Goal: Task Accomplishment & Management: Manage account settings

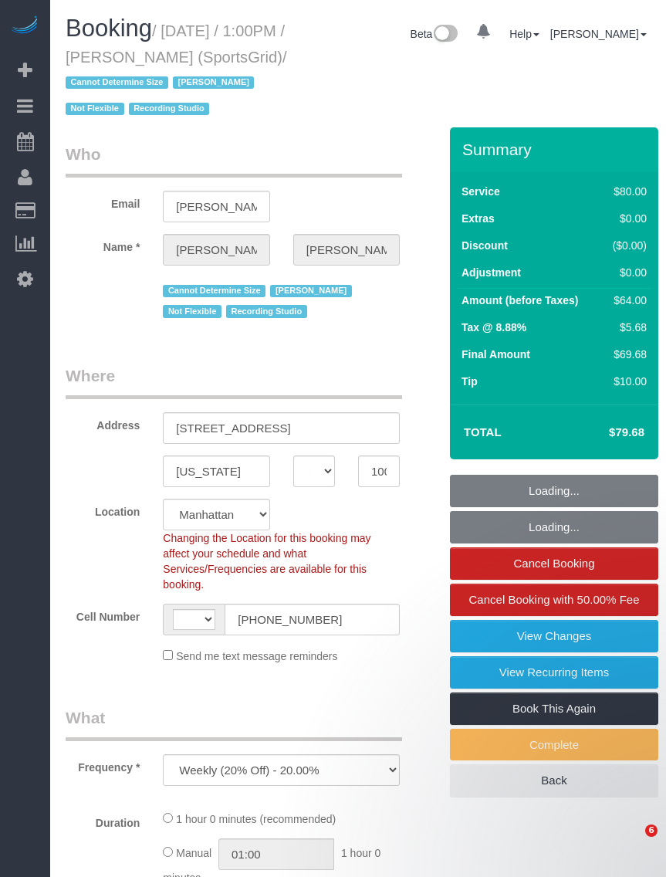
select select "NY"
select select "number:89"
select select "number:90"
select select "number:15"
select select "number:7"
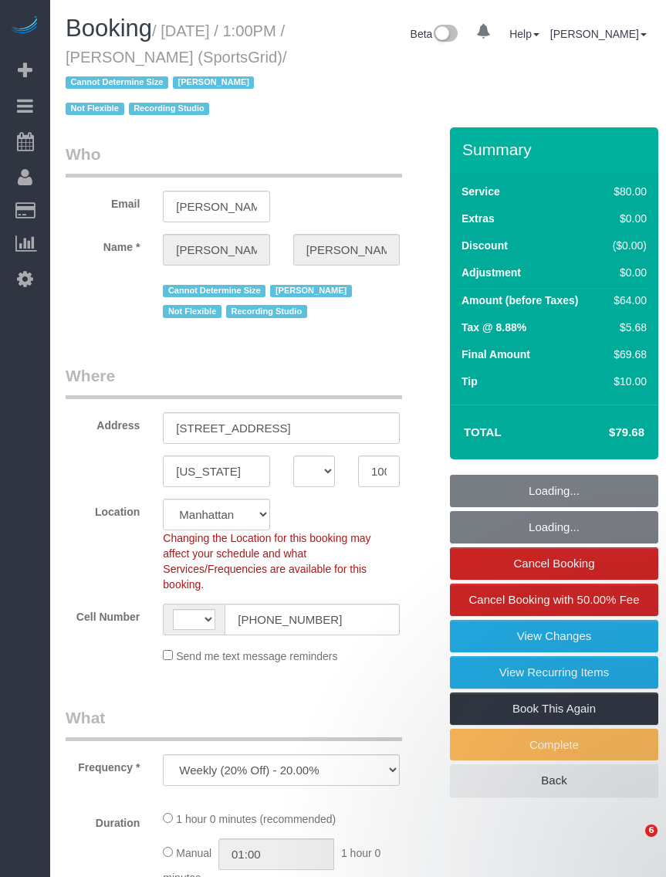
select select "number:21"
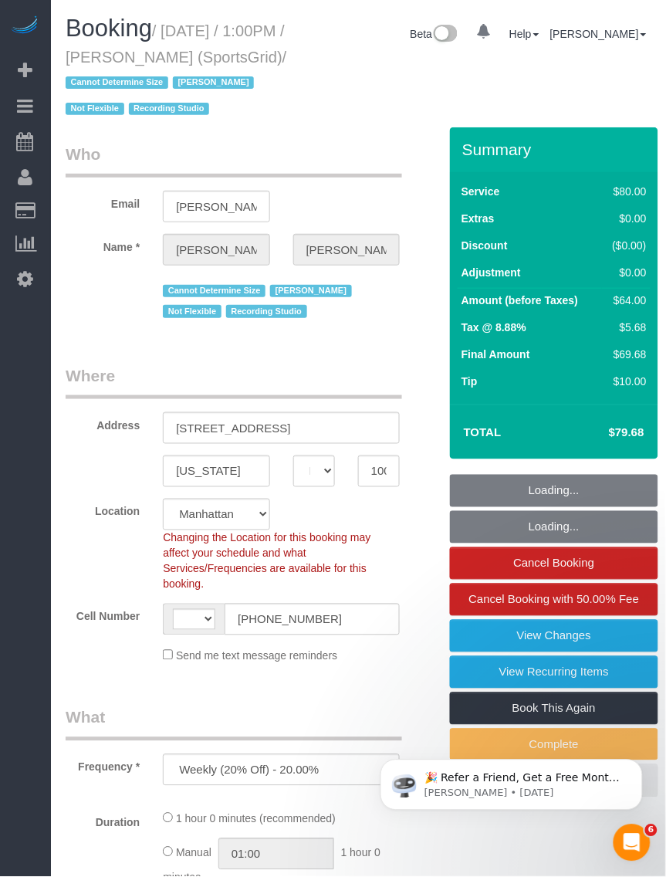
select select "object:756"
select select "string:US"
select select "string:stripe-pm_1QoRfo4VGloSiKo7CpkoBSCp"
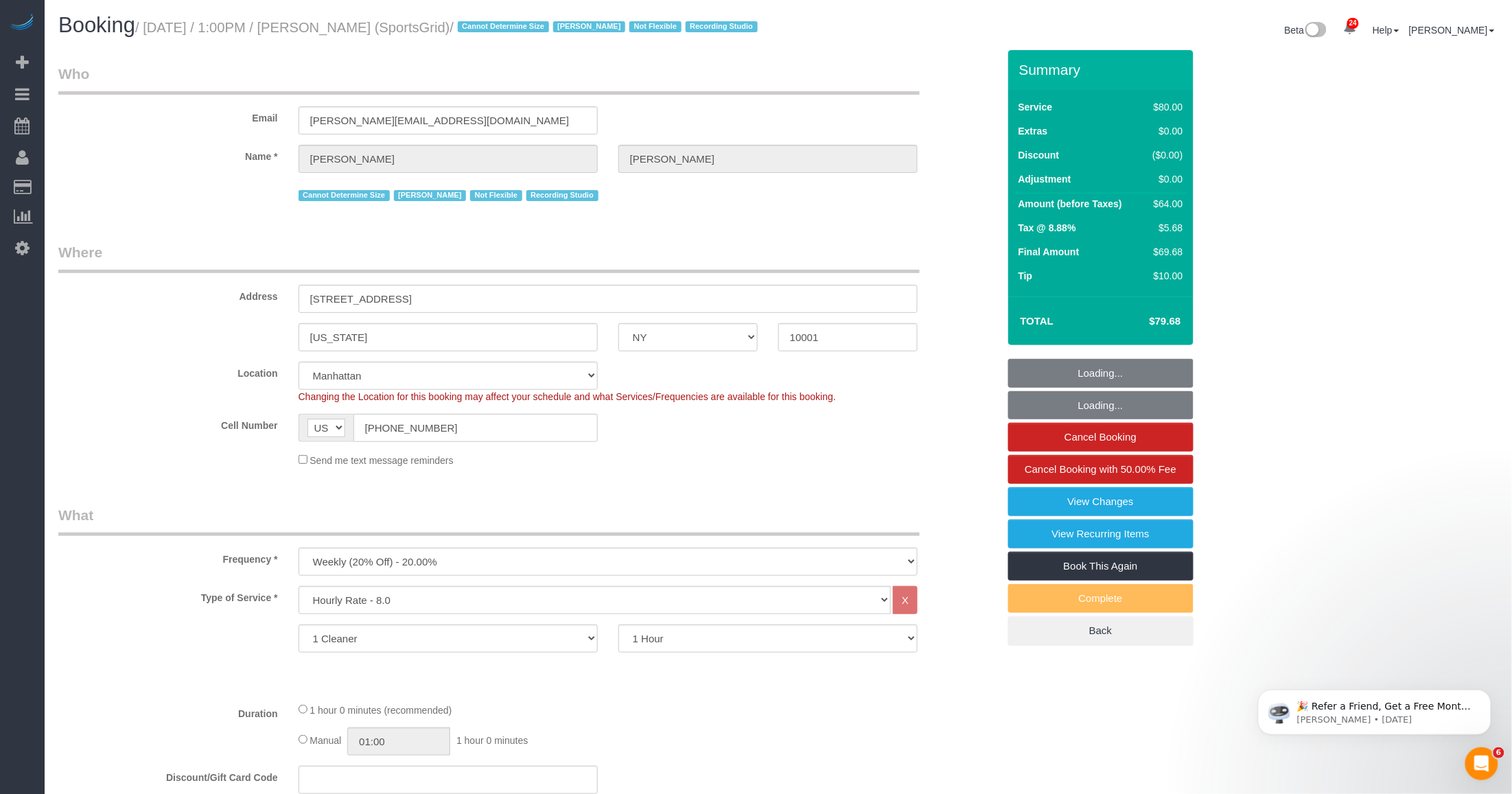
select select "spot1"
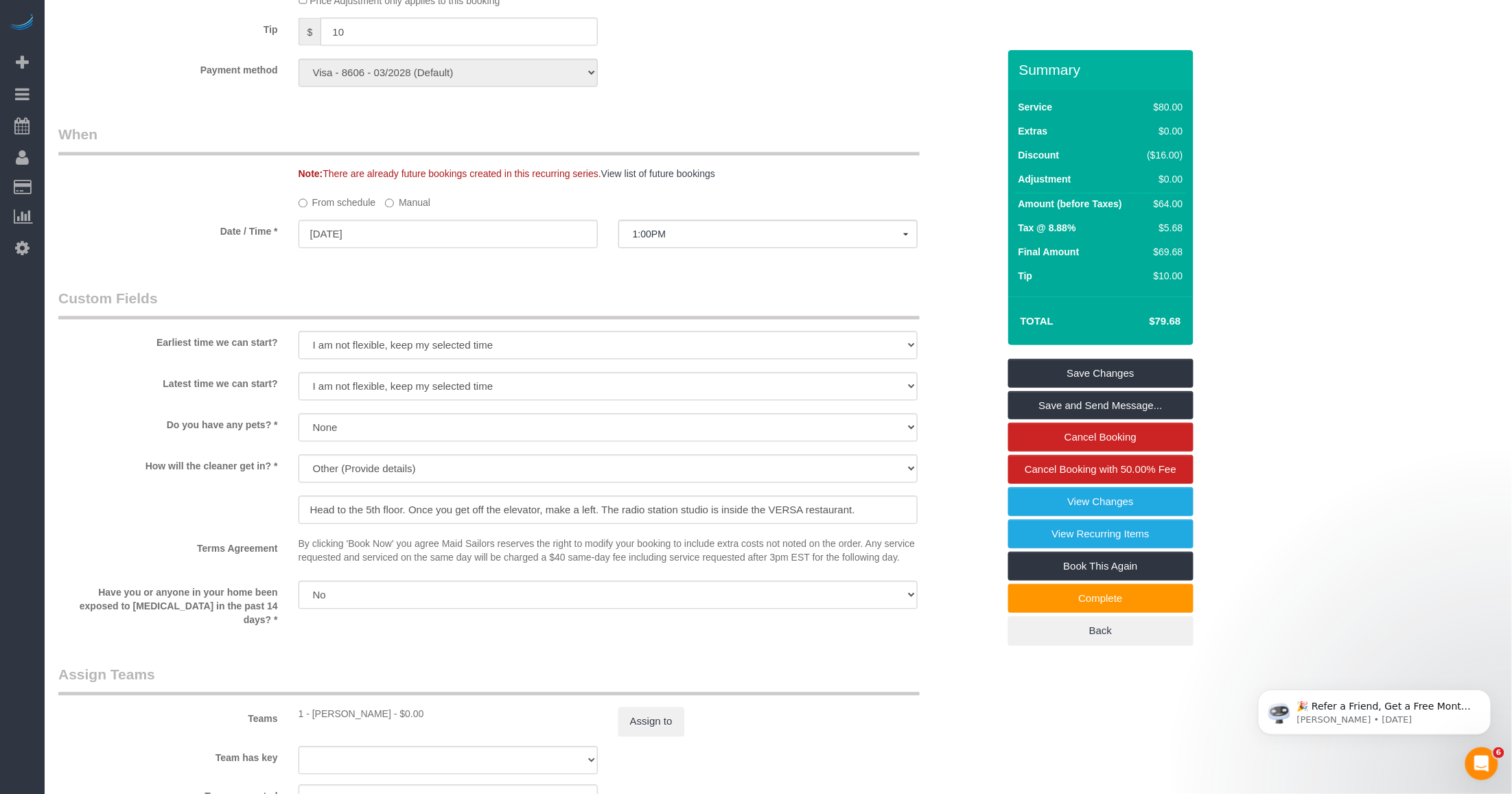
scroll to position [773, 0]
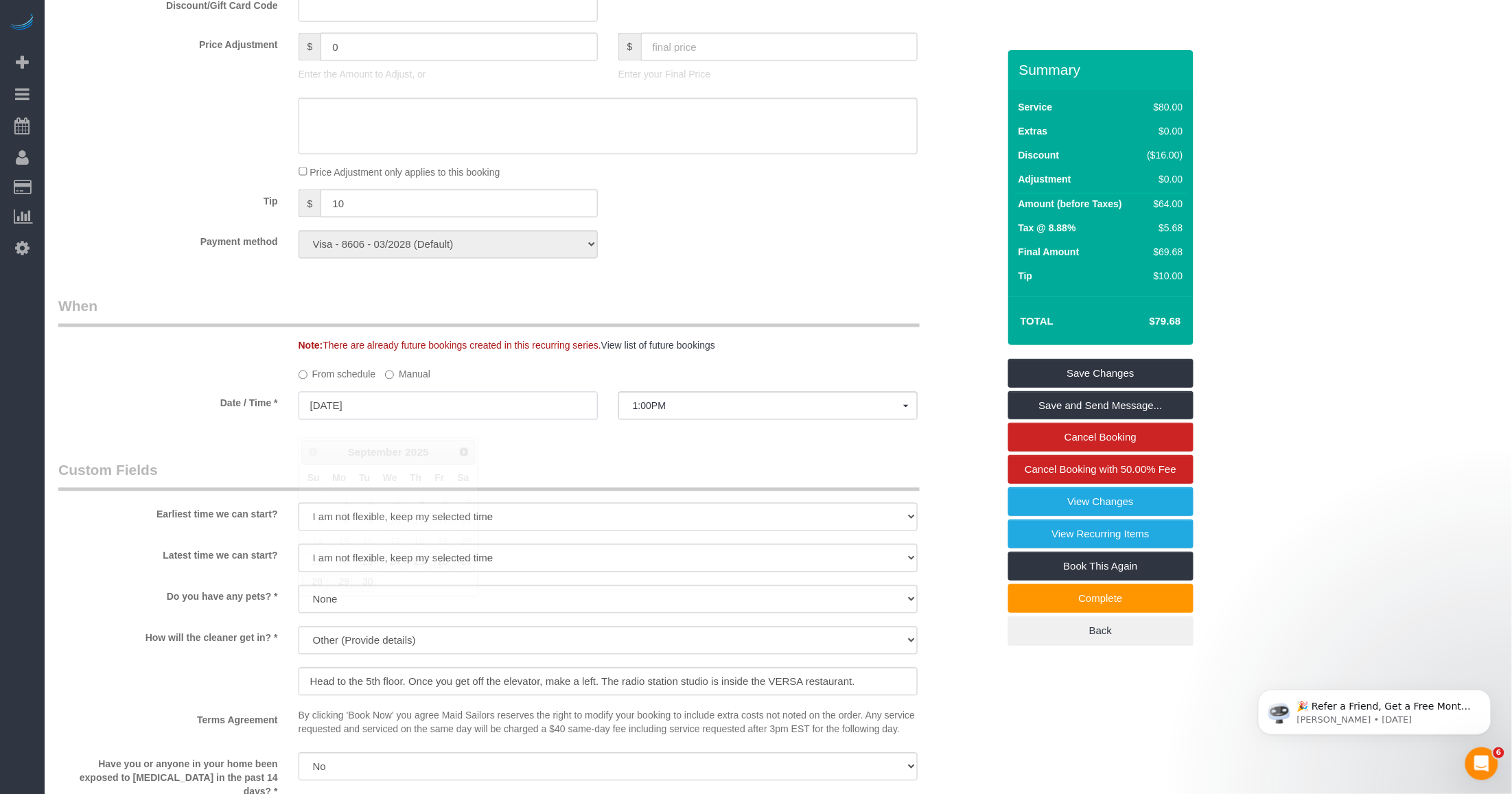
click at [396, 420] on input "09/22/2025" at bounding box center [448, 406] width 300 height 28
click at [415, 566] on link "25" at bounding box center [415, 562] width 22 height 19
type input "09/25/2025"
click at [592, 412] on span "8:00AM" at bounding box center [768, 406] width 270 height 11
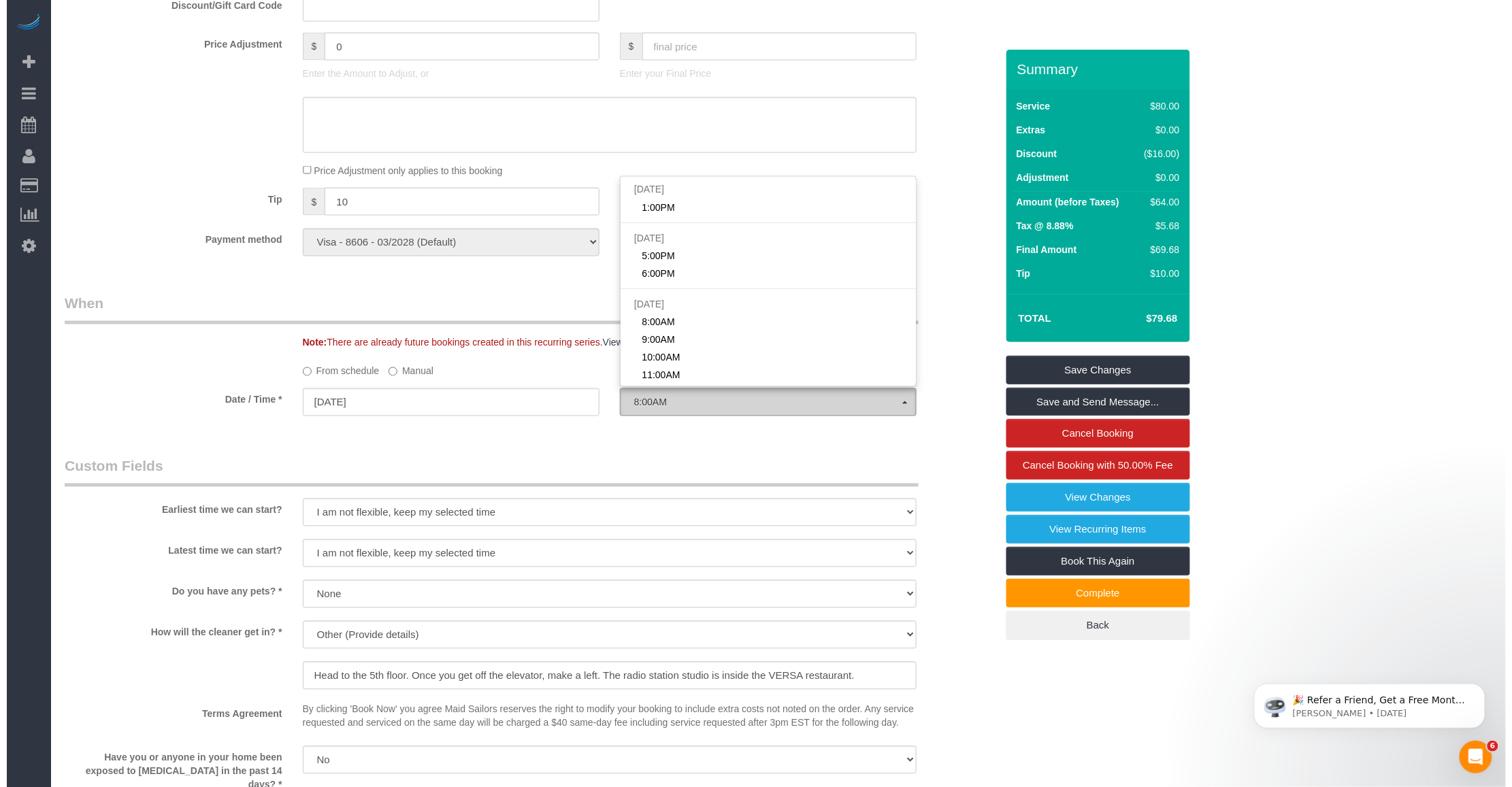
scroll to position [282, 0]
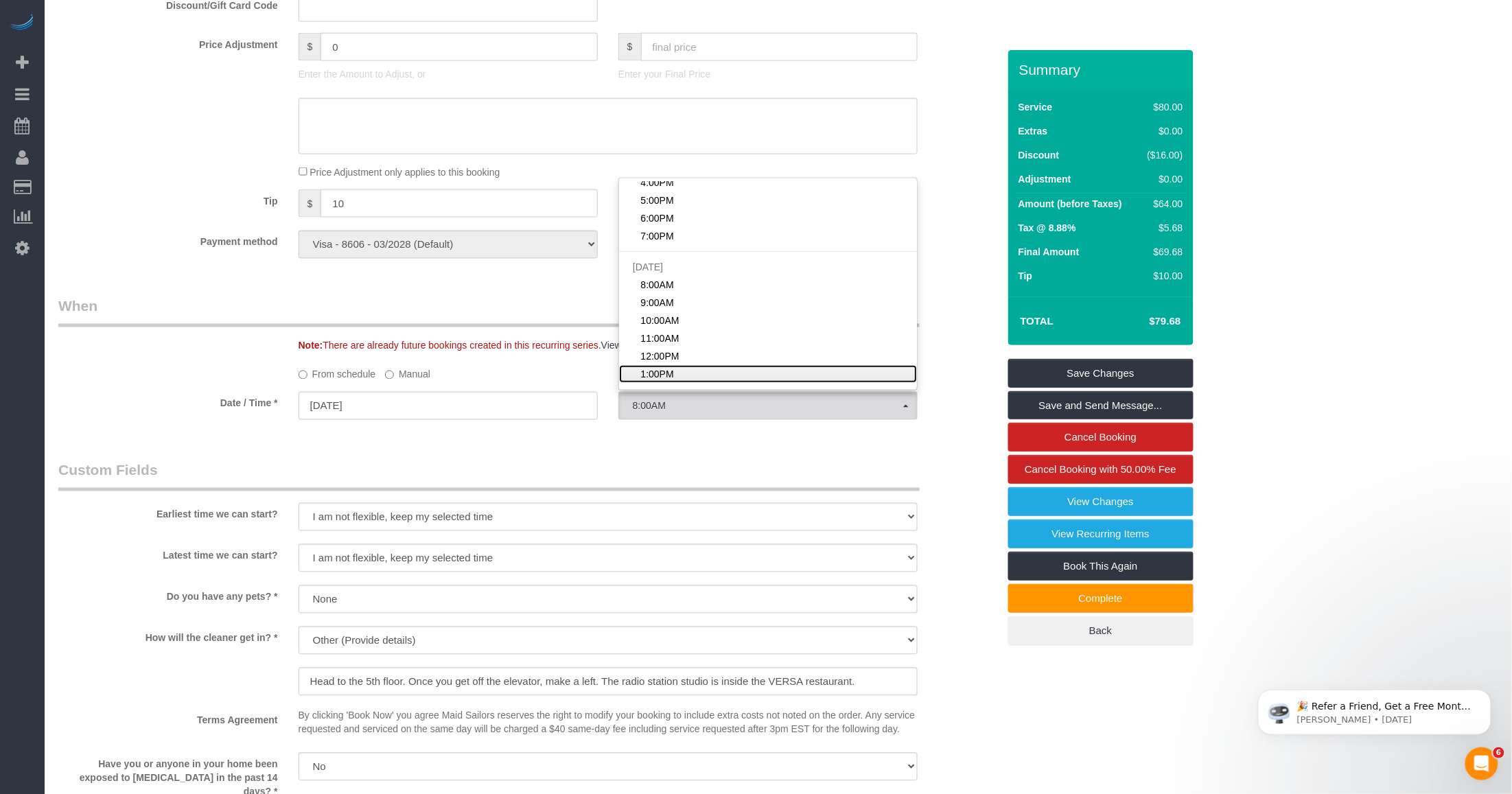
click at [592, 381] on span "1:00PM" at bounding box center [656, 373] width 33 height 13
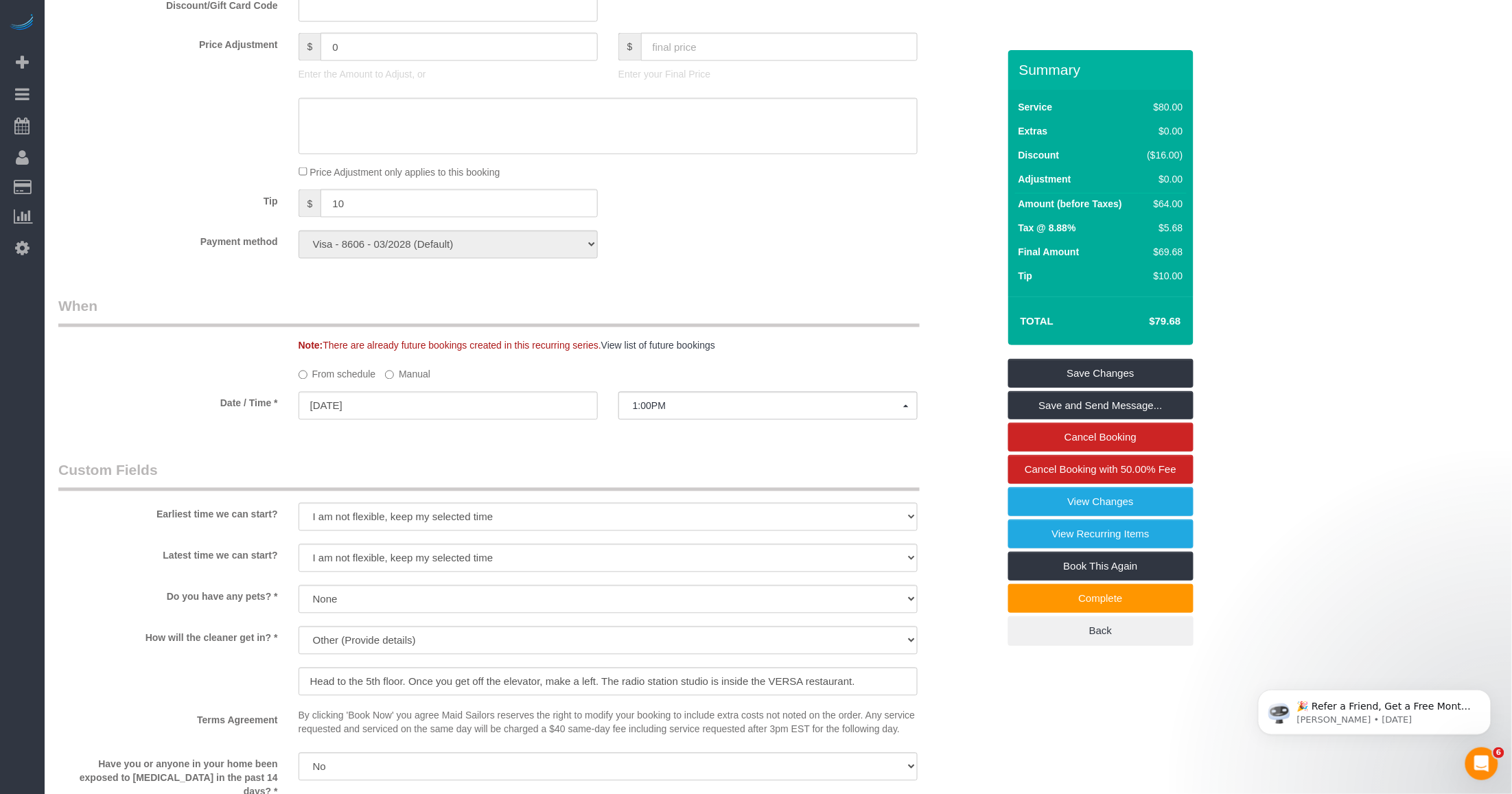
click at [510, 477] on div "Who Email gregg@sportsgrid.com Name * Gregg Sussman Cannot Determine Size Jacky…" at bounding box center [528, 335] width 960 height 2114
click at [516, 420] on input "09/25/2025" at bounding box center [448, 406] width 300 height 28
click at [419, 563] on link "25" at bounding box center [415, 562] width 22 height 19
click at [559, 477] on legend "Custom Fields" at bounding box center [489, 476] width 861 height 31
click at [439, 420] on input "09/25/2025" at bounding box center [448, 406] width 300 height 28
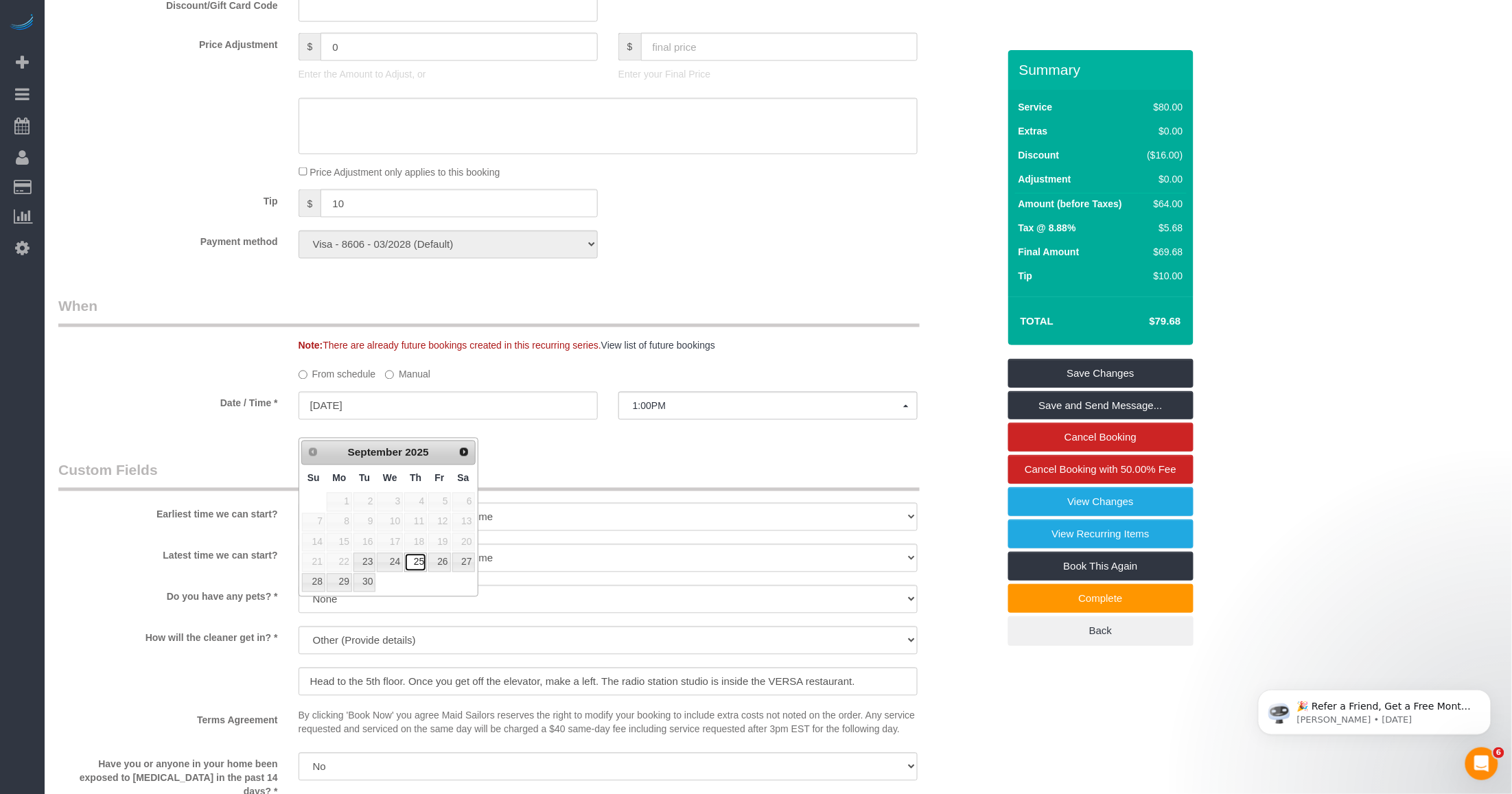
click at [415, 571] on link "25" at bounding box center [415, 562] width 22 height 19
click at [592, 485] on legend "Custom Fields" at bounding box center [489, 476] width 861 height 31
click at [471, 420] on input "09/25/2025" at bounding box center [448, 406] width 300 height 28
click at [417, 564] on link "25" at bounding box center [415, 562] width 22 height 19
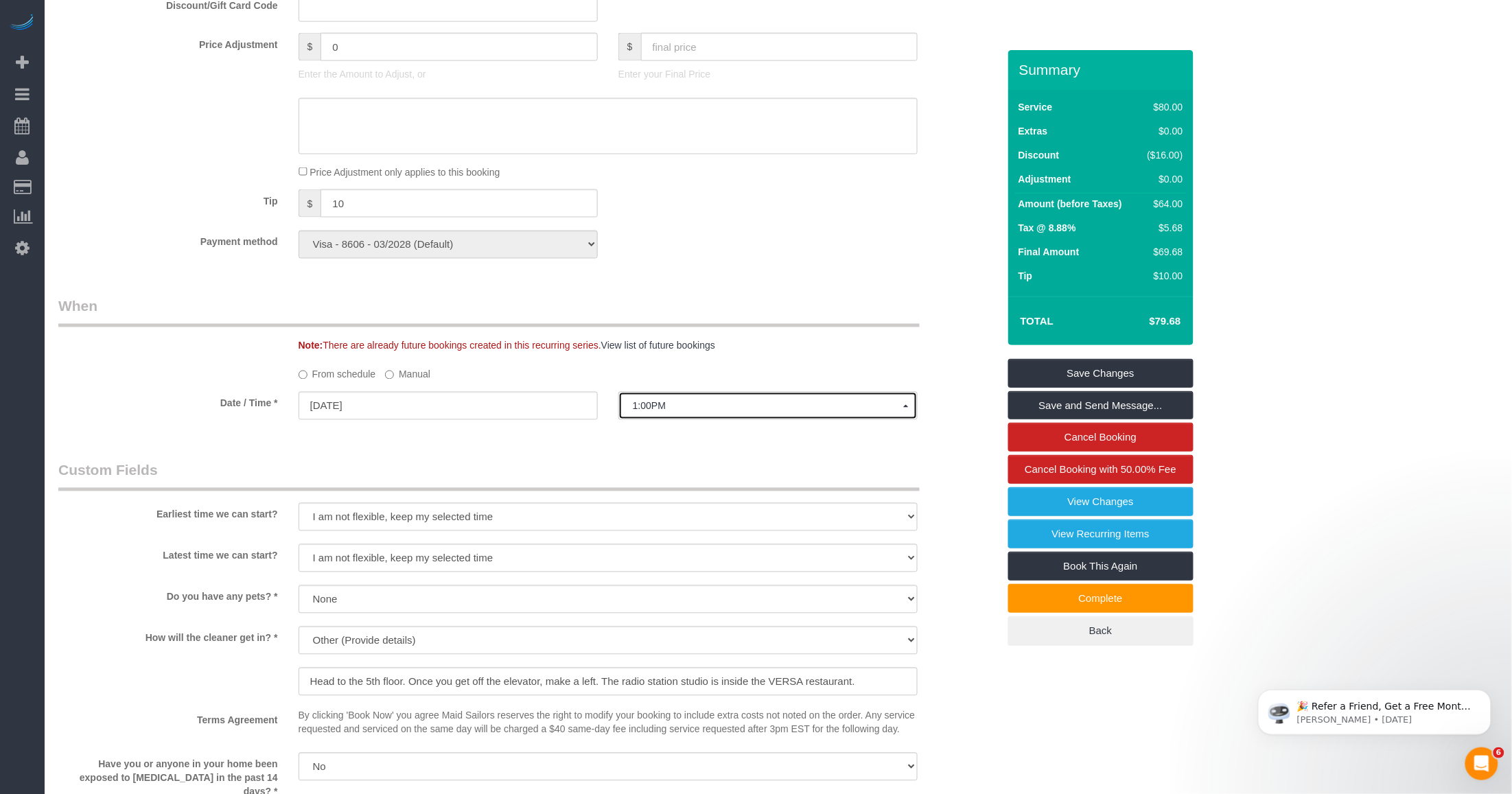
click at [592, 412] on span "1:00PM" at bounding box center [768, 406] width 270 height 11
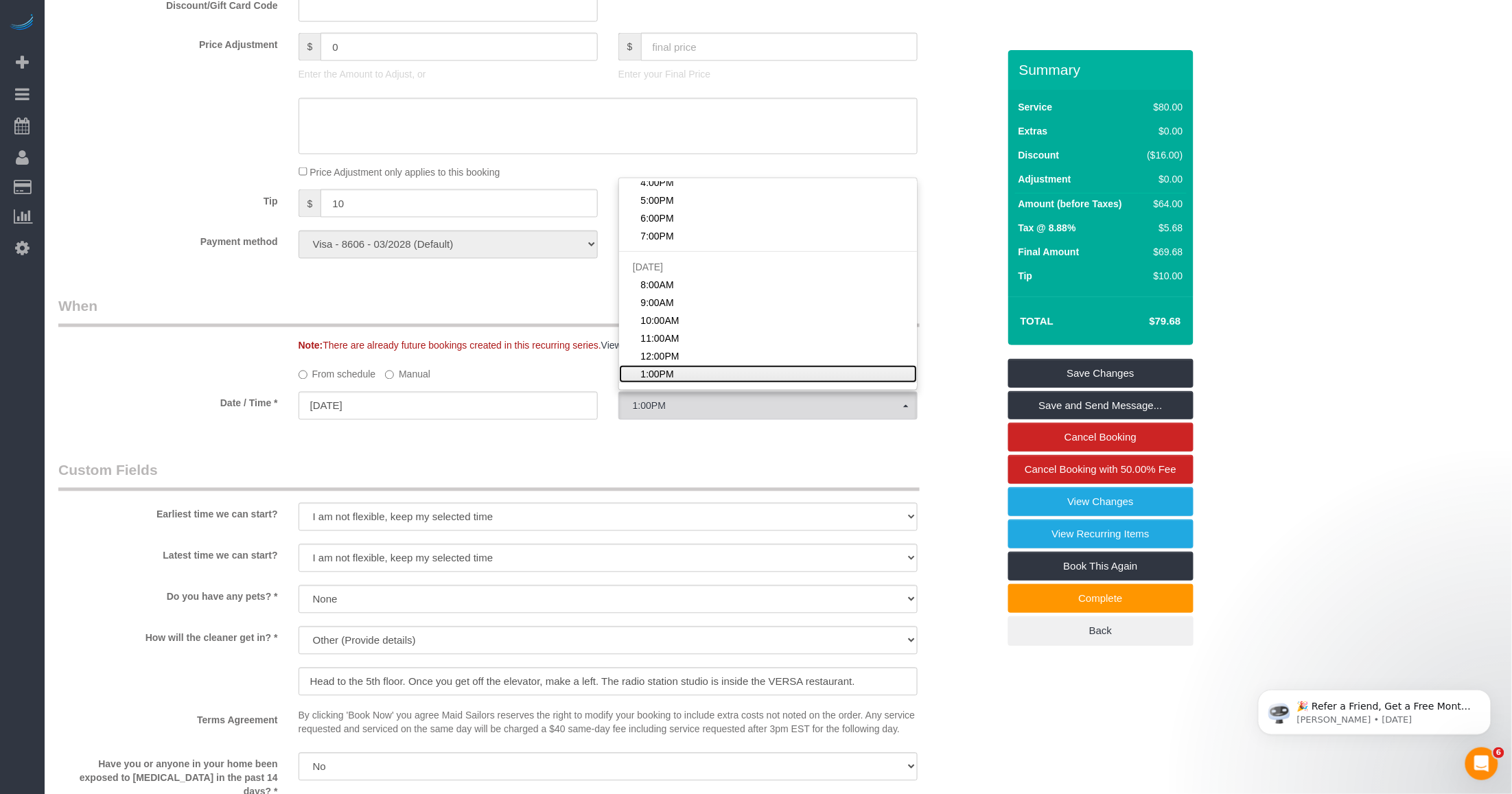
click at [592, 383] on link "1:00PM" at bounding box center [767, 374] width 298 height 18
select select "spot21"
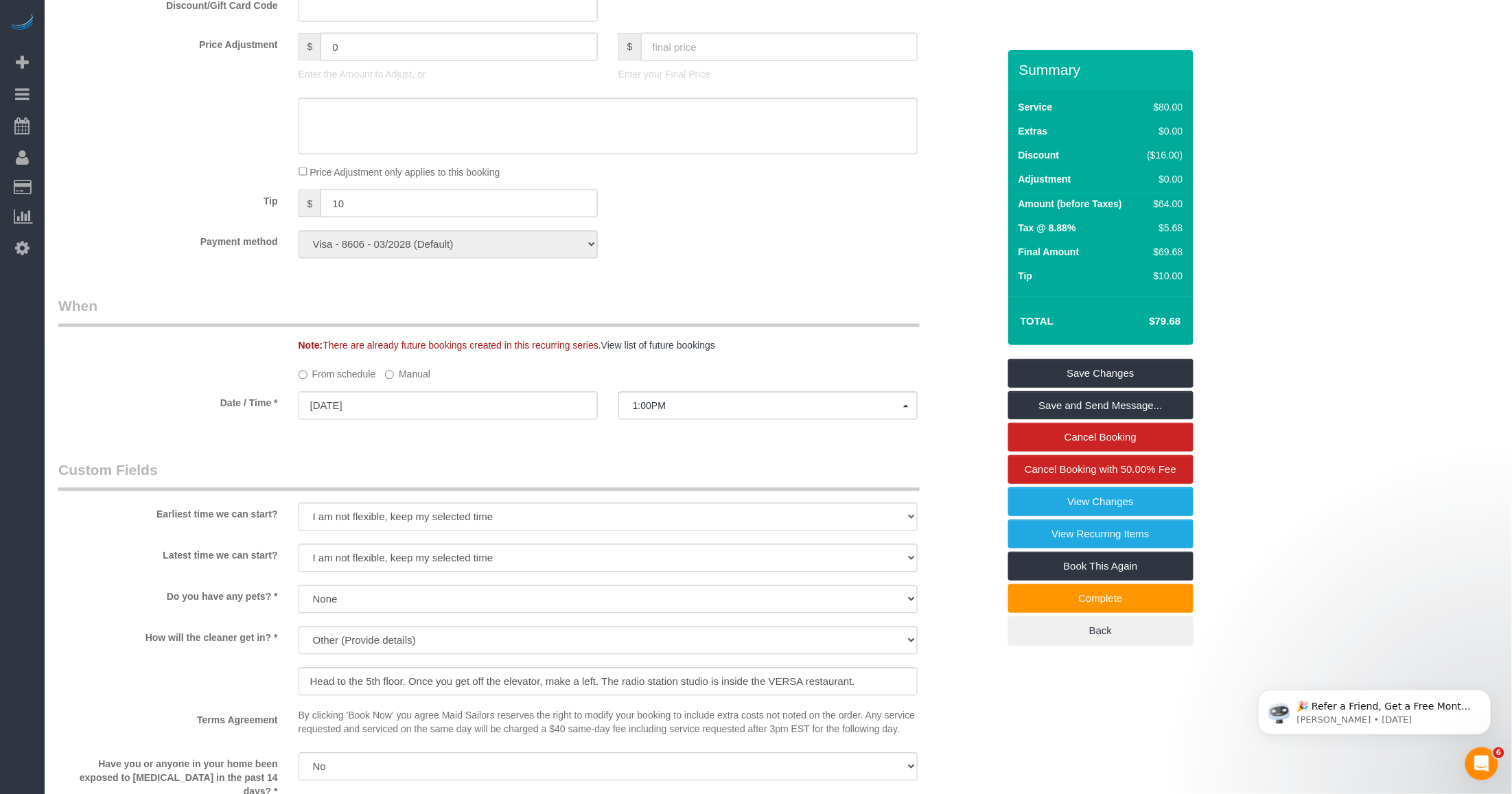
click at [575, 467] on div "Who Email gregg@sportsgrid.com Name * Gregg Sussman Cannot Determine Size Jacky…" at bounding box center [528, 335] width 960 height 2114
click at [592, 420] on link "Save and Send Message..." at bounding box center [1100, 405] width 185 height 28
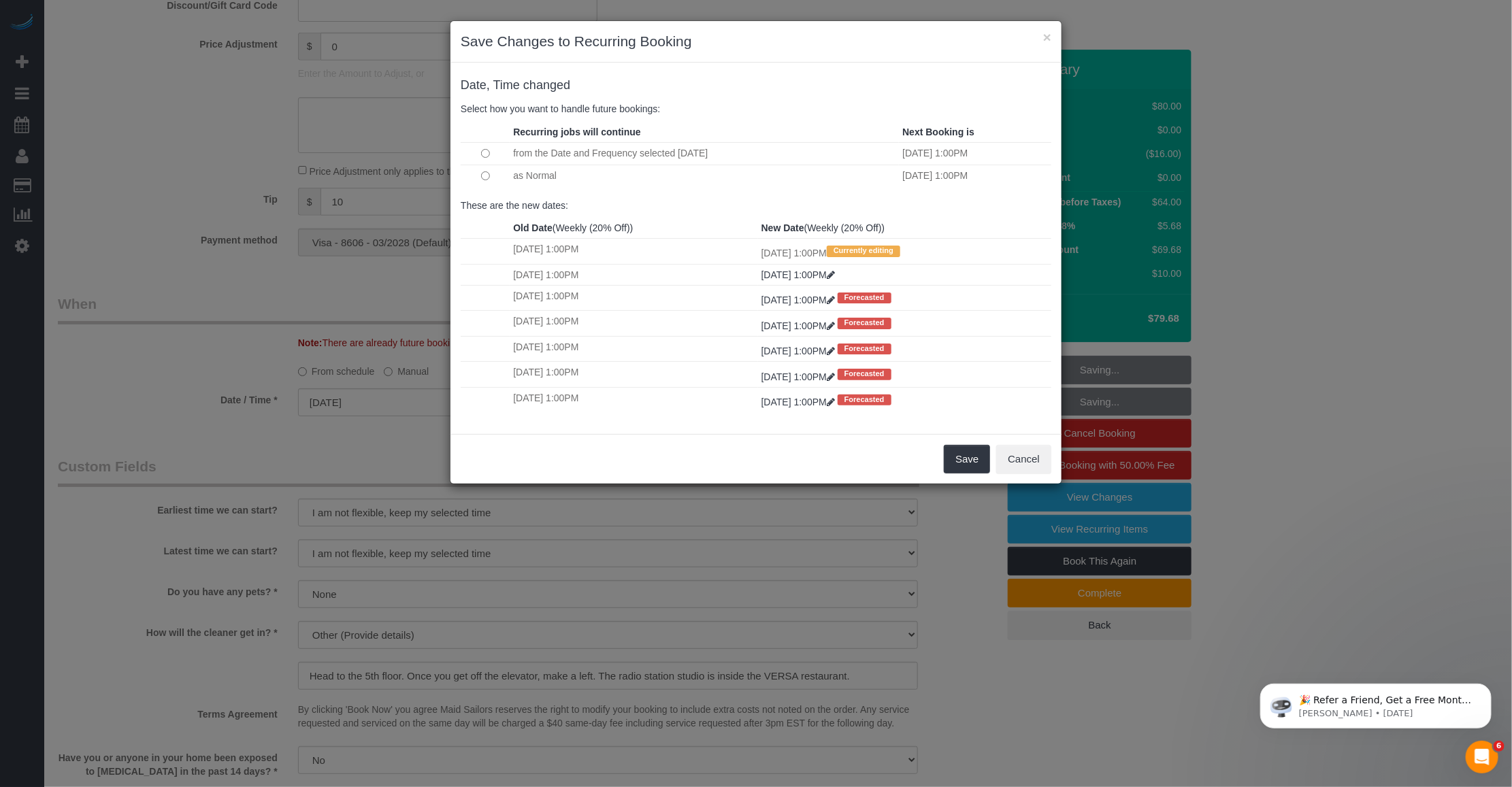
drag, startPoint x: 515, startPoint y: 147, endPoint x: 671, endPoint y: 147, distance: 156.0
click at [587, 147] on td "from the Date and Frequency selected Today" at bounding box center [704, 152] width 389 height 22
drag, startPoint x: 671, startPoint y: 147, endPoint x: 599, endPoint y: 155, distance: 72.4
click at [587, 155] on td "from the Date and Frequency selected Today" at bounding box center [704, 152] width 389 height 22
click at [559, 151] on td "from the Date and Frequency selected Today" at bounding box center [704, 152] width 389 height 22
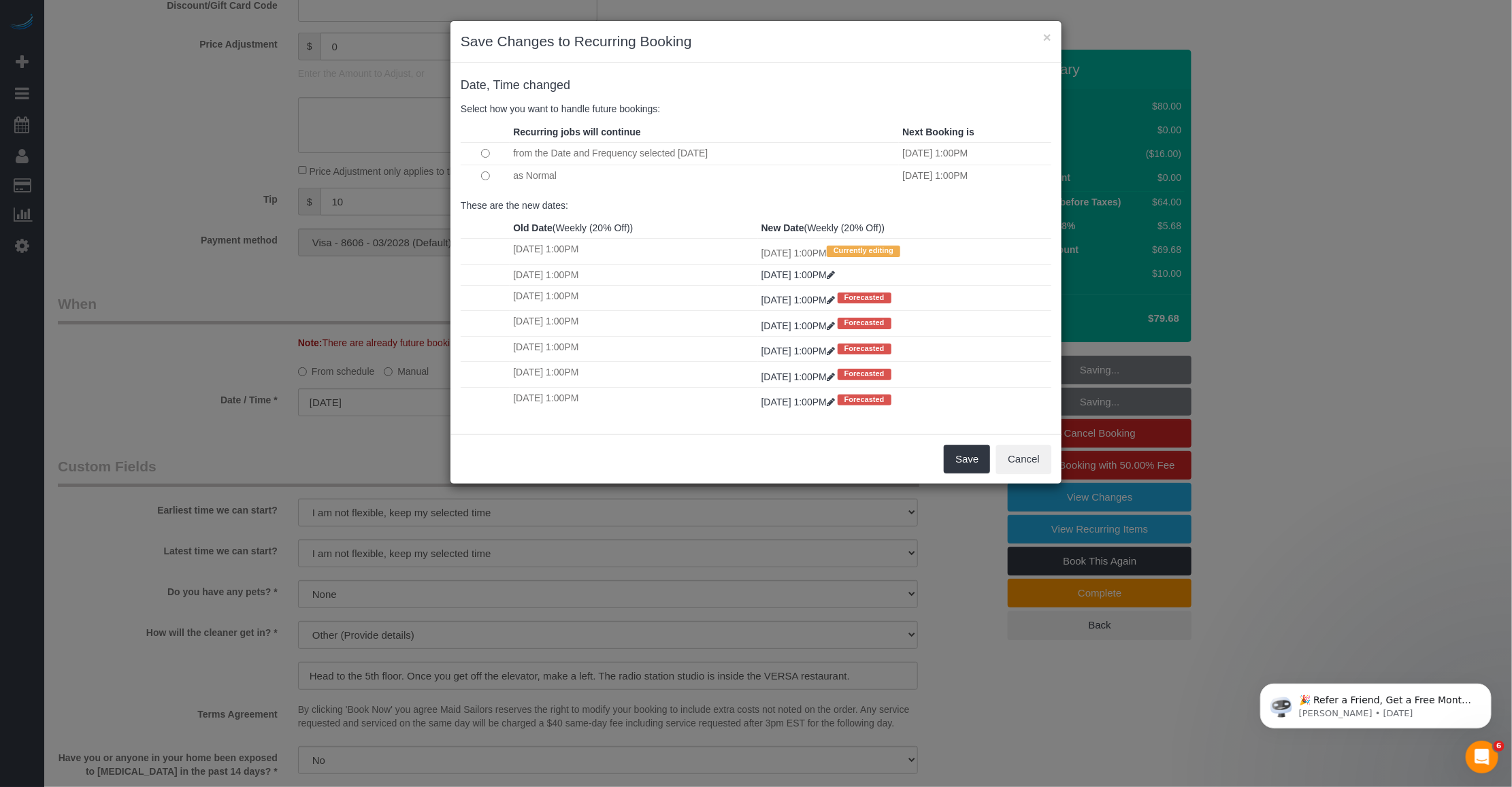
drag, startPoint x: 551, startPoint y: 151, endPoint x: 720, endPoint y: 148, distance: 169.0
click at [587, 148] on td "from the Date and Frequency selected Today" at bounding box center [704, 152] width 389 height 22
click at [587, 151] on td "from the Date and Frequency selected Today" at bounding box center [704, 152] width 389 height 22
click at [587, 467] on button "Save" at bounding box center [967, 459] width 46 height 28
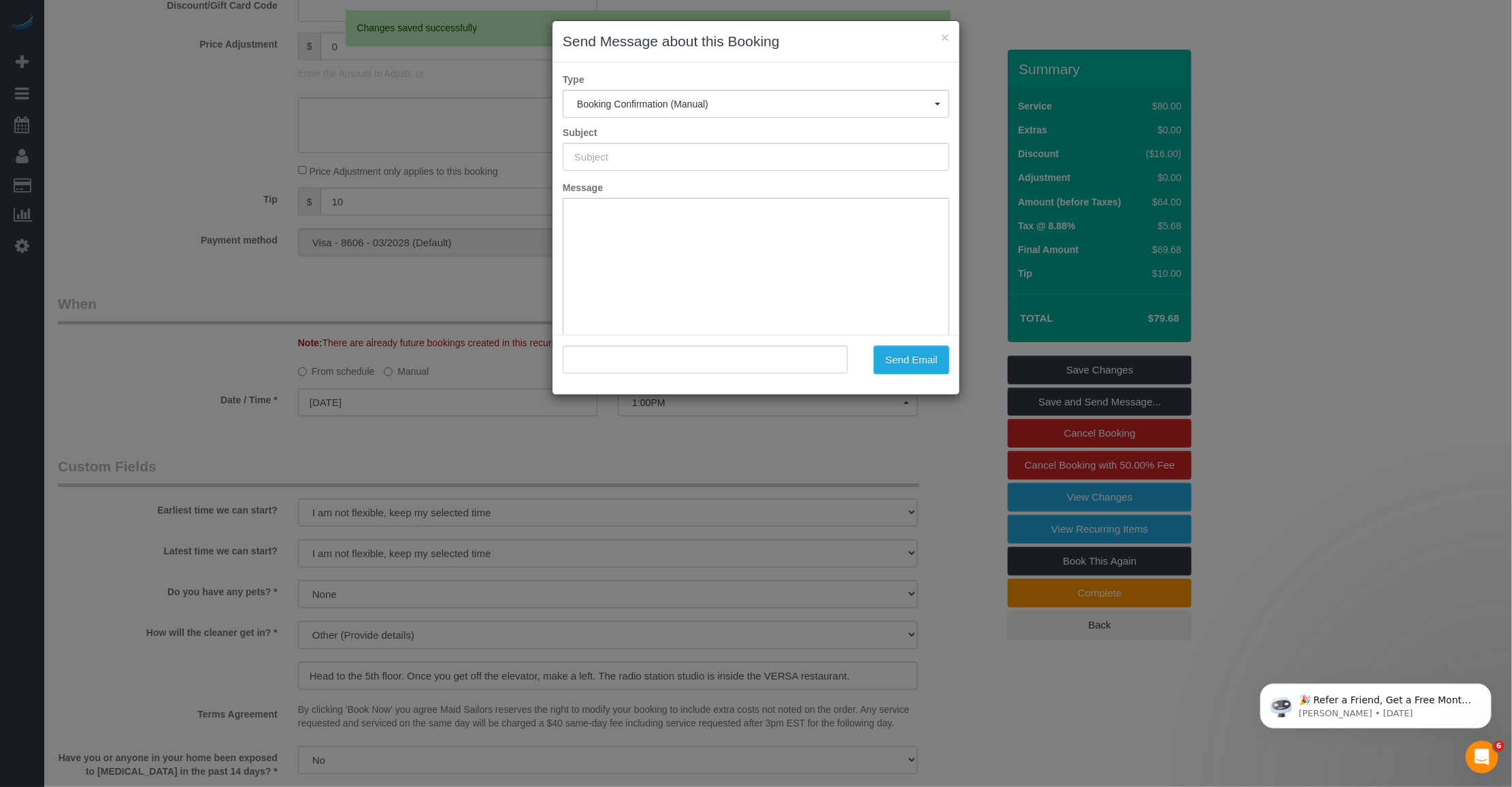
type input "Cleaning Confirmed for 09/25/2025 at 1:00pm"
type input ""Gregg Sussman" <gregg@sportsgrid.com>"
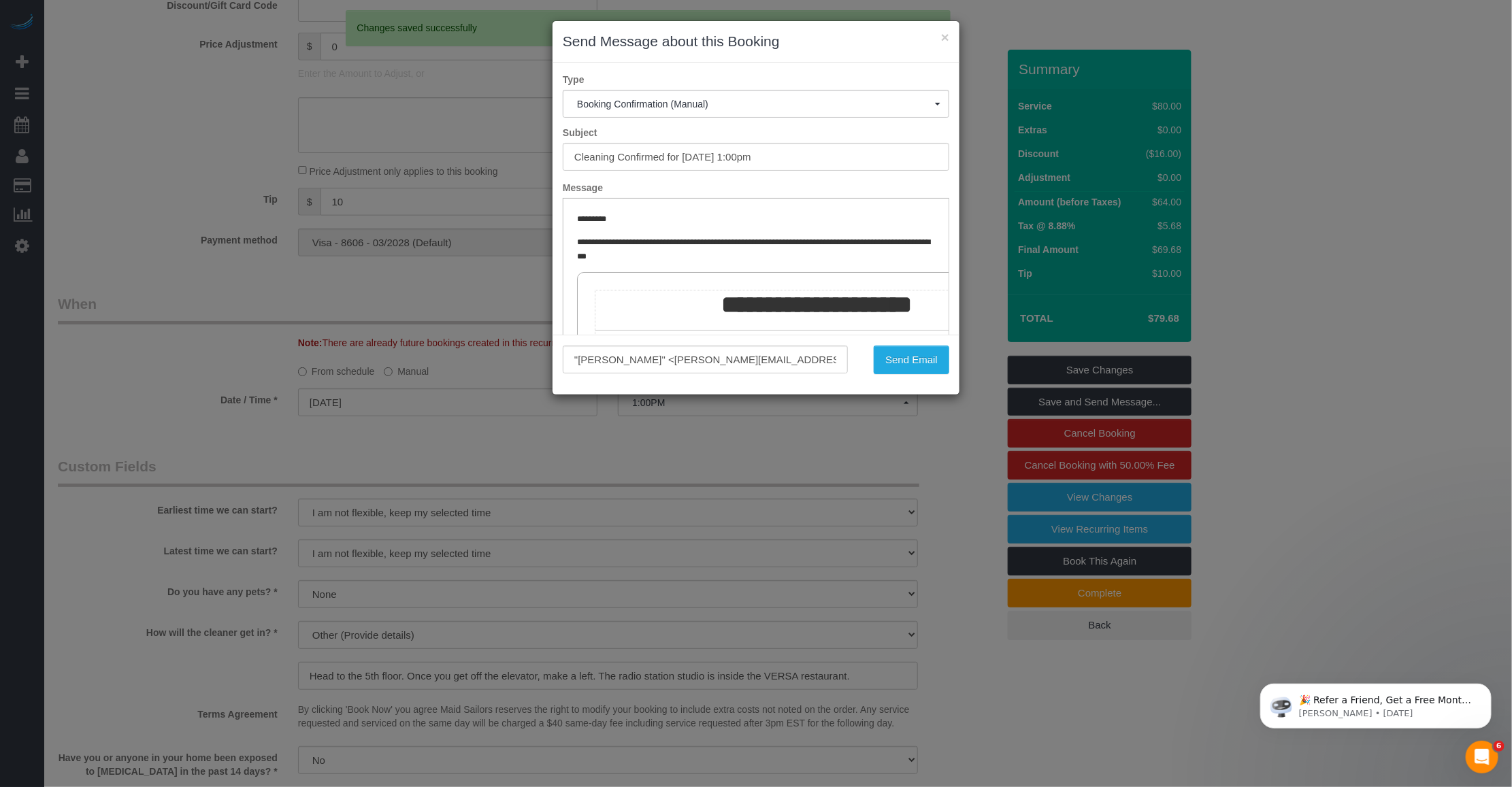
scroll to position [0, 0]
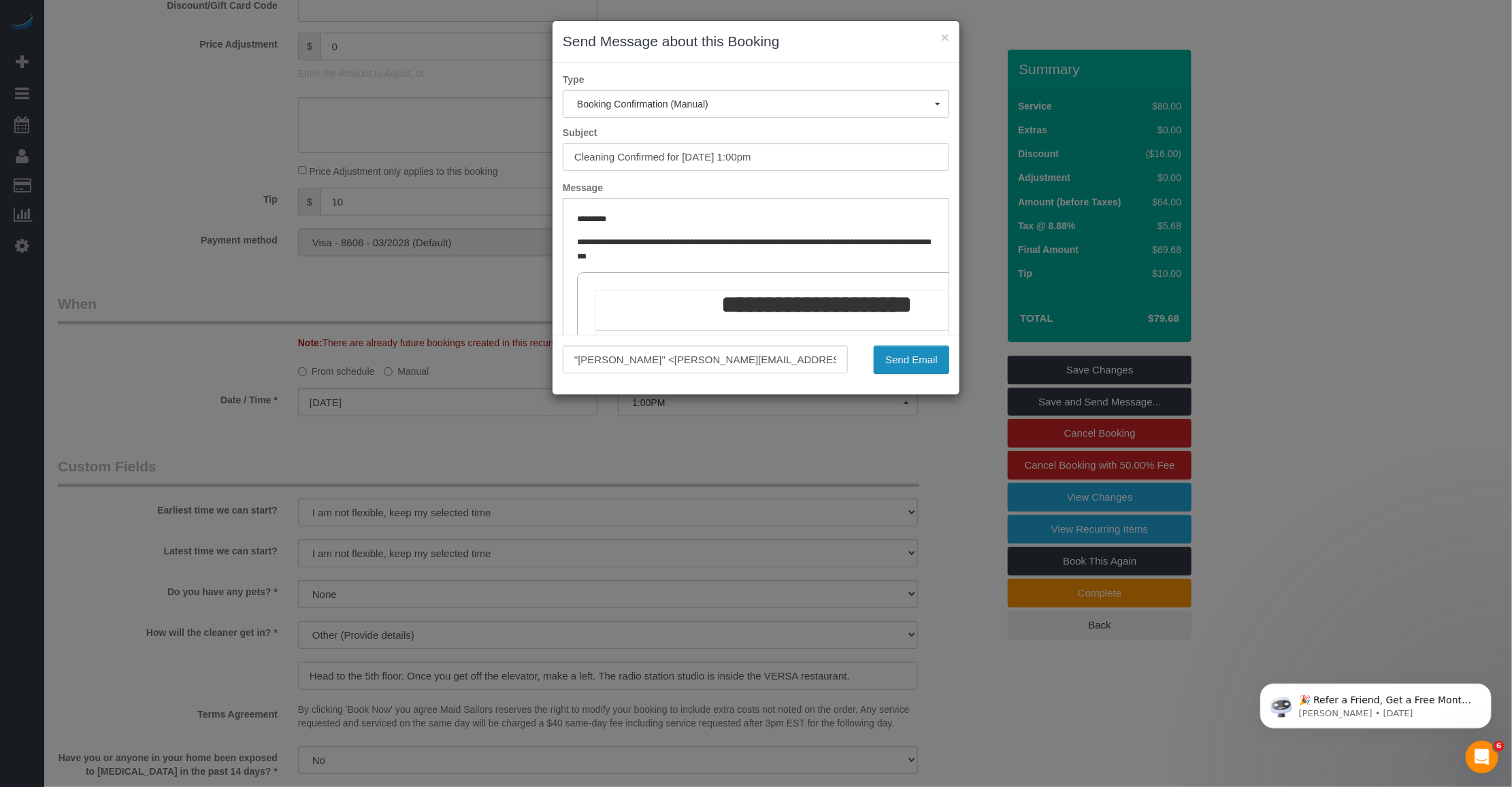
click at [587, 360] on button "Send Email" at bounding box center [911, 360] width 76 height 28
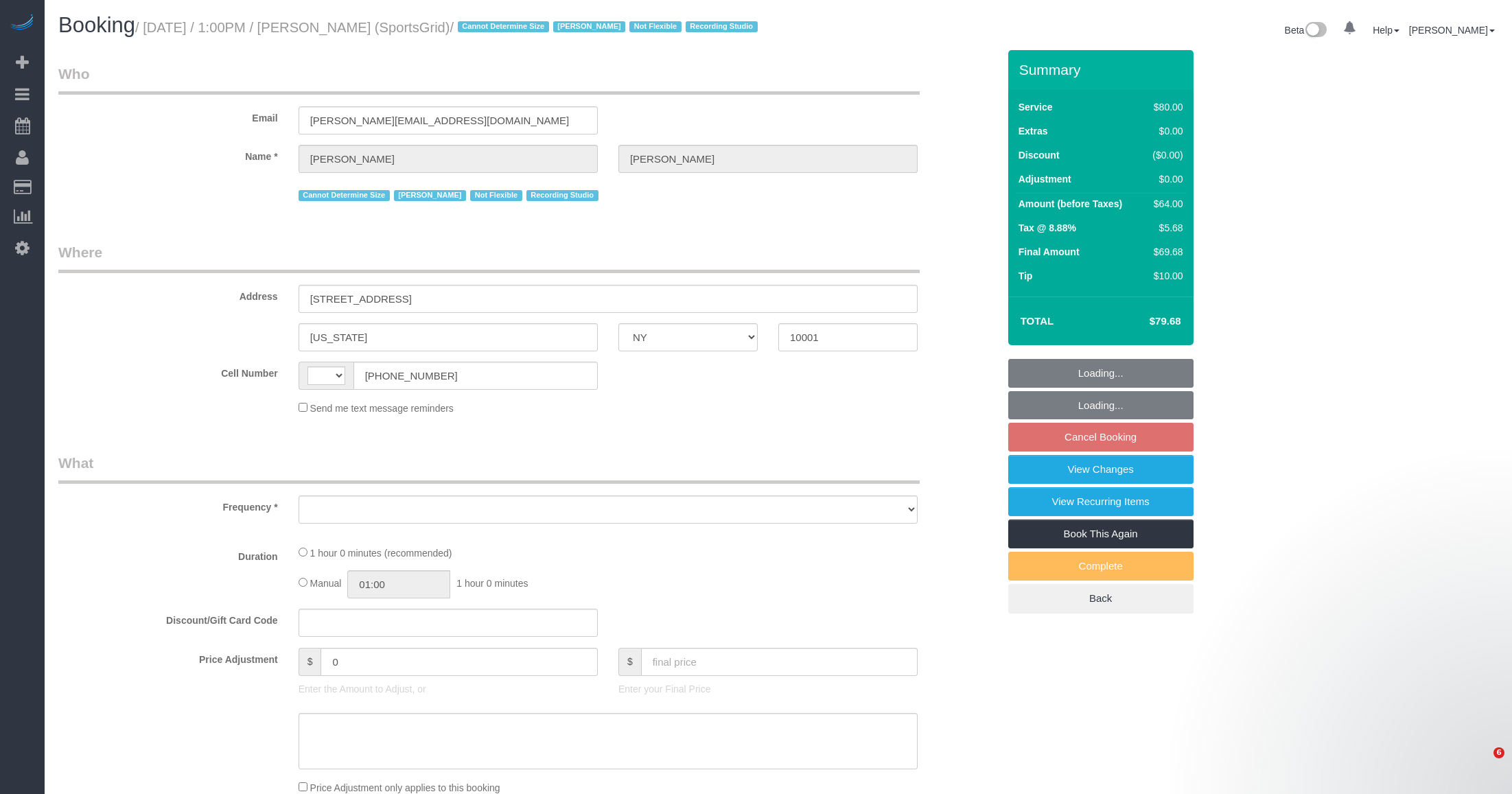
select select "NY"
select select "string:US"
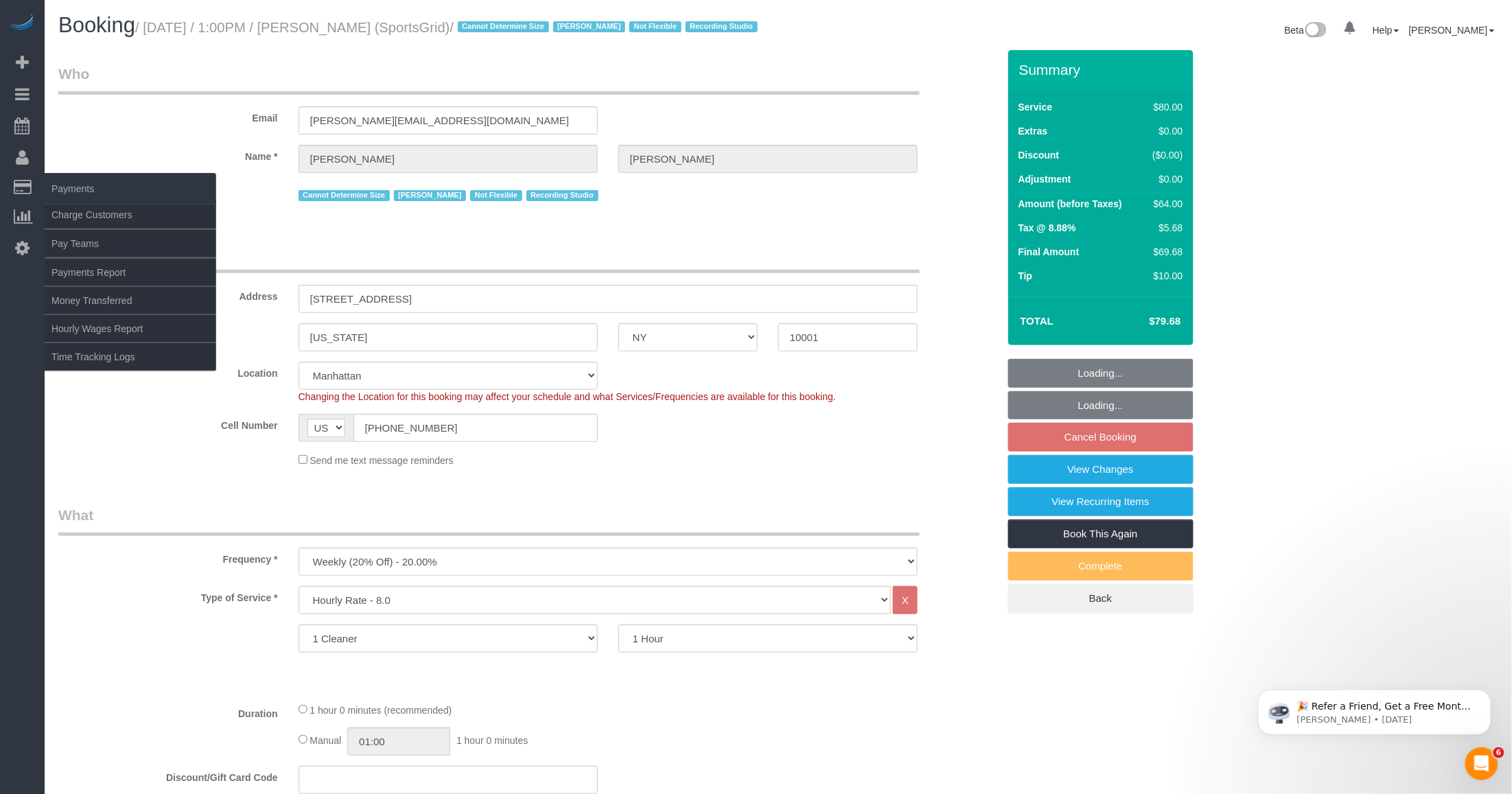
select select "object:979"
select select "spot6"
select select "number:89"
select select "number:90"
select select "number:15"
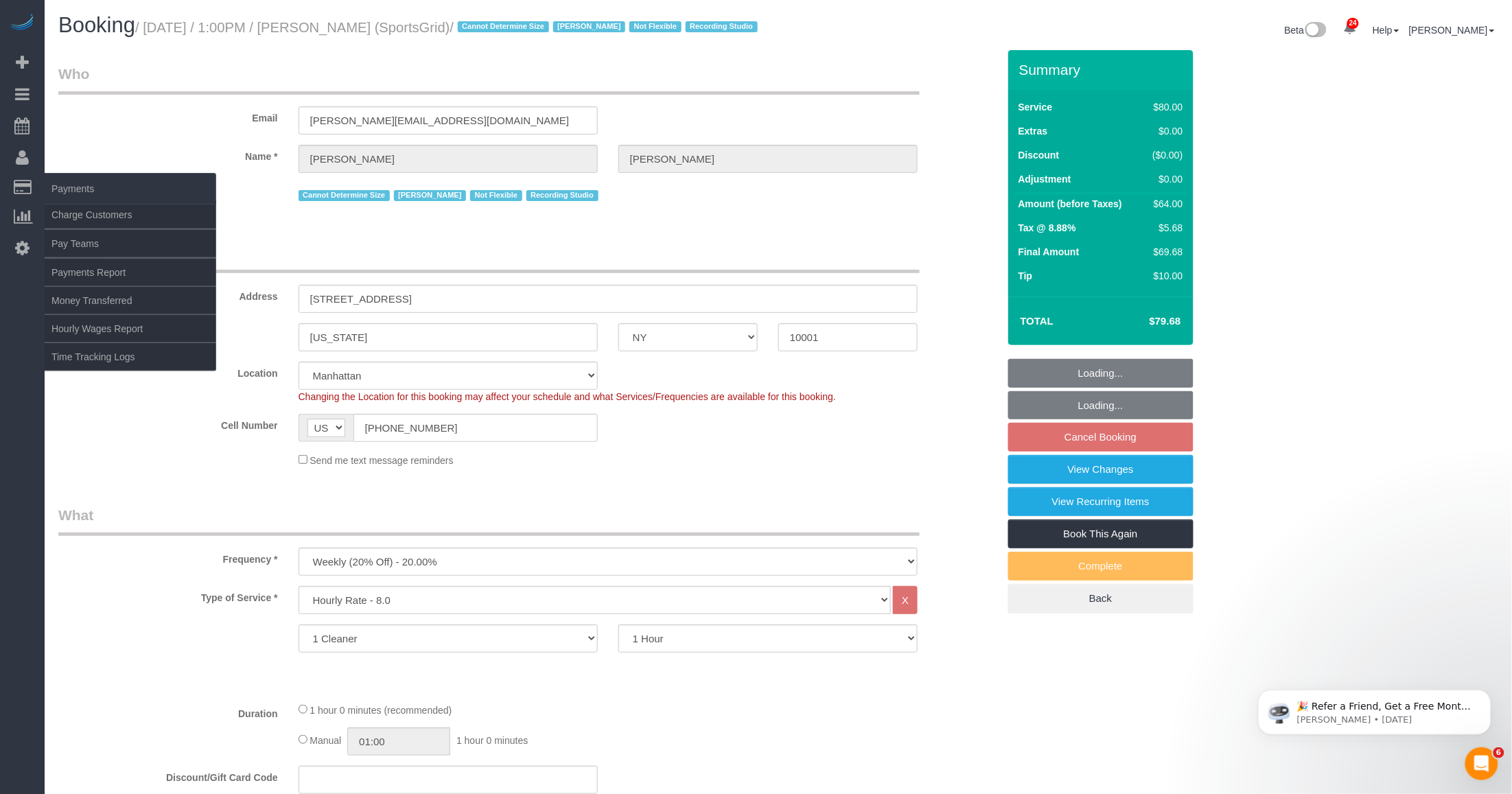
select select "number:7"
select select "number:21"
select select "string:stripe-pm_1QoRfo4VGloSiKo7CpkoBSCp"
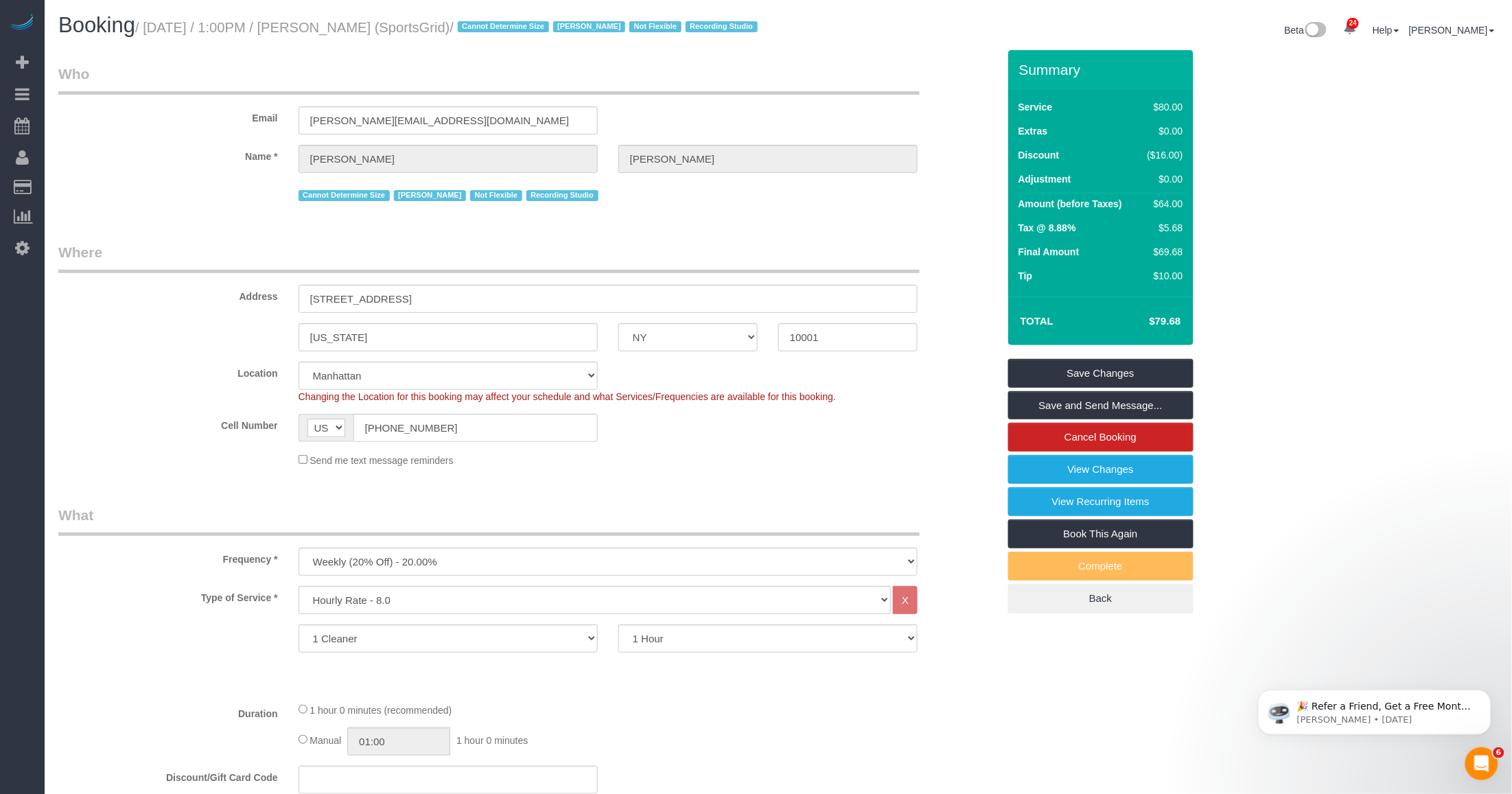
drag, startPoint x: 391, startPoint y: 25, endPoint x: 444, endPoint y: 29, distance: 53.2
click at [444, 29] on small "/ September 25, 2025 / 1:00PM / Gregg Sussman (SportsGrid) / Cannot Determine S…" at bounding box center [448, 27] width 627 height 15
copy small "Gregg Sussman"
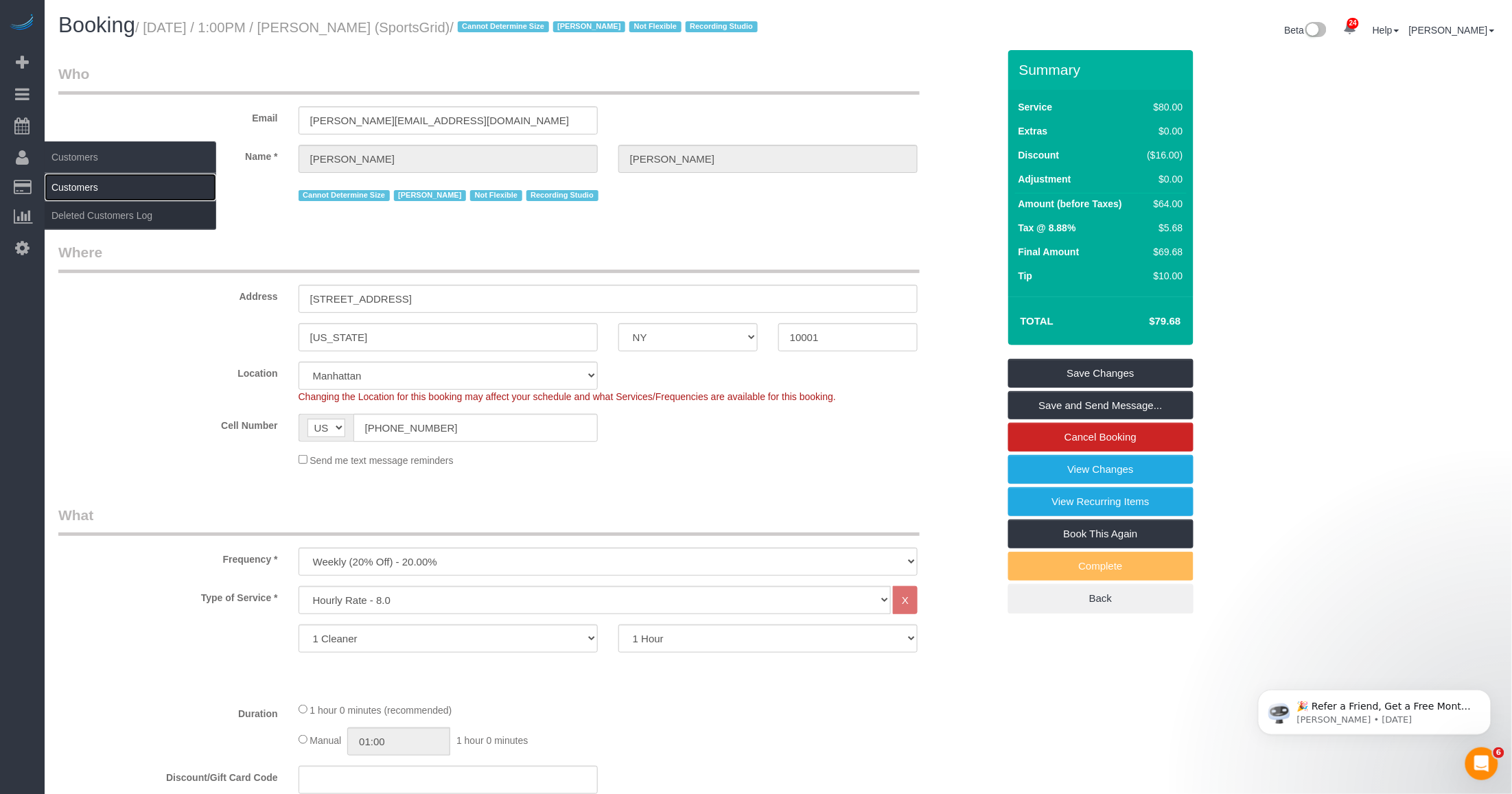
click at [98, 188] on link "Customers" at bounding box center [130, 187] width 172 height 28
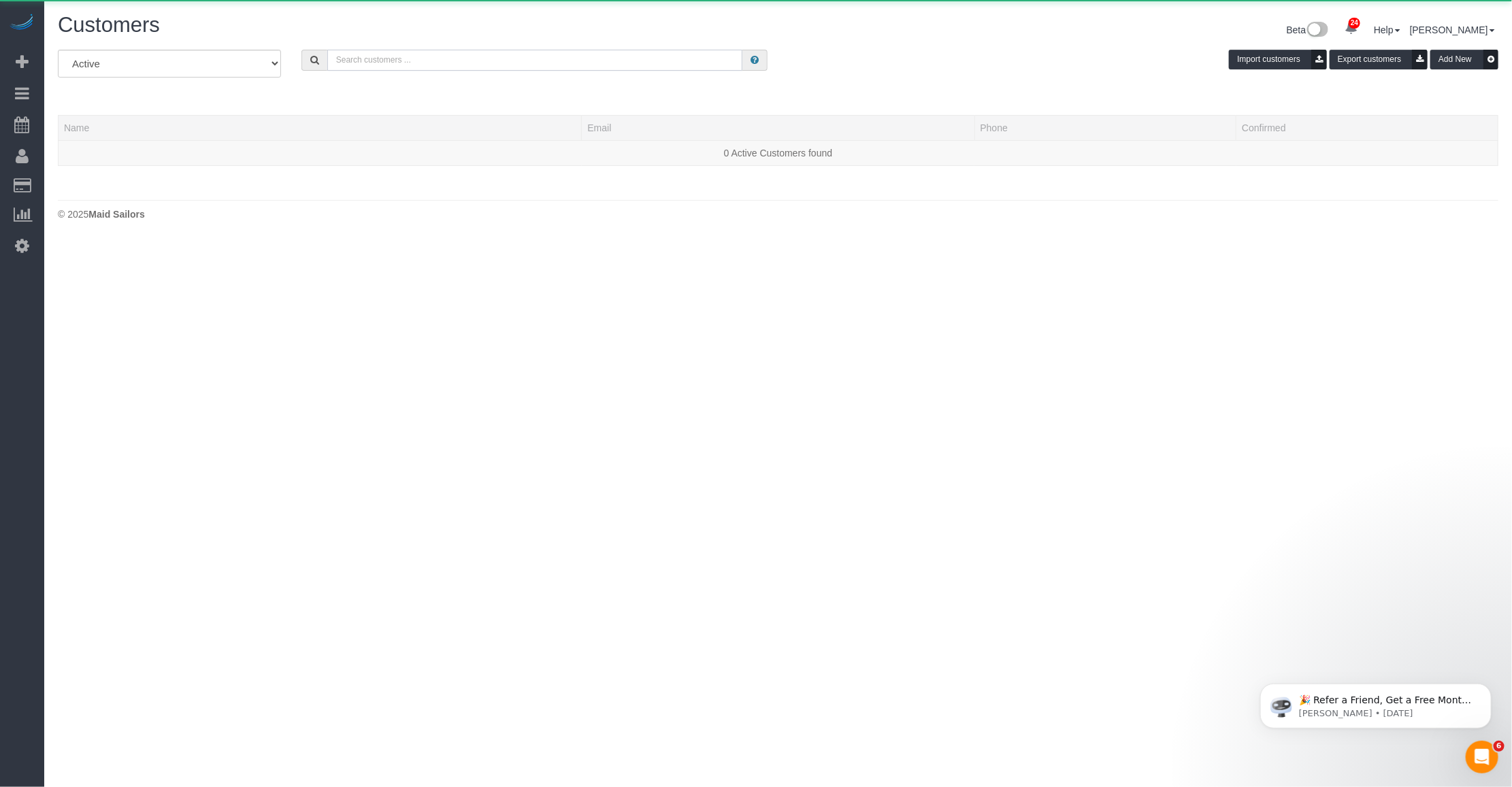
click at [402, 56] on input "text" at bounding box center [535, 60] width 416 height 21
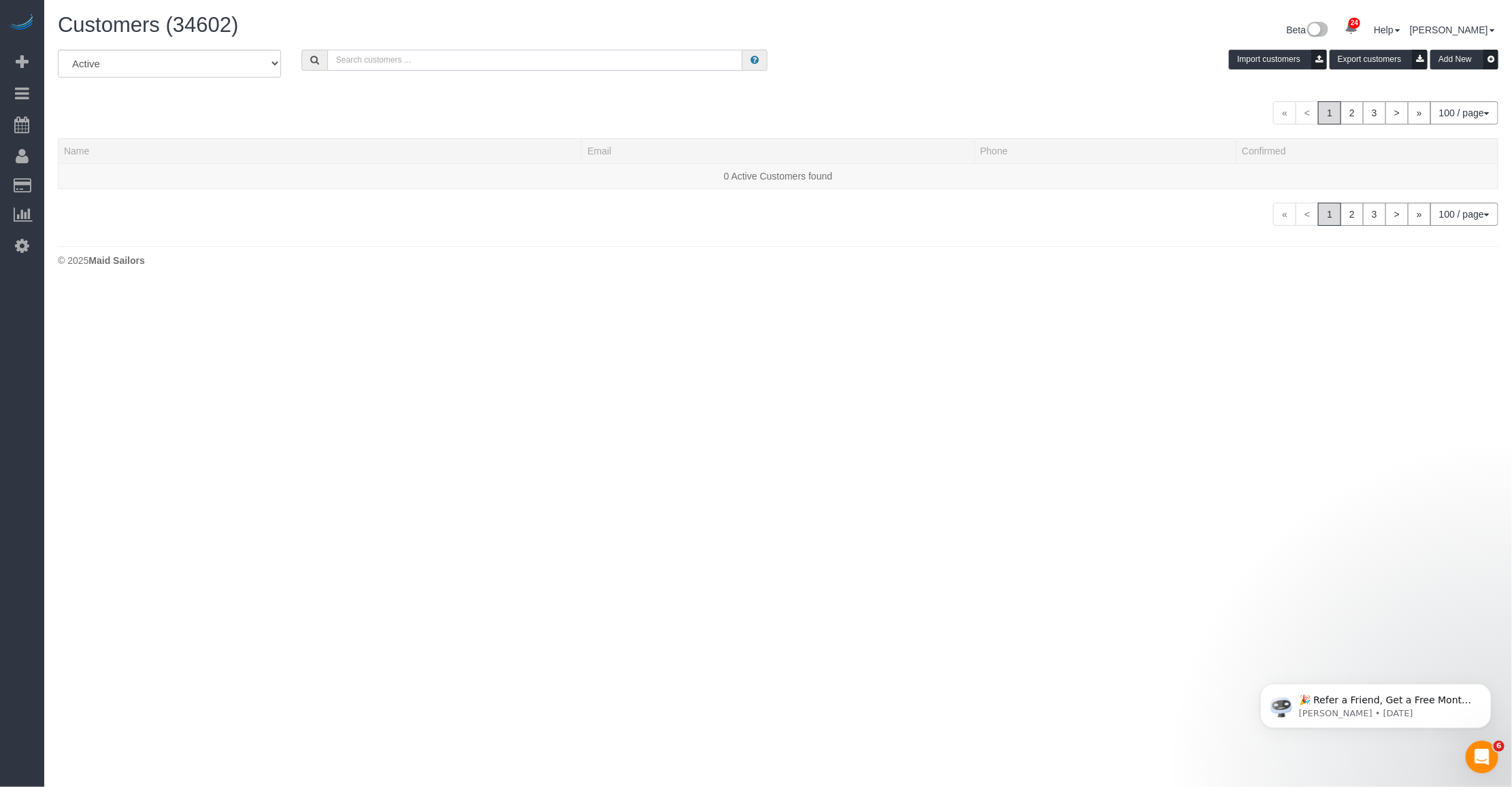
paste input "Gregg Sussman"
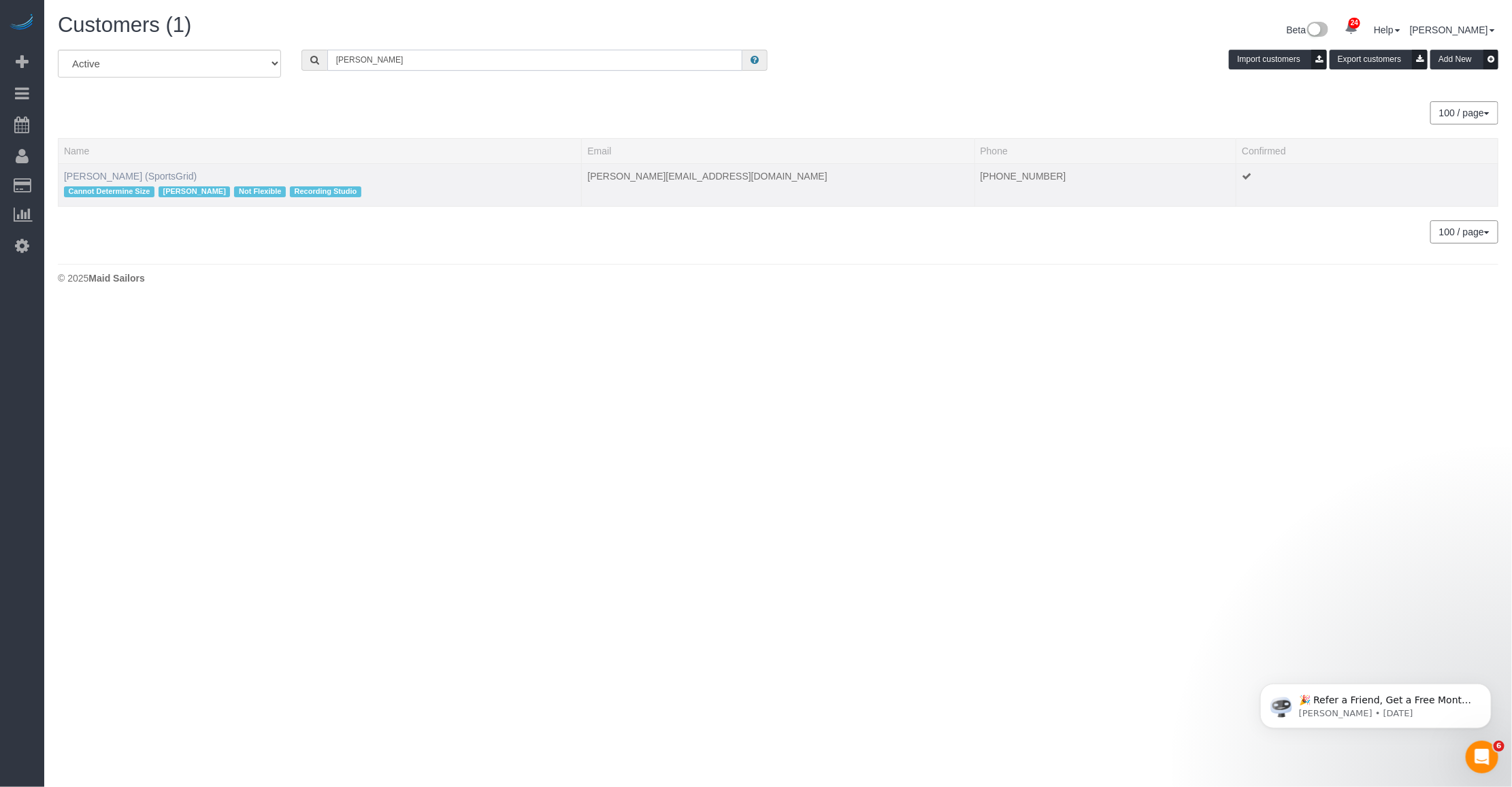
type input "Gregg Sussman"
click at [106, 171] on link "Gregg Sussman (SportsGrid)" at bounding box center [130, 176] width 133 height 11
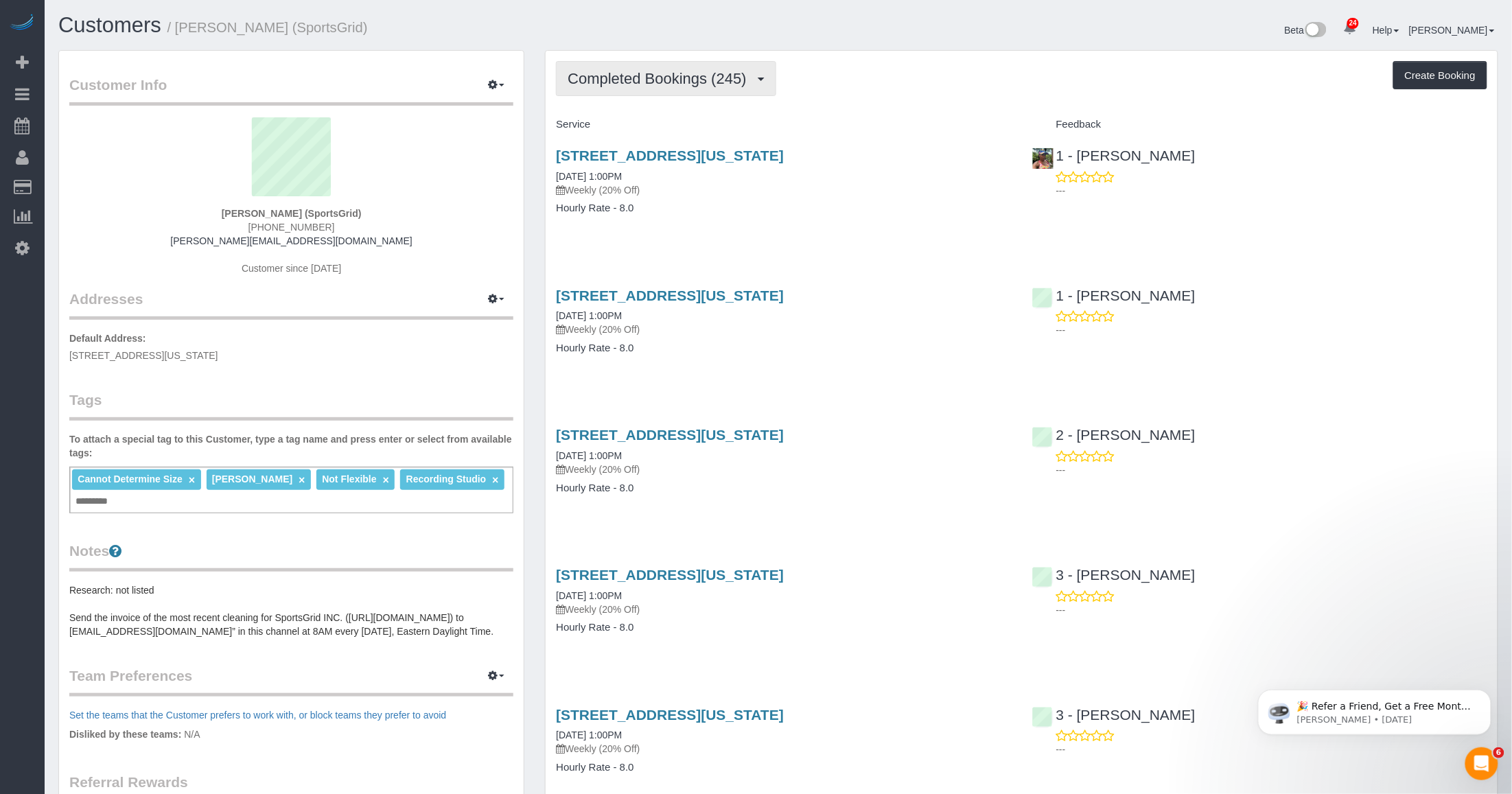
click at [663, 86] on button "Completed Bookings (245)" at bounding box center [666, 78] width 220 height 35
click at [643, 125] on link "Upcoming Bookings (7)" at bounding box center [633, 128] width 154 height 18
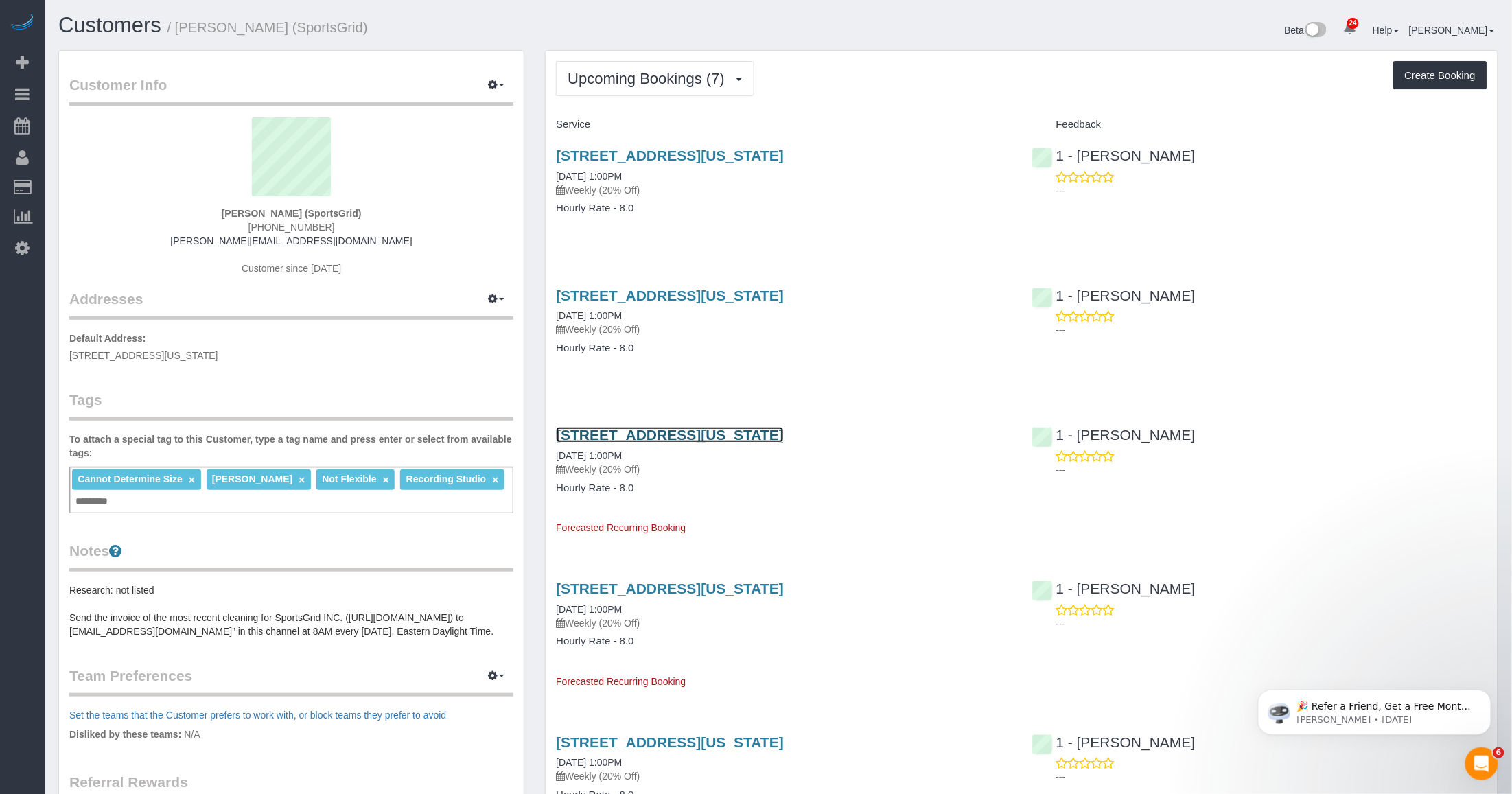
click at [646, 434] on link "218 West 35th Street, 5th Floor, New York, NY 10001" at bounding box center [669, 435] width 228 height 16
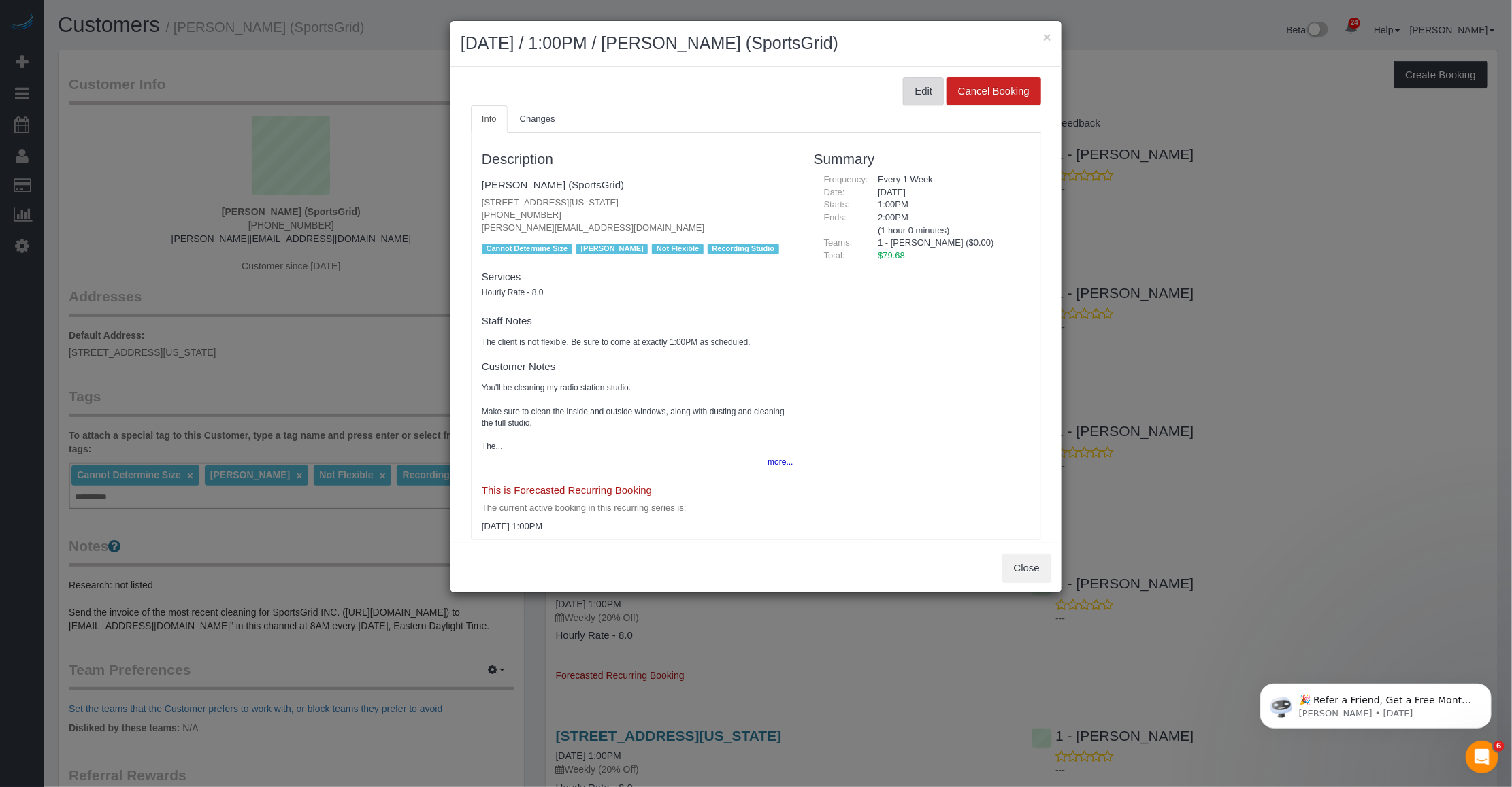
click at [914, 92] on button "Edit" at bounding box center [923, 91] width 41 height 28
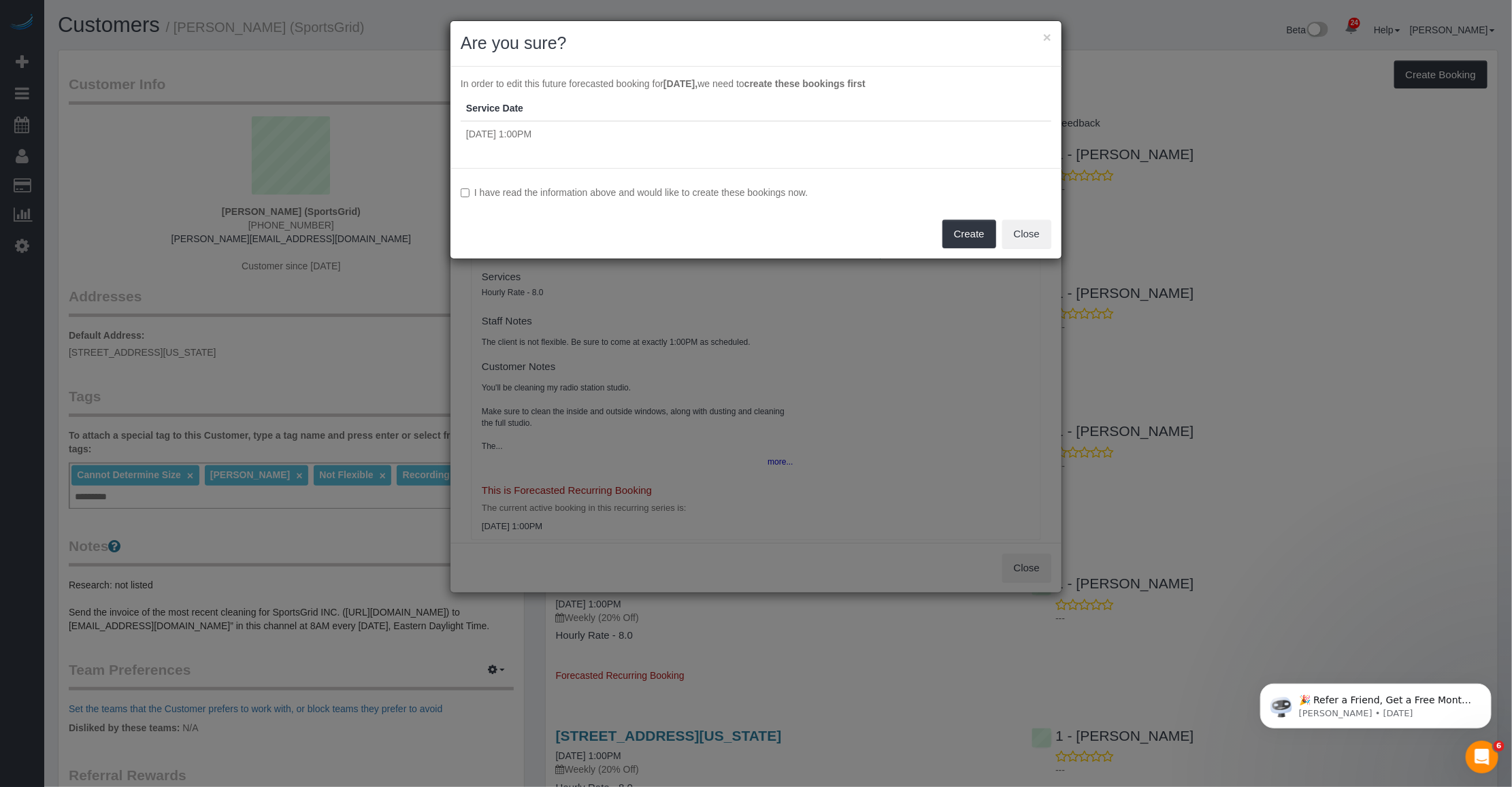
click at [1052, 36] on div "× Are you sure?" at bounding box center [755, 44] width 611 height 46
click at [1048, 32] on button "×" at bounding box center [1047, 37] width 8 height 14
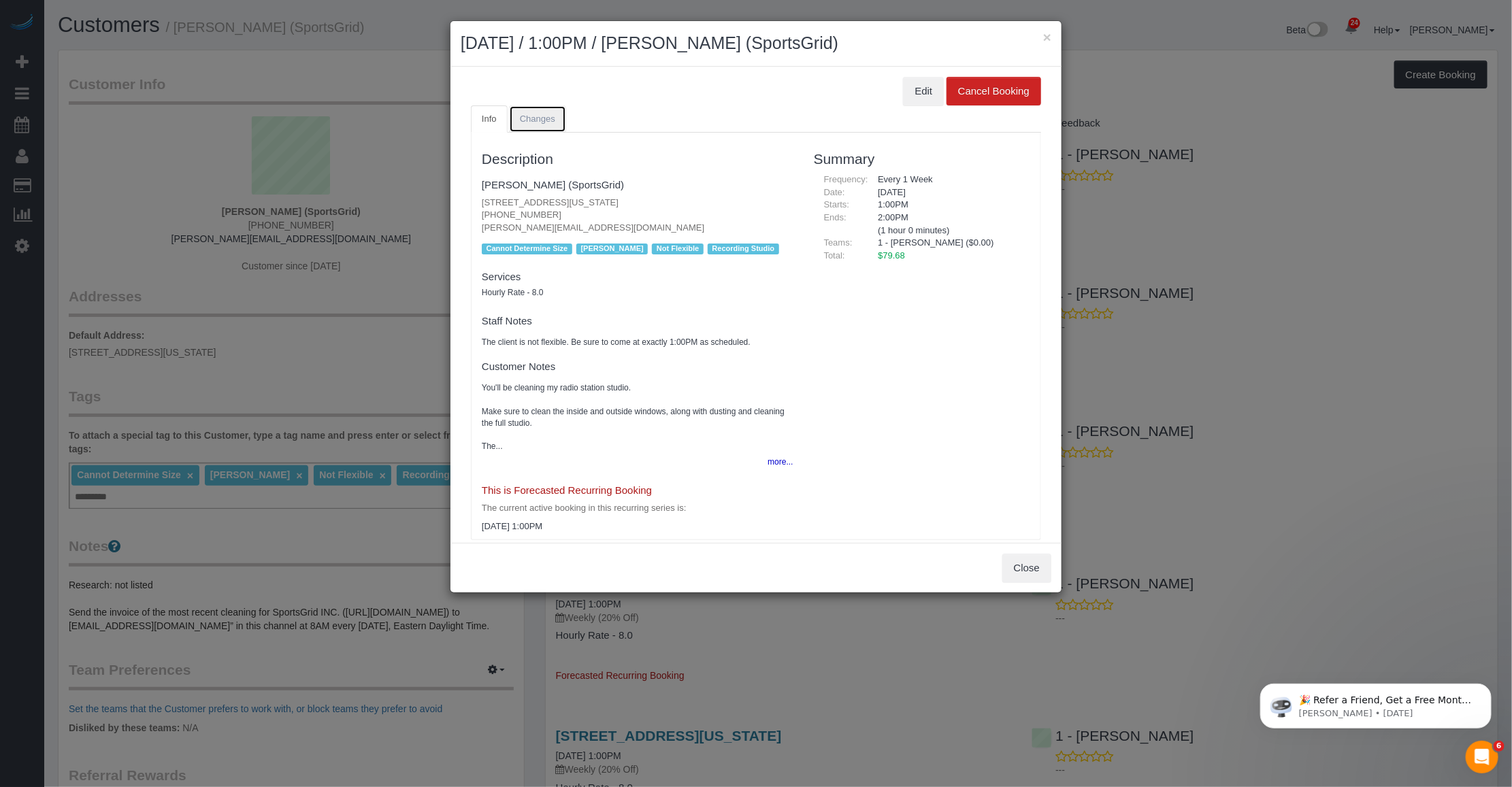
click at [539, 124] on link "Changes" at bounding box center [537, 120] width 57 height 28
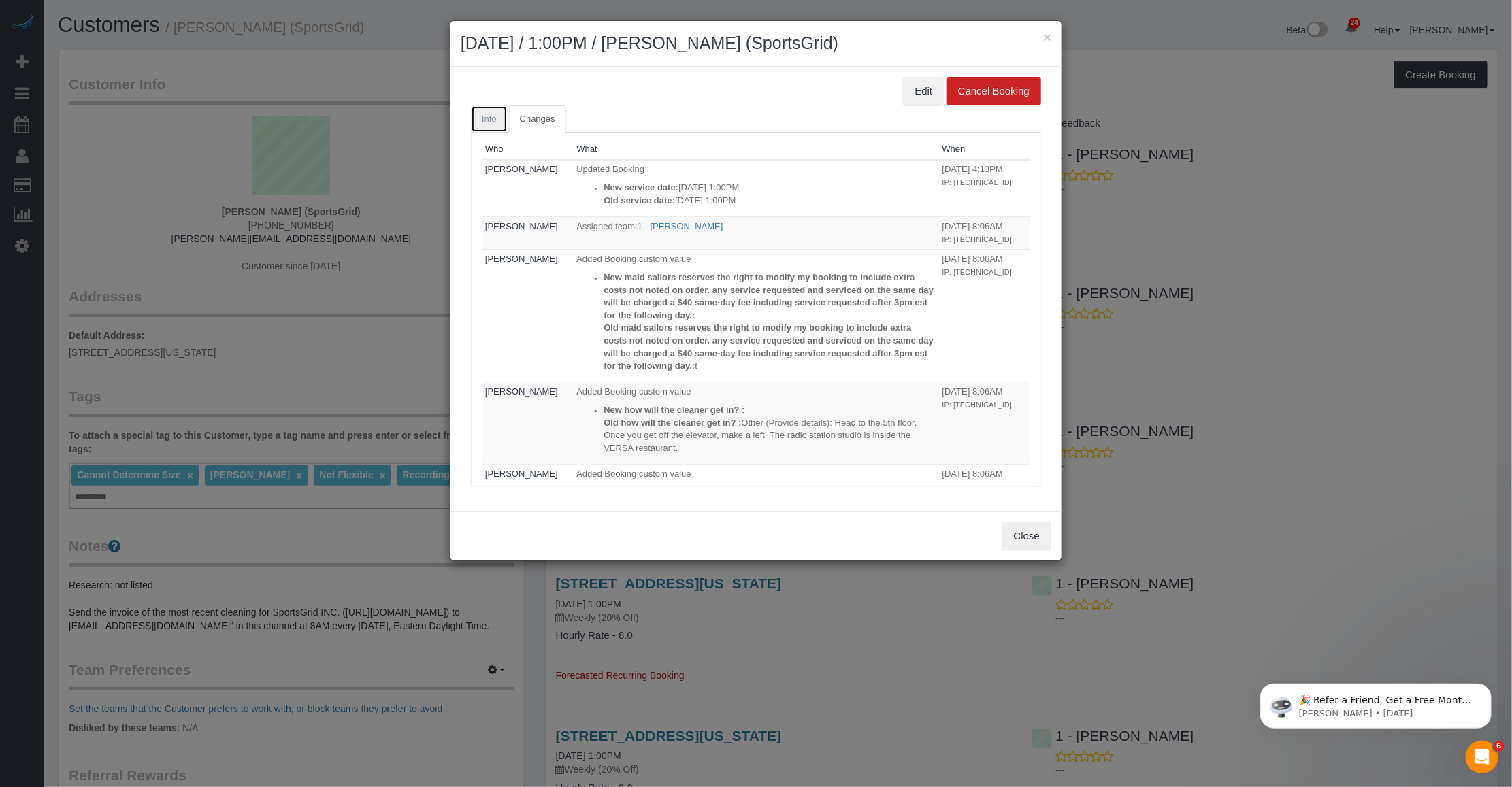
click at [486, 128] on link "Info" at bounding box center [489, 120] width 37 height 28
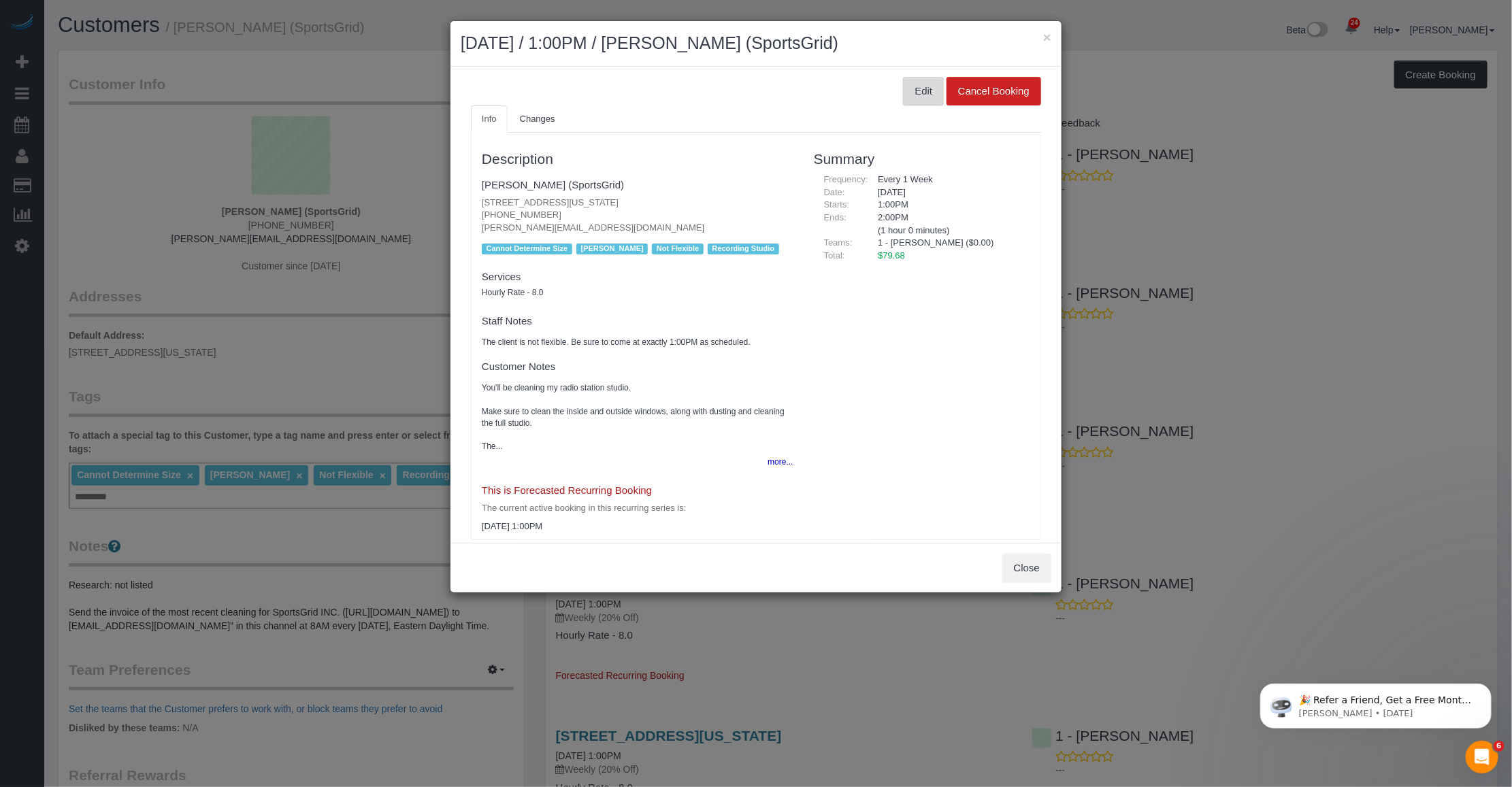
click at [903, 89] on button "Edit" at bounding box center [923, 91] width 41 height 28
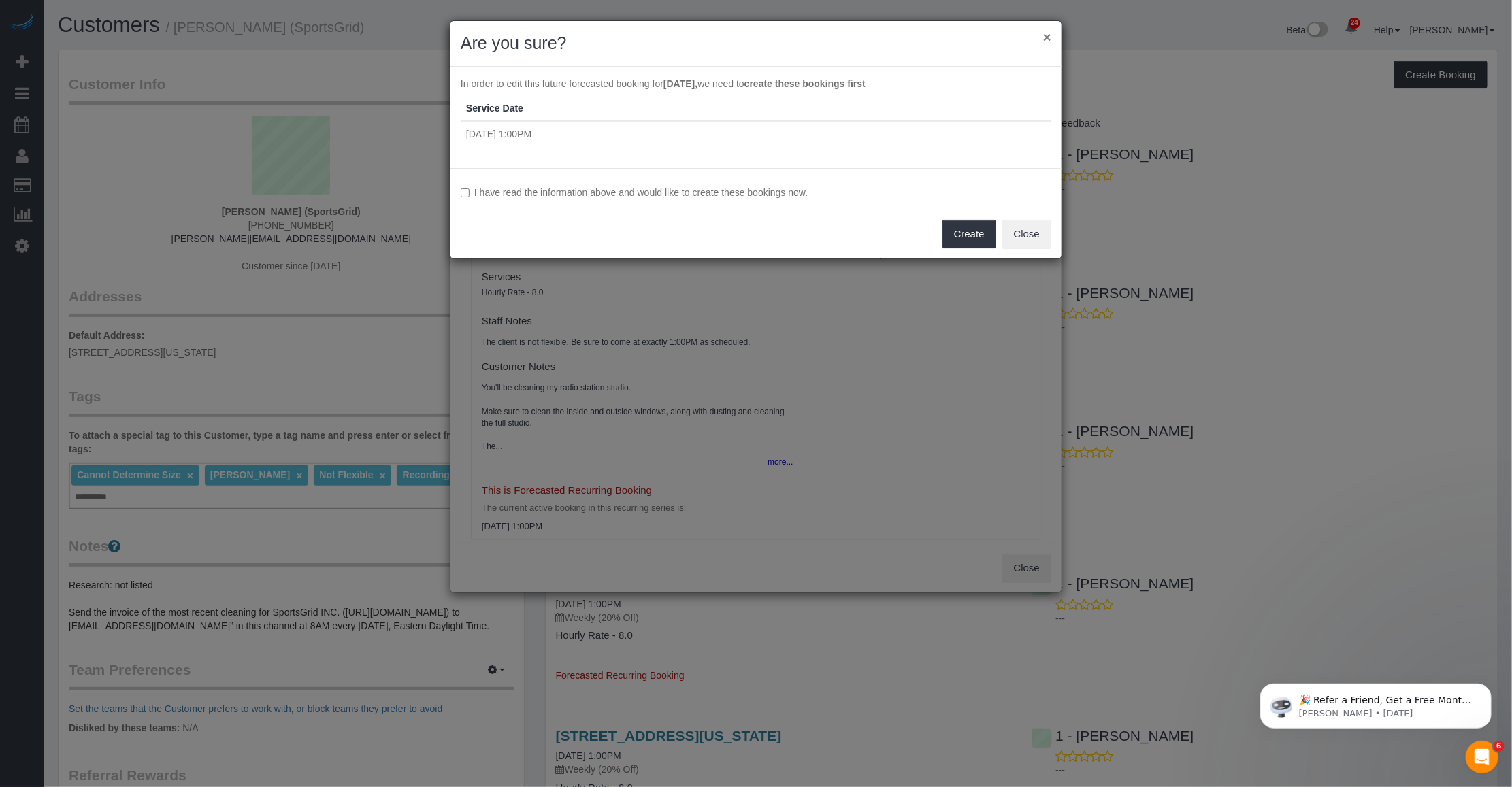
click at [1043, 31] on button "×" at bounding box center [1047, 37] width 8 height 14
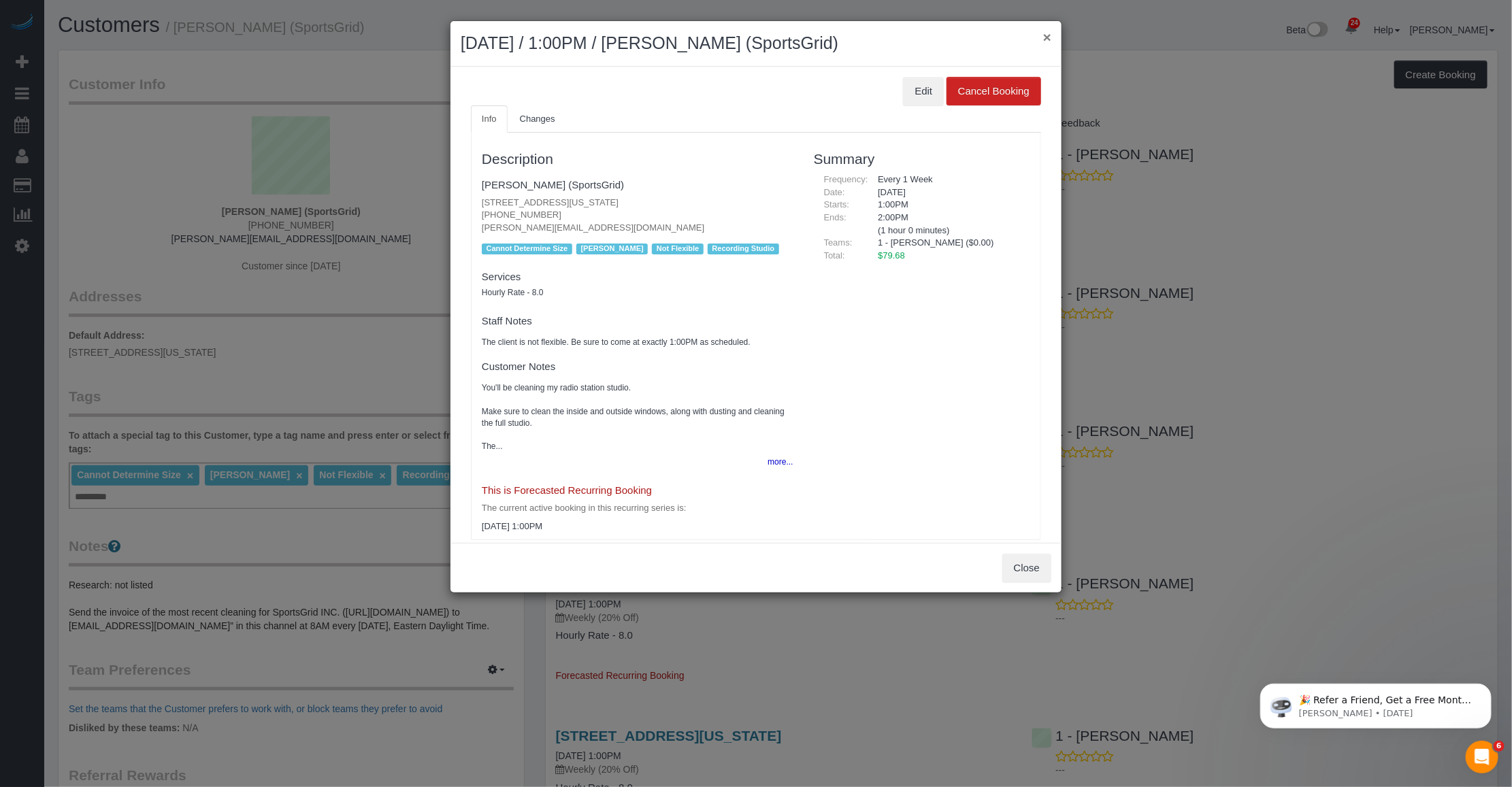
click at [1046, 36] on button "×" at bounding box center [1047, 37] width 8 height 14
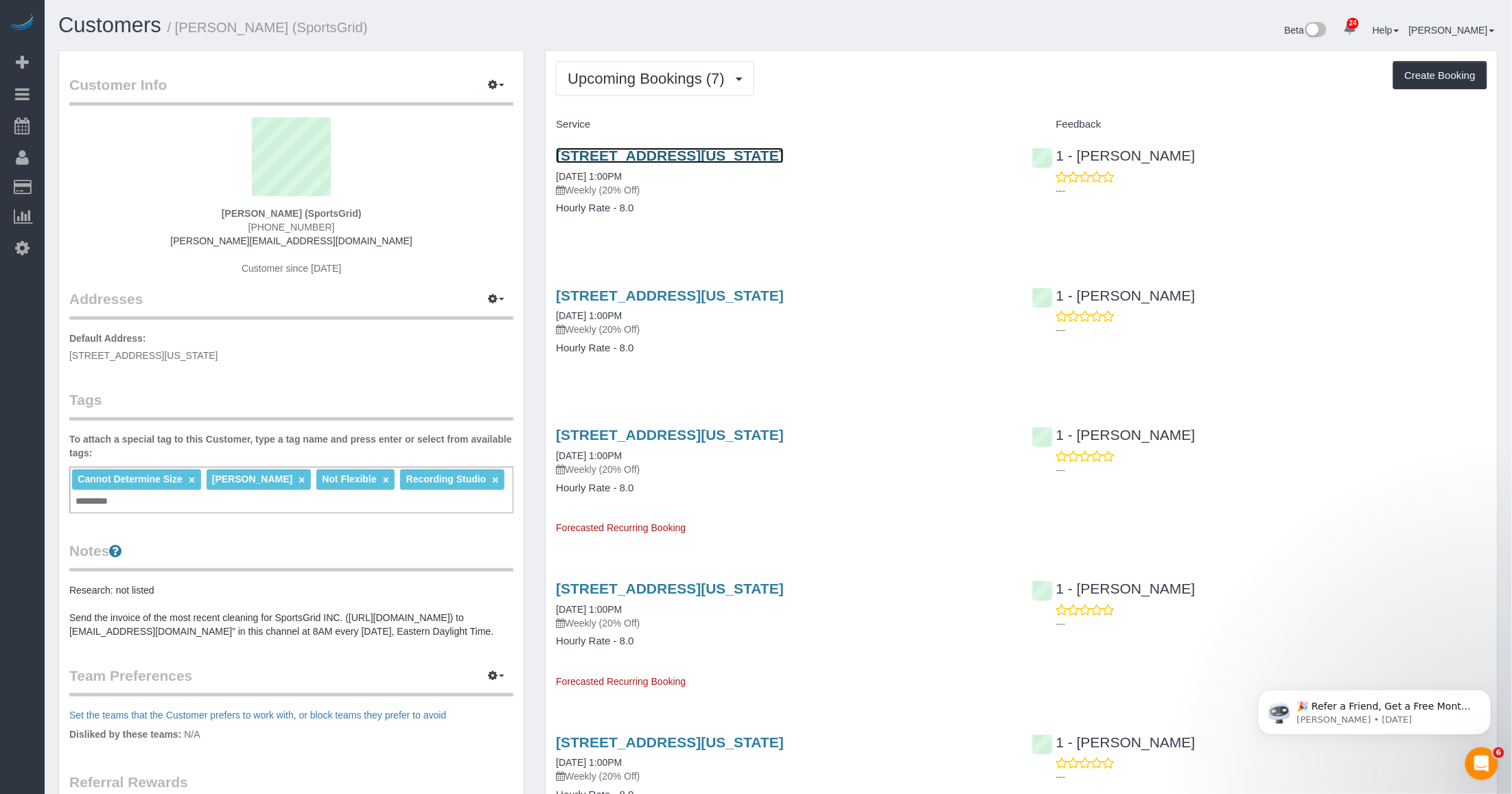
click at [664, 159] on link "[STREET_ADDRESS][US_STATE]" at bounding box center [669, 156] width 228 height 16
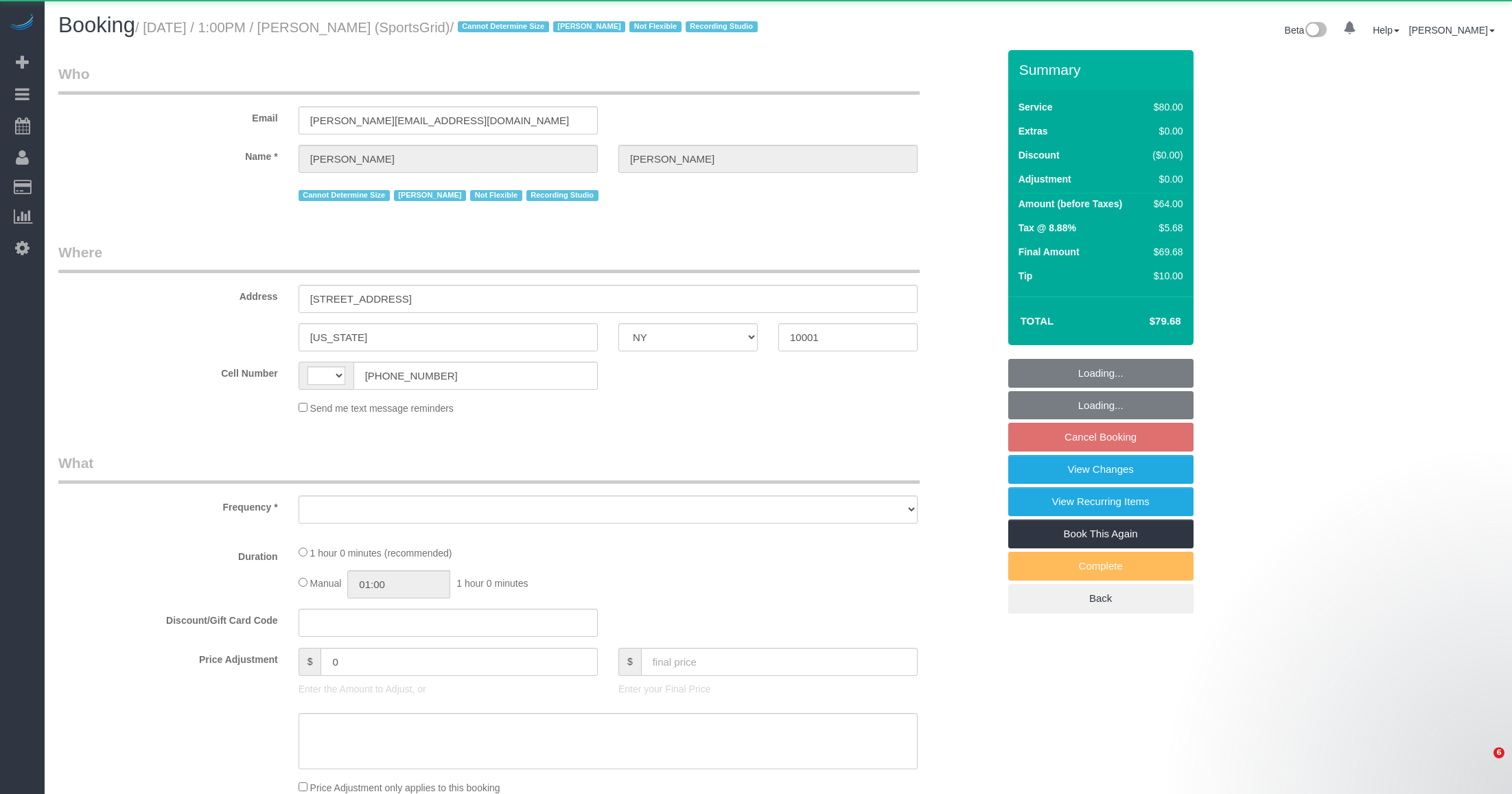
select select "NY"
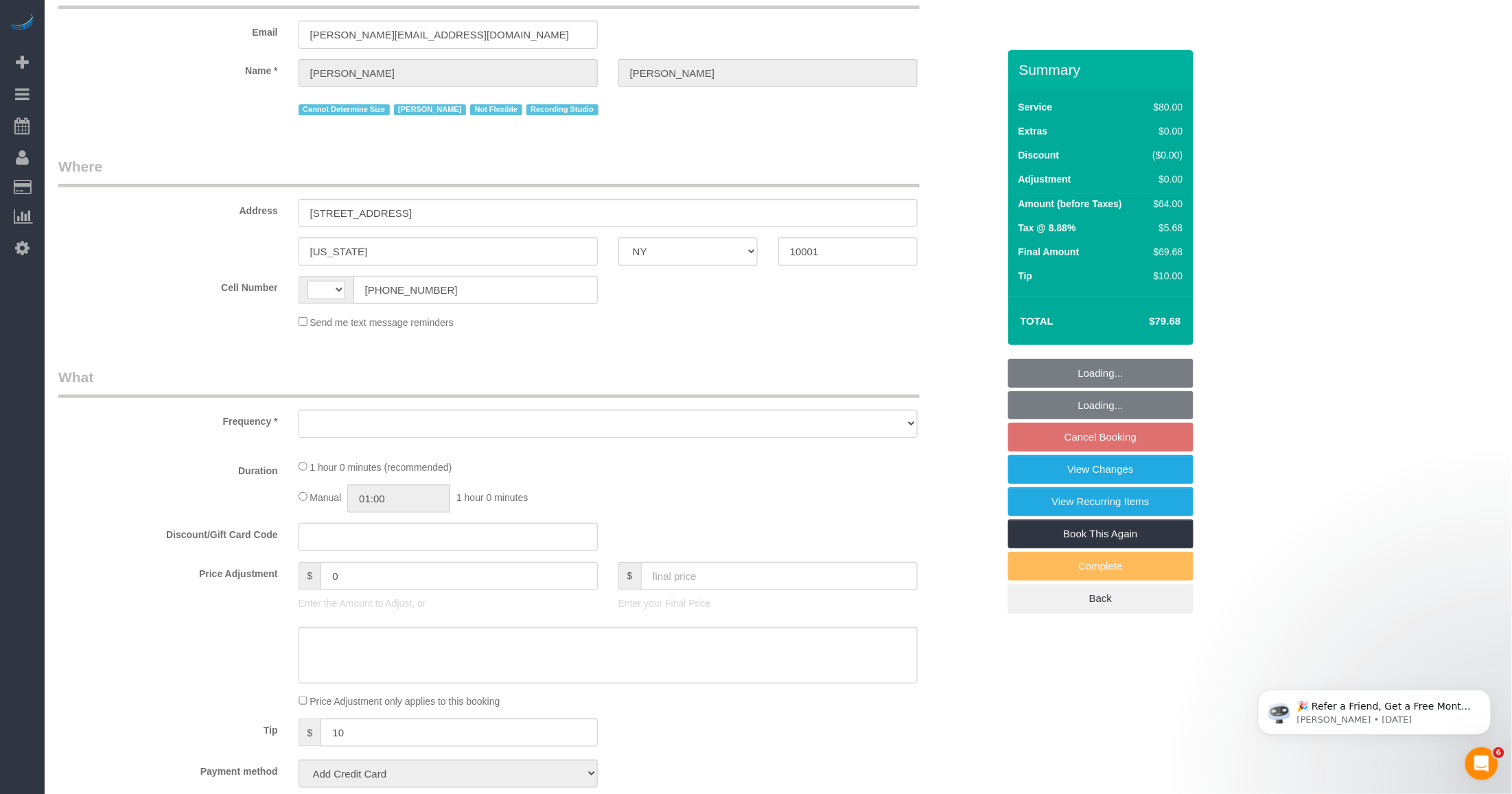
scroll to position [258, 0]
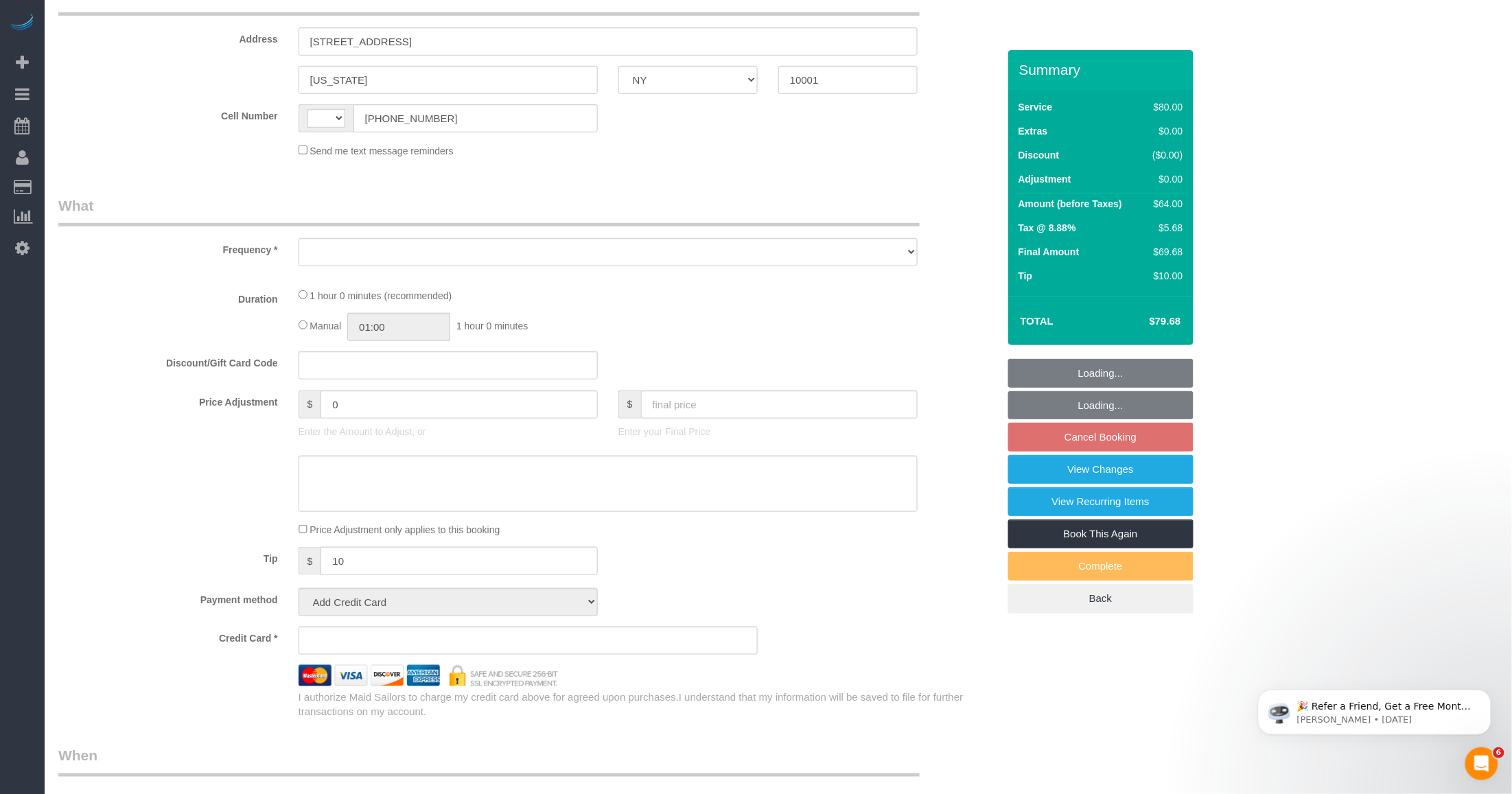
select select "string:US"
select select "object:828"
select select "string:stripe-pm_1QoRfo4VGloSiKo7CpkoBSCp"
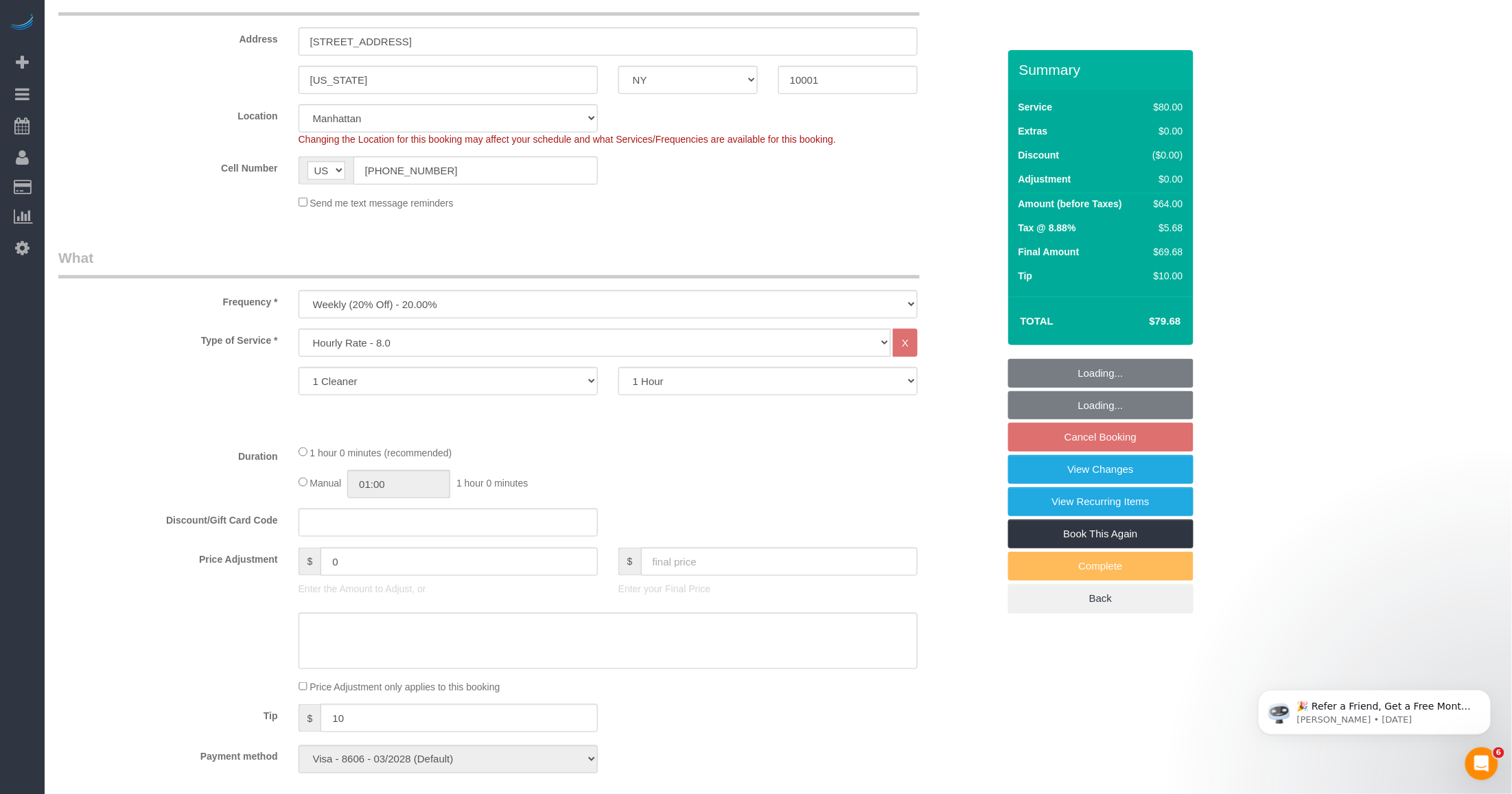
select select "number:89"
select select "number:90"
select select "number:15"
select select "number:7"
select select "number:21"
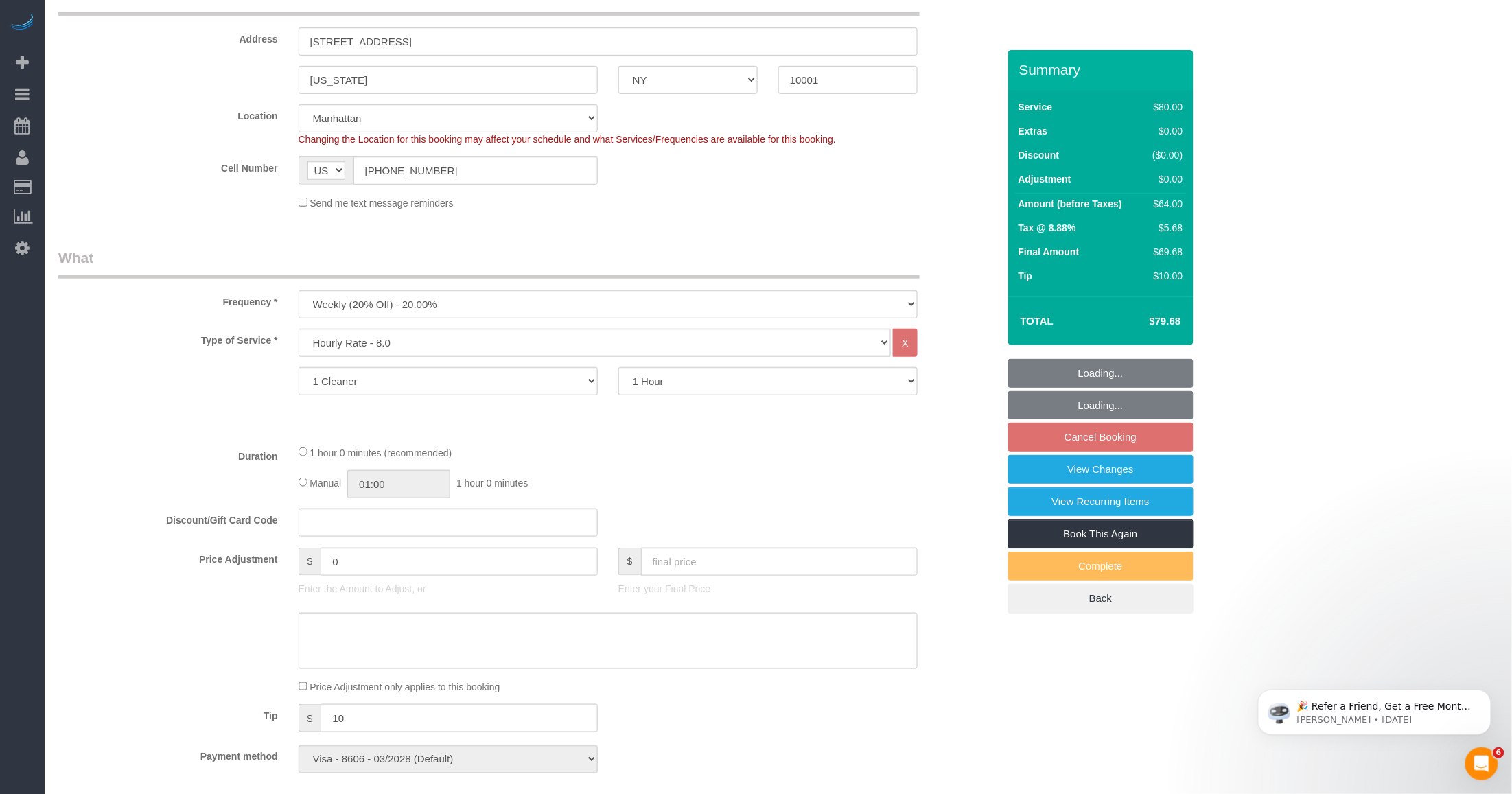
select select "spot6"
select select "object:1583"
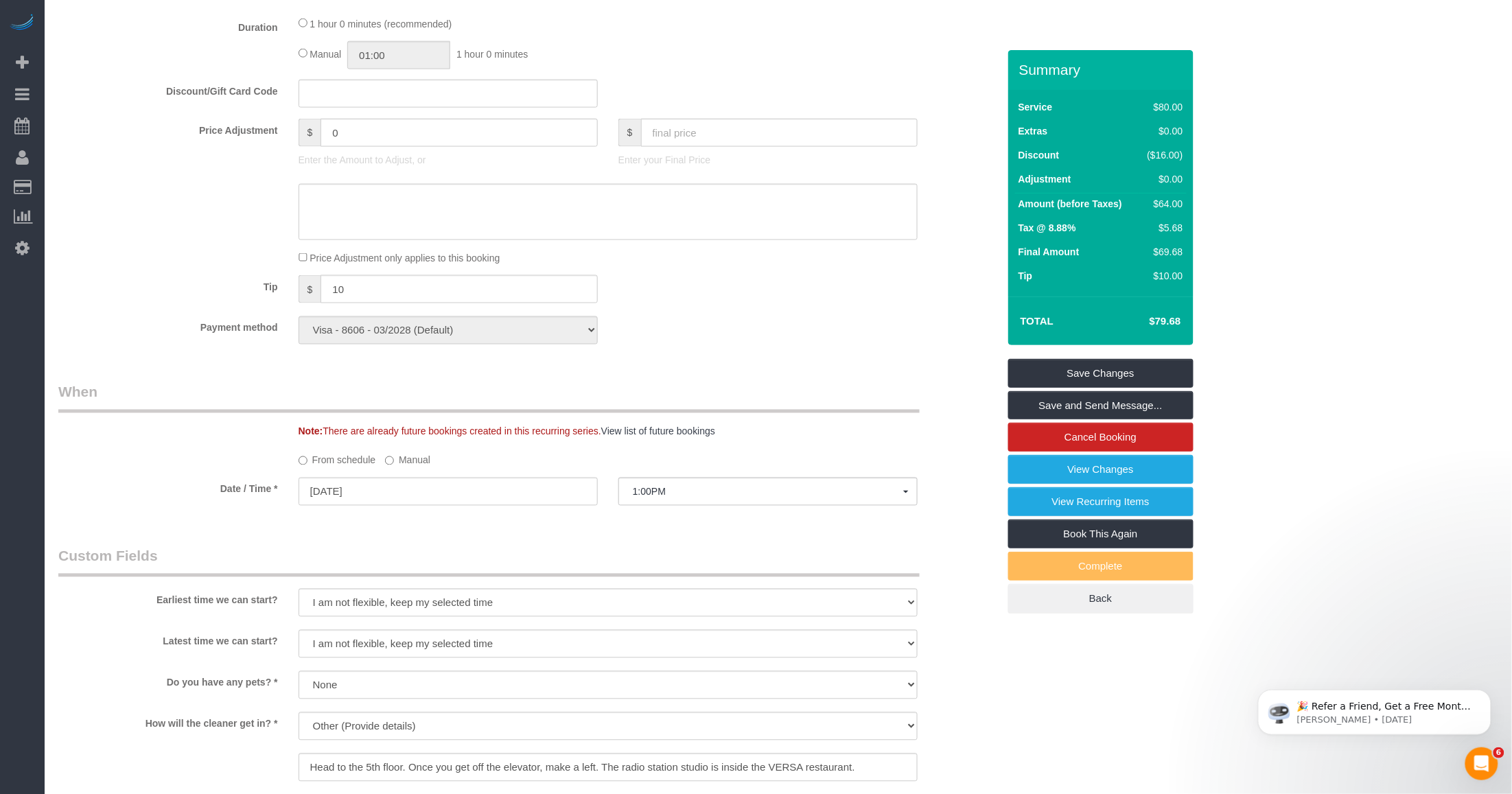
scroll to position [773, 0]
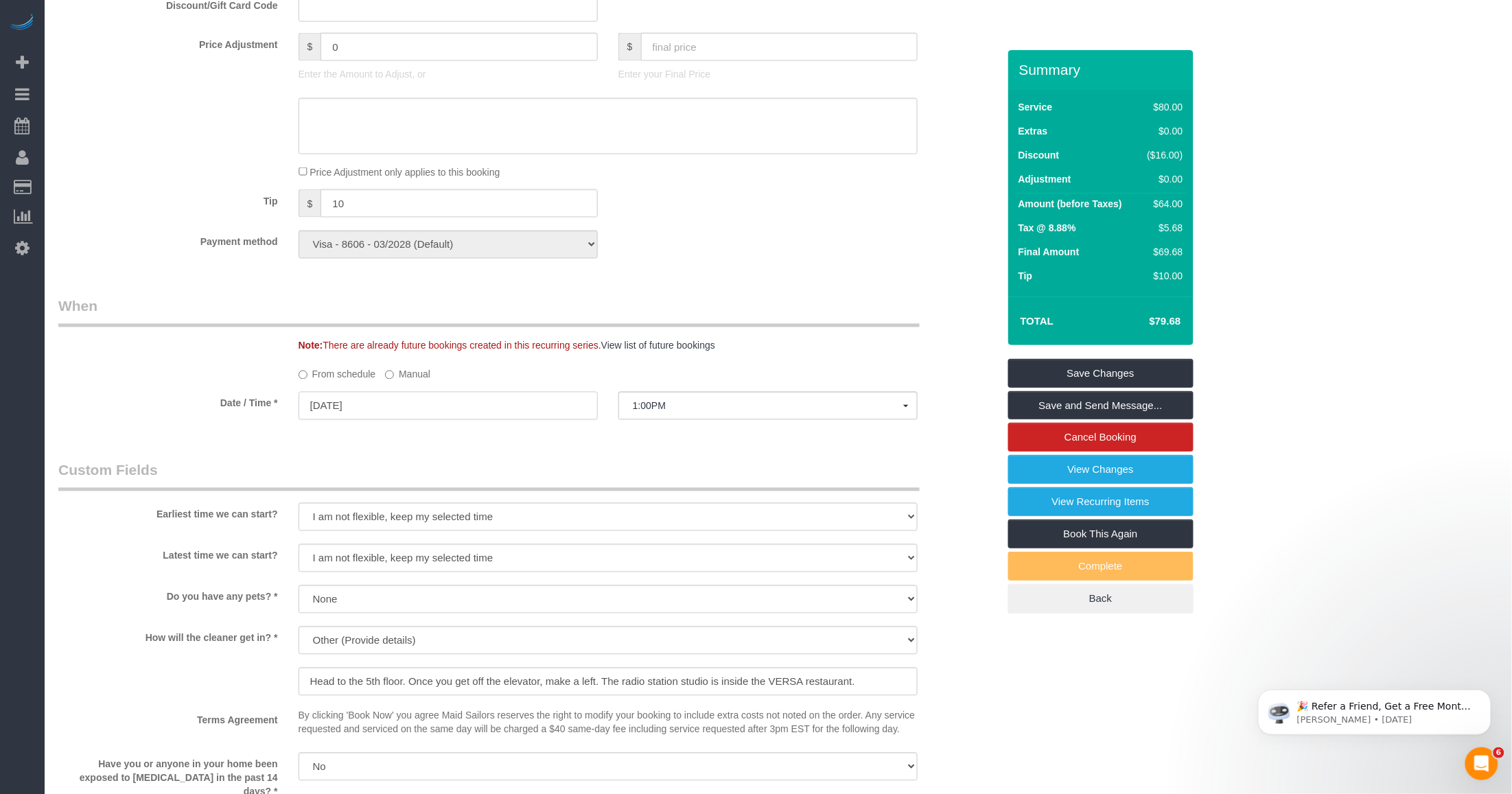
click at [399, 420] on input "09/25/2025" at bounding box center [448, 406] width 300 height 28
click at [770, 254] on div "Payment method Visa - 8606 - 03/2028 (Default) Add Credit Card ─────────────── …" at bounding box center [528, 245] width 960 height 28
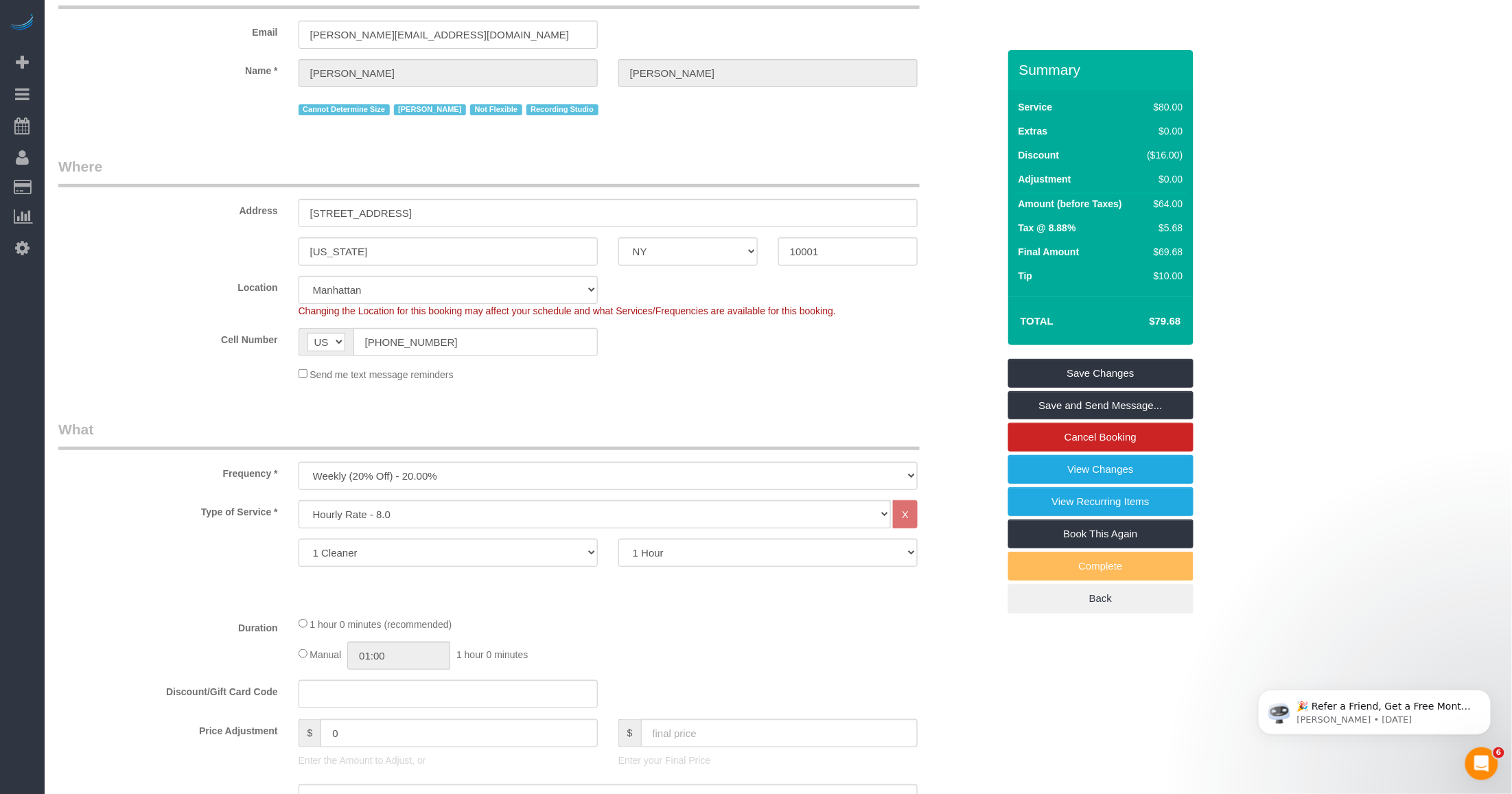
scroll to position [0, 0]
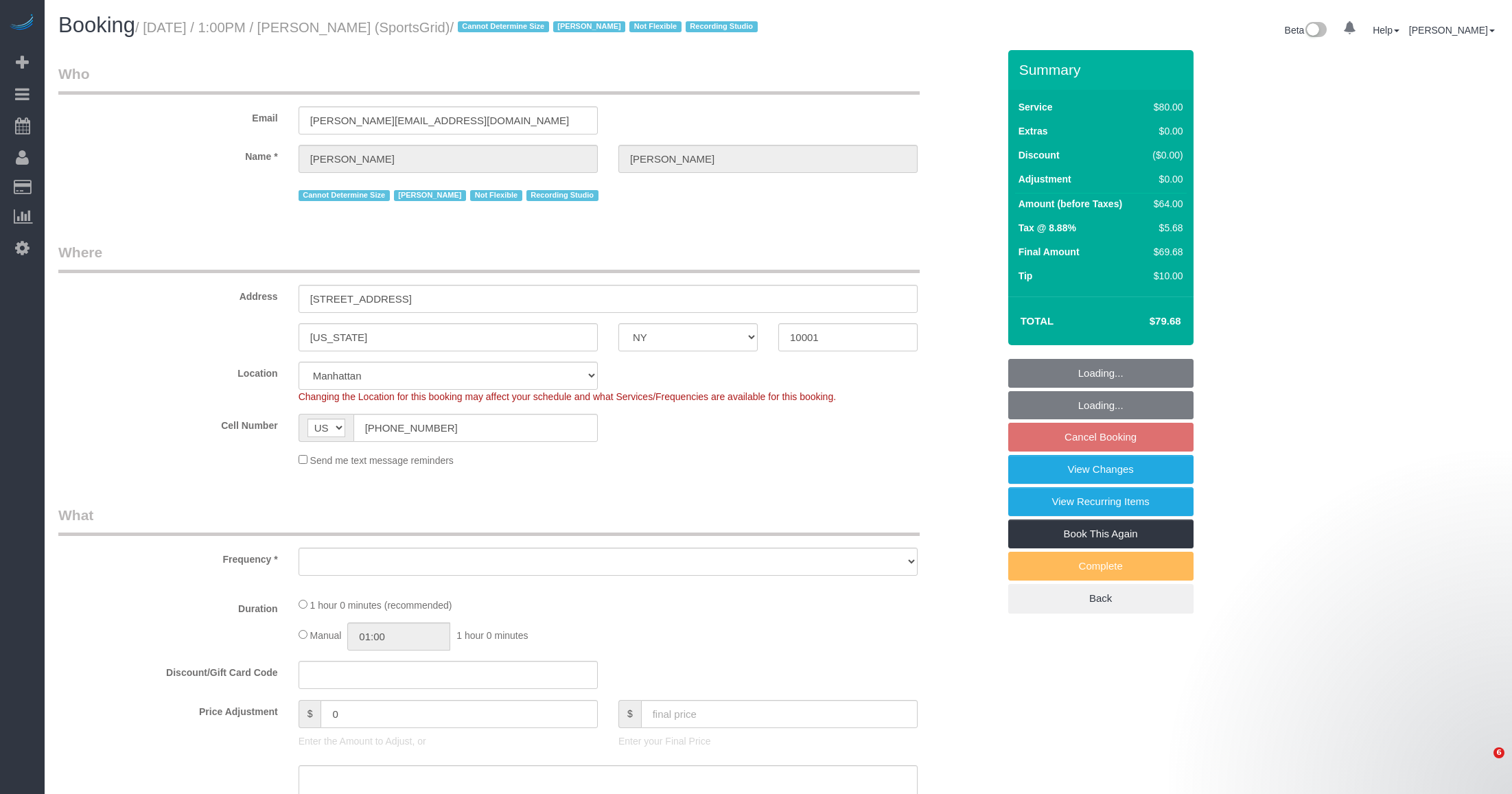
select select "NY"
select select "number:89"
select select "number:90"
select select "number:15"
select select "number:7"
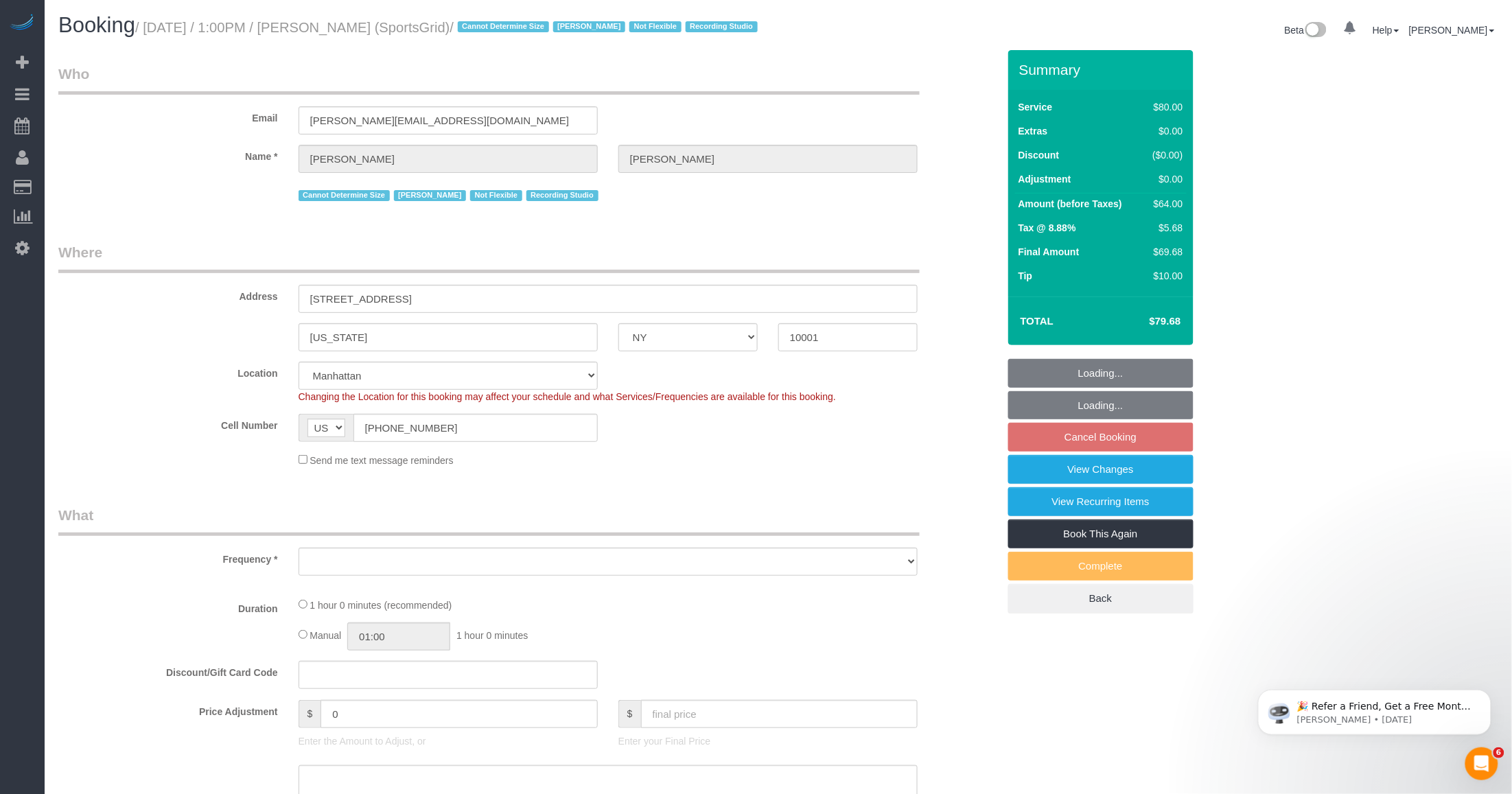
select select "number:21"
select select "object:1138"
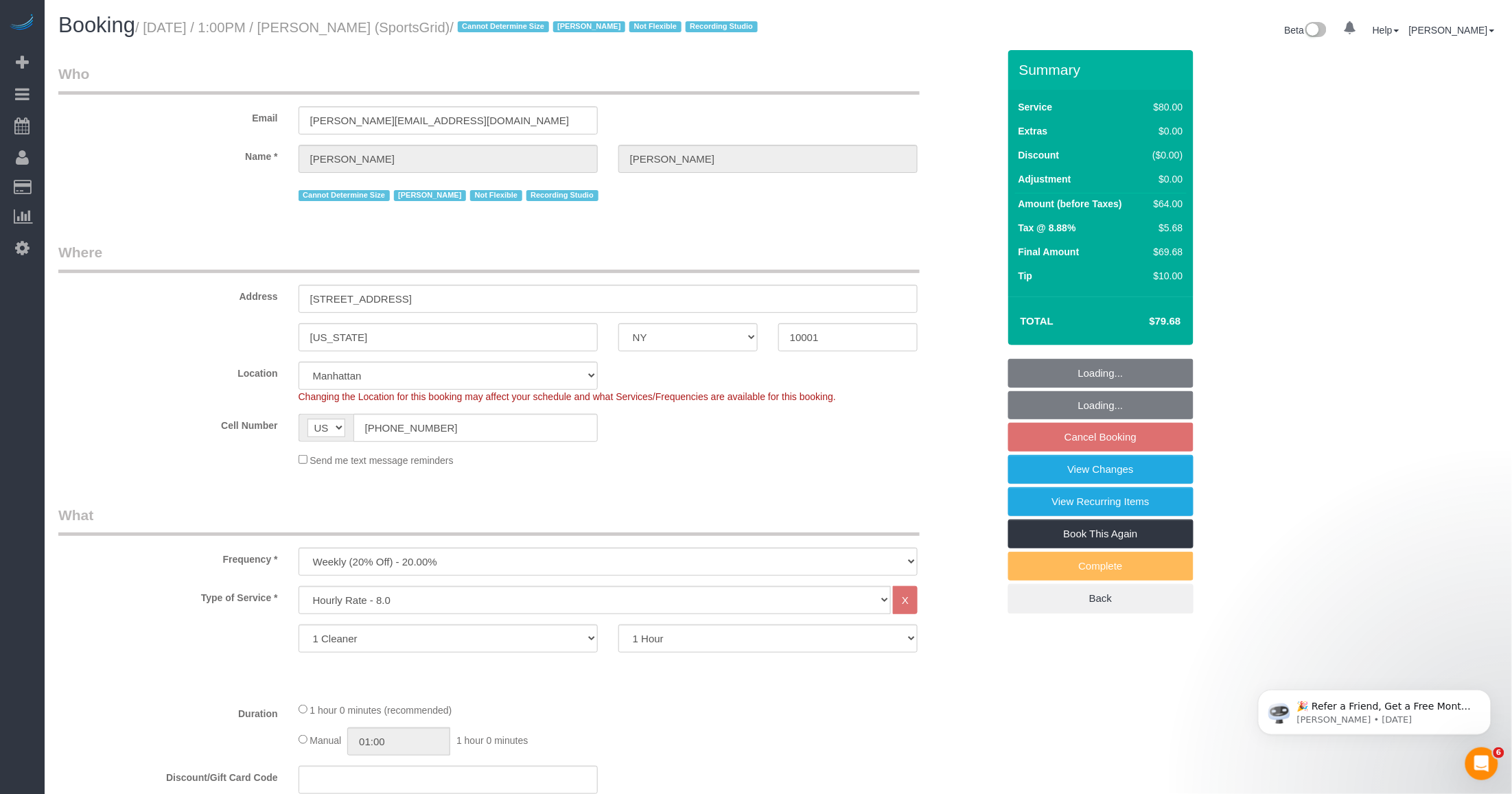
select select "string:stripe-pm_1QoRfo4VGloSiKo7CpkoBSCp"
select select "spot6"
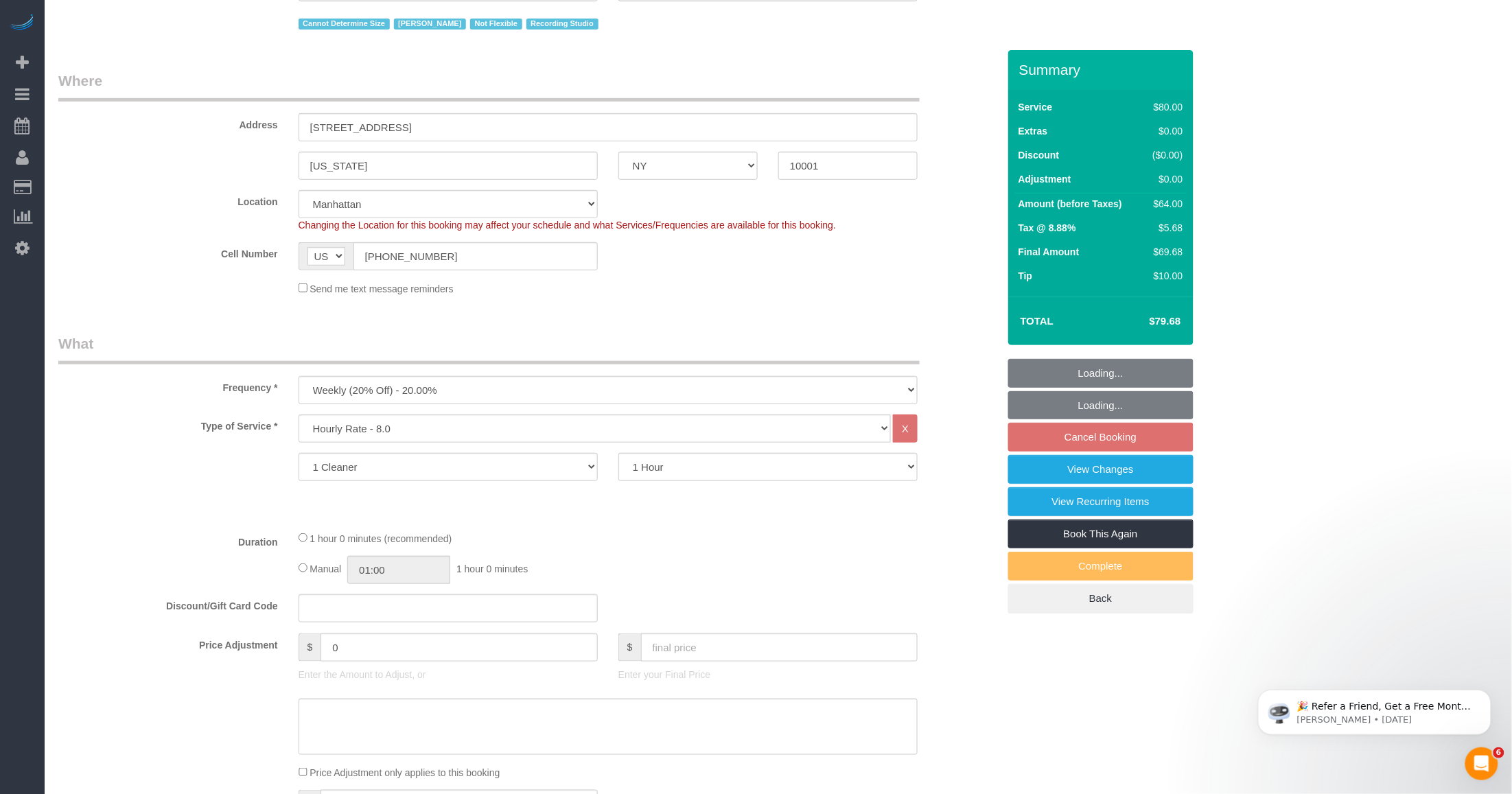
select select "object:1580"
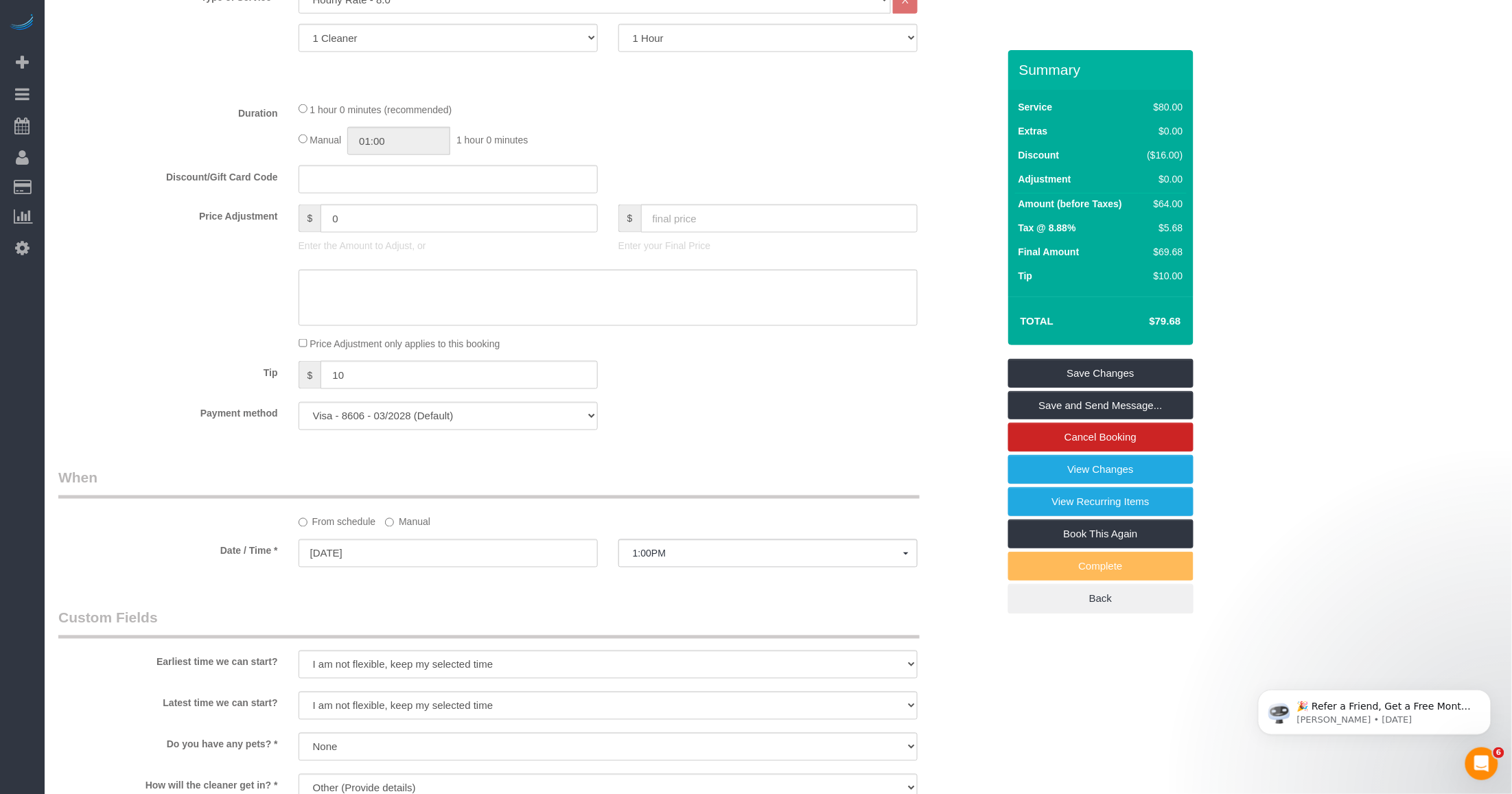
scroll to position [686, 0]
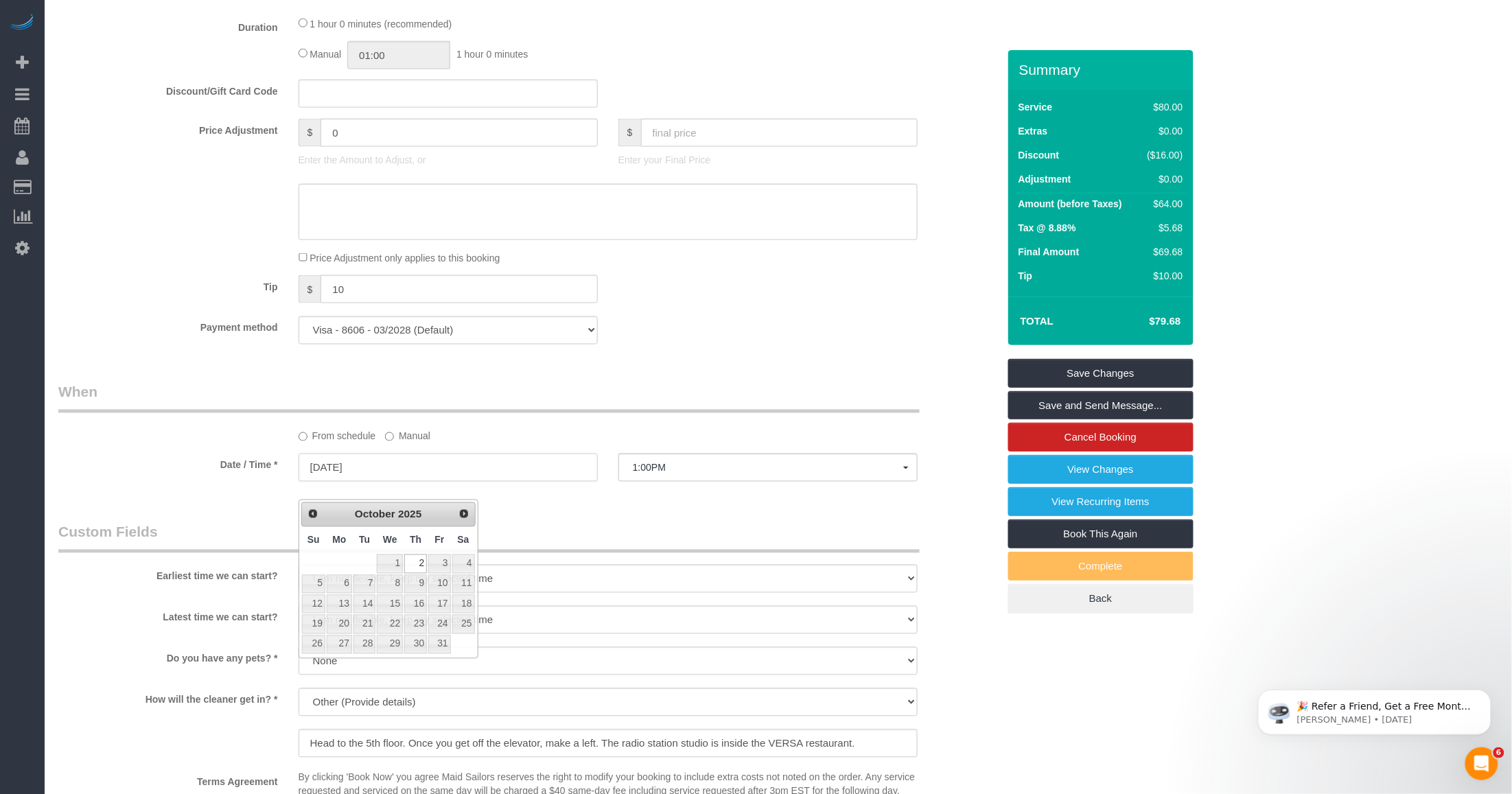
click at [447, 482] on input "[DATE]" at bounding box center [448, 468] width 300 height 28
click at [415, 560] on link "2" at bounding box center [415, 564] width 22 height 19
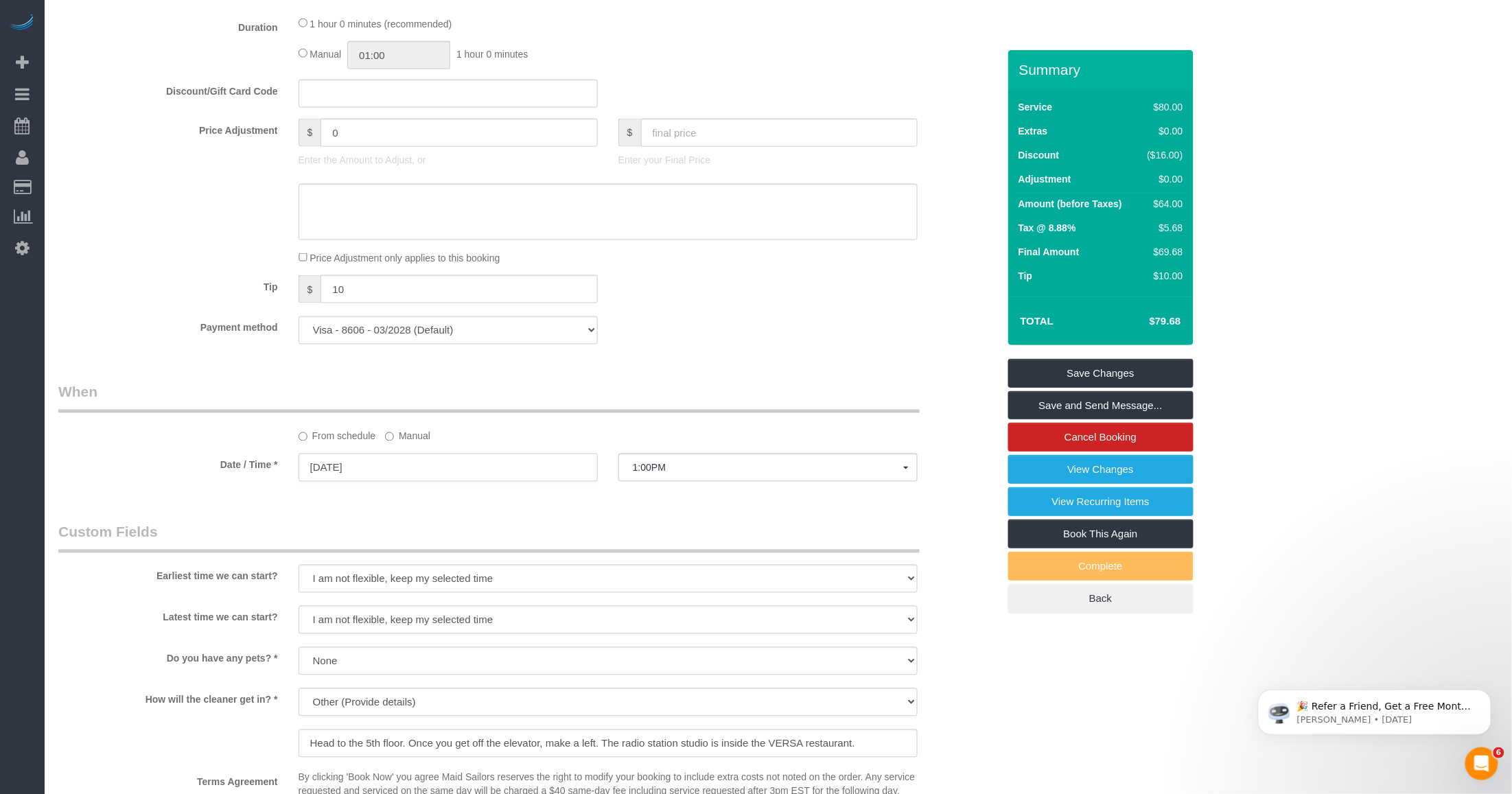
click at [414, 482] on input "[DATE]" at bounding box center [448, 468] width 300 height 28
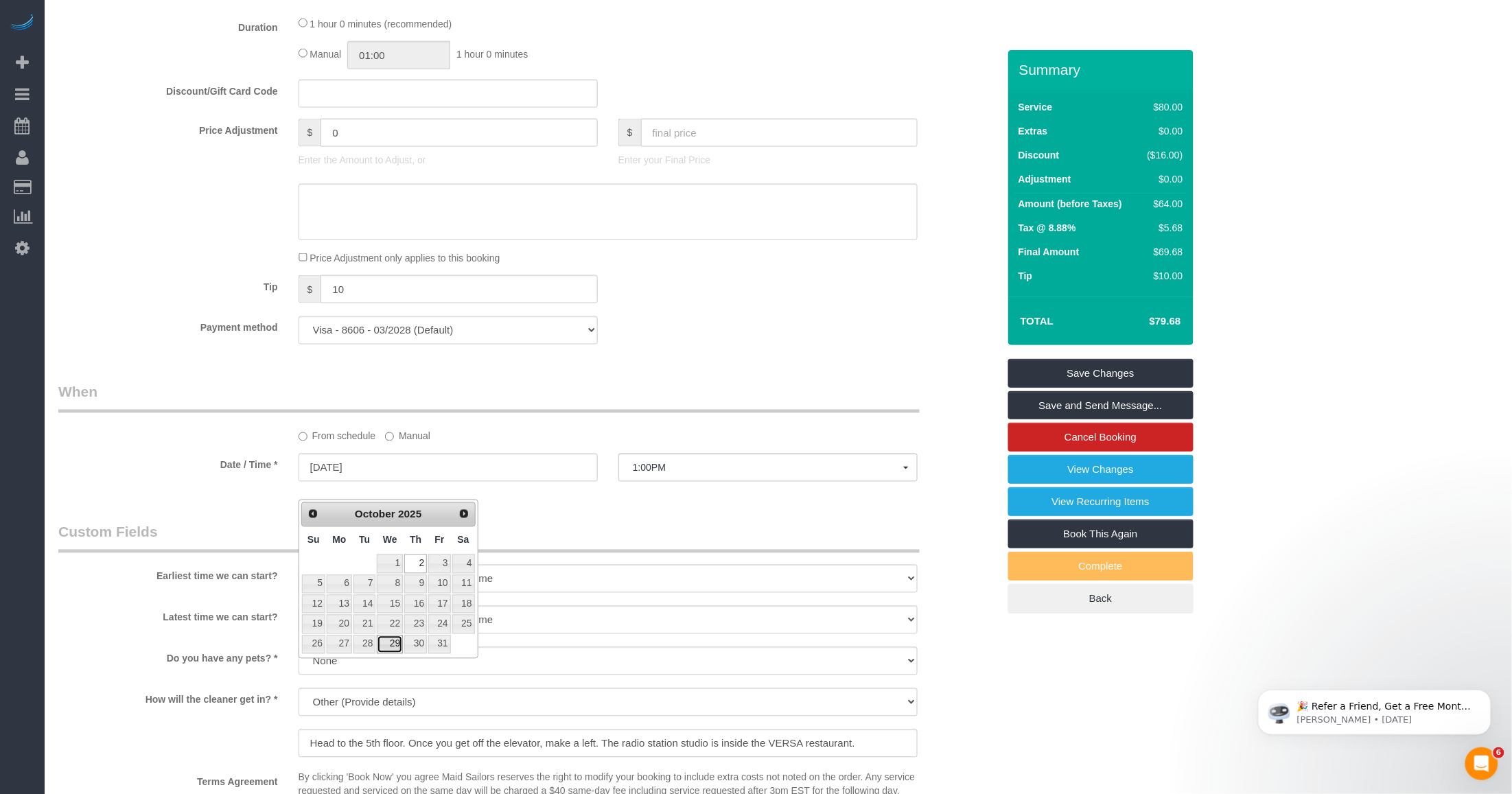
click at [393, 643] on link "29" at bounding box center [389, 645] width 26 height 19
type input "[DATE]"
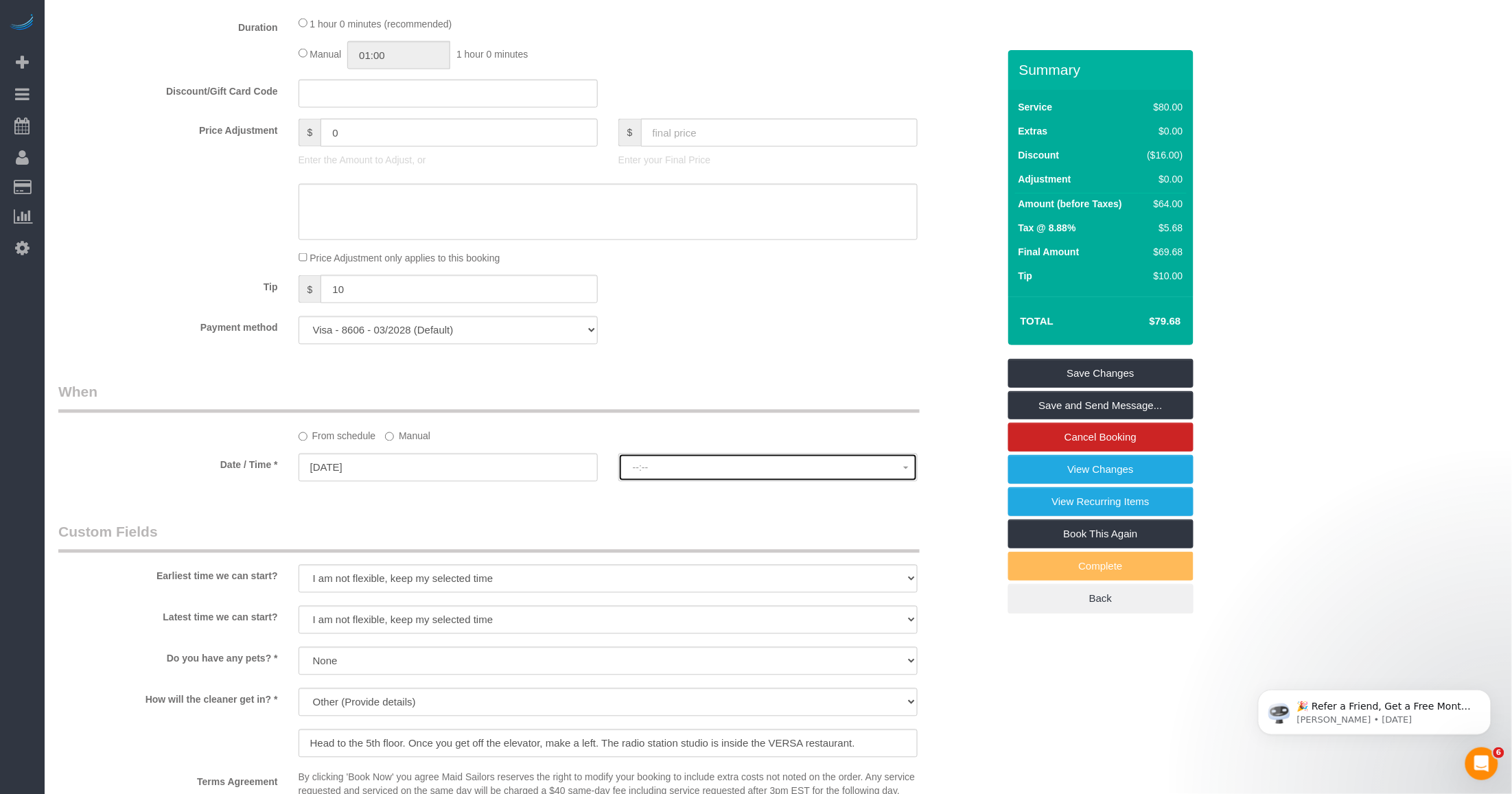
click at [686, 474] on span "--:--" at bounding box center [768, 468] width 270 height 11
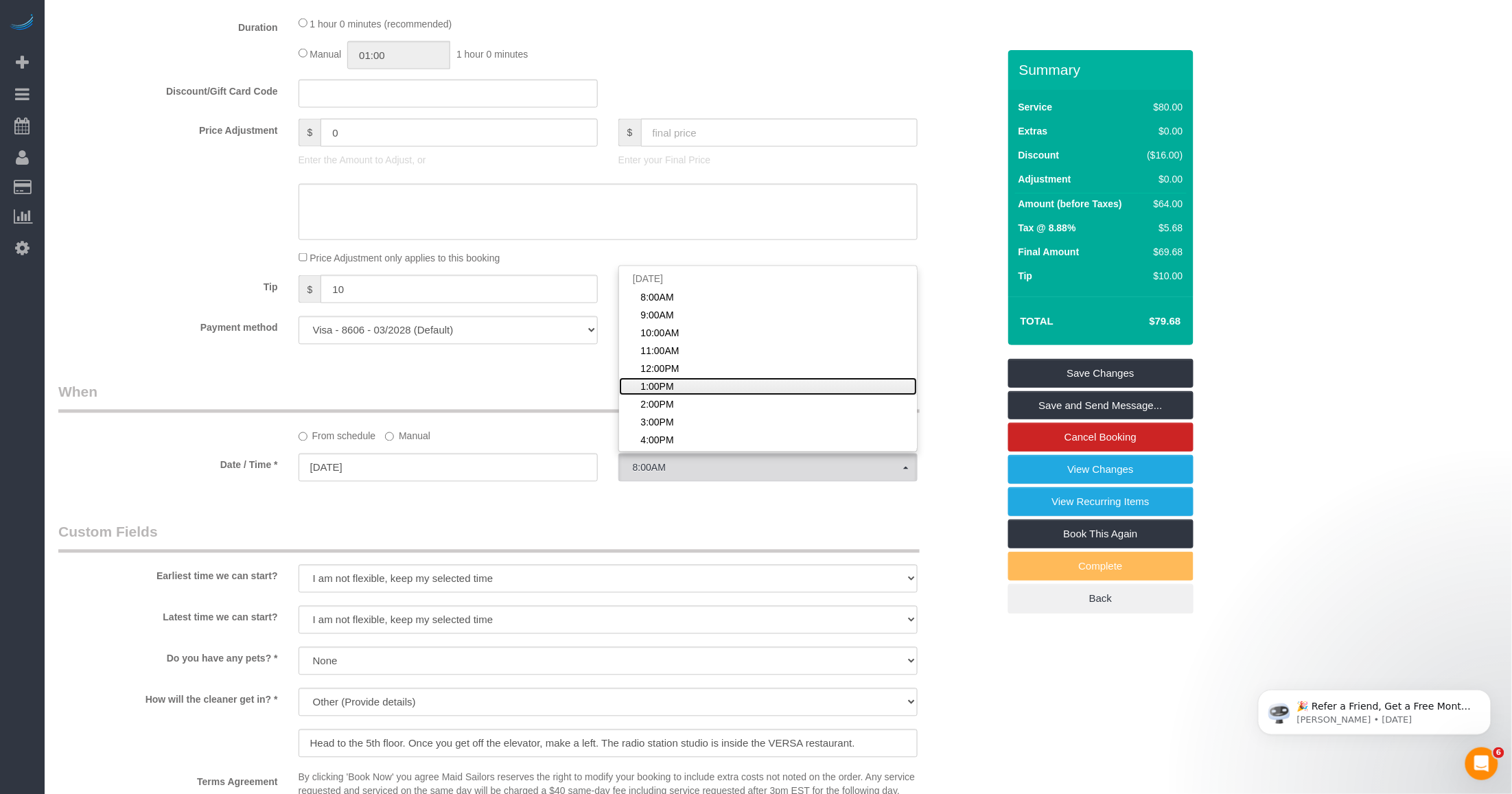
click at [660, 393] on span "1:00PM" at bounding box center [656, 386] width 33 height 13
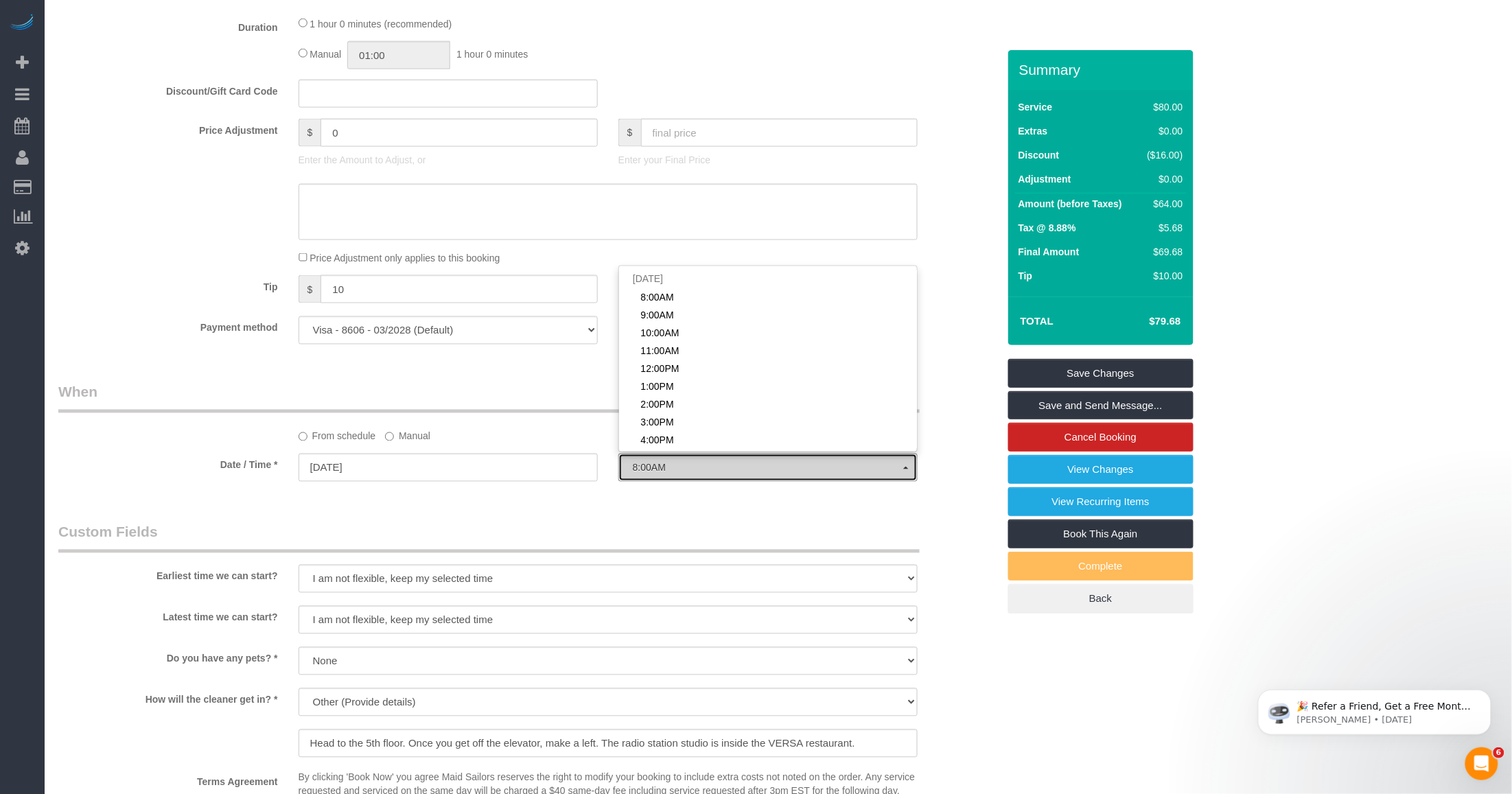
select select "spot62"
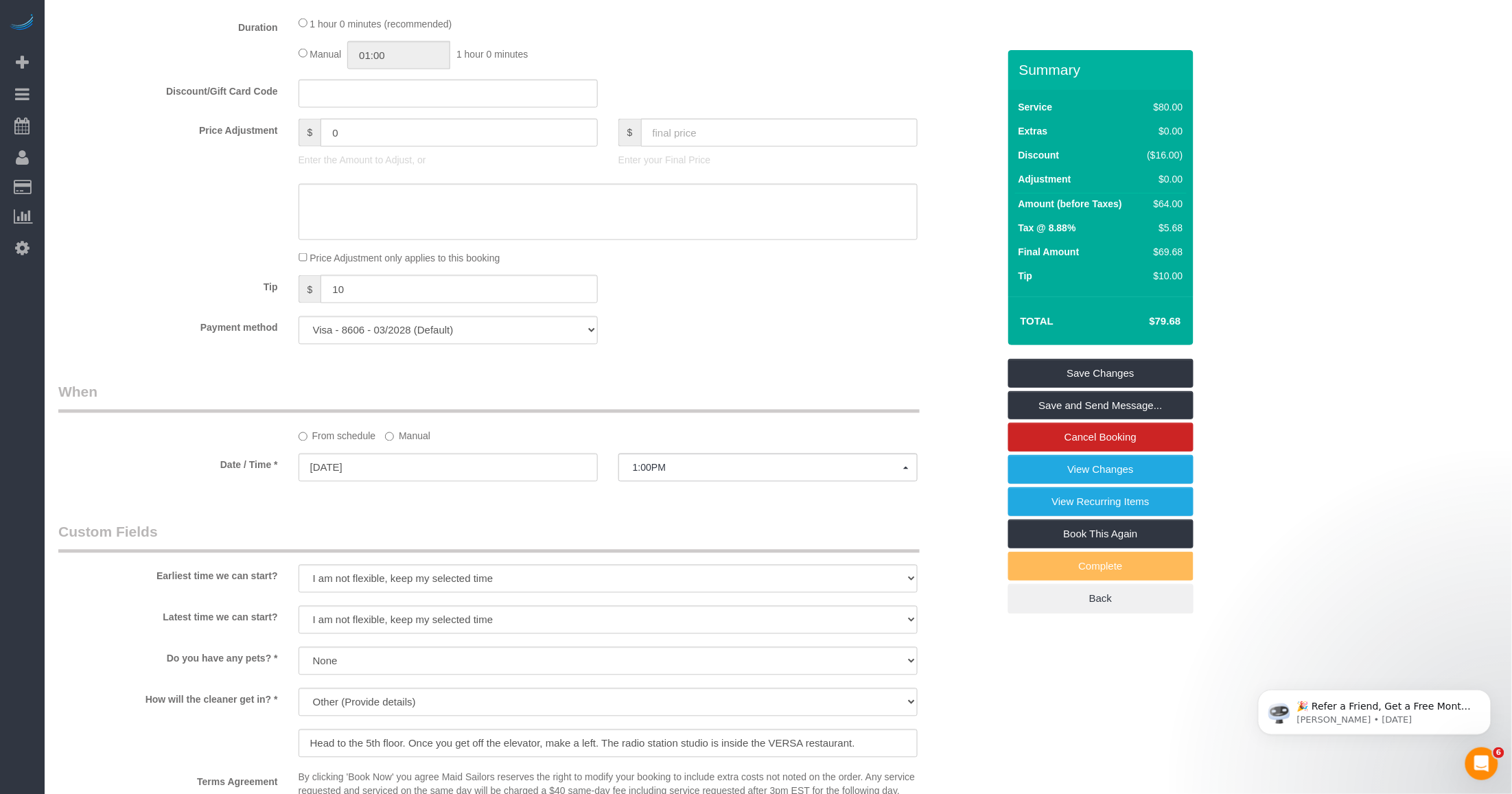
click at [599, 413] on legend "When" at bounding box center [489, 397] width 861 height 31
click at [1052, 388] on link "Save Changes" at bounding box center [1100, 373] width 185 height 28
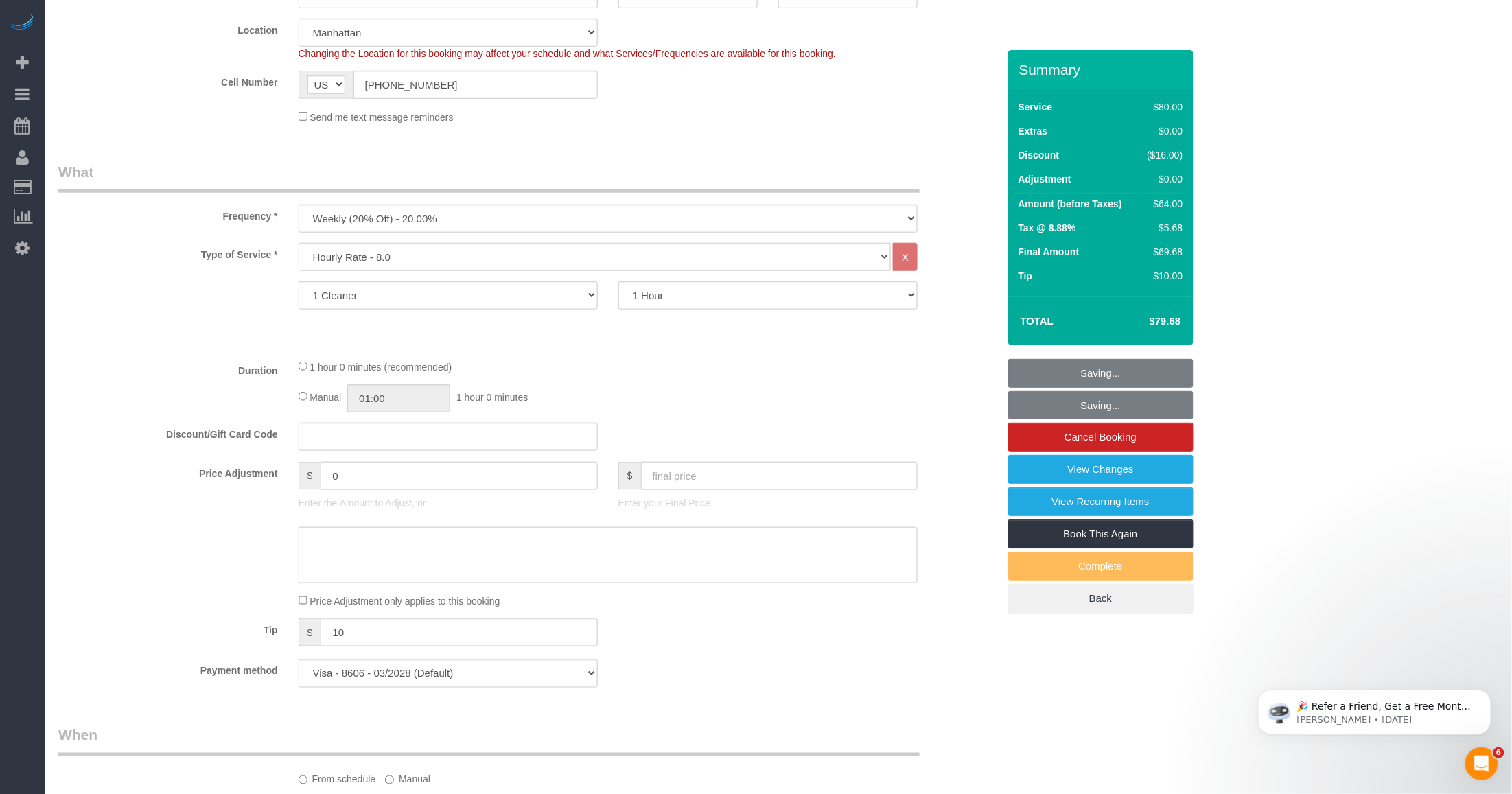
scroll to position [0, 0]
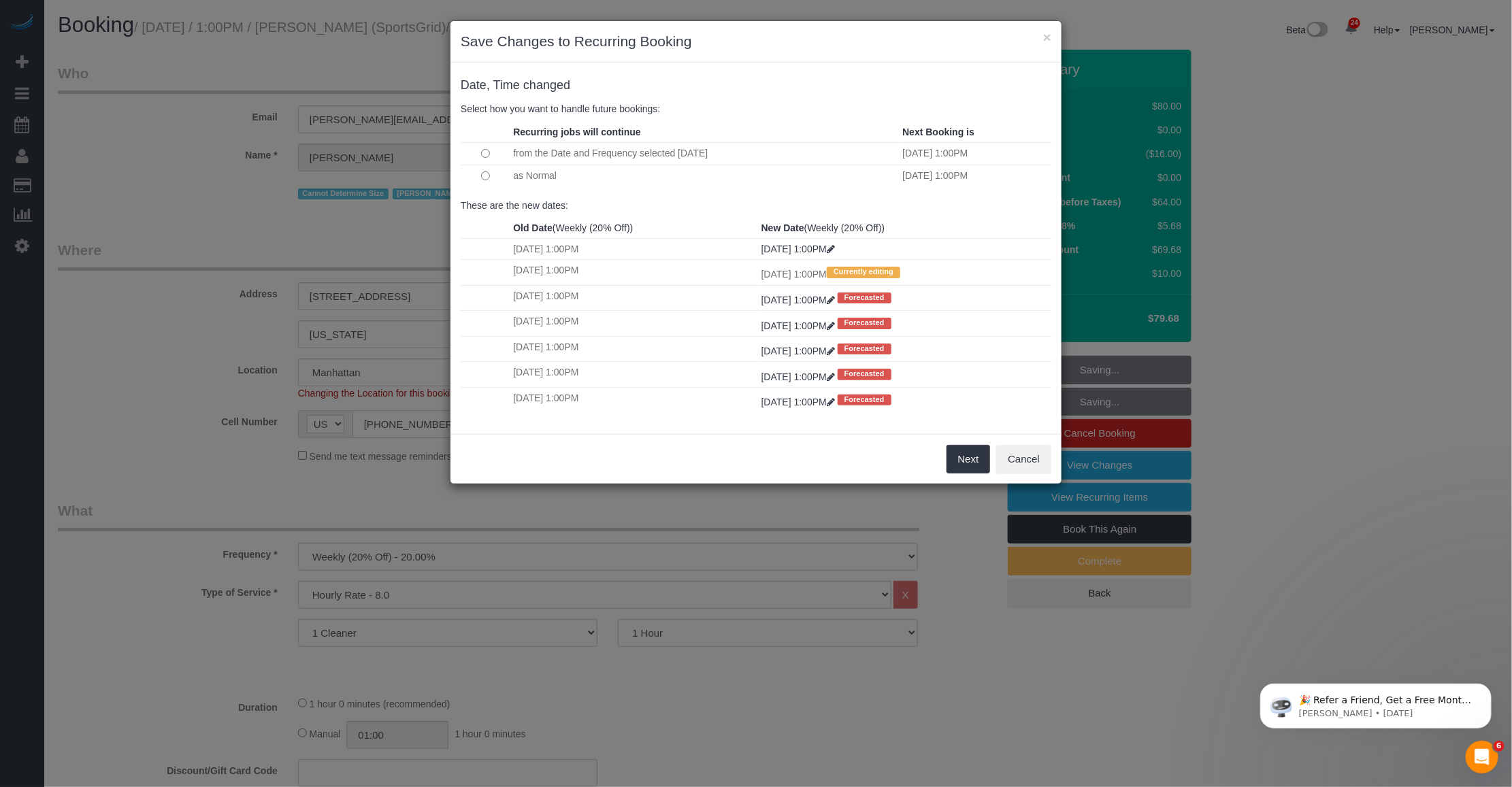
click at [634, 153] on td "from the Date and Frequency selected Today" at bounding box center [704, 152] width 389 height 22
click at [1046, 35] on button "×" at bounding box center [1047, 37] width 8 height 14
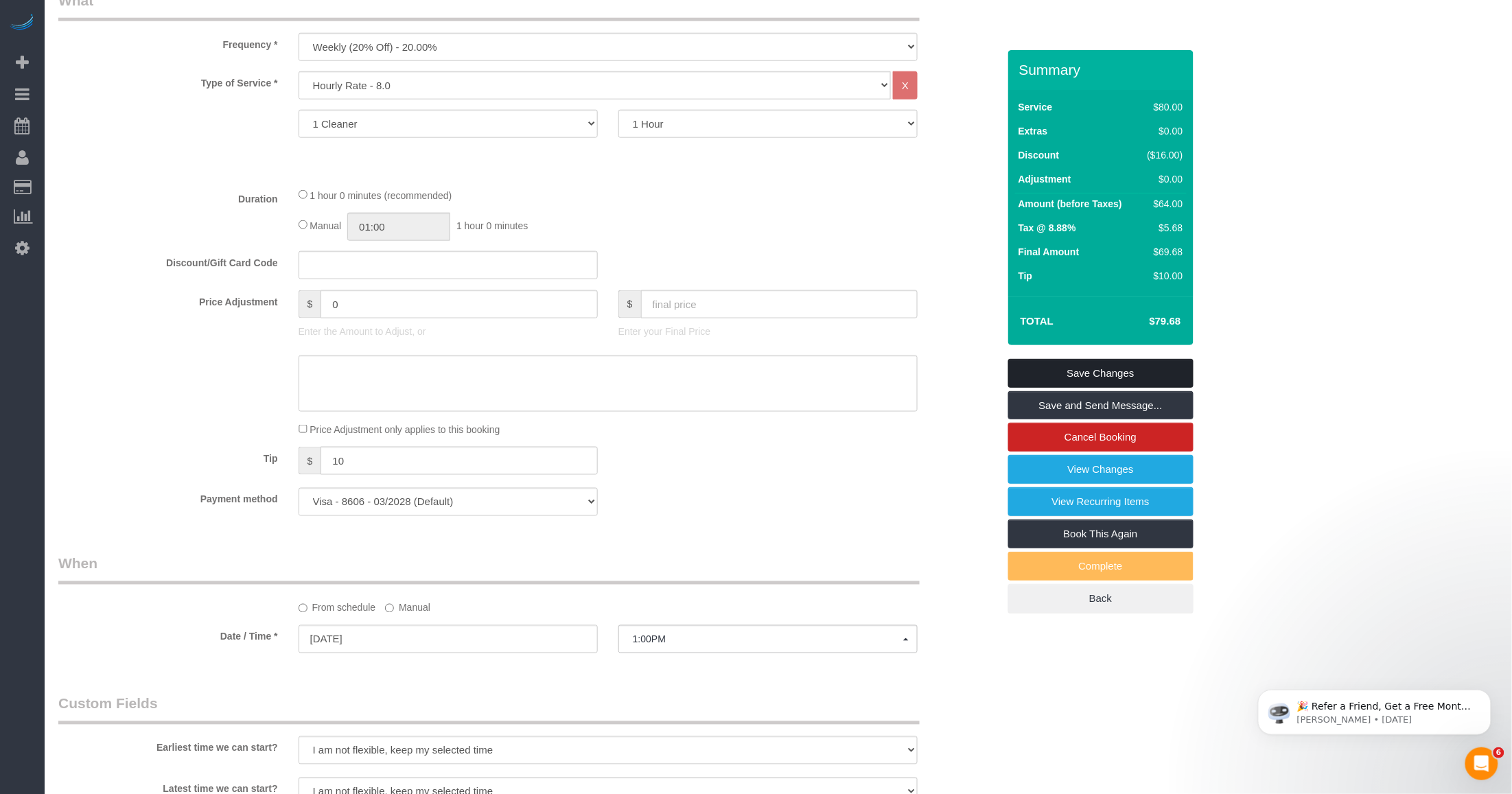
scroll to position [601, 0]
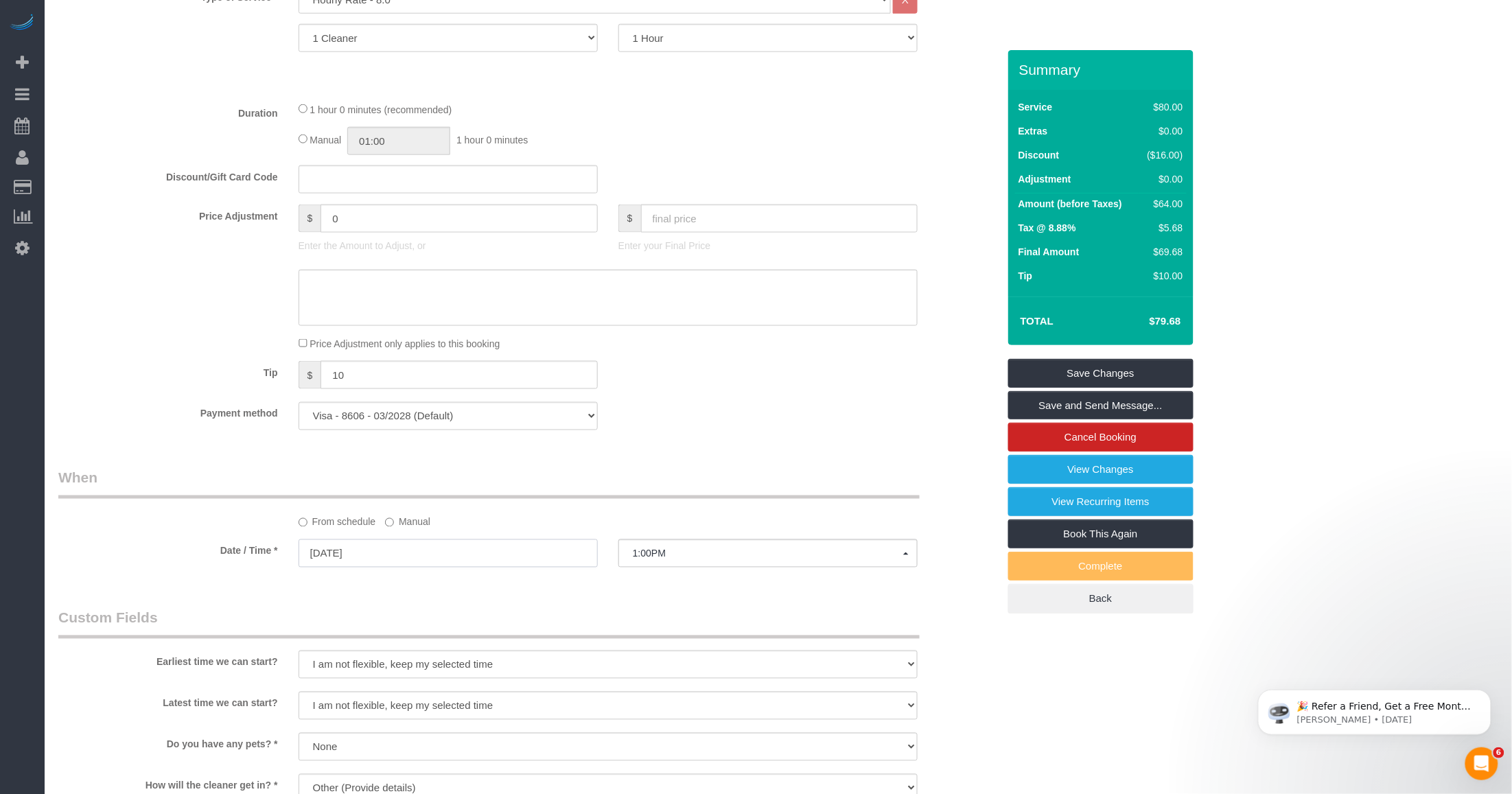
click at [364, 565] on input "10/29/2025" at bounding box center [448, 554] width 300 height 28
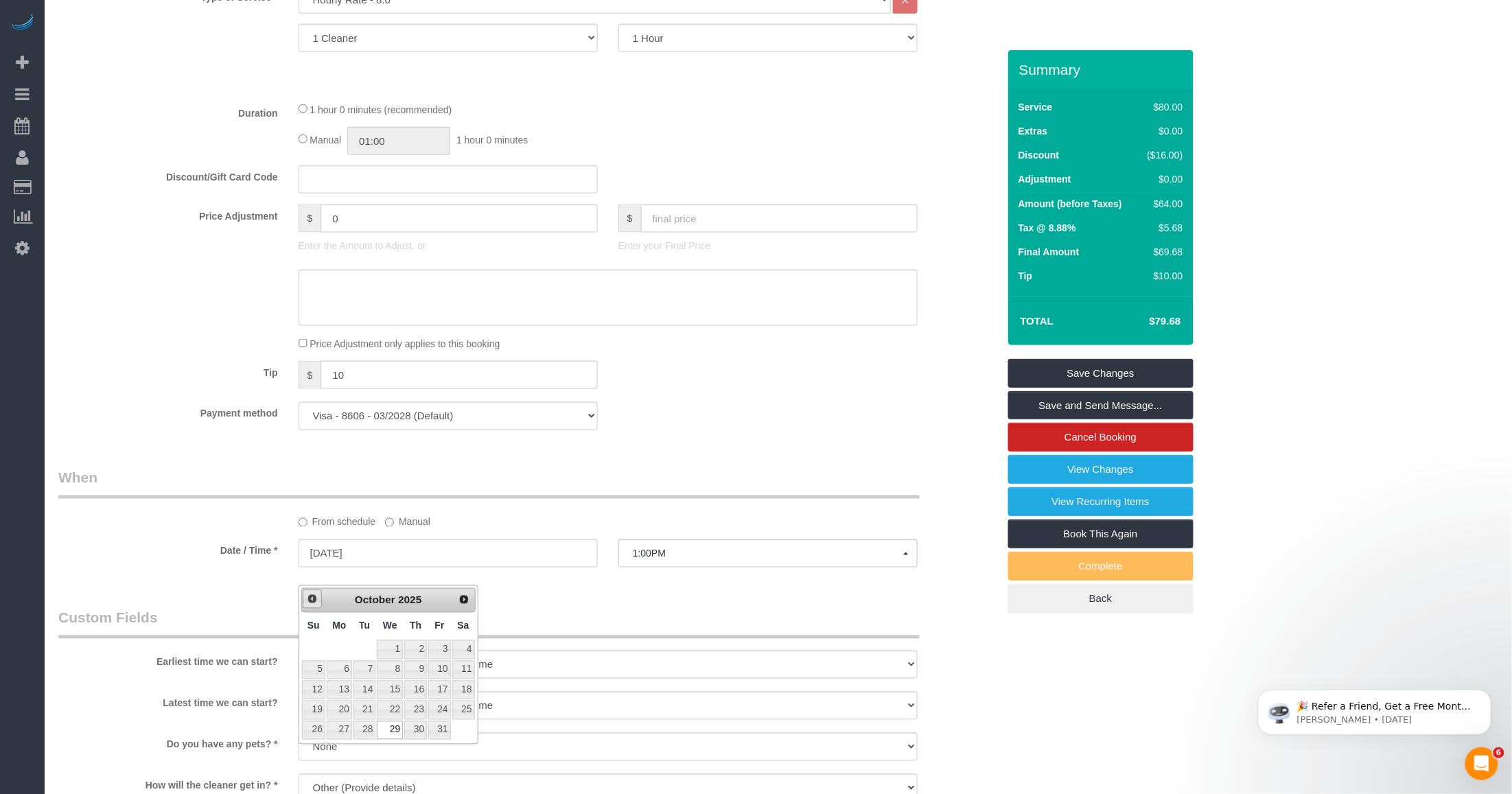
click at [304, 601] on link "Prev" at bounding box center [312, 599] width 20 height 20
click at [338, 730] on link "29" at bounding box center [339, 730] width 26 height 19
type input "09/29/2025"
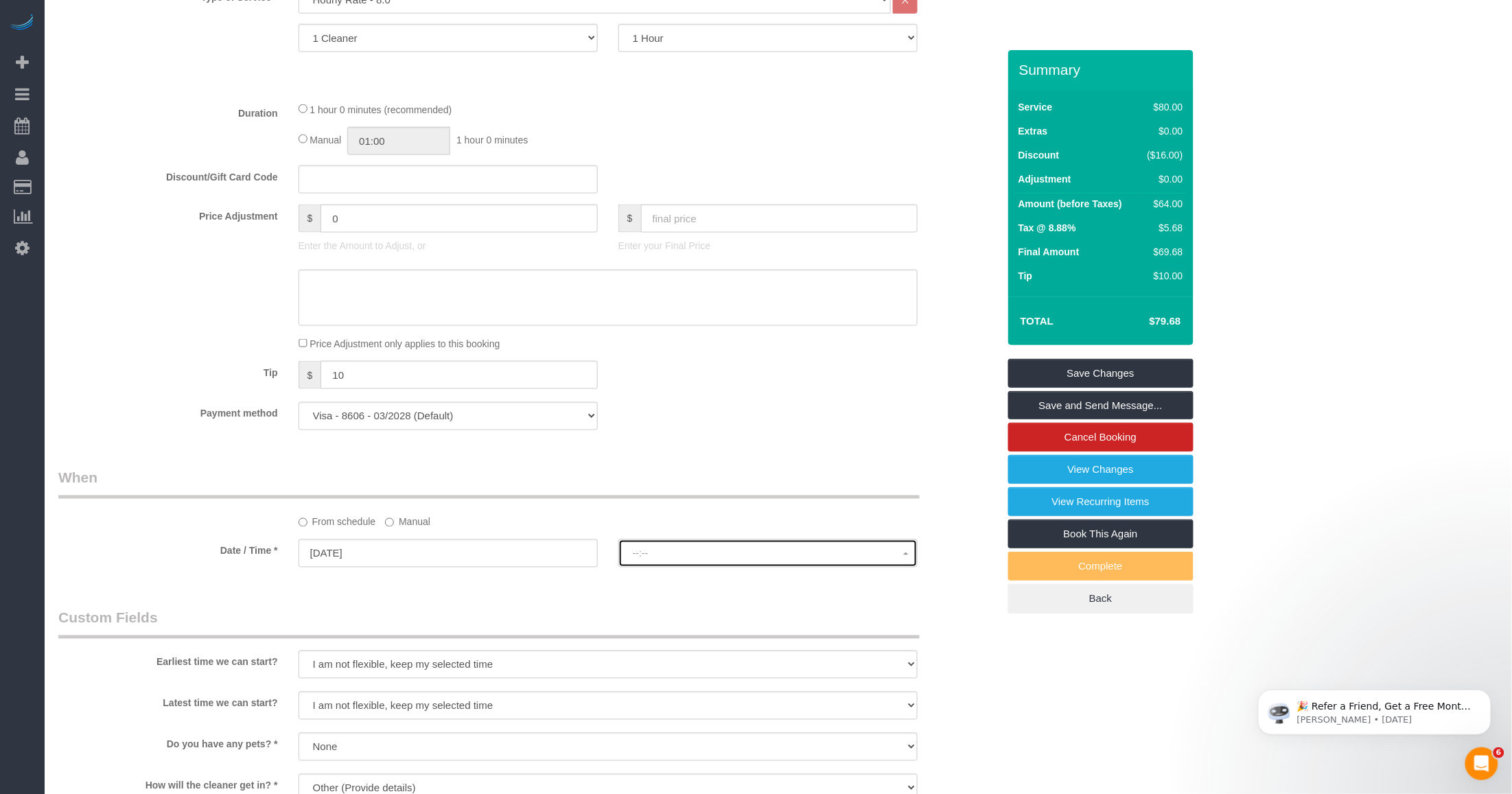
click at [657, 559] on span "--:--" at bounding box center [768, 554] width 270 height 11
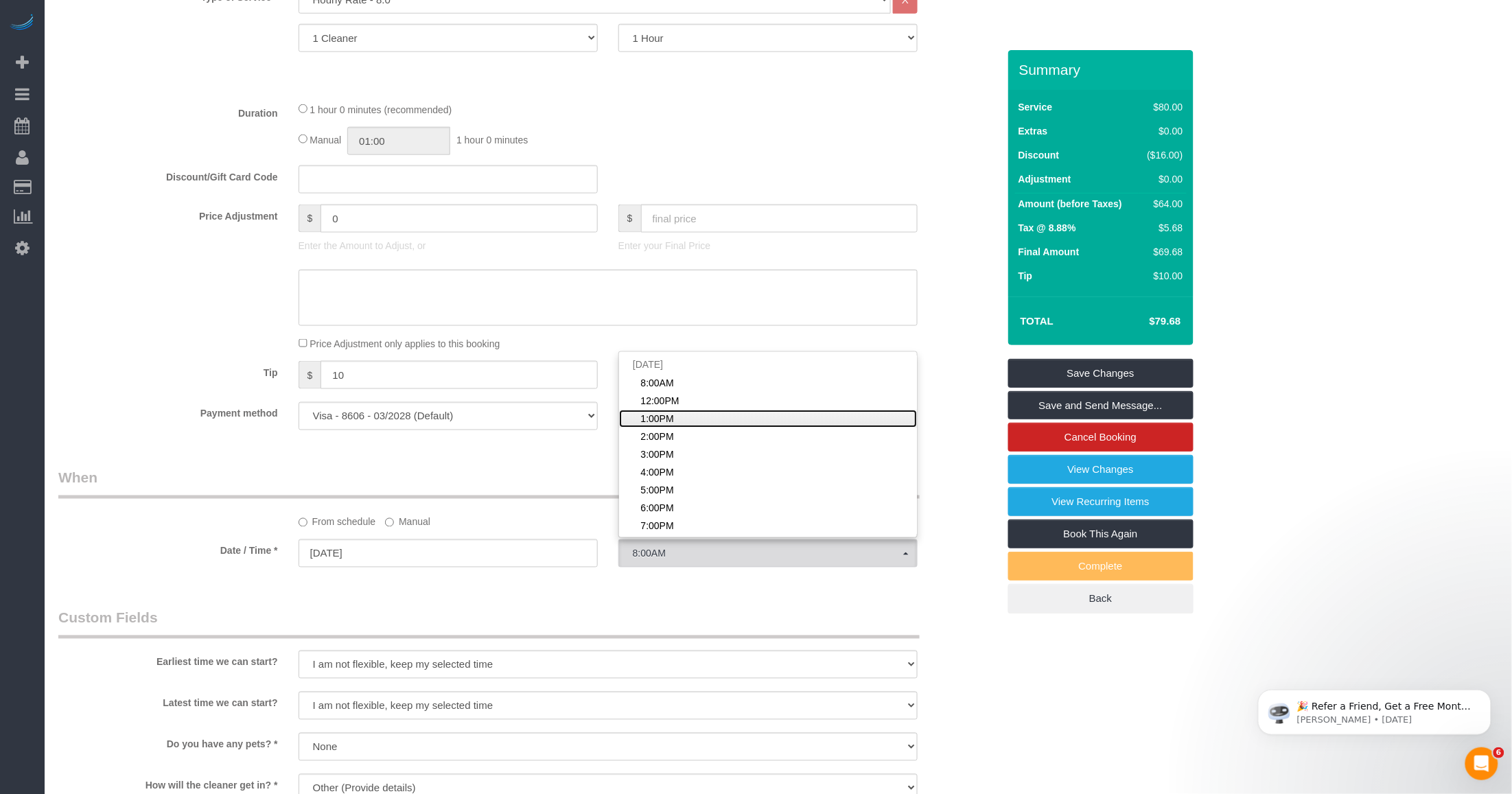
click at [652, 426] on span "1:00PM" at bounding box center [656, 418] width 33 height 13
select select "spot118"
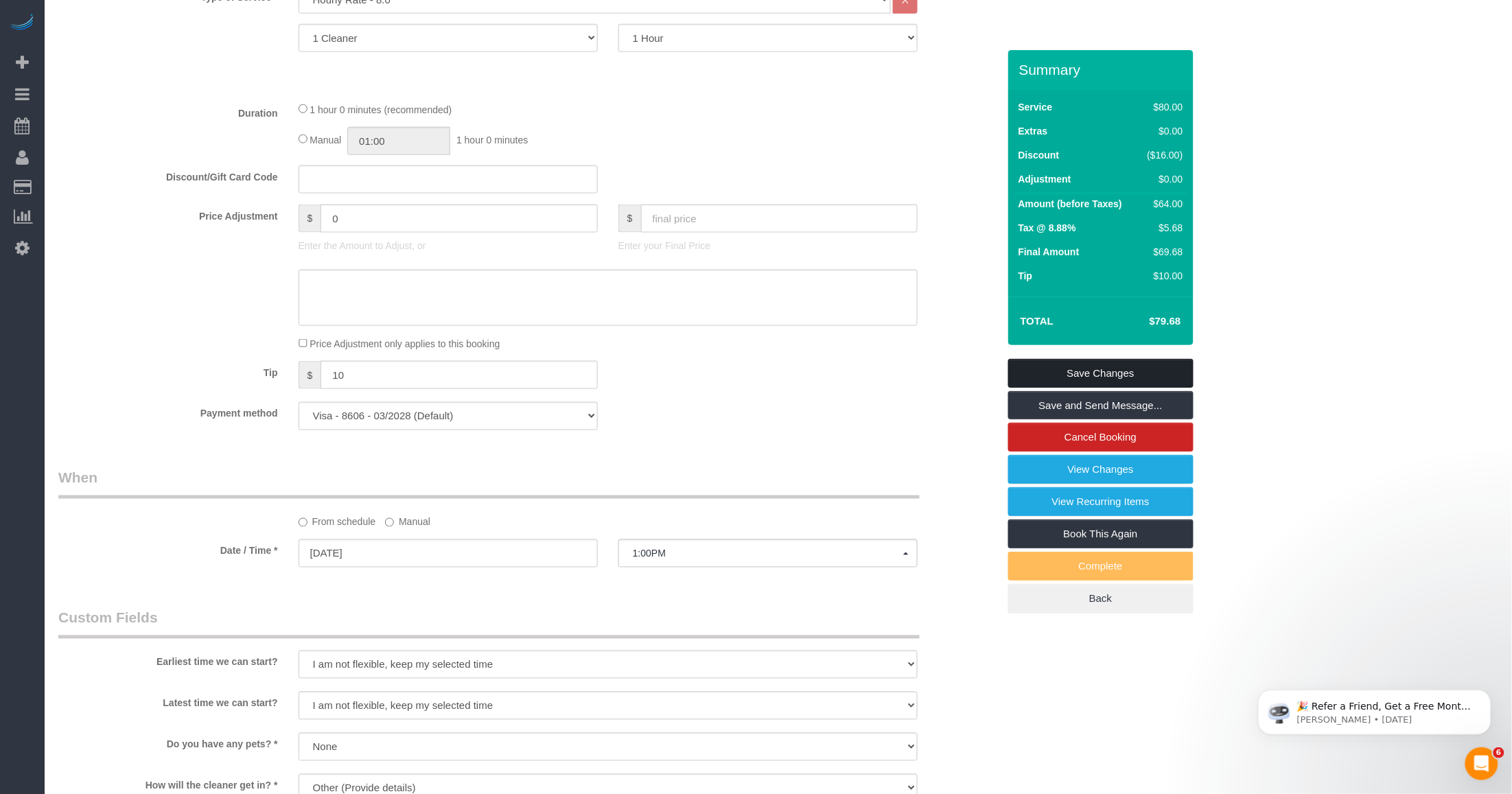
click at [1048, 382] on link "Save Changes" at bounding box center [1100, 373] width 185 height 28
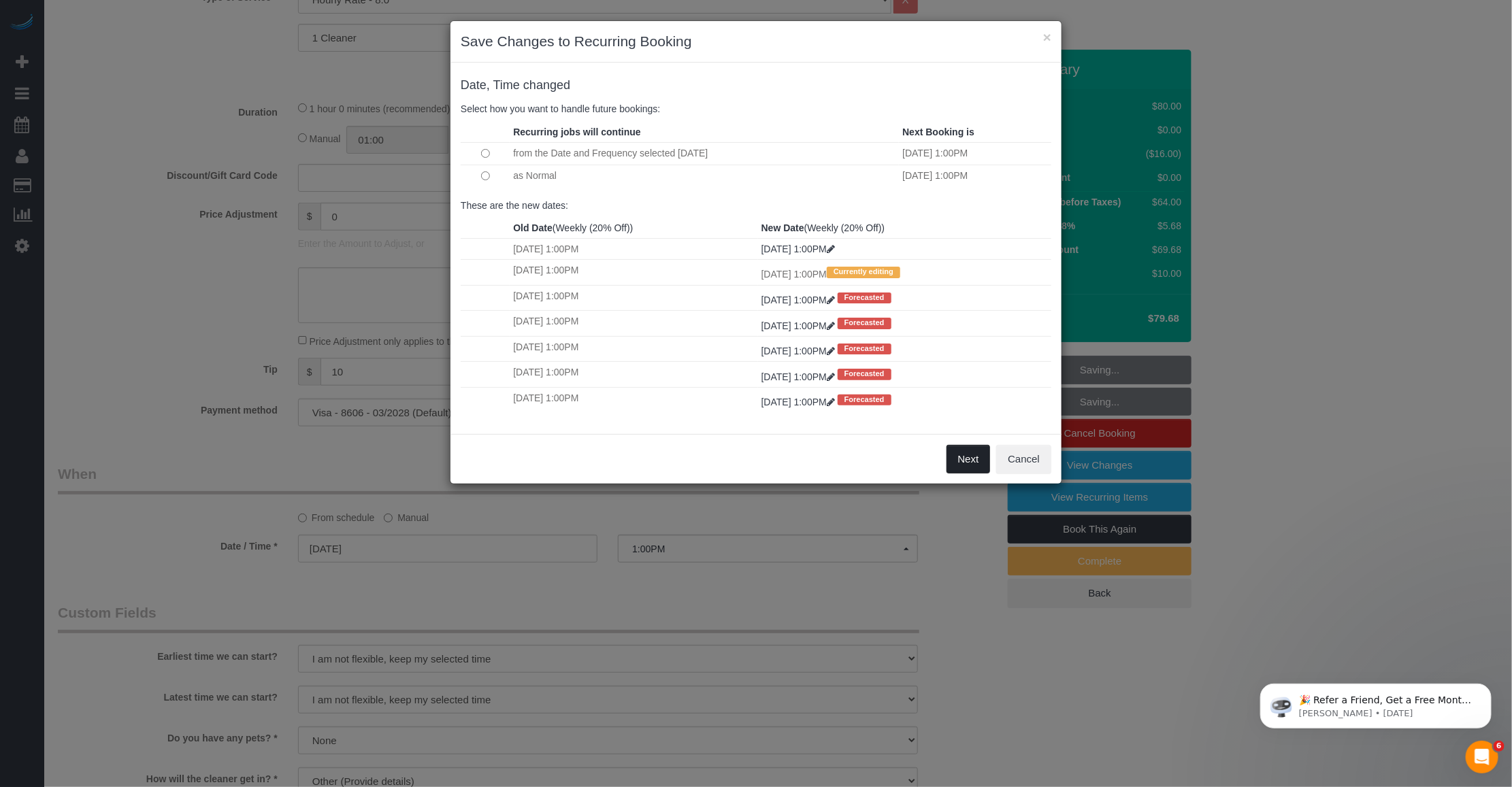
click at [961, 470] on button "Next" at bounding box center [968, 459] width 44 height 28
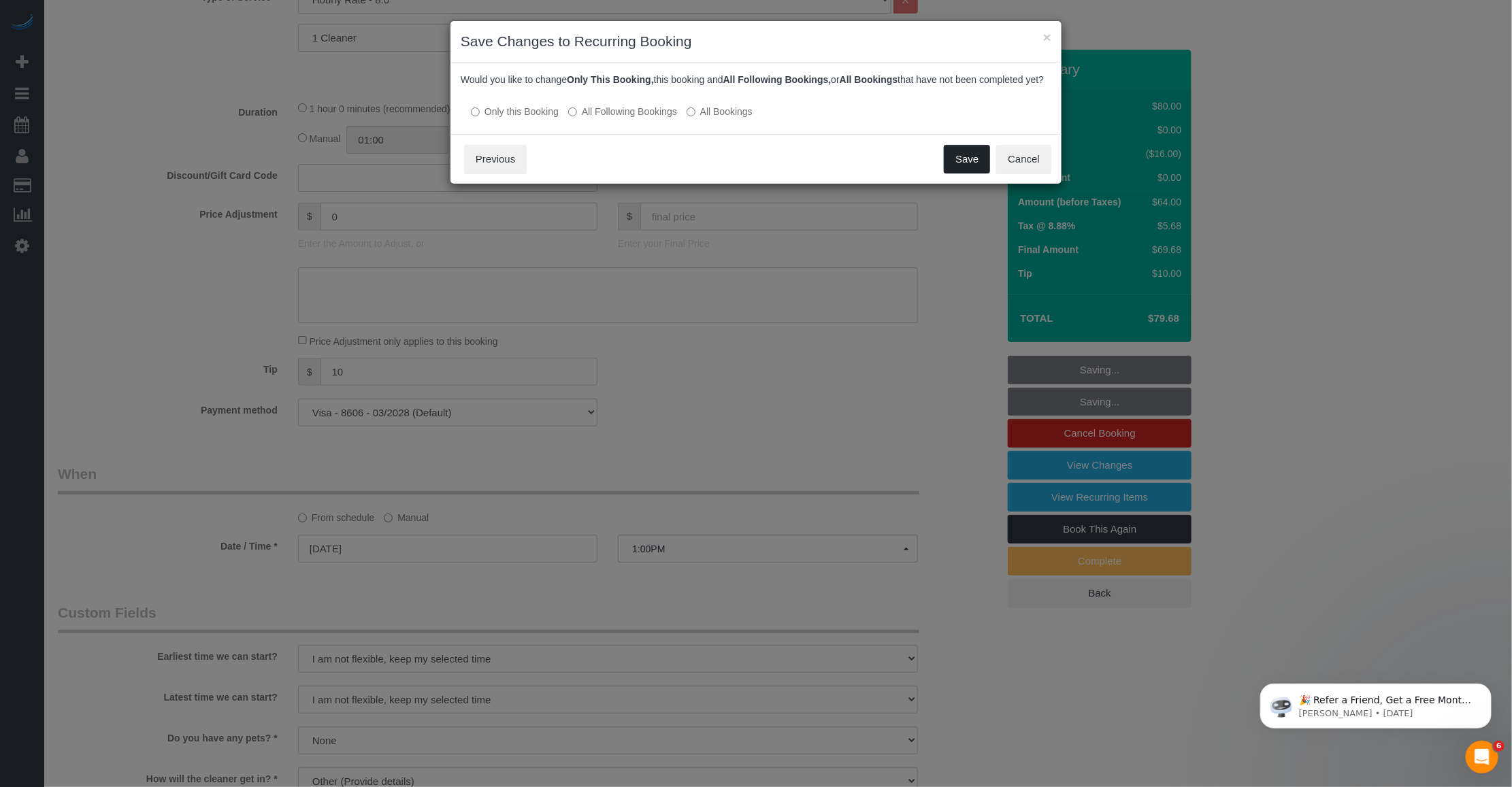
click at [954, 166] on button "Save" at bounding box center [967, 159] width 46 height 28
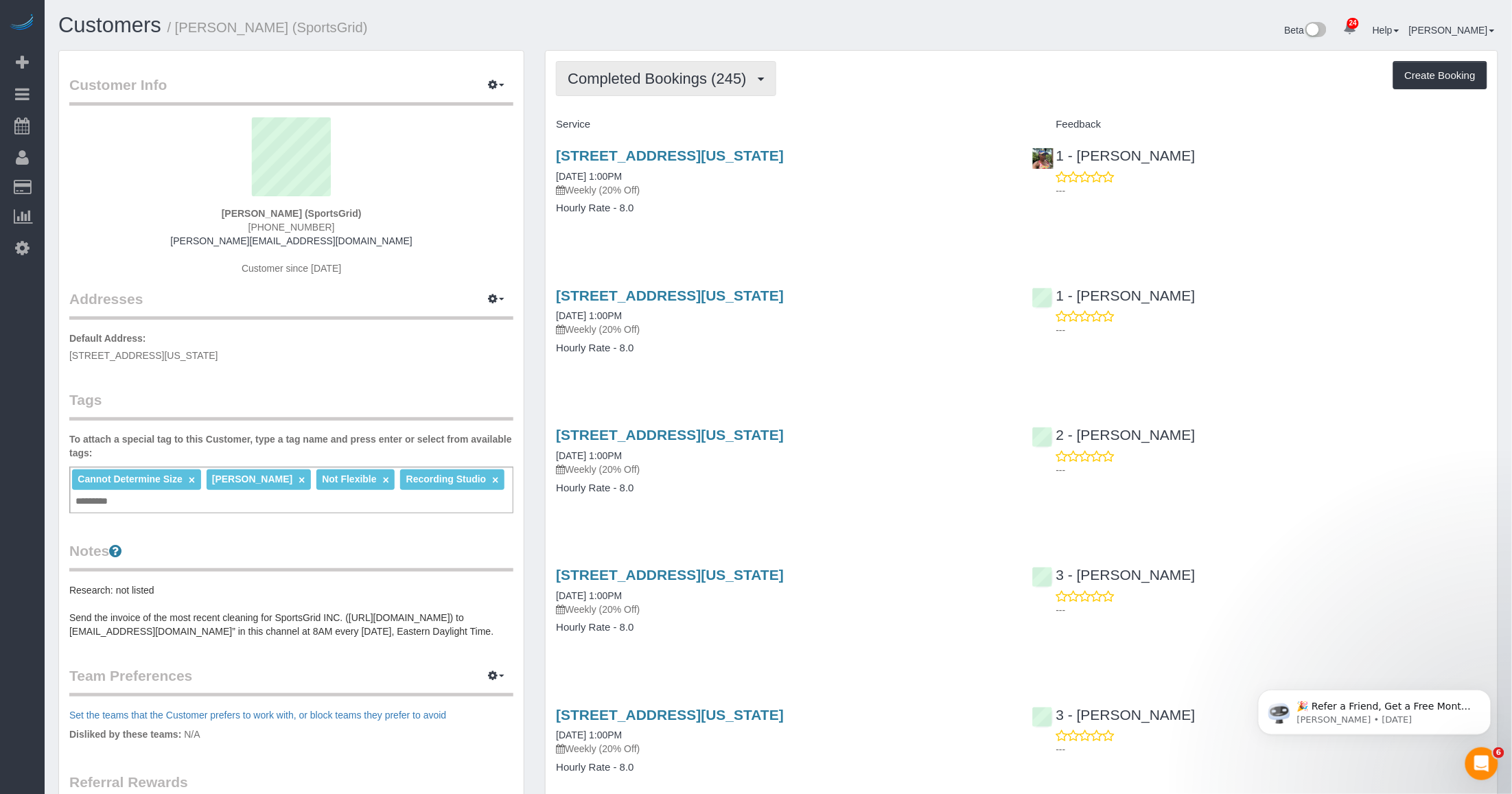
click at [647, 77] on span "Completed Bookings (245)" at bounding box center [660, 78] width 185 height 17
click at [628, 132] on link "Upcoming Bookings (7)" at bounding box center [633, 128] width 154 height 18
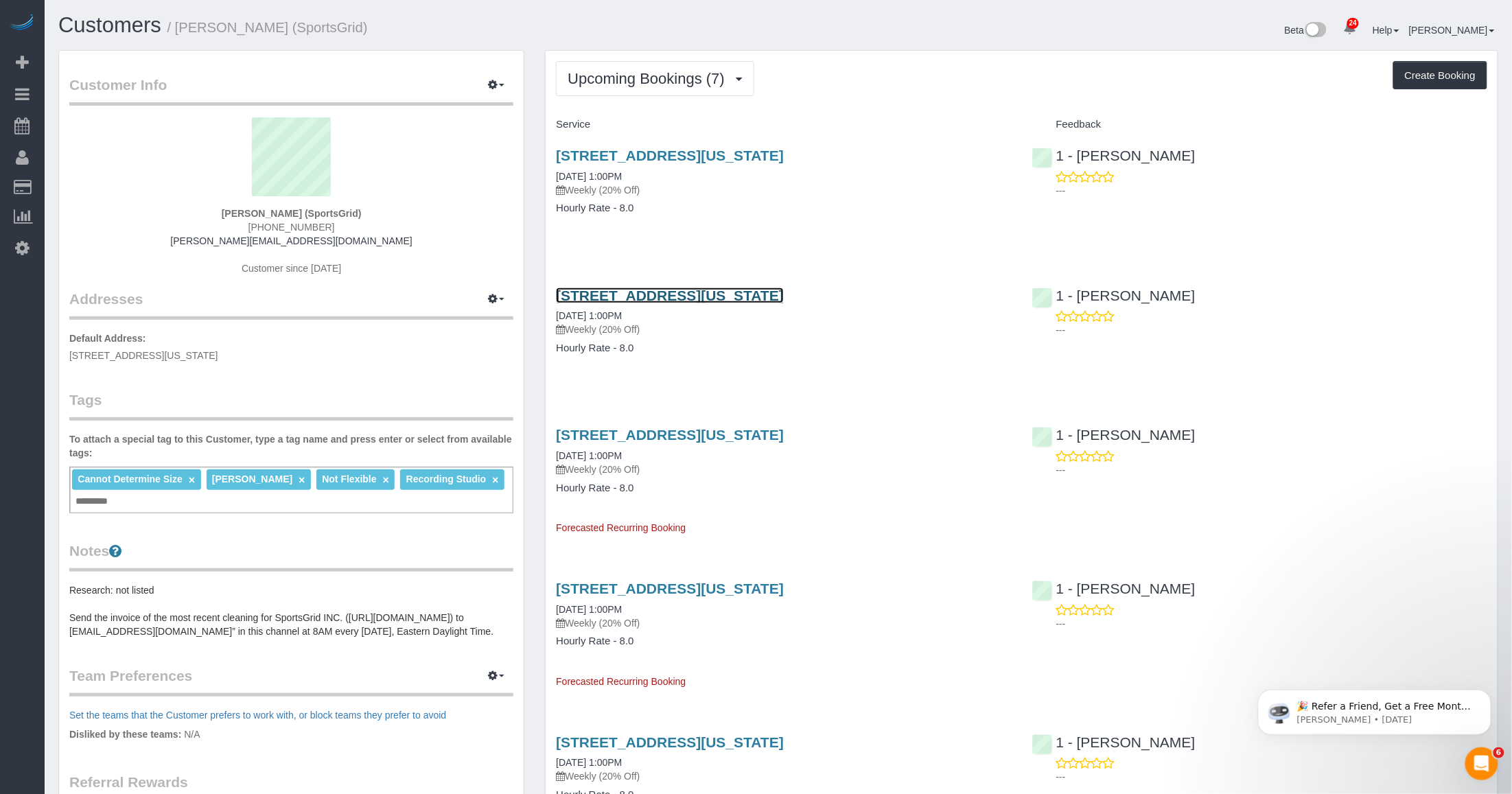
click at [643, 293] on link "218 West 35th Street, 5th Floor, New York, NY 10001" at bounding box center [669, 295] width 228 height 16
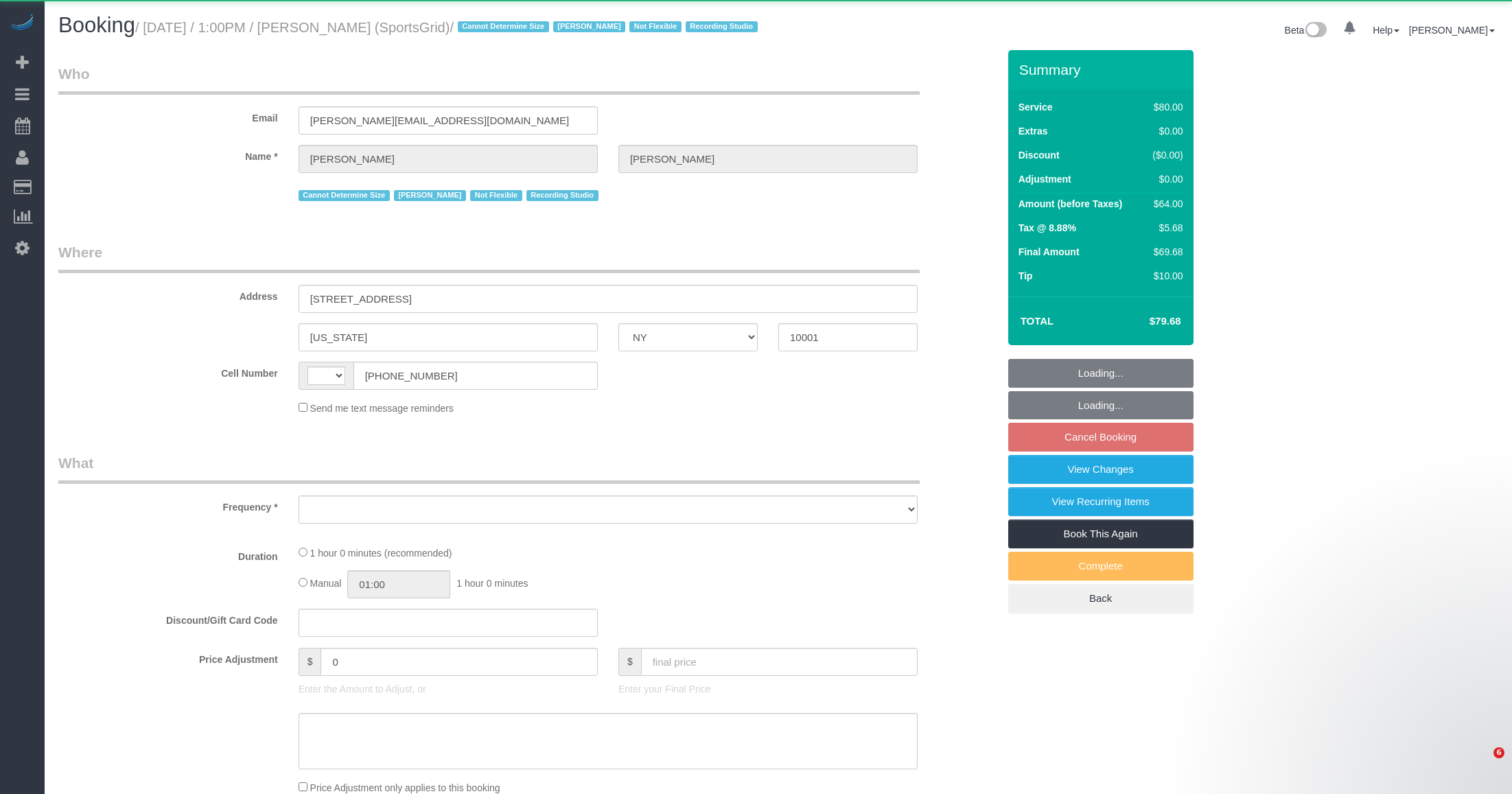
select select "NY"
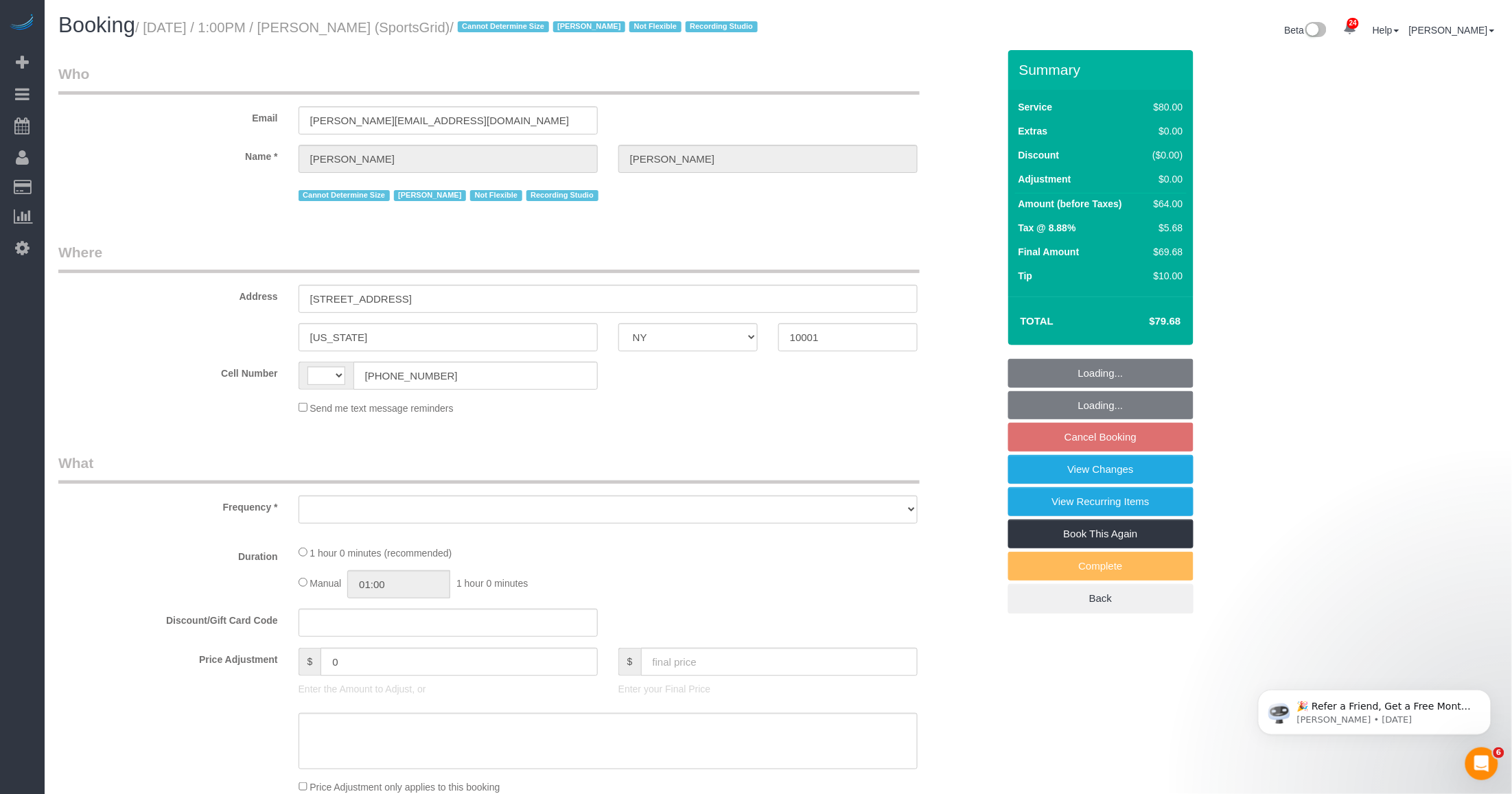
select select "string:[GEOGRAPHIC_DATA]"
select select "object:826"
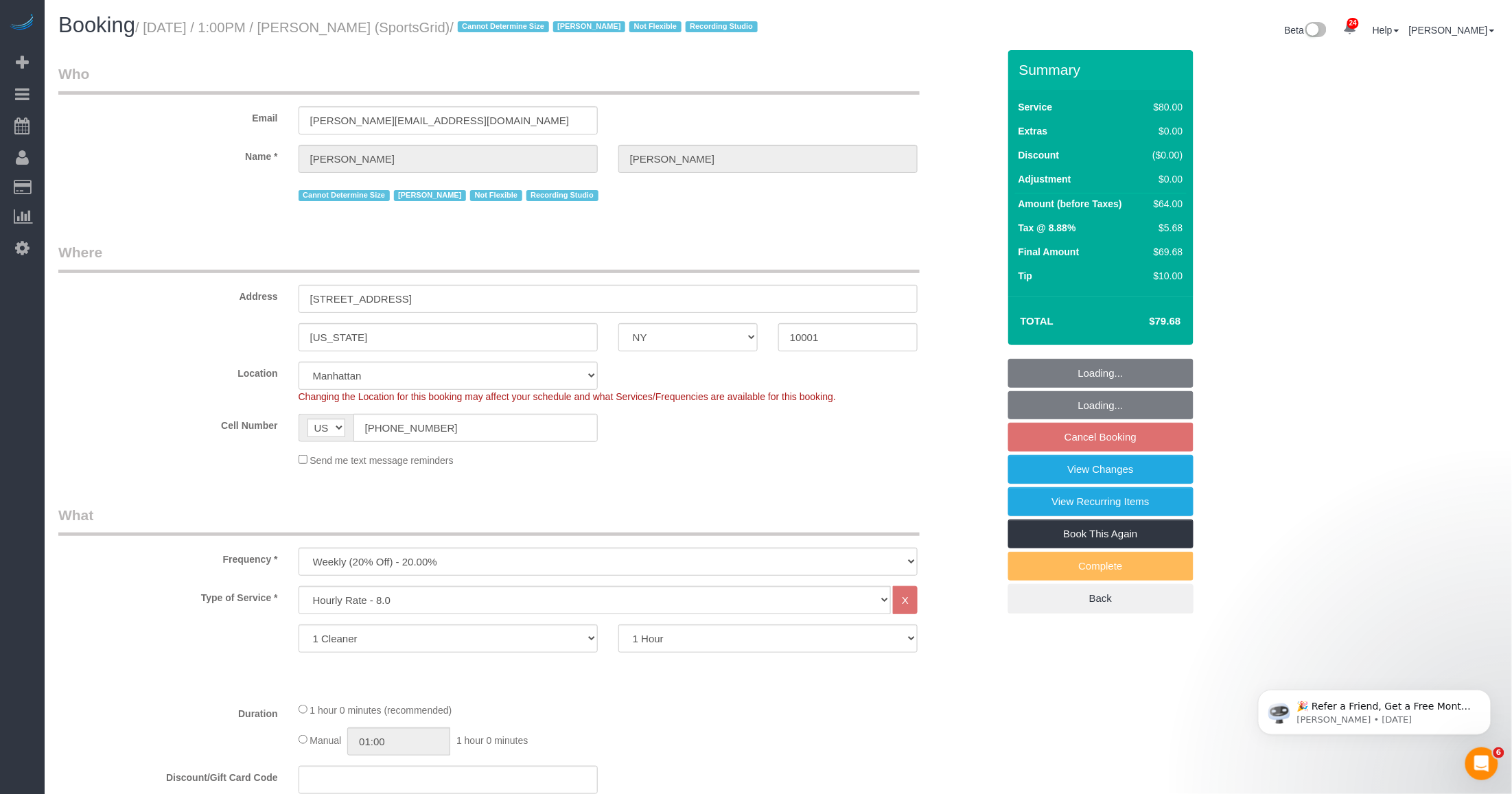
select select "number:89"
select select "number:90"
select select "number:15"
select select "number:7"
select select "number:21"
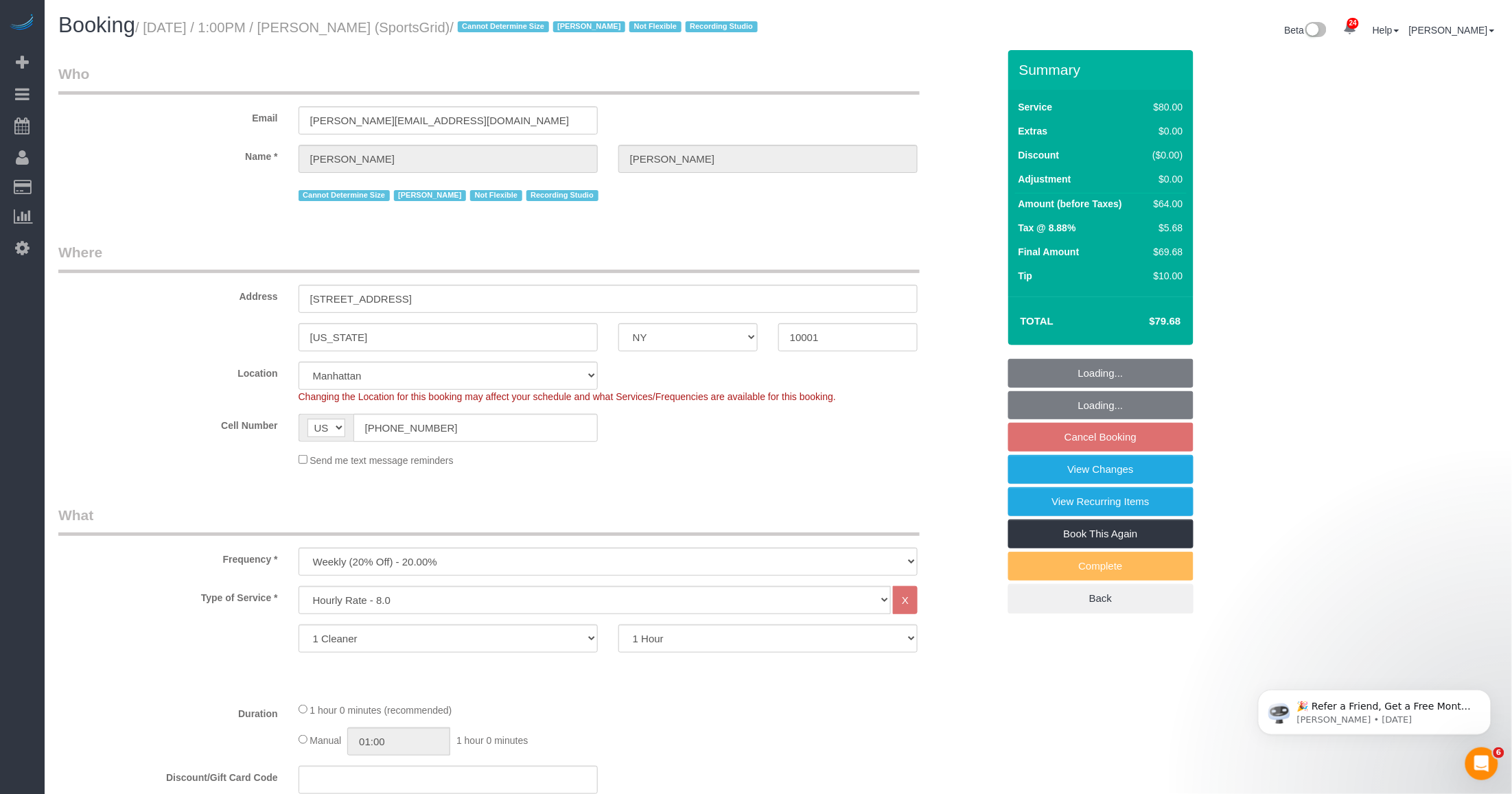
select select "string:stripe-pm_1QoRfo4VGloSiKo7CpkoBSCp"
select select "spot3"
select select "object:1147"
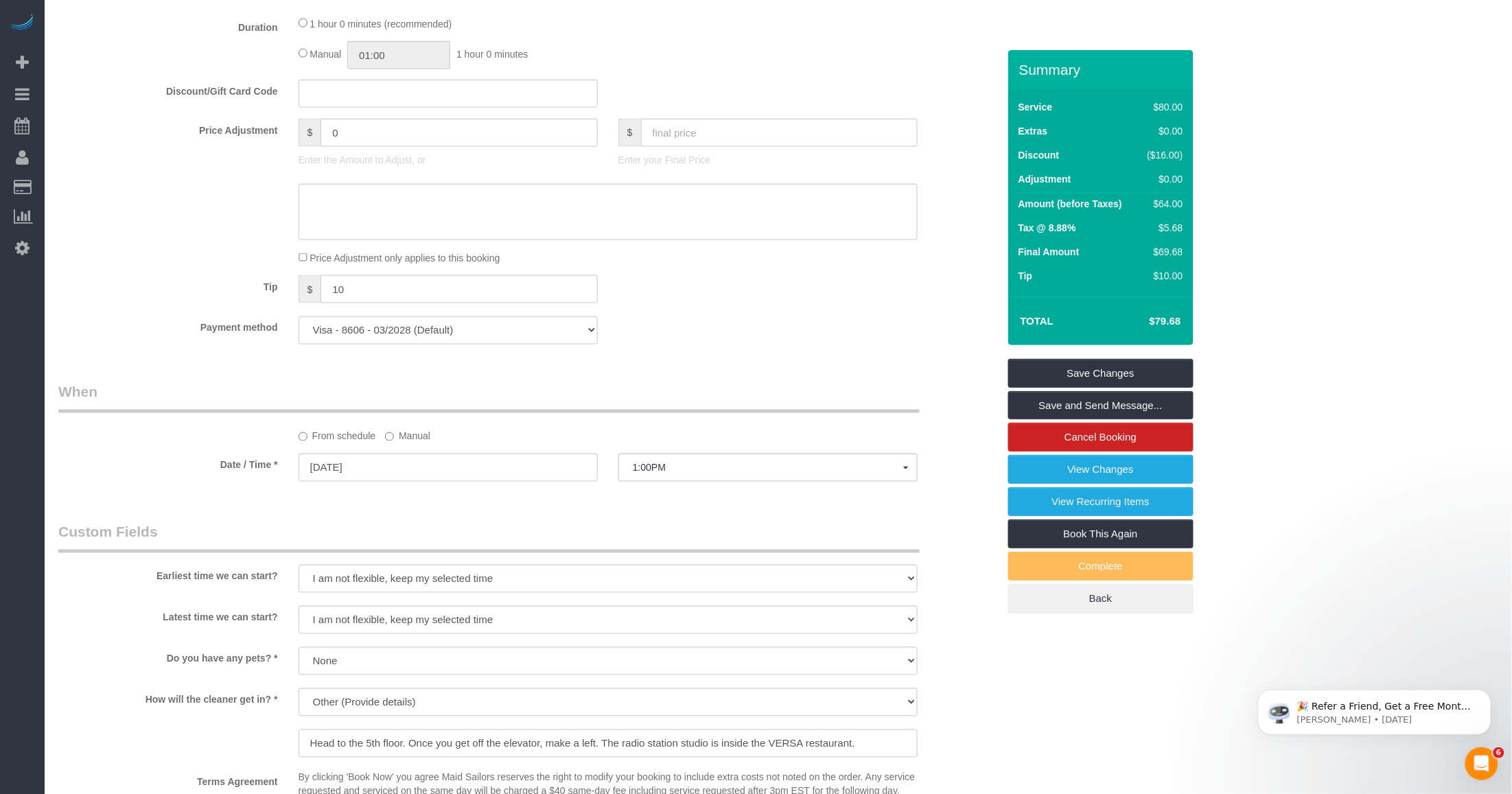
scroll to position [773, 0]
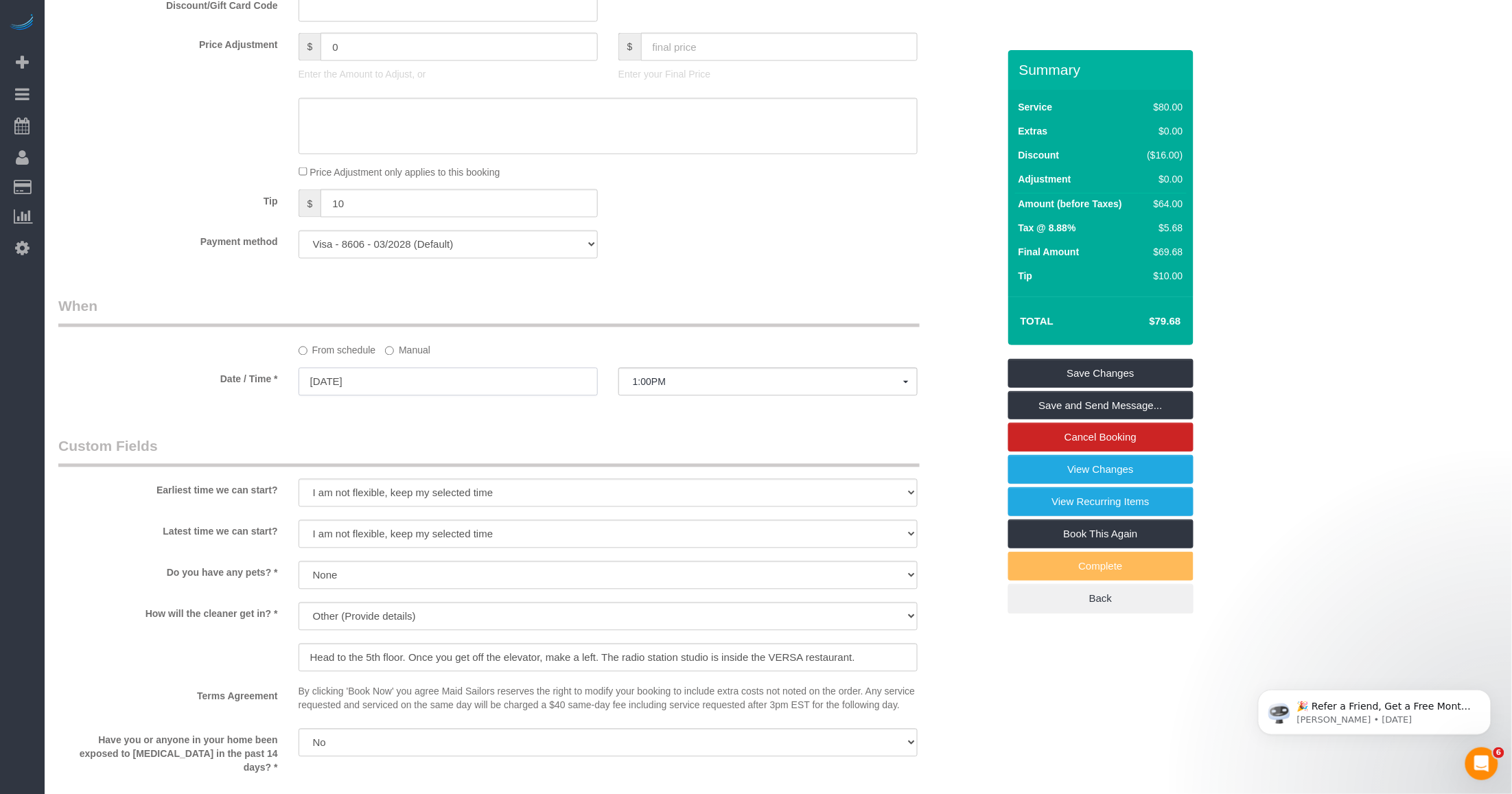
click at [393, 396] on input "[DATE]" at bounding box center [448, 382] width 300 height 28
click at [465, 429] on span "Next" at bounding box center [465, 428] width 11 height 11
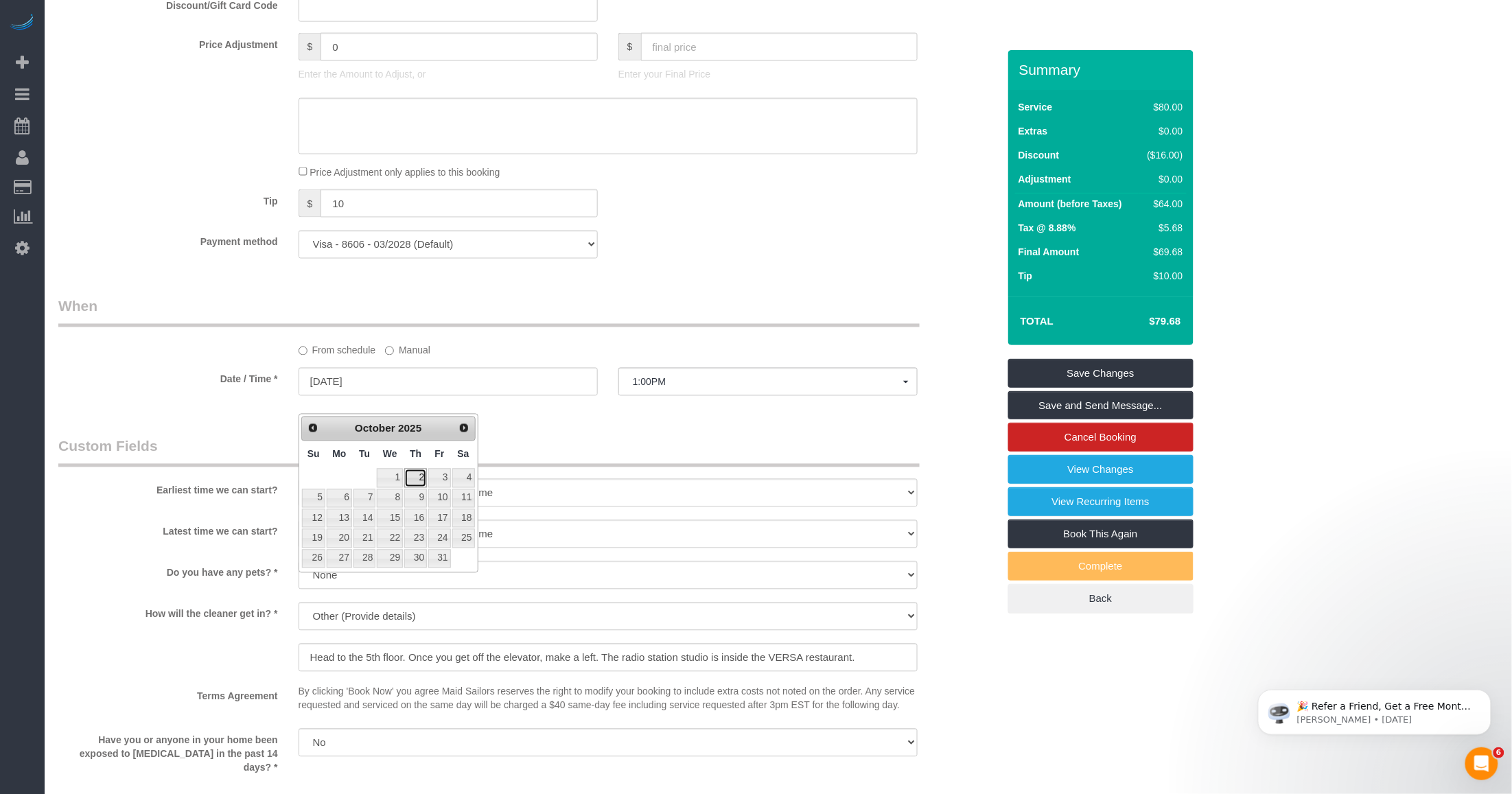
click at [416, 479] on link "2" at bounding box center [415, 477] width 22 height 19
type input "[DATE]"
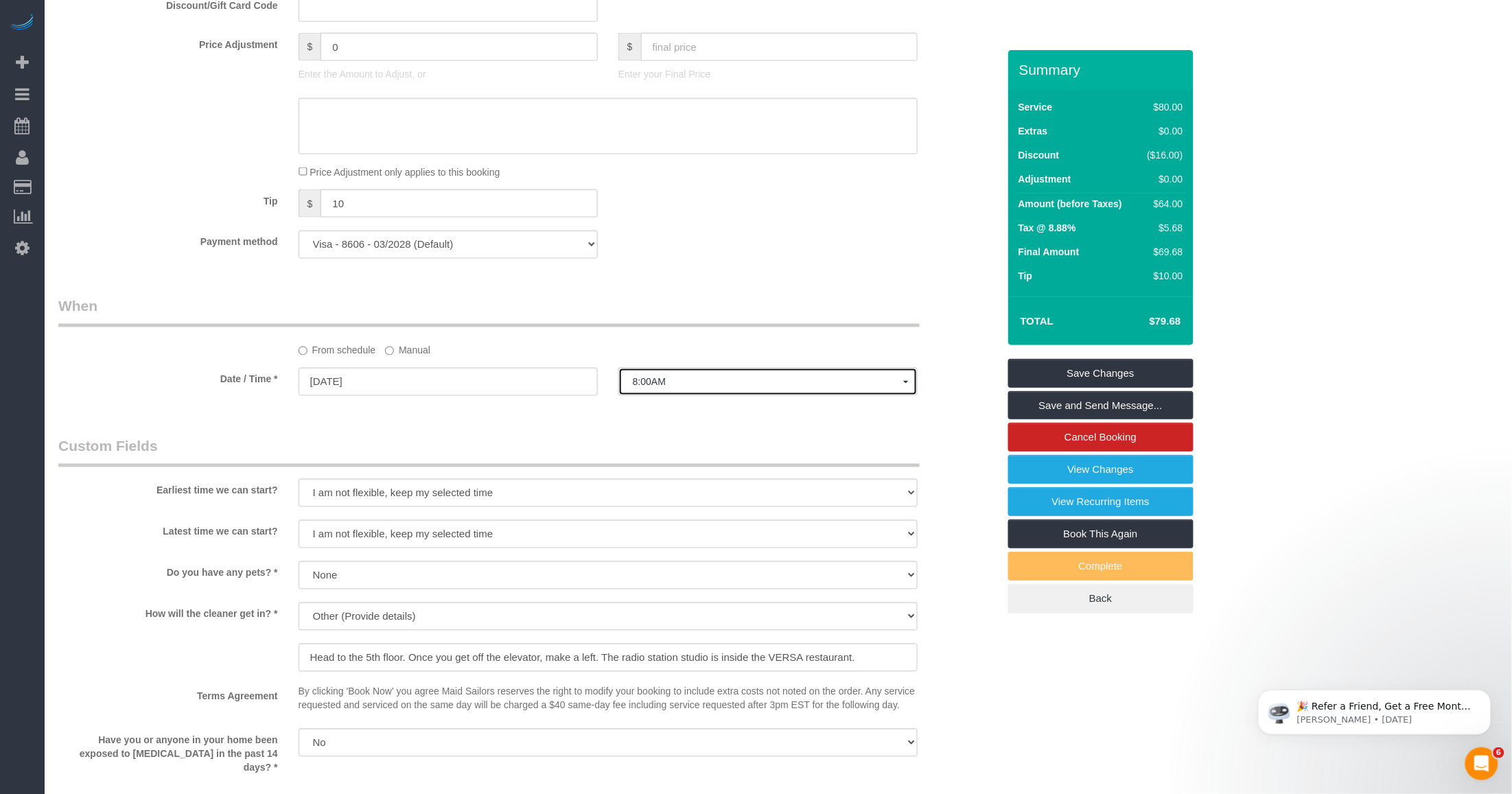
click at [646, 396] on button "8:00AM" at bounding box center [768, 382] width 300 height 28
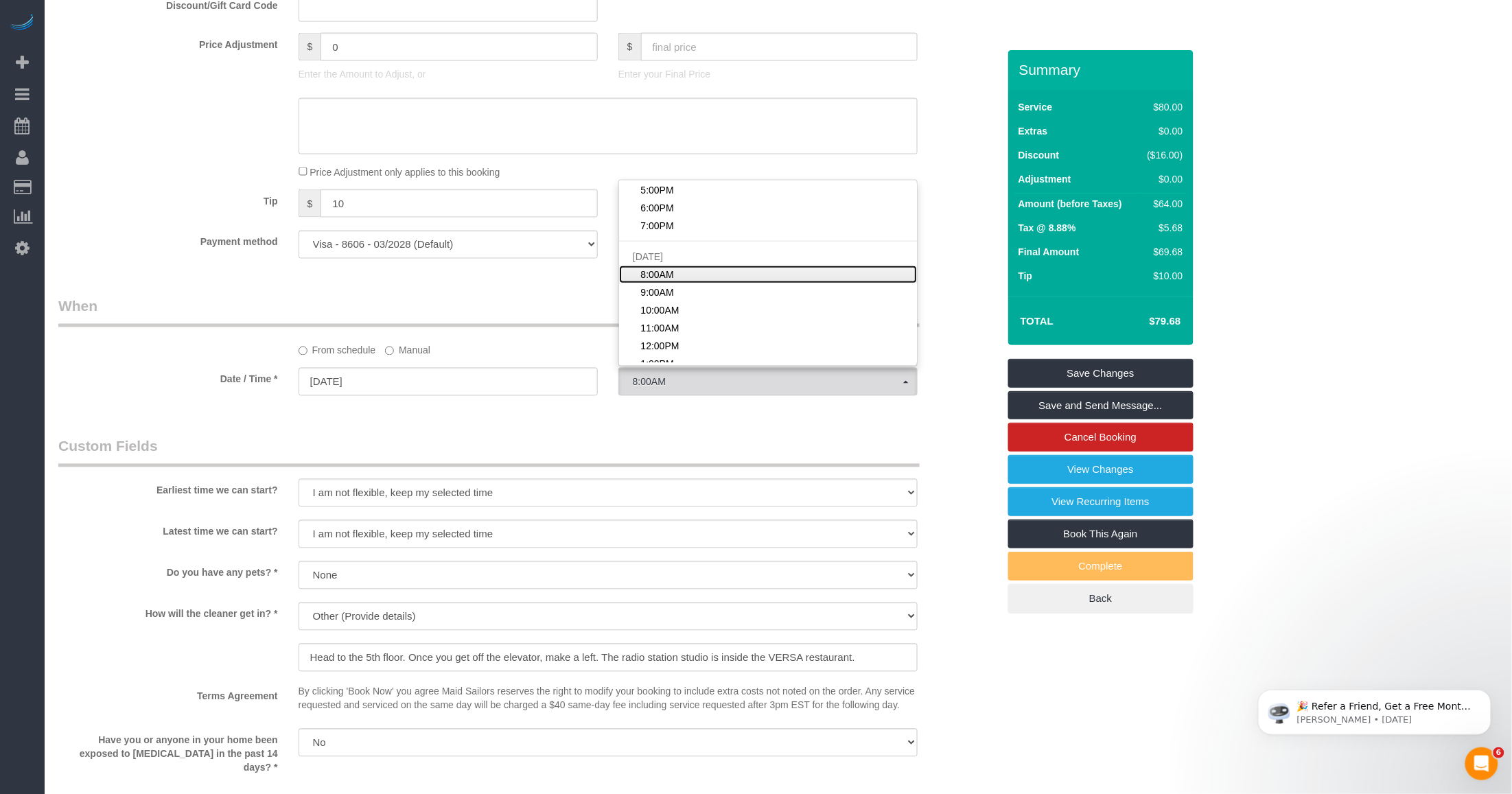
scroll to position [704, 0]
click at [668, 285] on span "1:00PM" at bounding box center [656, 277] width 33 height 13
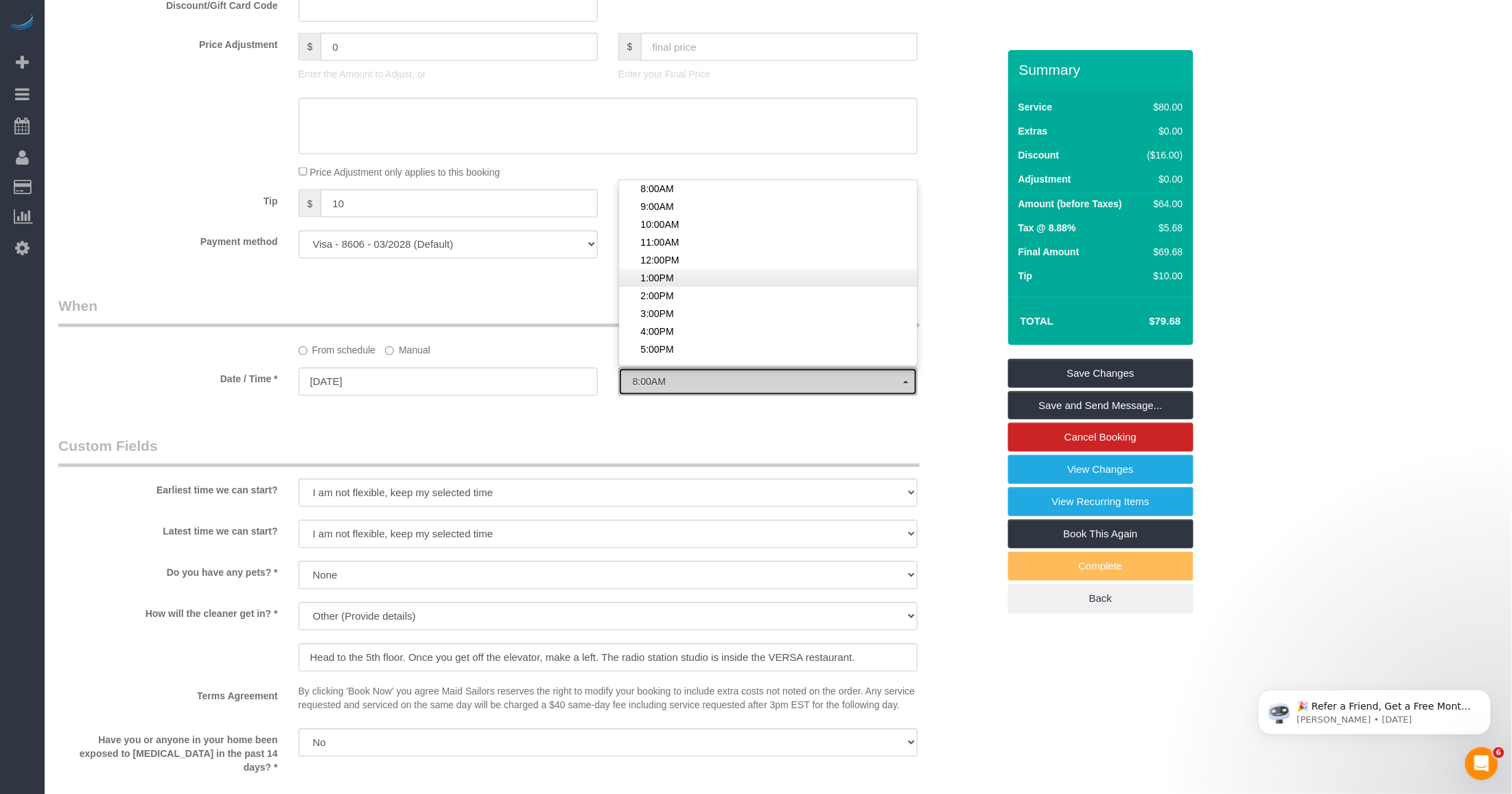
select select "spot39"
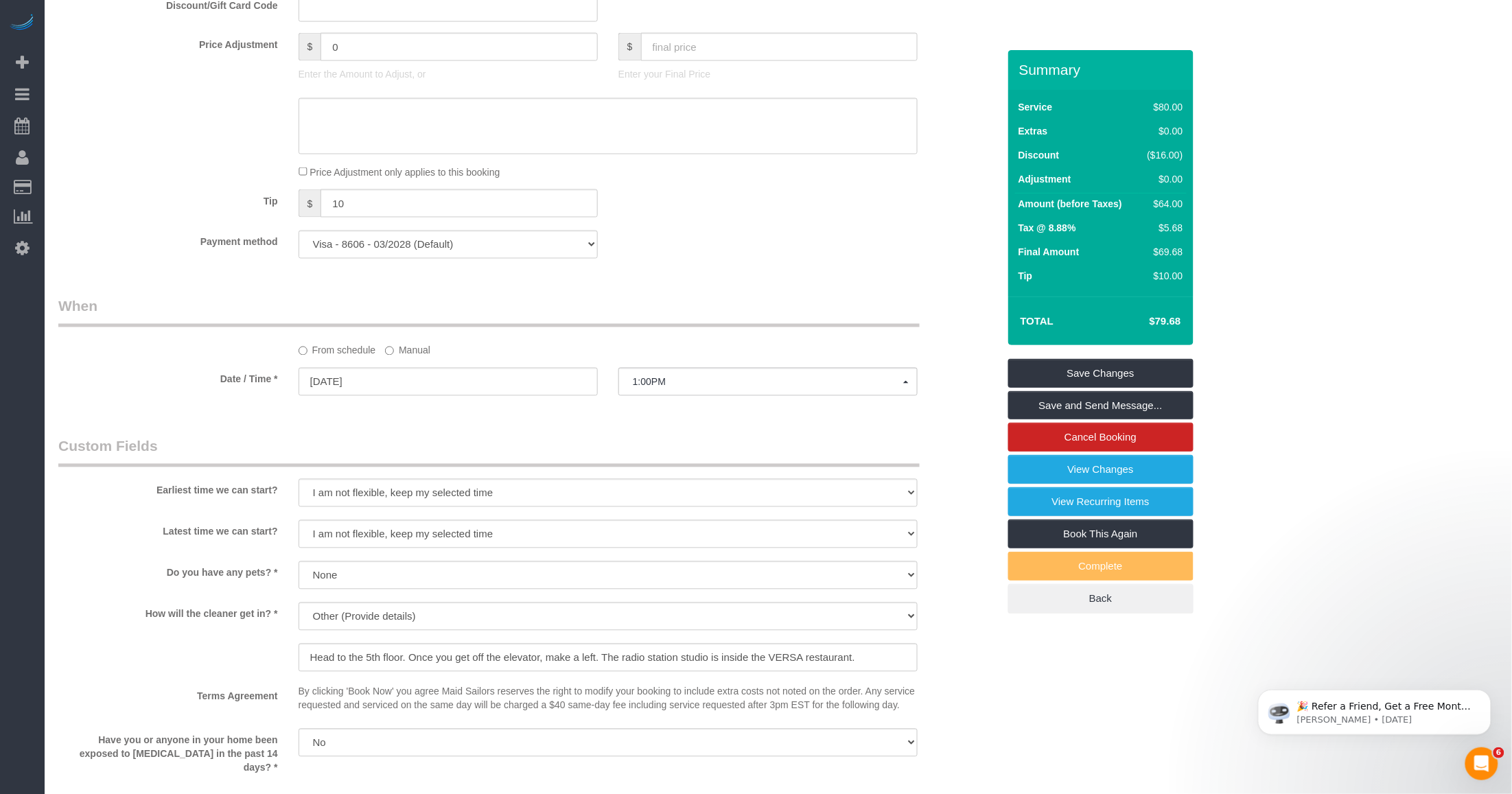
click at [539, 459] on legend "Custom Fields" at bounding box center [489, 452] width 861 height 31
click at [1095, 388] on link "Save Changes" at bounding box center [1100, 373] width 185 height 28
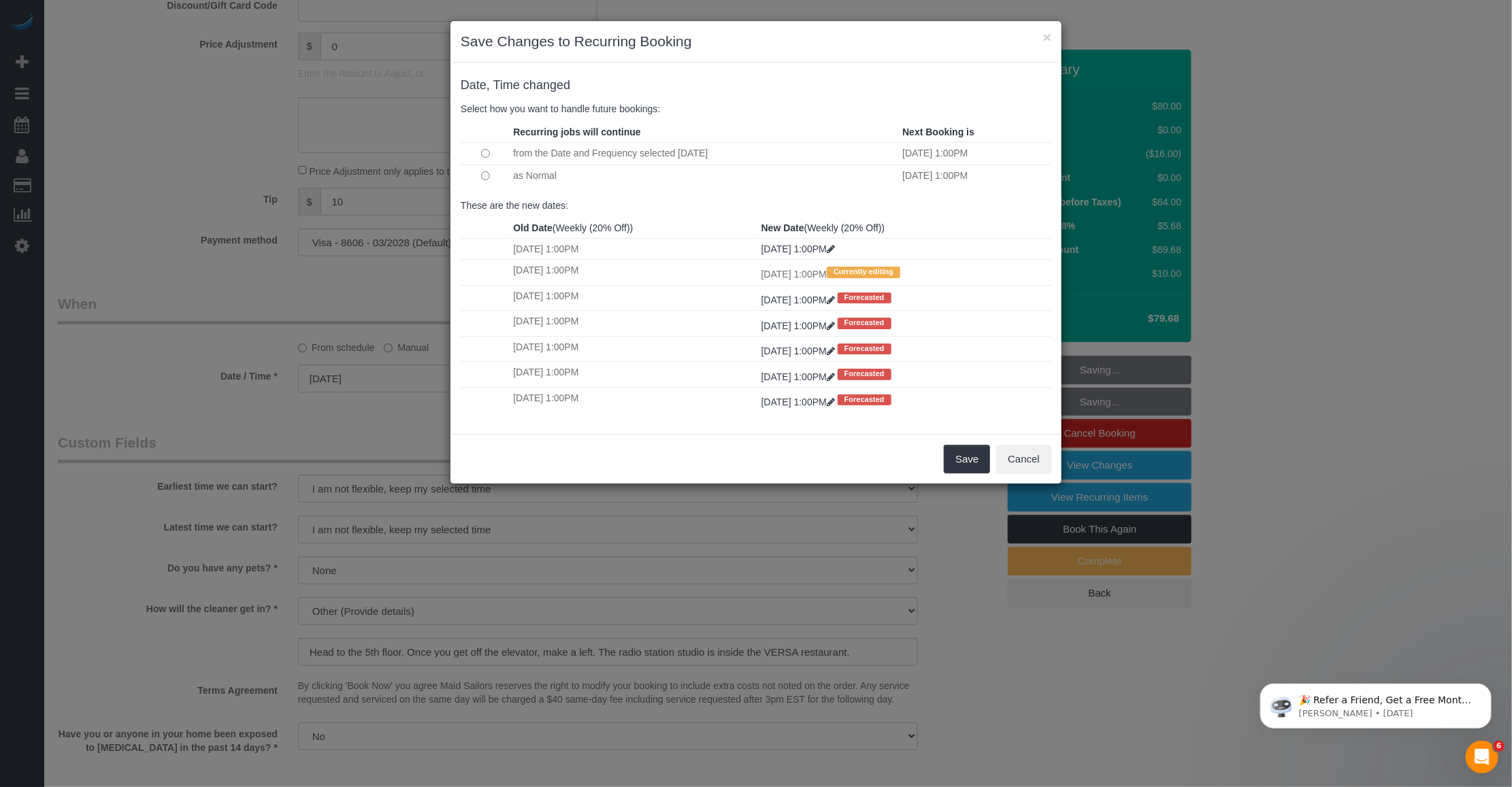
click at [665, 186] on td "as Normal" at bounding box center [704, 175] width 389 height 22
click at [780, 179] on td "as Normal" at bounding box center [704, 175] width 389 height 22
click at [961, 458] on button "Save" at bounding box center [967, 459] width 46 height 28
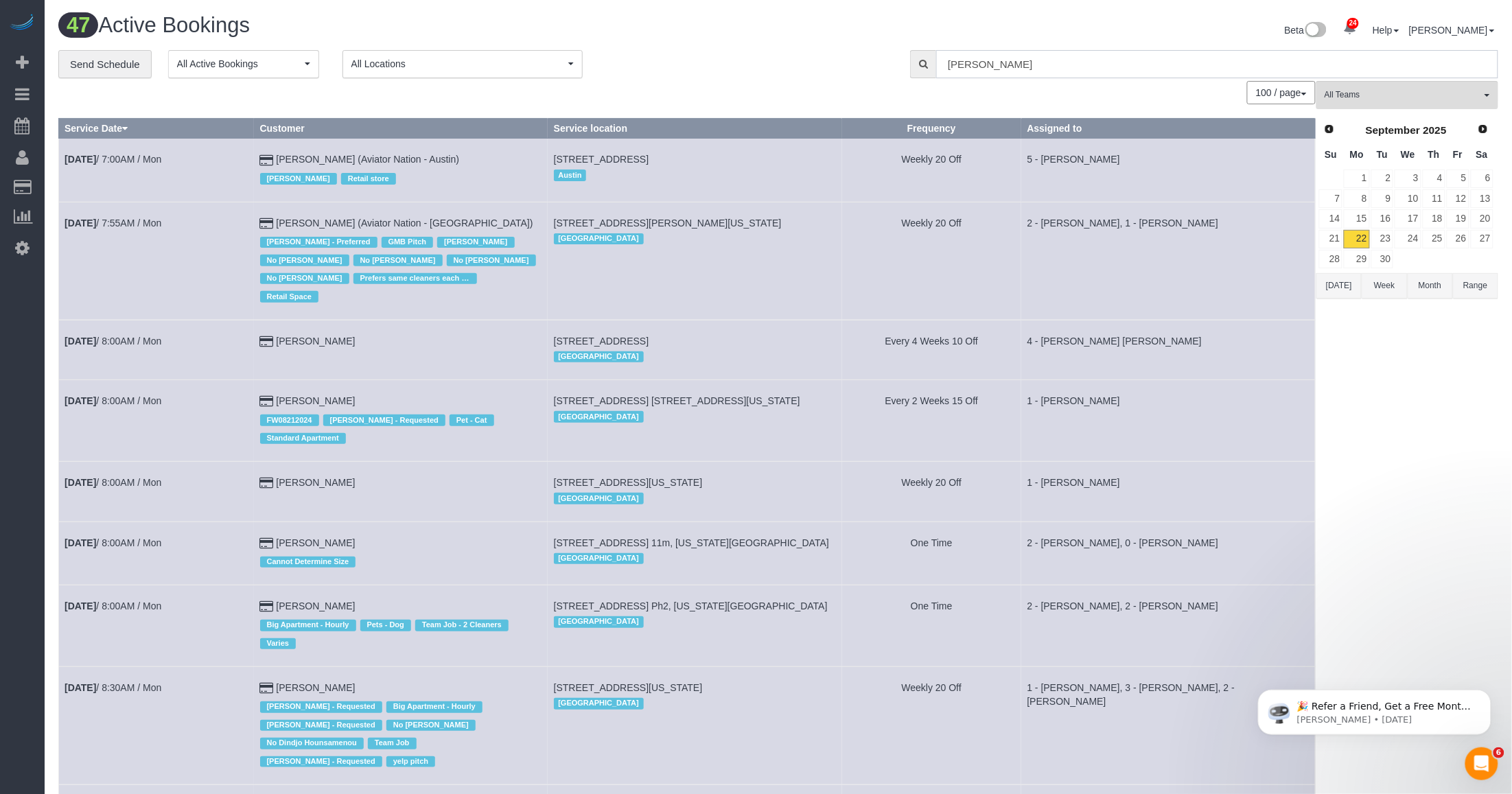
click at [1037, 65] on input "Francesca Racanelli" at bounding box center [1217, 64] width 562 height 28
paste input "Gregg Sussman"
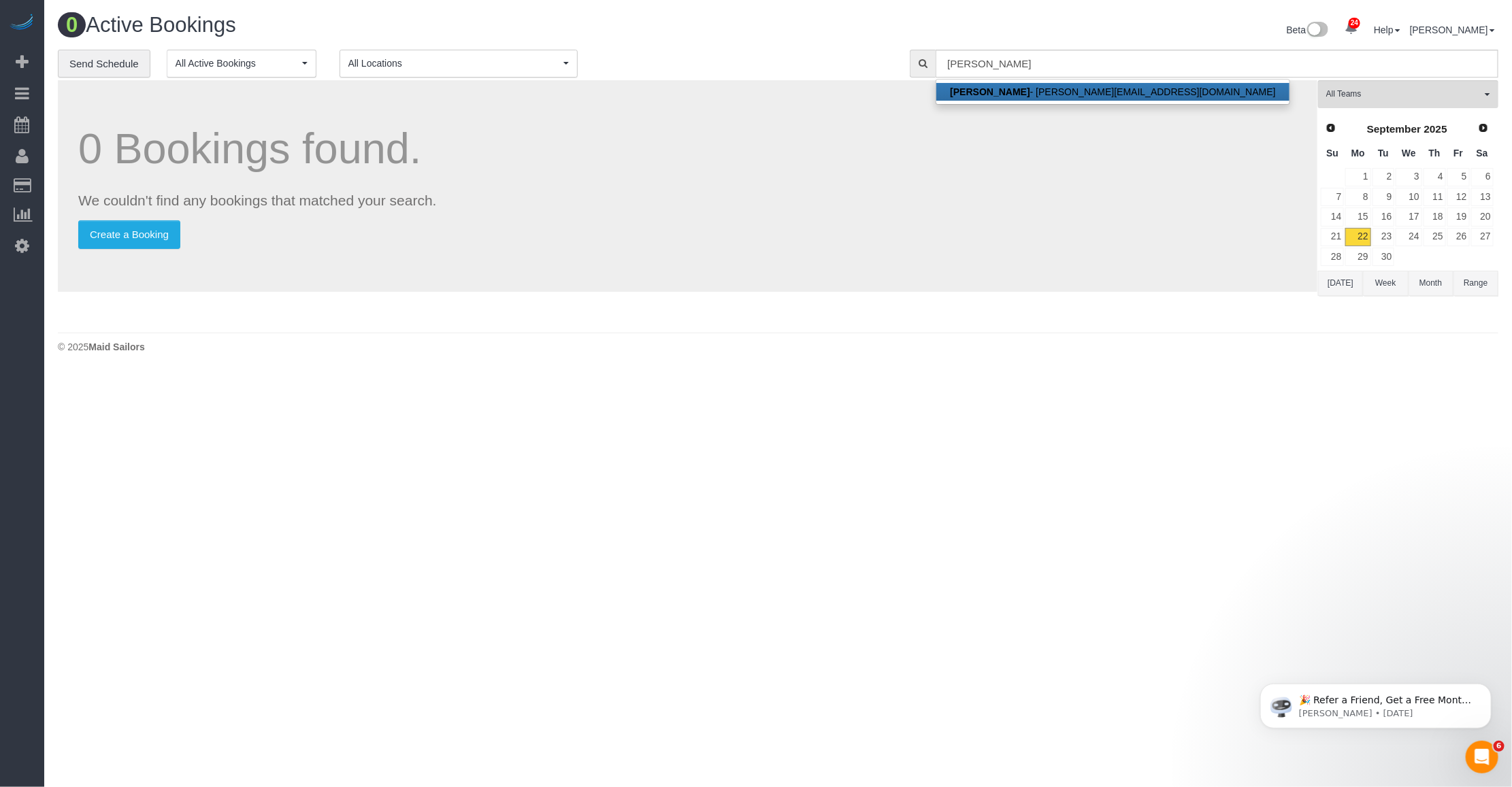
click at [1078, 91] on link "Gregg Sussman - gregg@sportsgrid.com" at bounding box center [1112, 92] width 352 height 18
type input "gregg@sportsgrid.com"
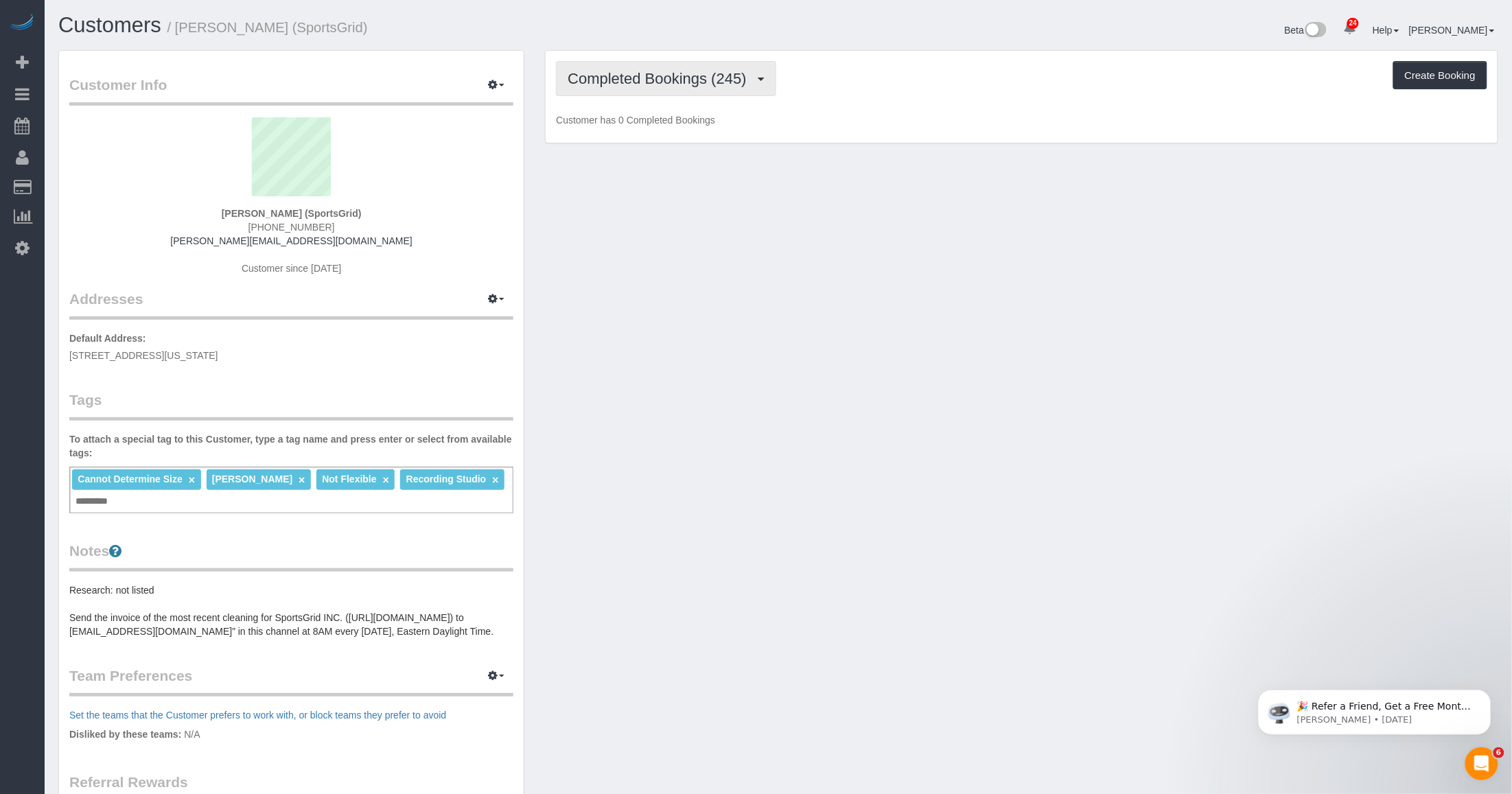
click at [647, 71] on span "Completed Bookings (245)" at bounding box center [660, 78] width 185 height 17
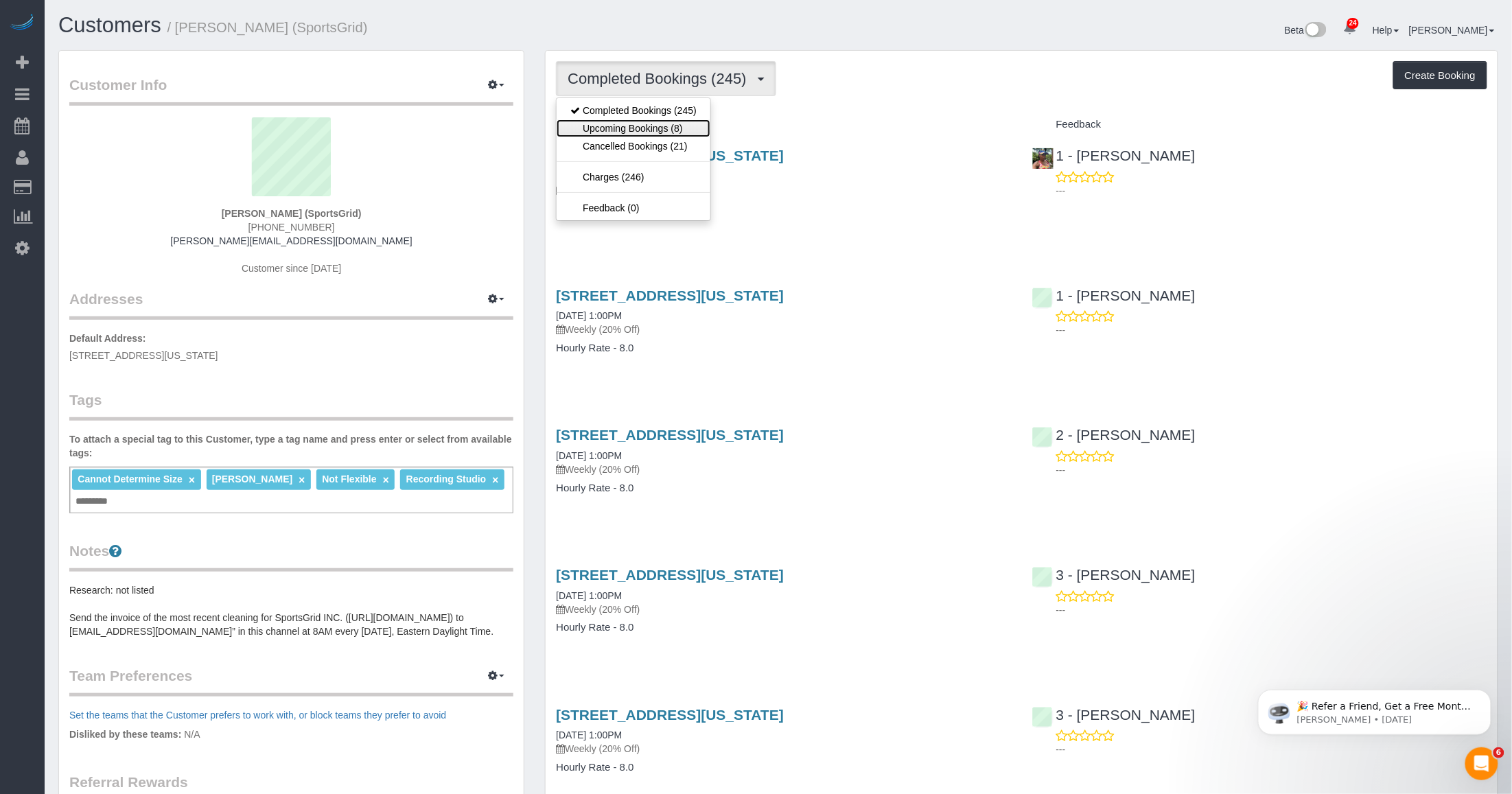
click at [644, 124] on link "Upcoming Bookings (8)" at bounding box center [633, 128] width 154 height 18
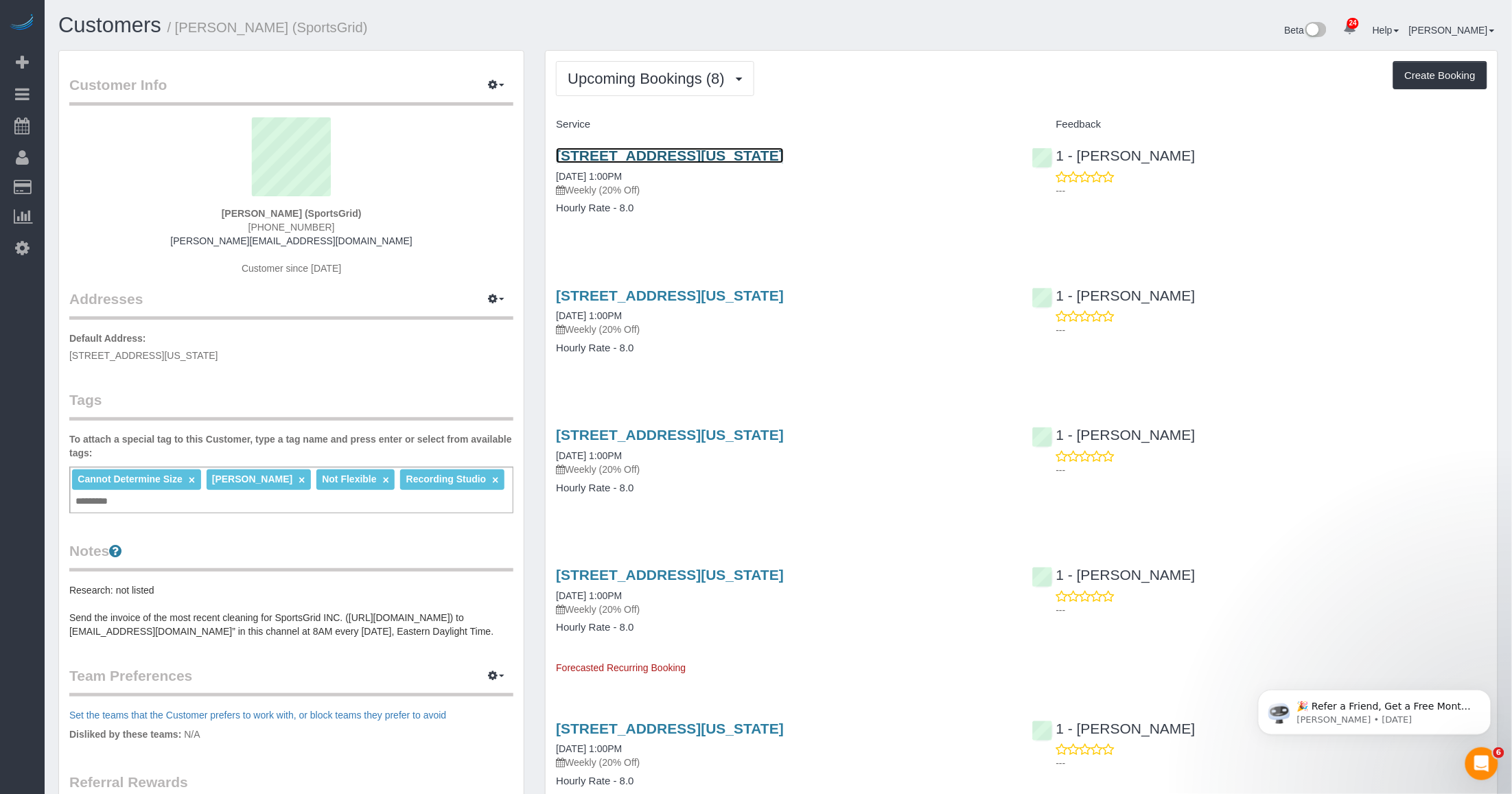
click at [655, 161] on link "218 West 35th Street, 5th Floor, New York, NY 10001" at bounding box center [669, 156] width 228 height 16
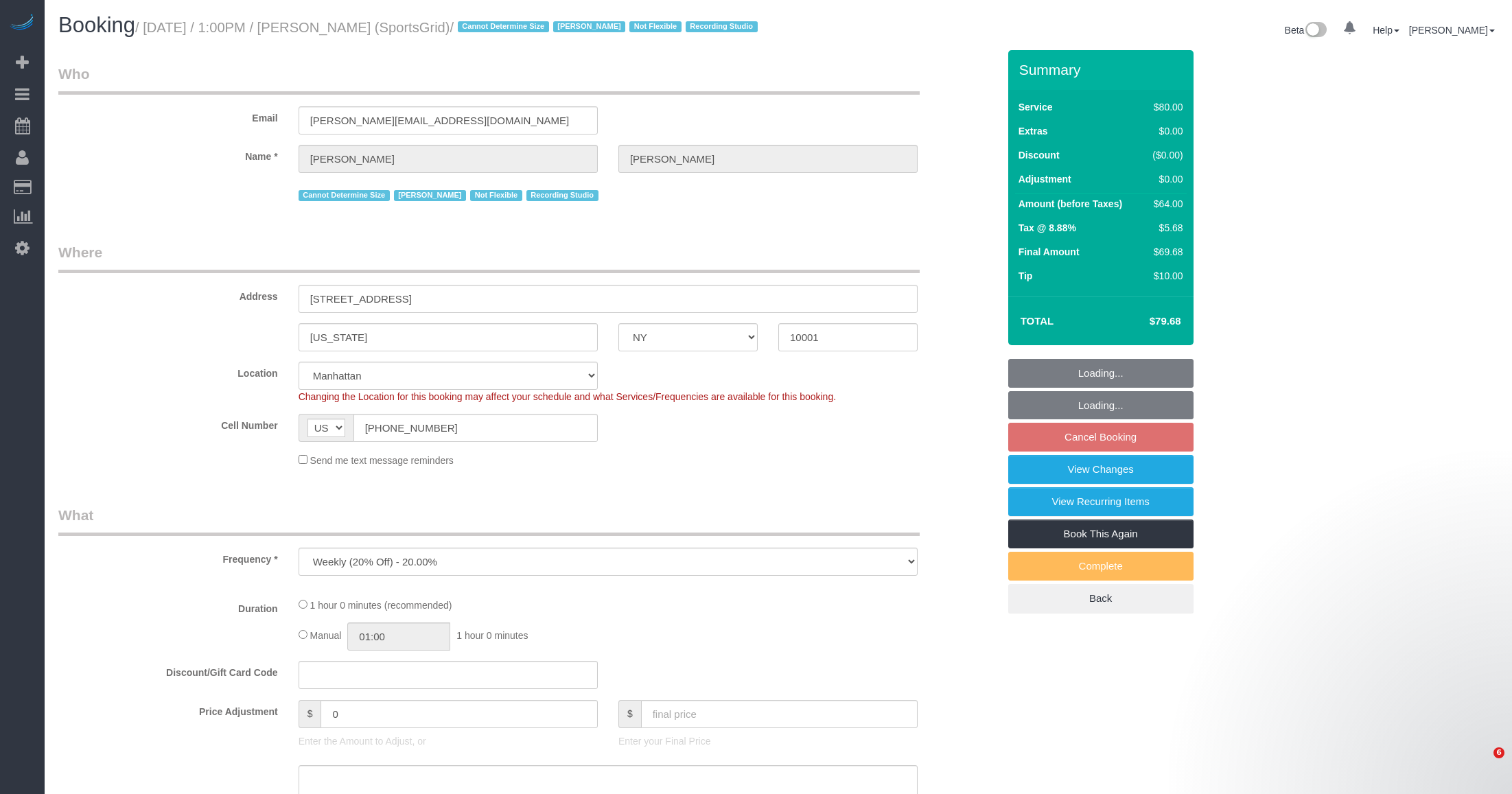
select select "NY"
select select "string:stripe-pm_1QoRfo4VGloSiKo7CpkoBSCp"
select select "object:983"
select select "spot6"
select select "number:89"
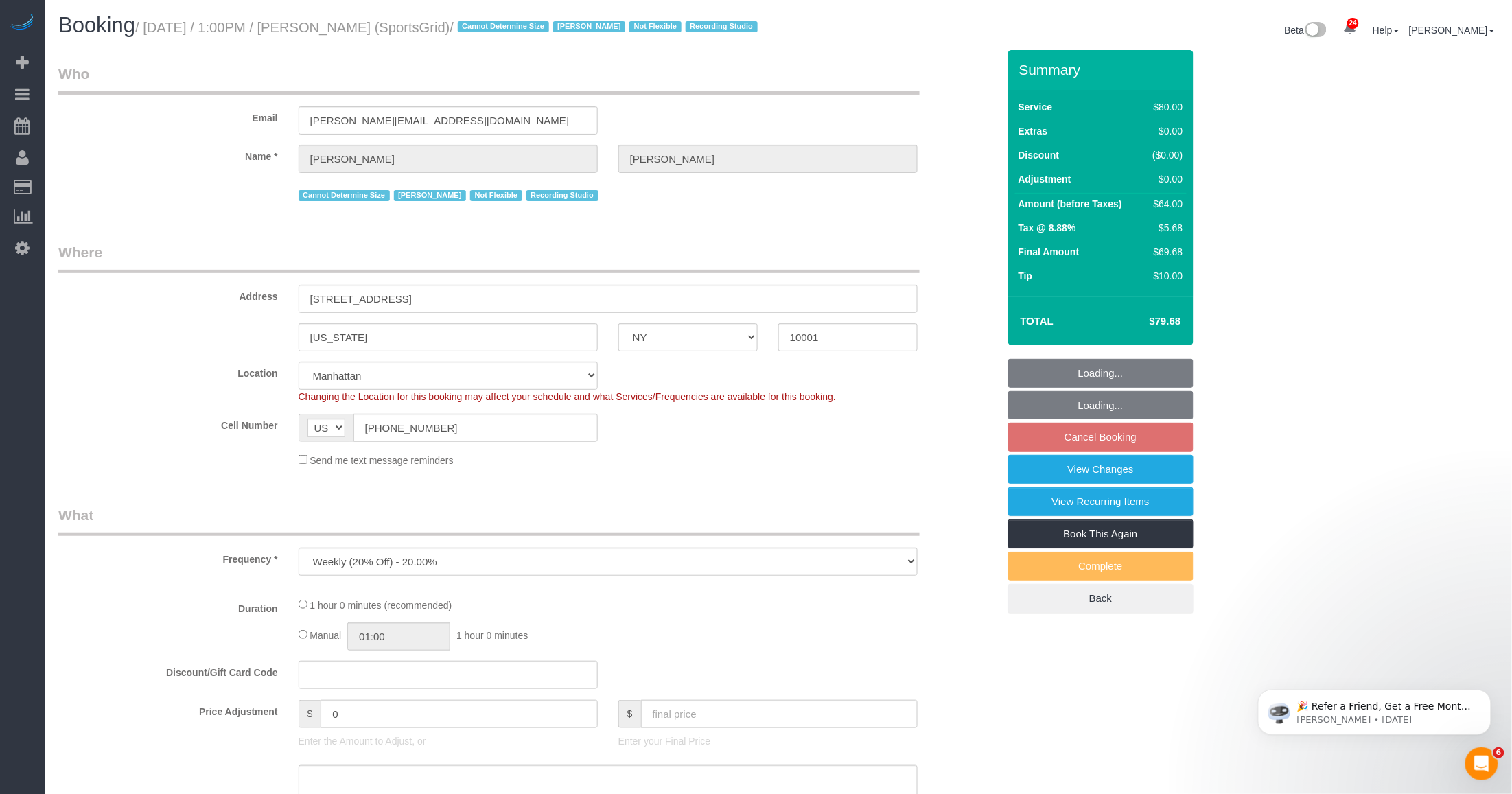
select select "number:90"
select select "number:15"
select select "number:7"
select select "number:21"
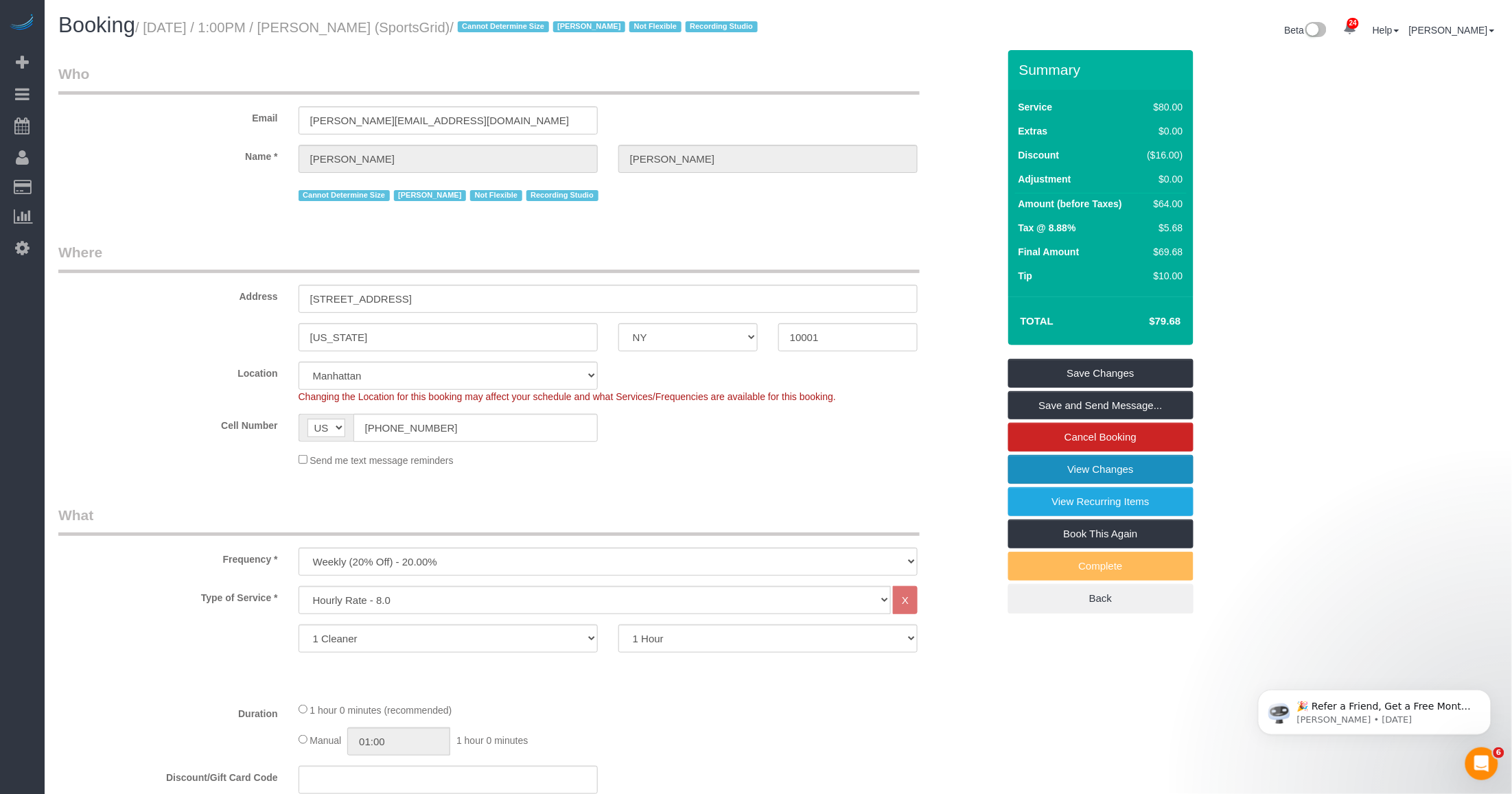
click at [1046, 484] on link "View Changes" at bounding box center [1100, 469] width 185 height 28
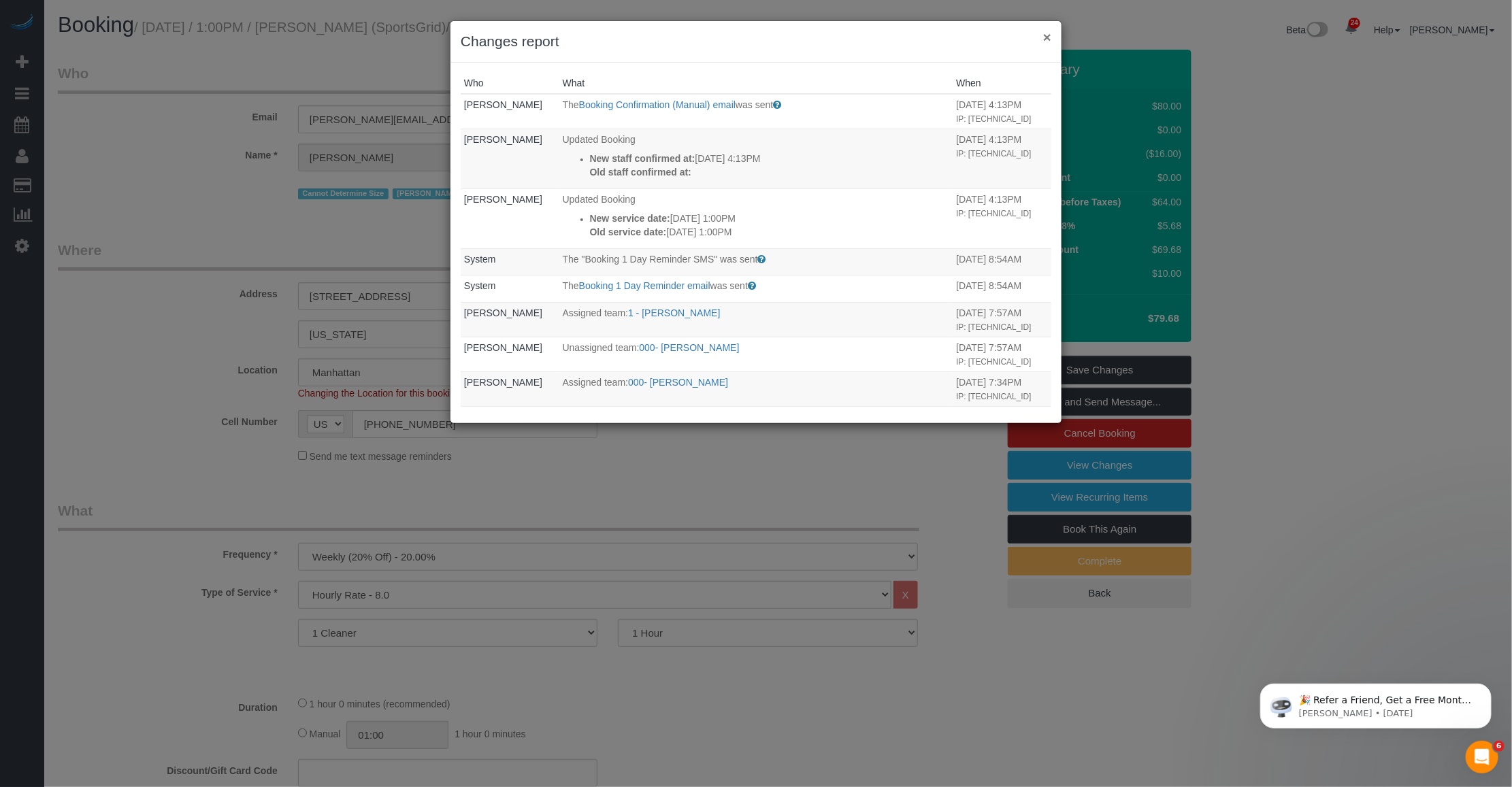
click at [1044, 35] on button "×" at bounding box center [1047, 37] width 8 height 14
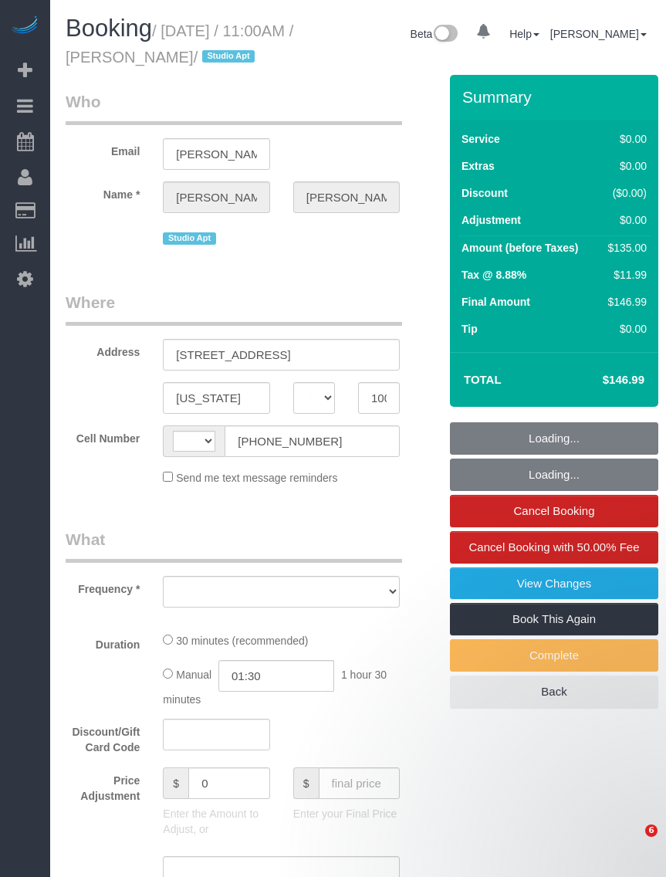
select select "NY"
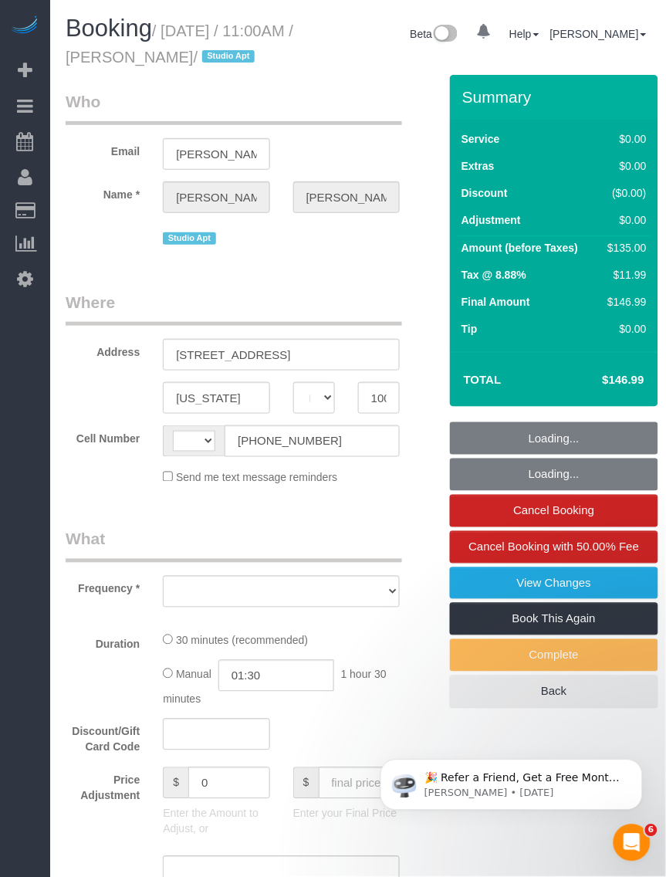
select select "string:[GEOGRAPHIC_DATA]"
select select "object:961"
select select "number:89"
select select "number:90"
select select "number:15"
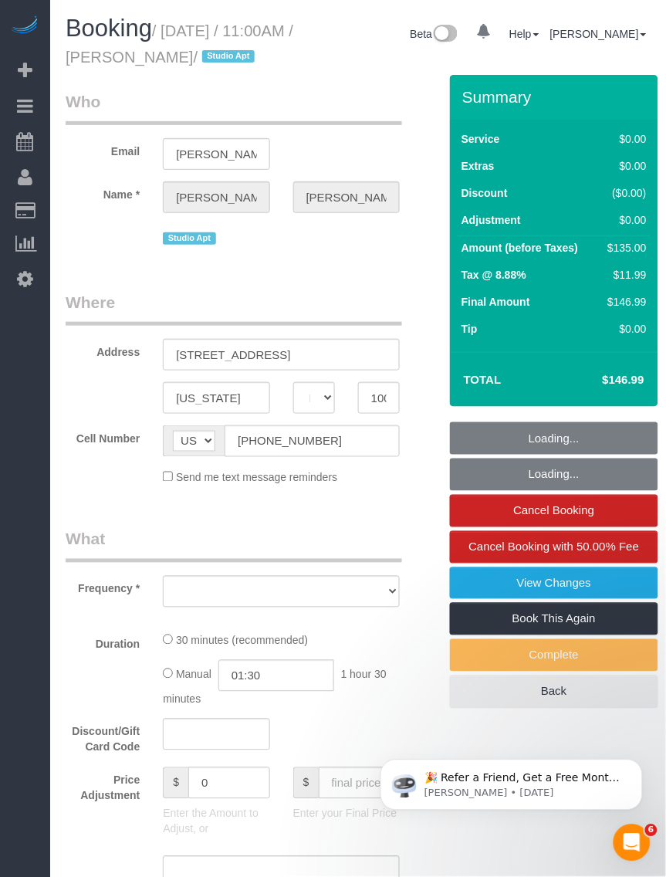
select select "number:6"
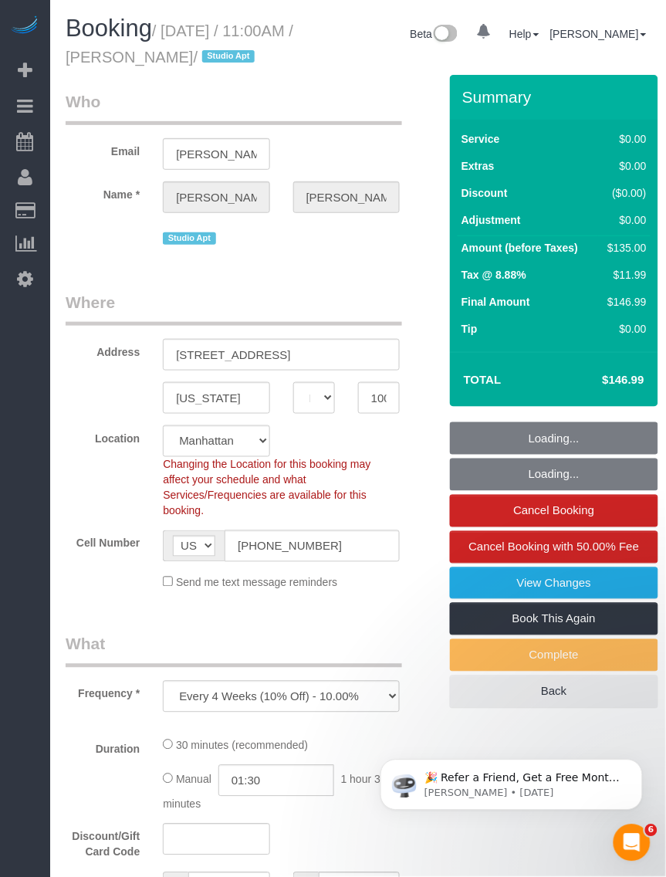
select select "string:stripe-pm_1RU6J54VGloSiKo7nXu05cmR"
select select "spot1"
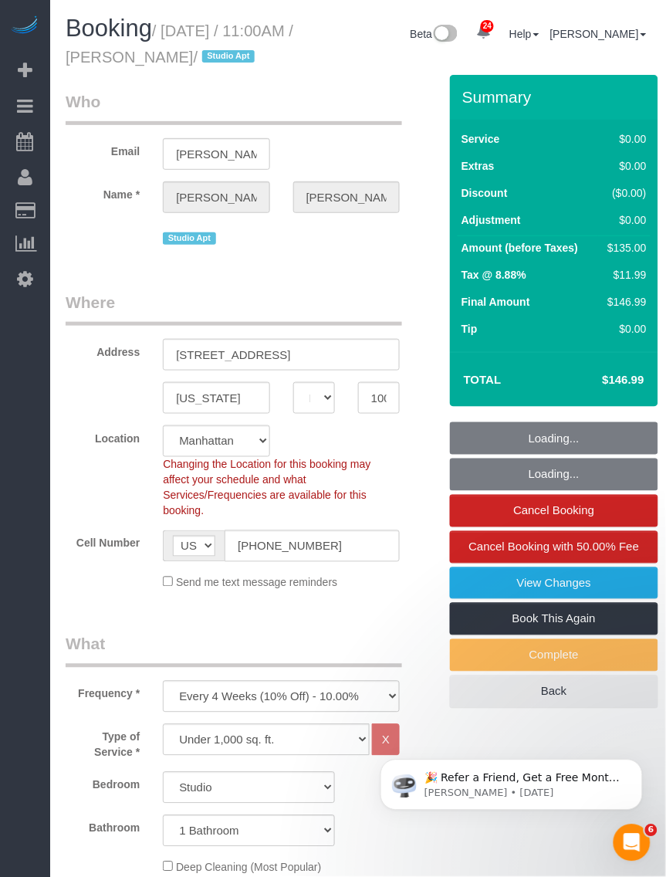
select select "object:1408"
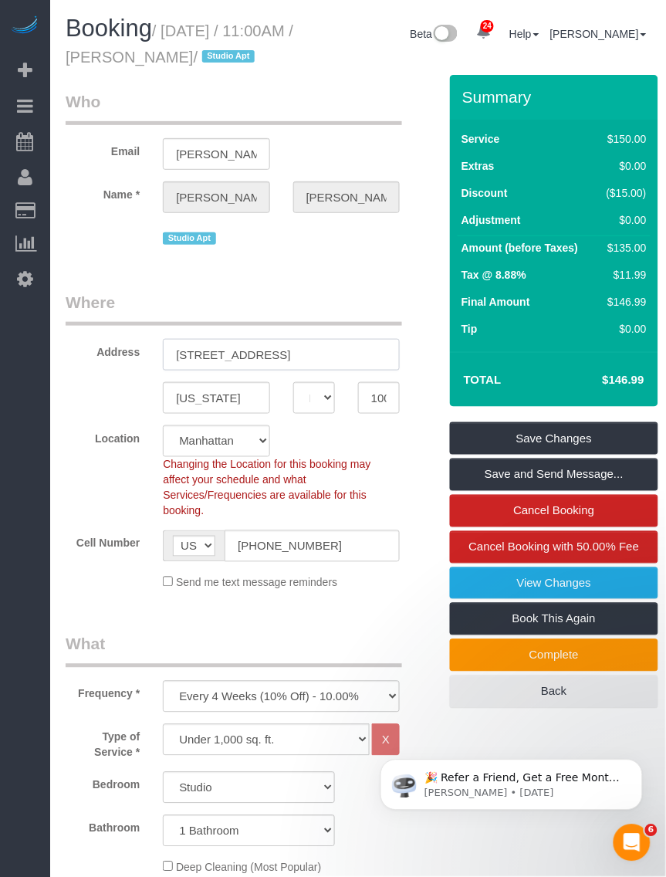
drag, startPoint x: 344, startPoint y: 374, endPoint x: 12, endPoint y: 442, distance: 338.9
click at [152, 371] on div "[STREET_ADDRESS]" at bounding box center [281, 355] width 260 height 32
click at [374, 414] on input "10019" at bounding box center [379, 398] width 42 height 32
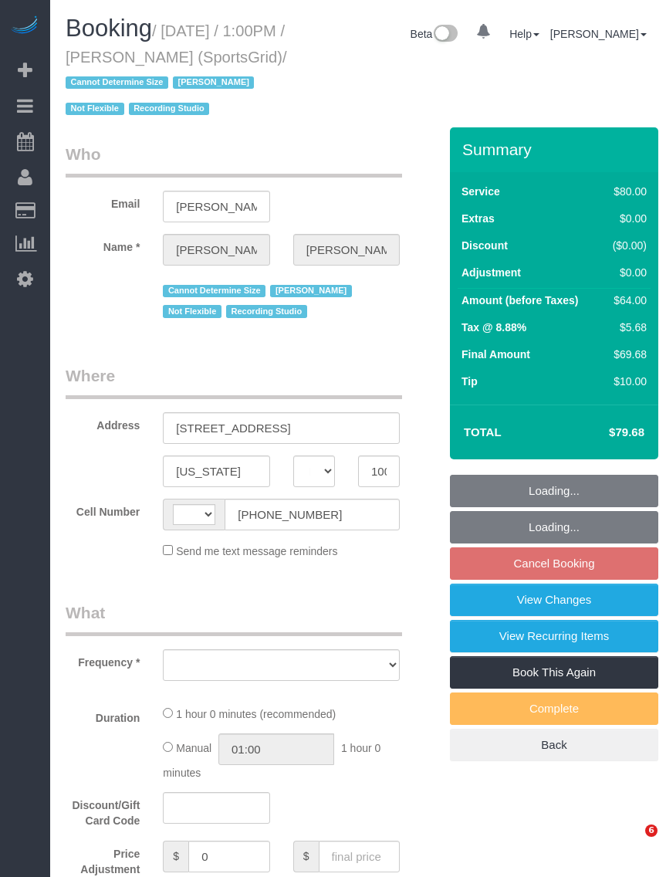
select select "NY"
select select "string:[GEOGRAPHIC_DATA]"
select select "object:826"
select select "string:stripe-pm_1QoRfo4VGloSiKo7CpkoBSCp"
select select "number:89"
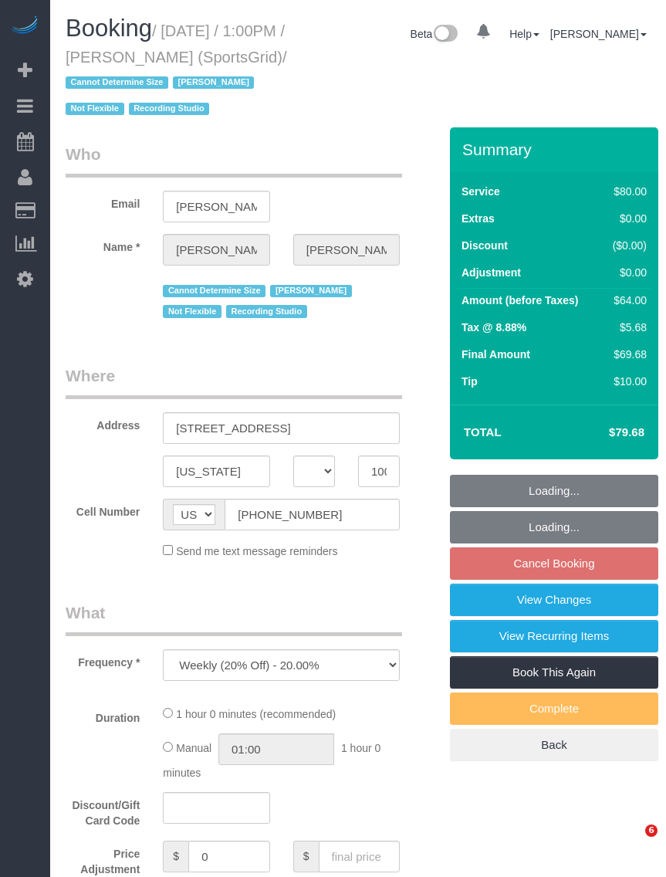
select select "number:90"
select select "number:15"
select select "number:7"
select select "number:21"
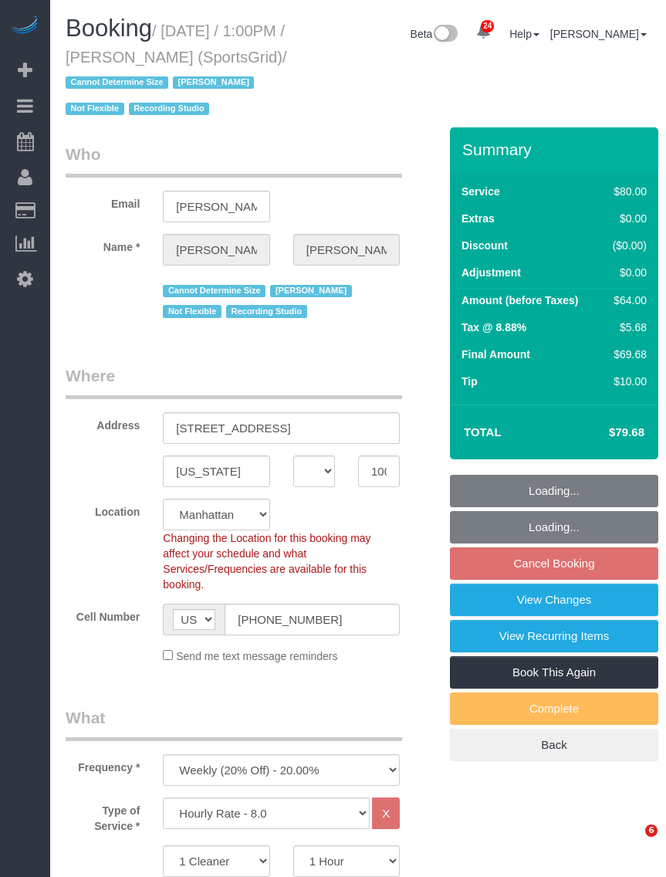
select select "object:1583"
select select "spot6"
select select "spot63"
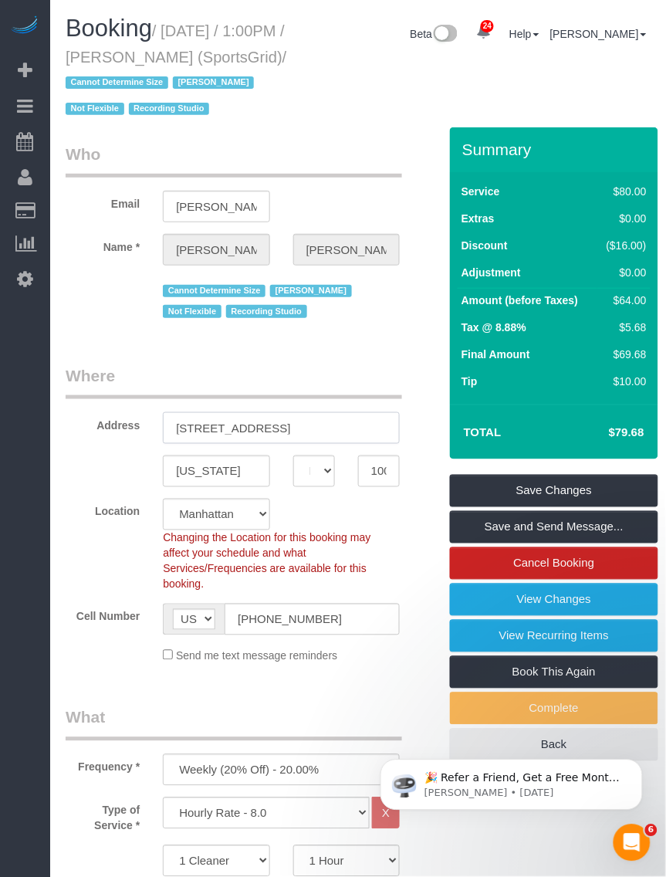
click at [221, 438] on input "218 West 35th Street, 5th Floor" at bounding box center [281, 428] width 237 height 32
click at [369, 468] on input "10001" at bounding box center [379, 472] width 42 height 32
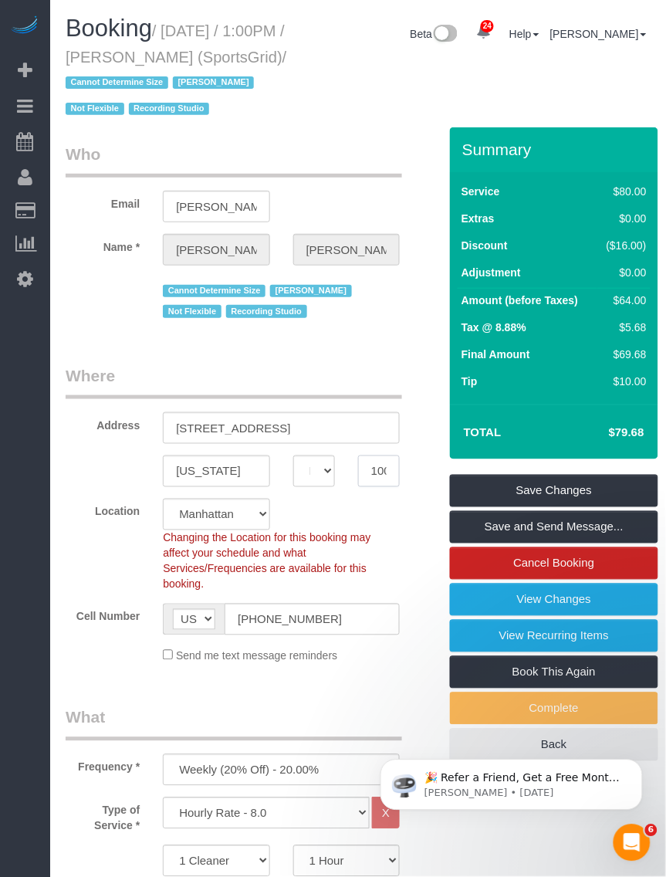
click at [369, 468] on input "10001" at bounding box center [379, 472] width 42 height 32
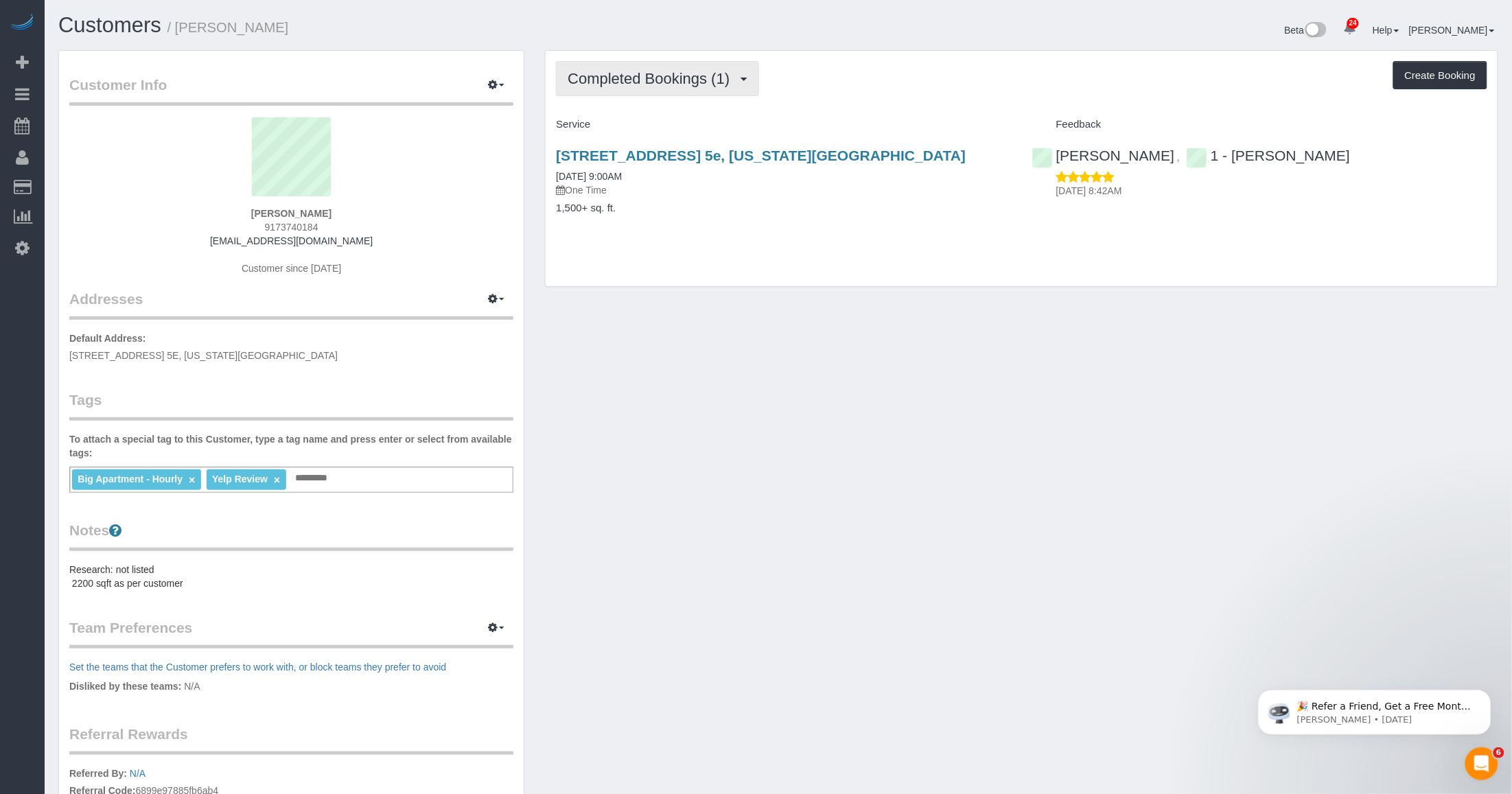
click at [673, 87] on button "Completed Bookings (1)" at bounding box center [657, 78] width 204 height 35
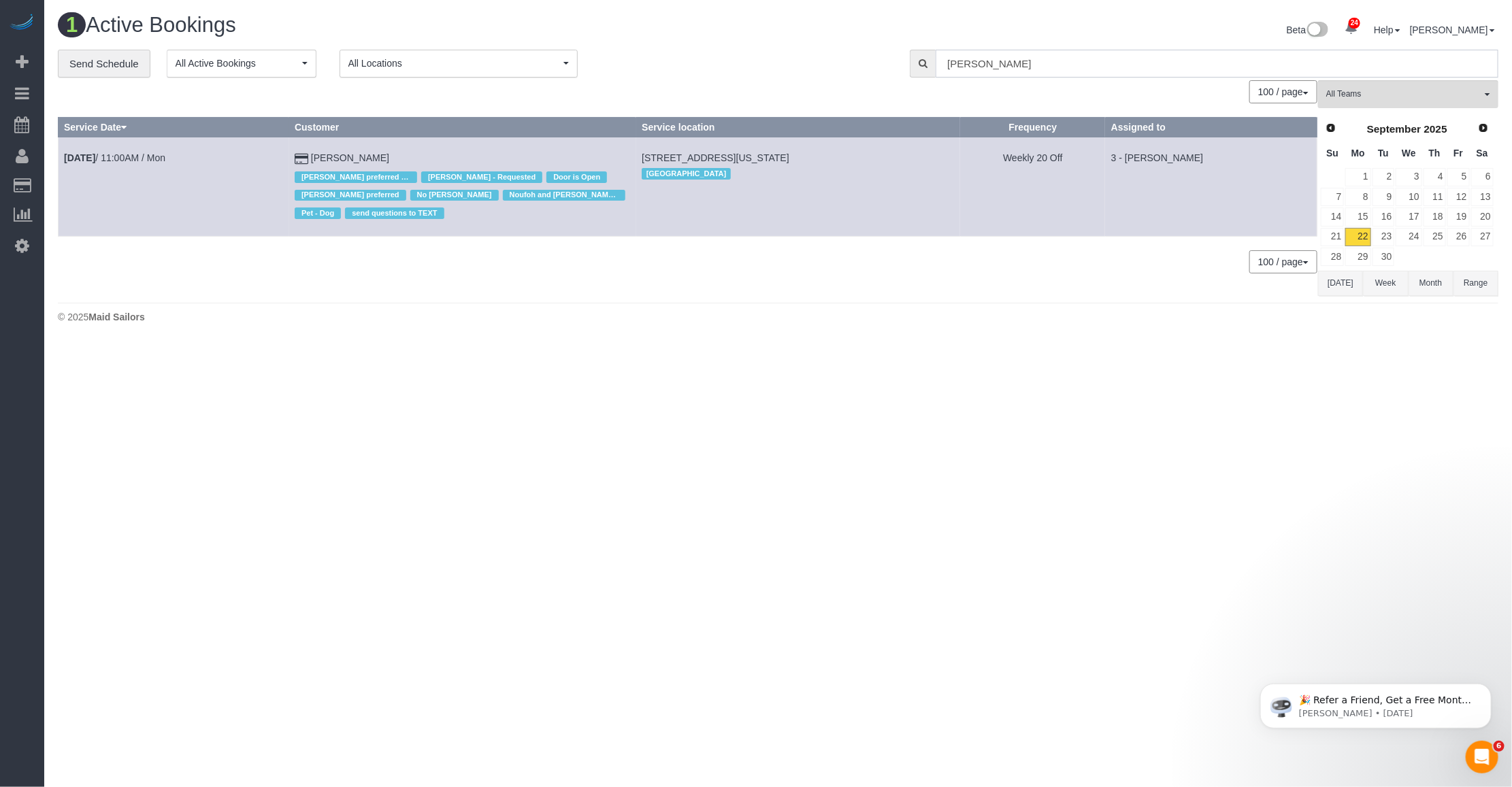
click at [1086, 58] on input "[PERSON_NAME]" at bounding box center [1217, 63] width 562 height 28
click at [1049, 58] on input "[PERSON_NAME]" at bounding box center [1217, 63] width 562 height 28
click at [1028, 62] on input "[PERSON_NAME]" at bounding box center [1217, 63] width 562 height 28
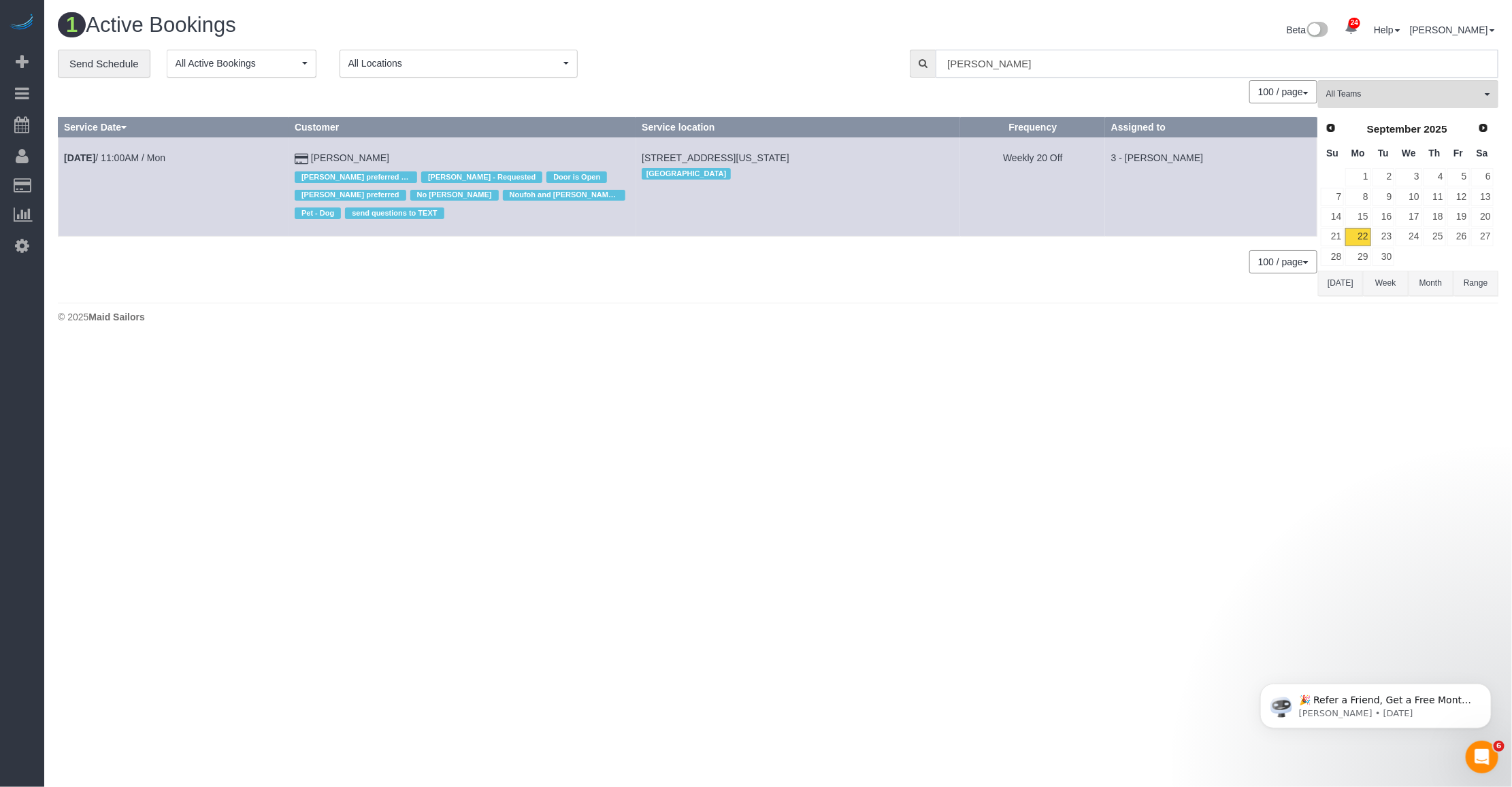
type input "v"
paste input "[PERSON_NAME]"
type input "[PERSON_NAME]"
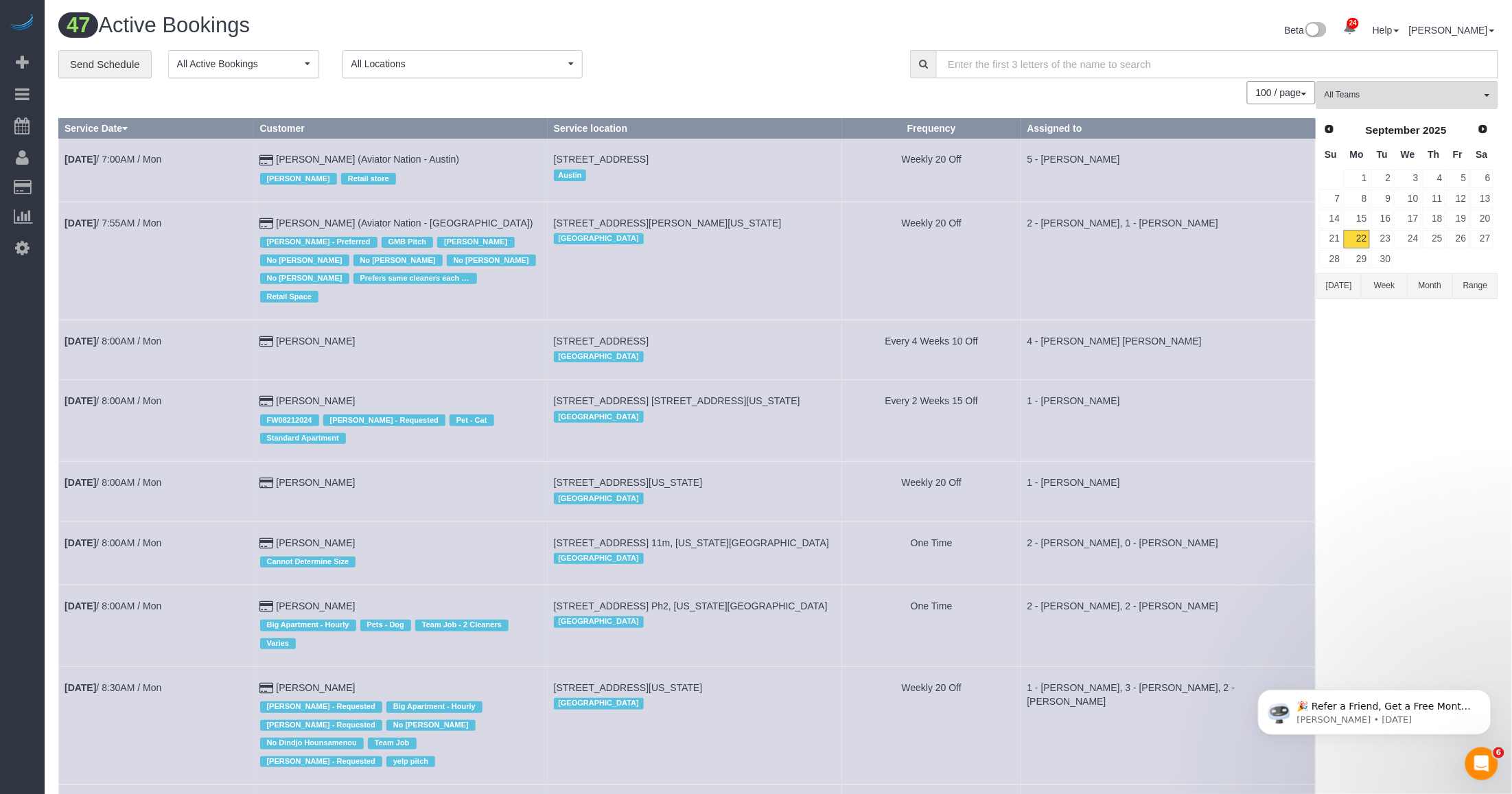
click at [1028, 64] on input "text" at bounding box center [1217, 64] width 562 height 28
paste input "[PERSON_NAME]"
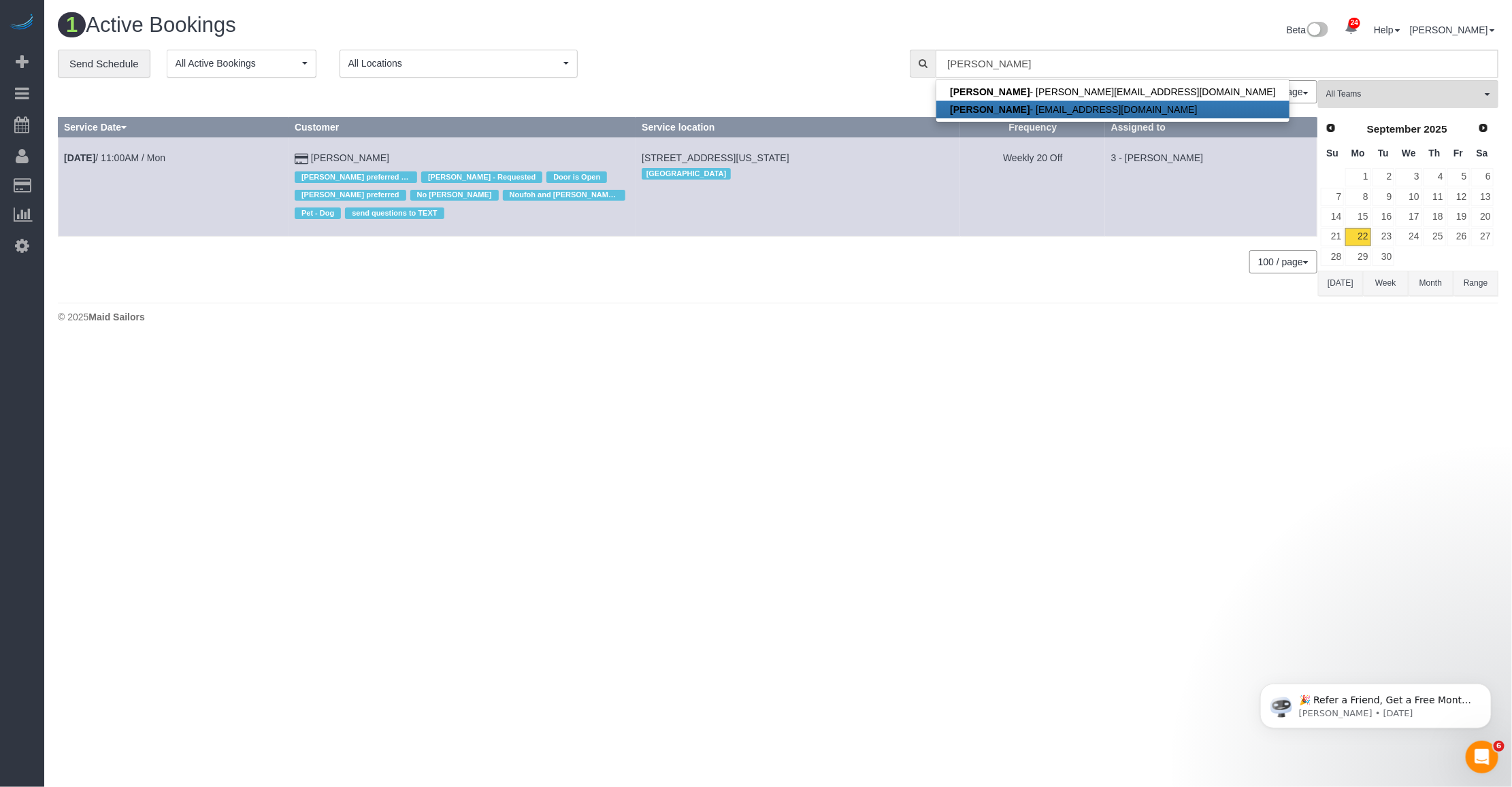
click at [1019, 111] on strong "[PERSON_NAME]" at bounding box center [989, 109] width 79 height 11
type input "[EMAIL_ADDRESS][DOMAIN_NAME]"
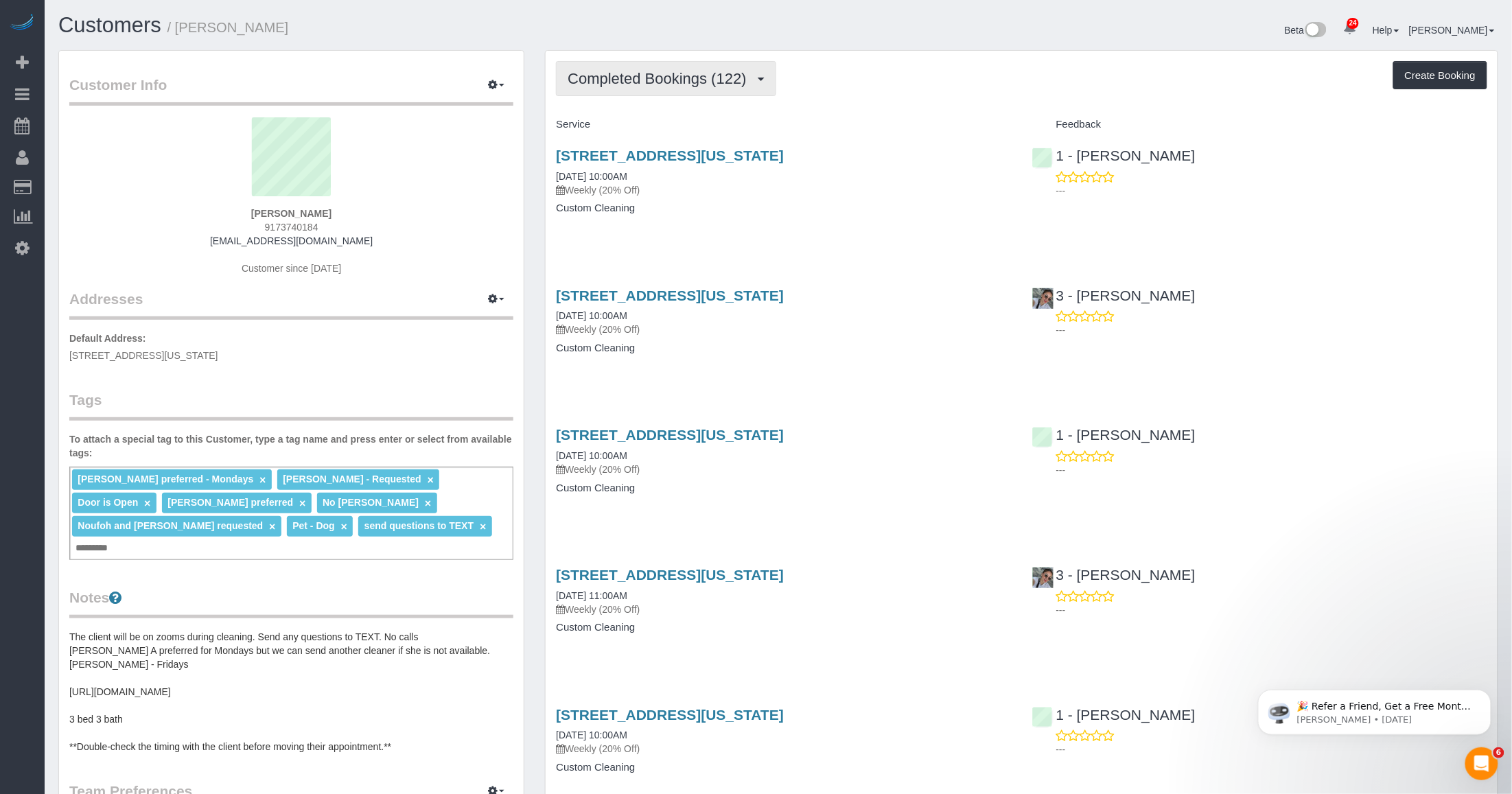
click at [629, 81] on span "Completed Bookings (122)" at bounding box center [660, 78] width 185 height 17
click at [610, 128] on link "Upcoming Bookings (13)" at bounding box center [633, 128] width 154 height 18
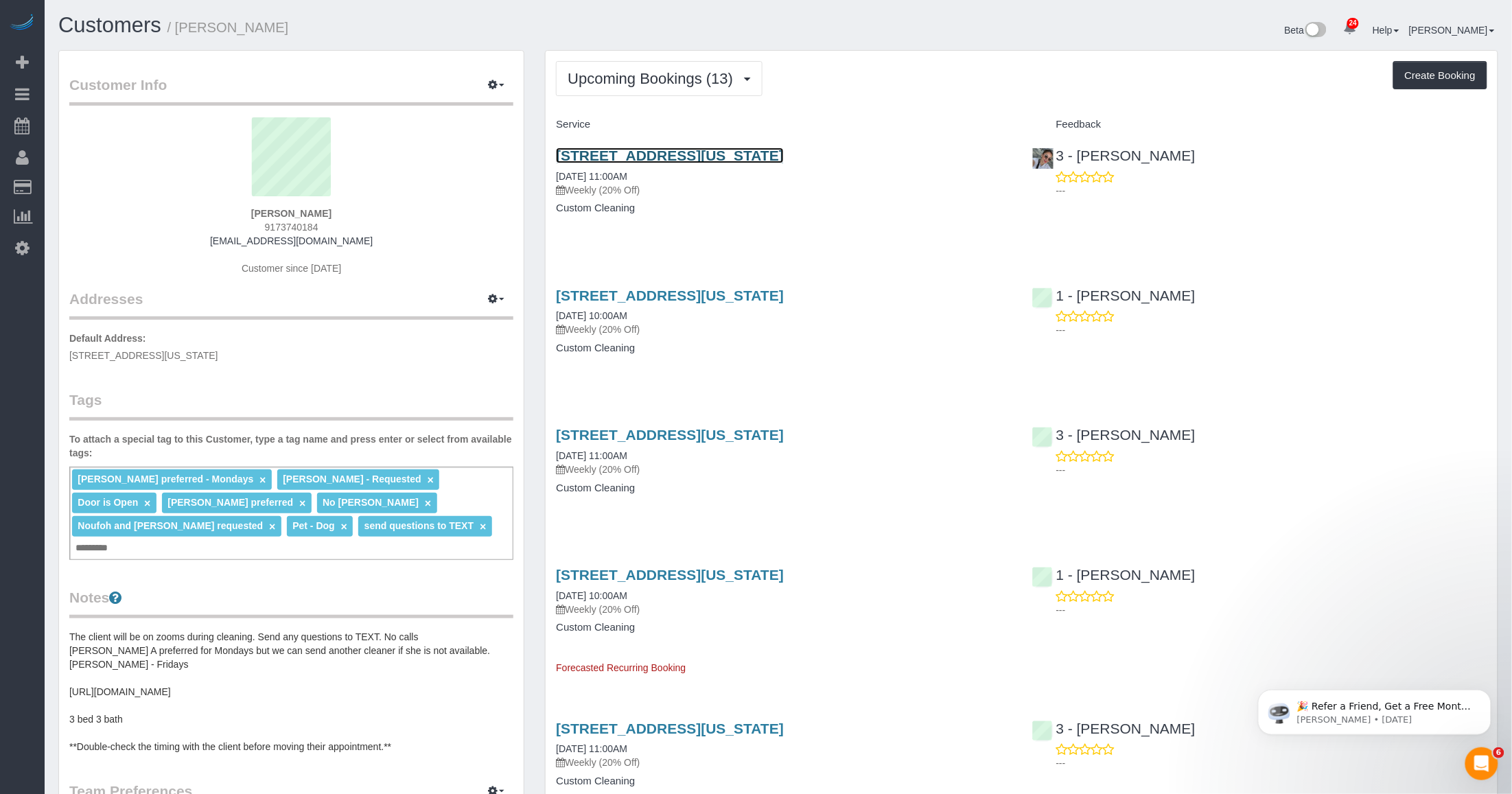
click at [660, 156] on link "336 Central Park West, Apt 5e, New York, NY 10025" at bounding box center [669, 156] width 228 height 16
click at [635, 292] on link "336 Central Park West, Apt 5e, New York, NY 10025" at bounding box center [669, 295] width 228 height 16
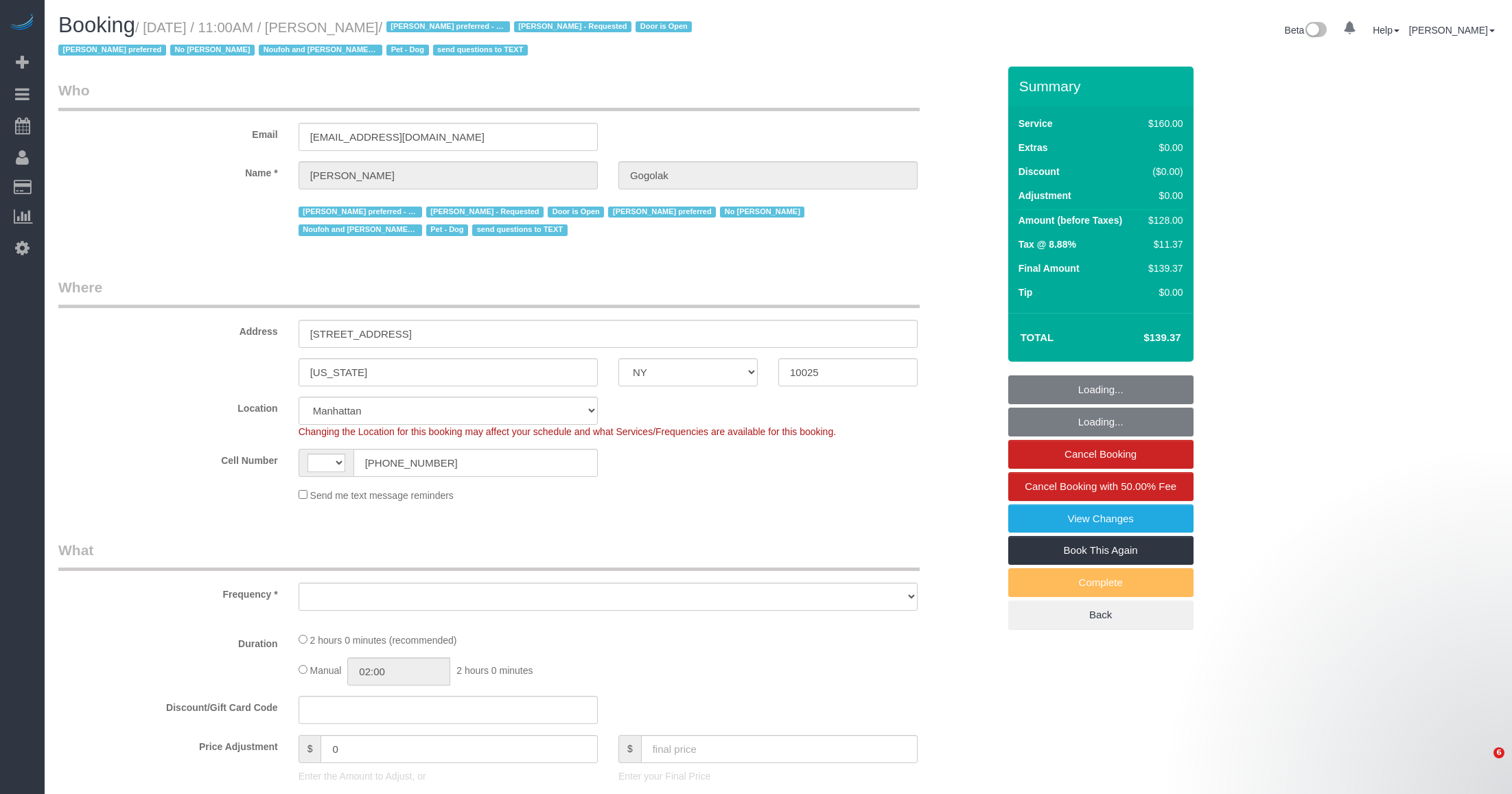
select select "NY"
select select "number:58"
select select "number:76"
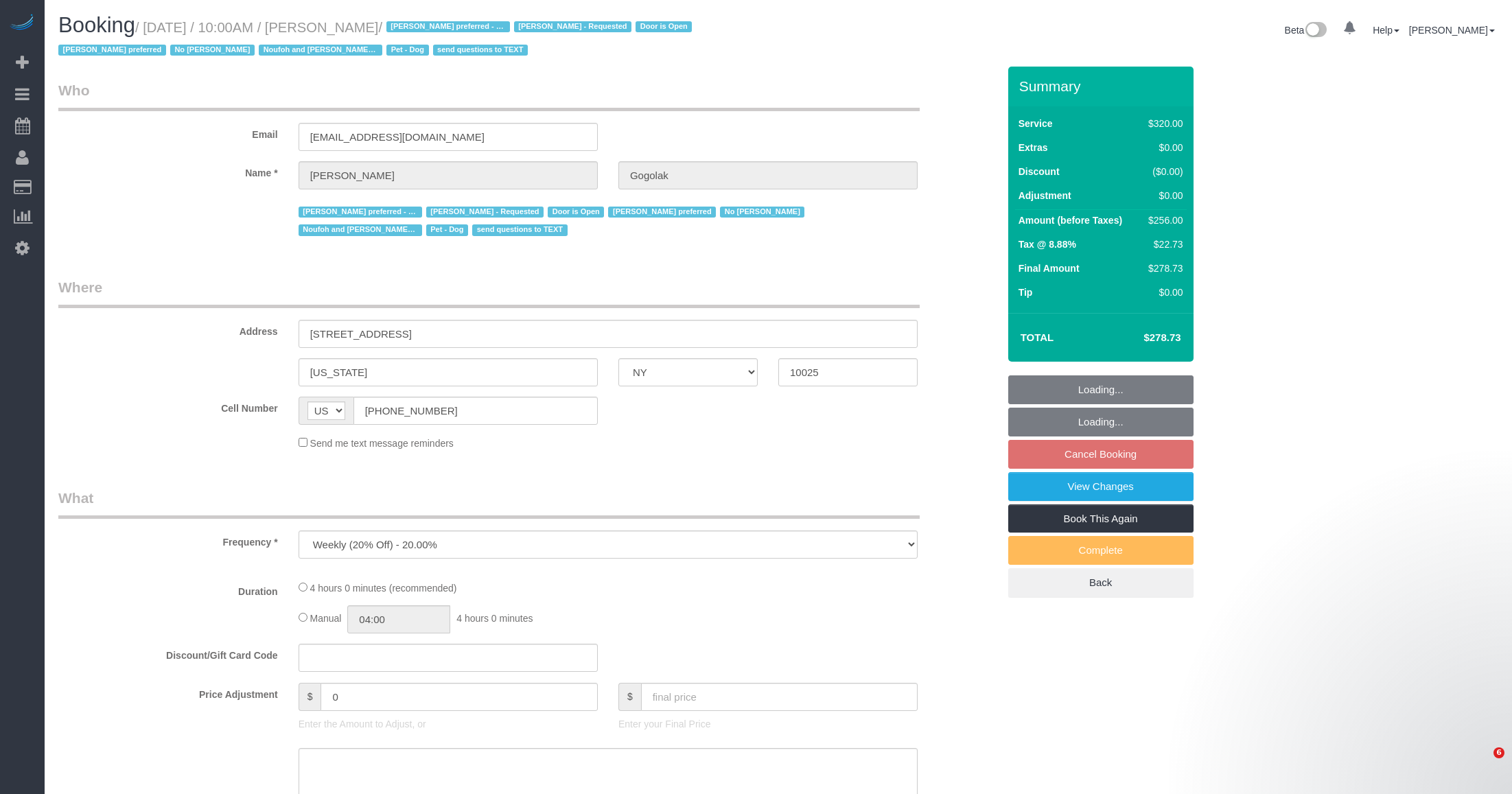
select select "NY"
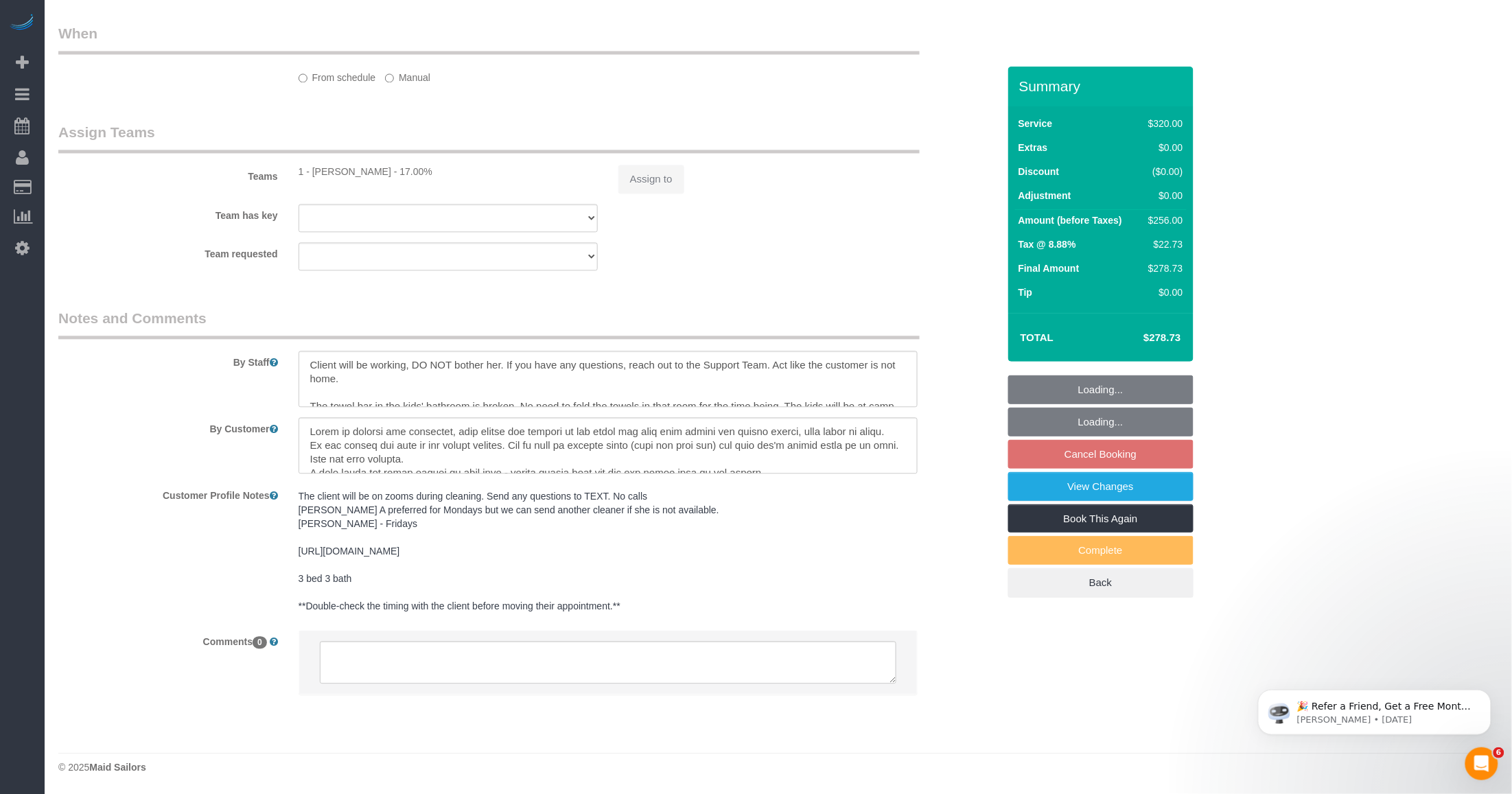
select select "string:stripe-pm_1P0RUk4VGloSiKo71VMZMWZt"
select select "240"
select select "number:58"
select select "number:76"
select select "number:13"
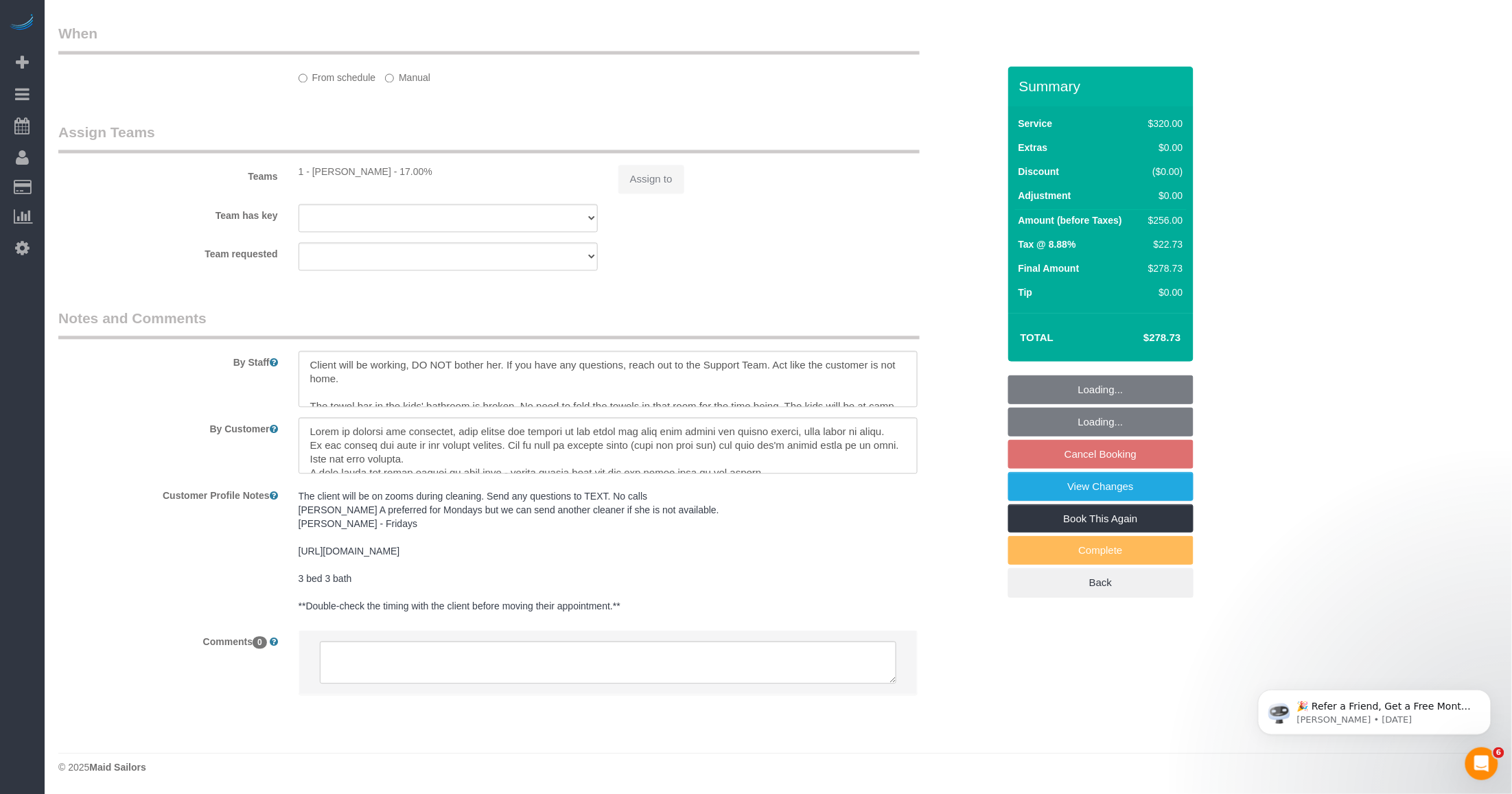
select select "number:5"
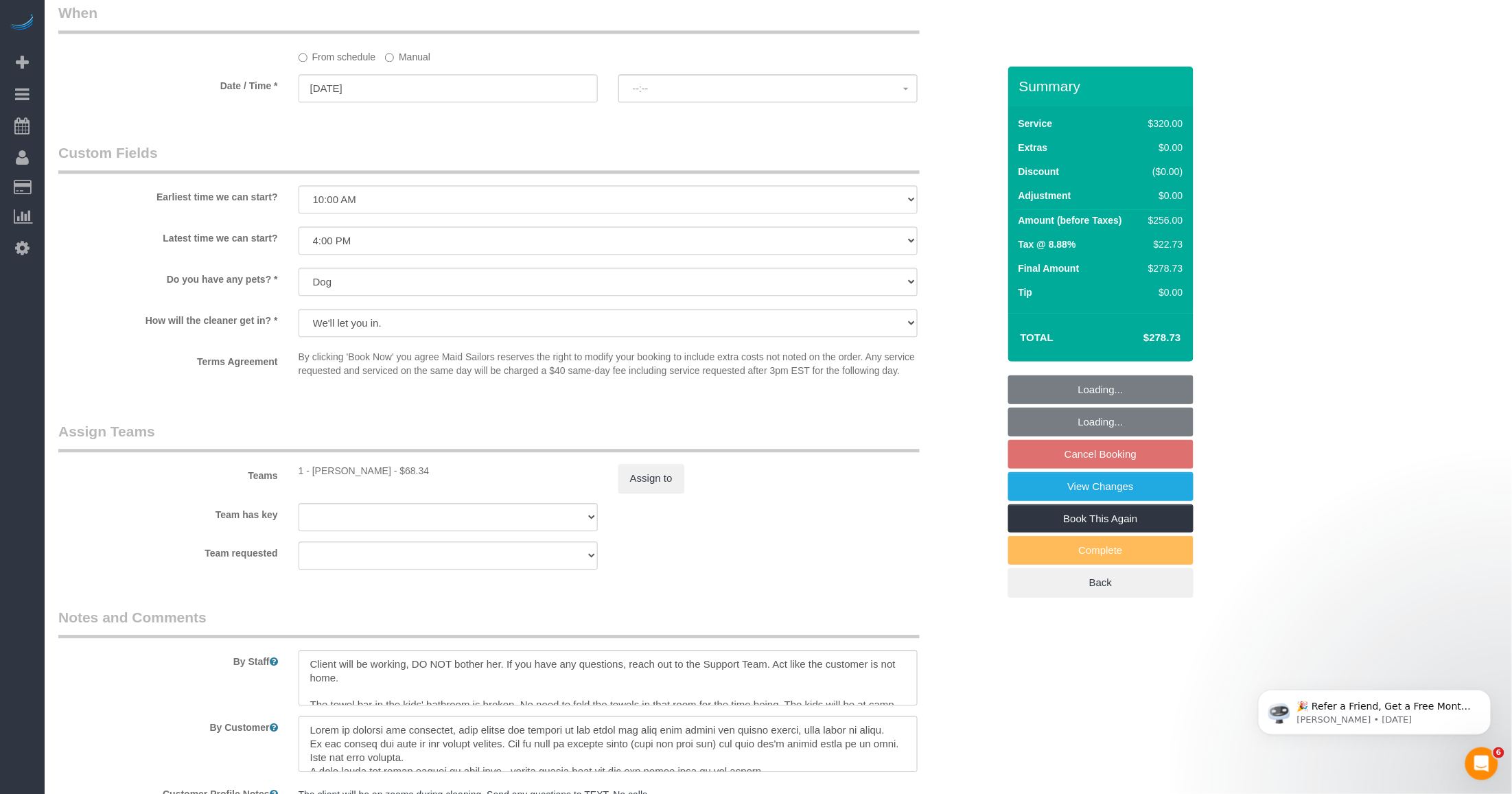
select select "object:1558"
select select "spot3"
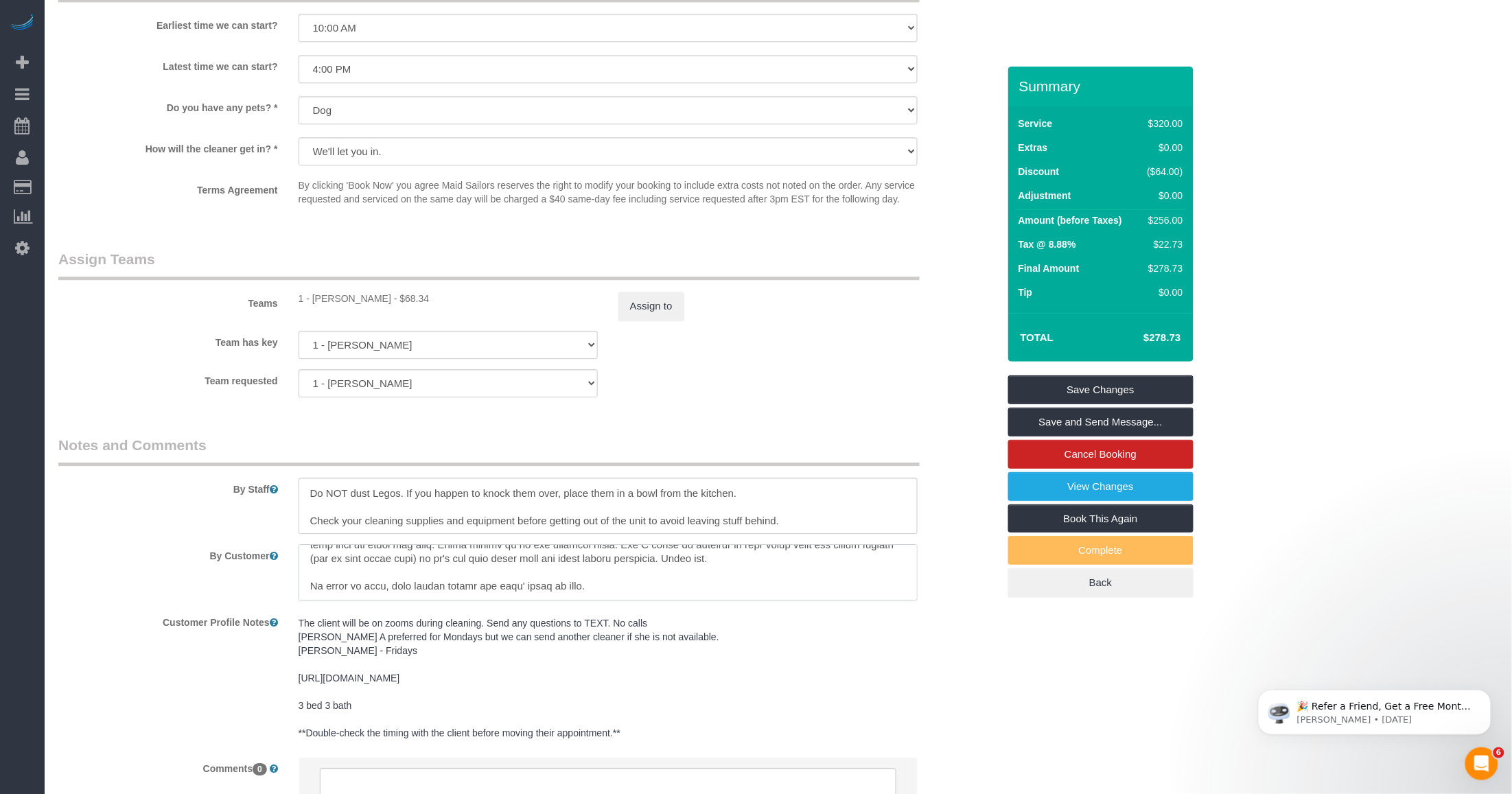
scroll to position [205, 0]
click at [601, 579] on textarea at bounding box center [608, 572] width 619 height 56
click at [612, 580] on textarea at bounding box center [608, 572] width 619 height 56
click at [621, 585] on textarea at bounding box center [608, 572] width 619 height 56
paste textarea "Skip the office and the attached bathroom on Mondays Clean the office and the a…"
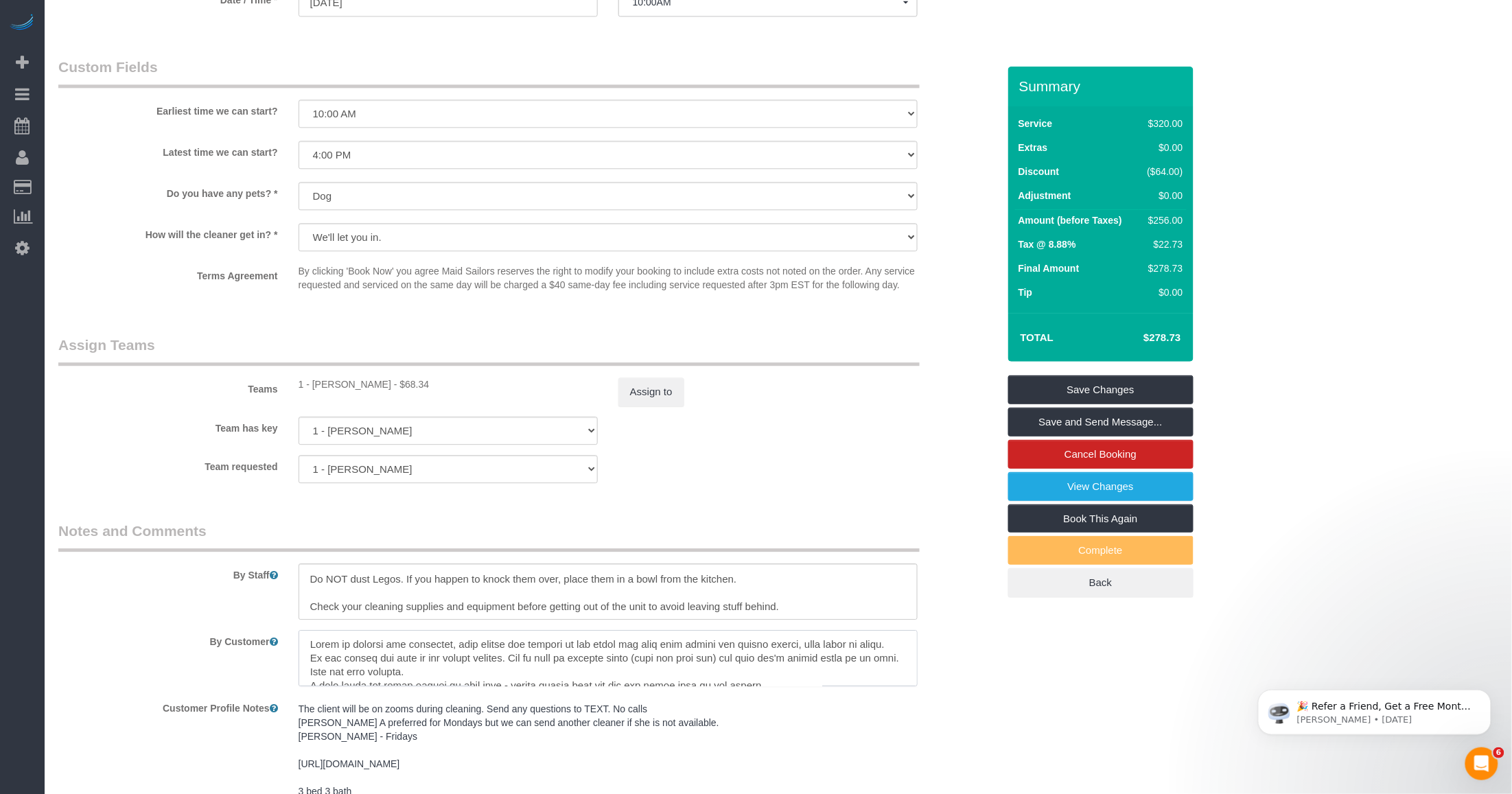
scroll to position [1045, 0]
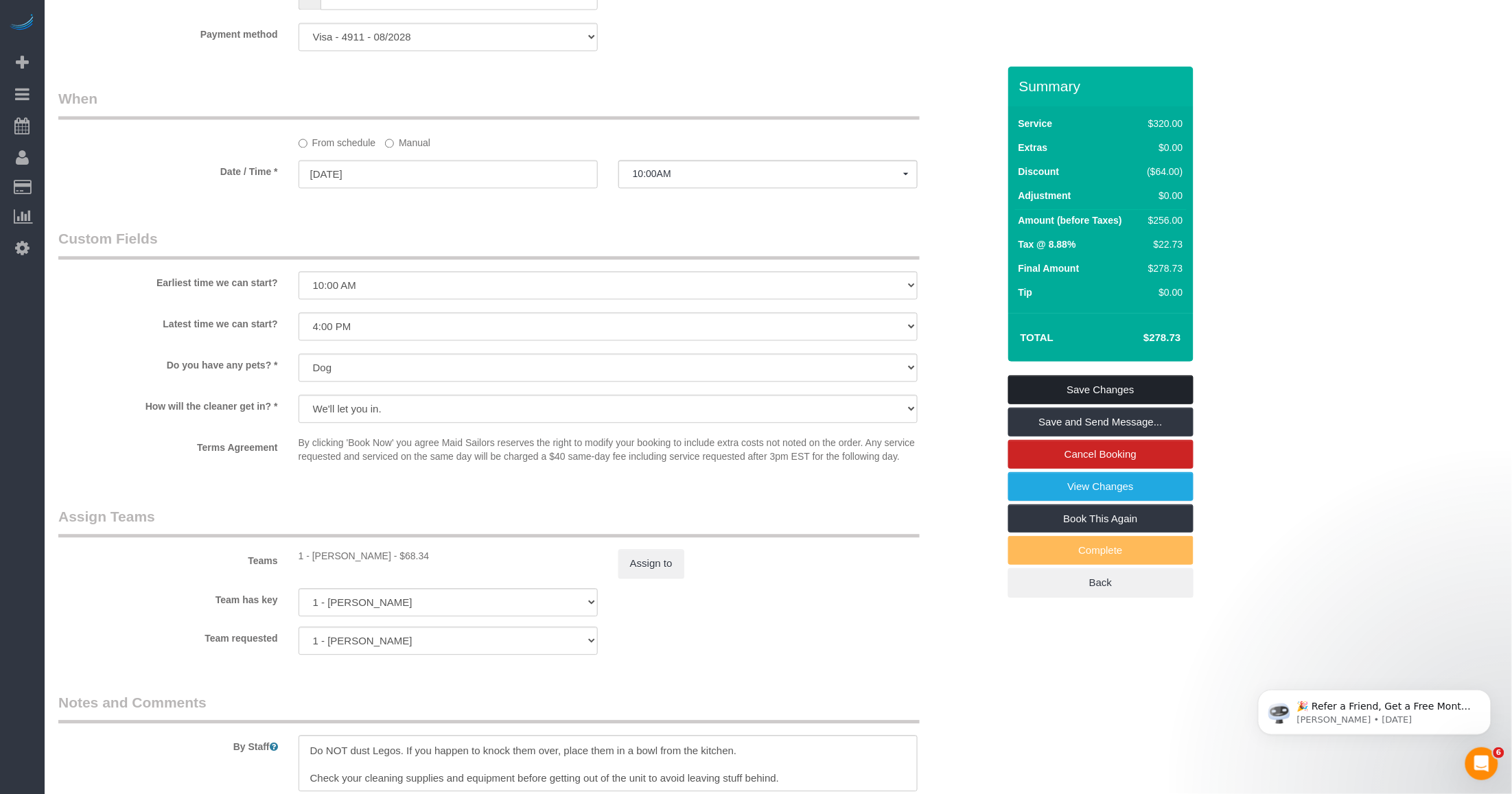
type textarea "Focus on kitchen and bathrooms, then vacuum the balance of the rooms and wipe d…"
click at [1052, 391] on link "Save Changes" at bounding box center [1100, 389] width 185 height 28
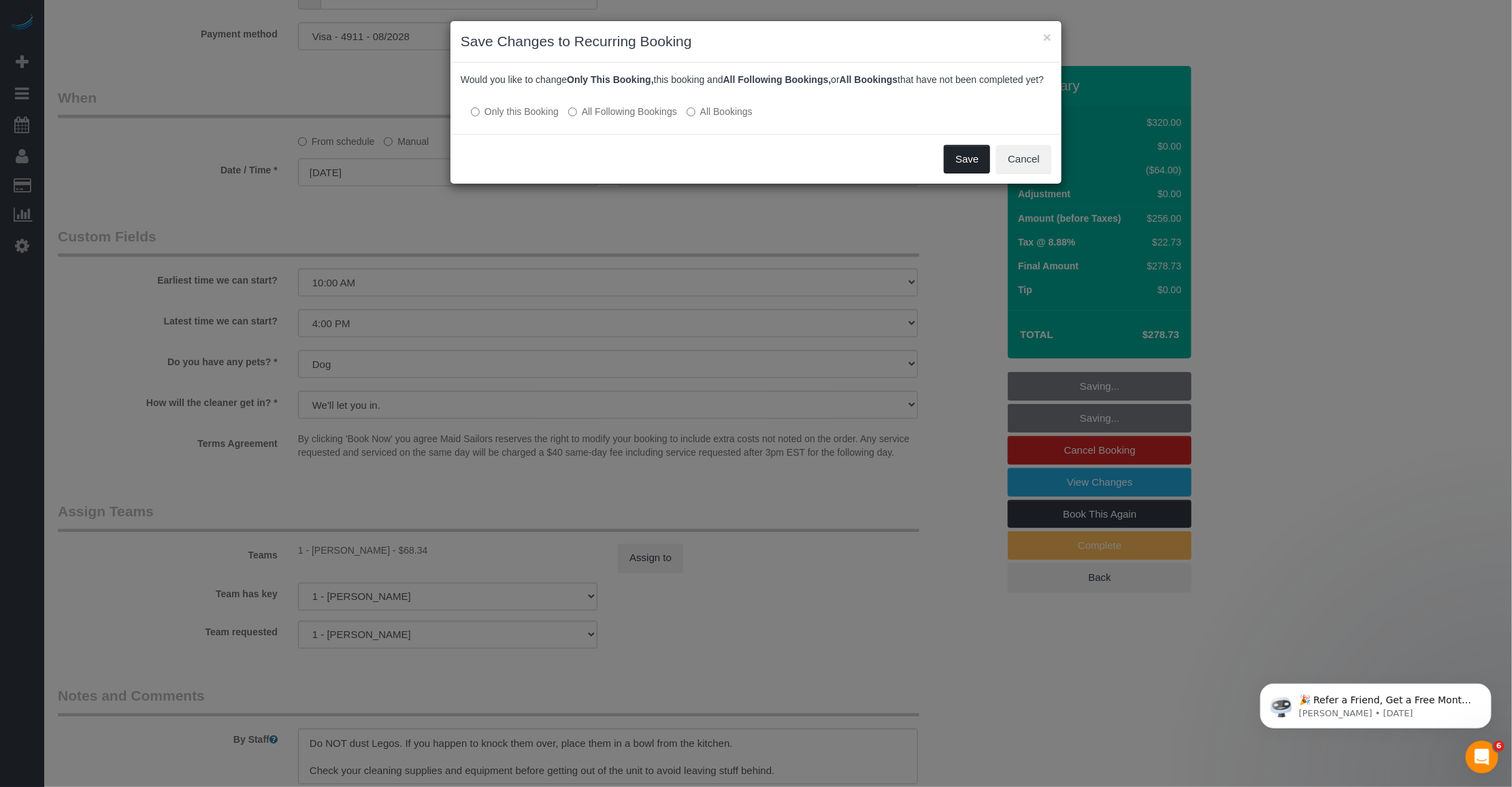
click at [968, 174] on button "Save" at bounding box center [967, 159] width 46 height 28
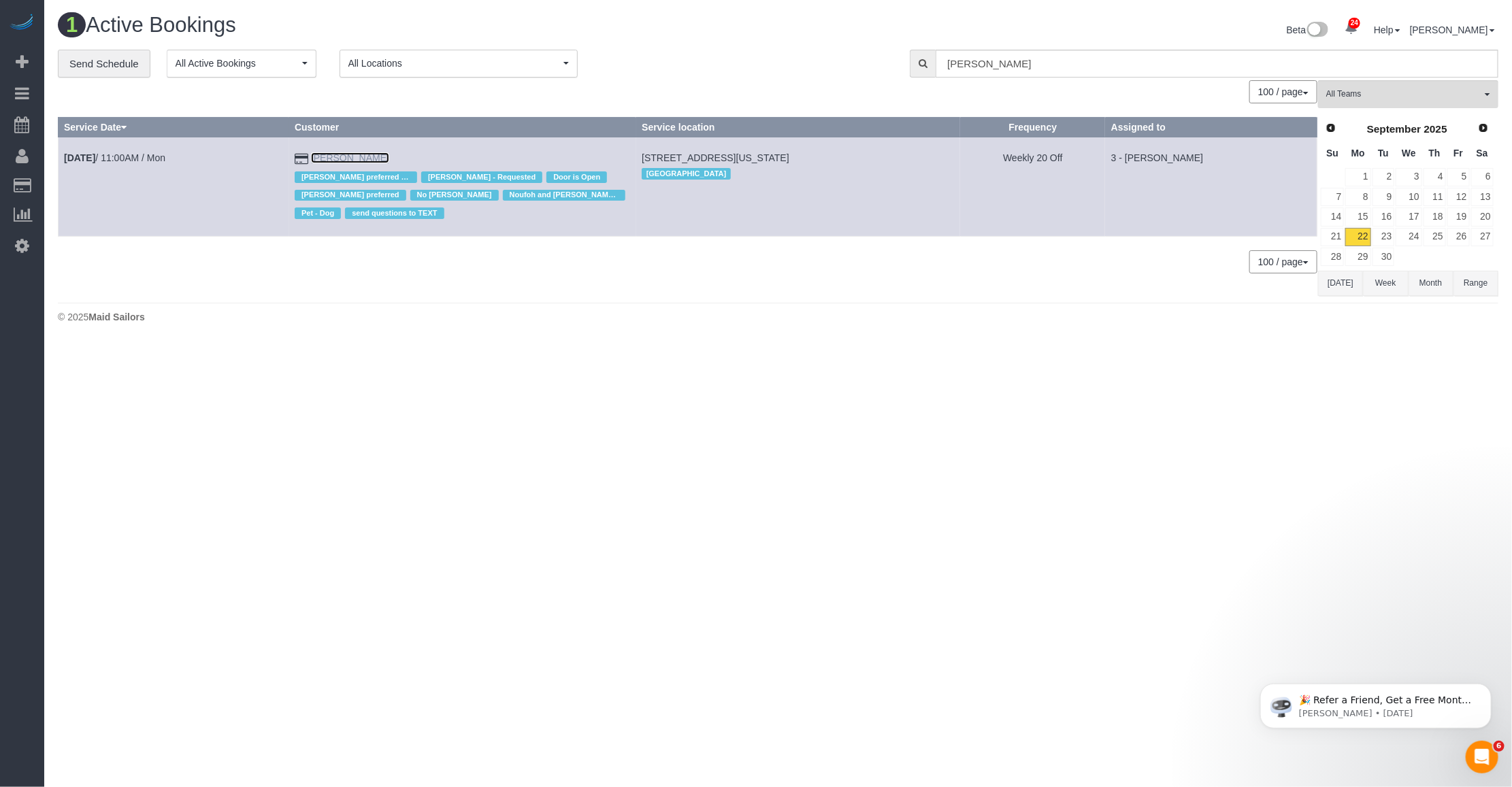
click at [384, 153] on link "Leonora Gogolak" at bounding box center [350, 158] width 78 height 11
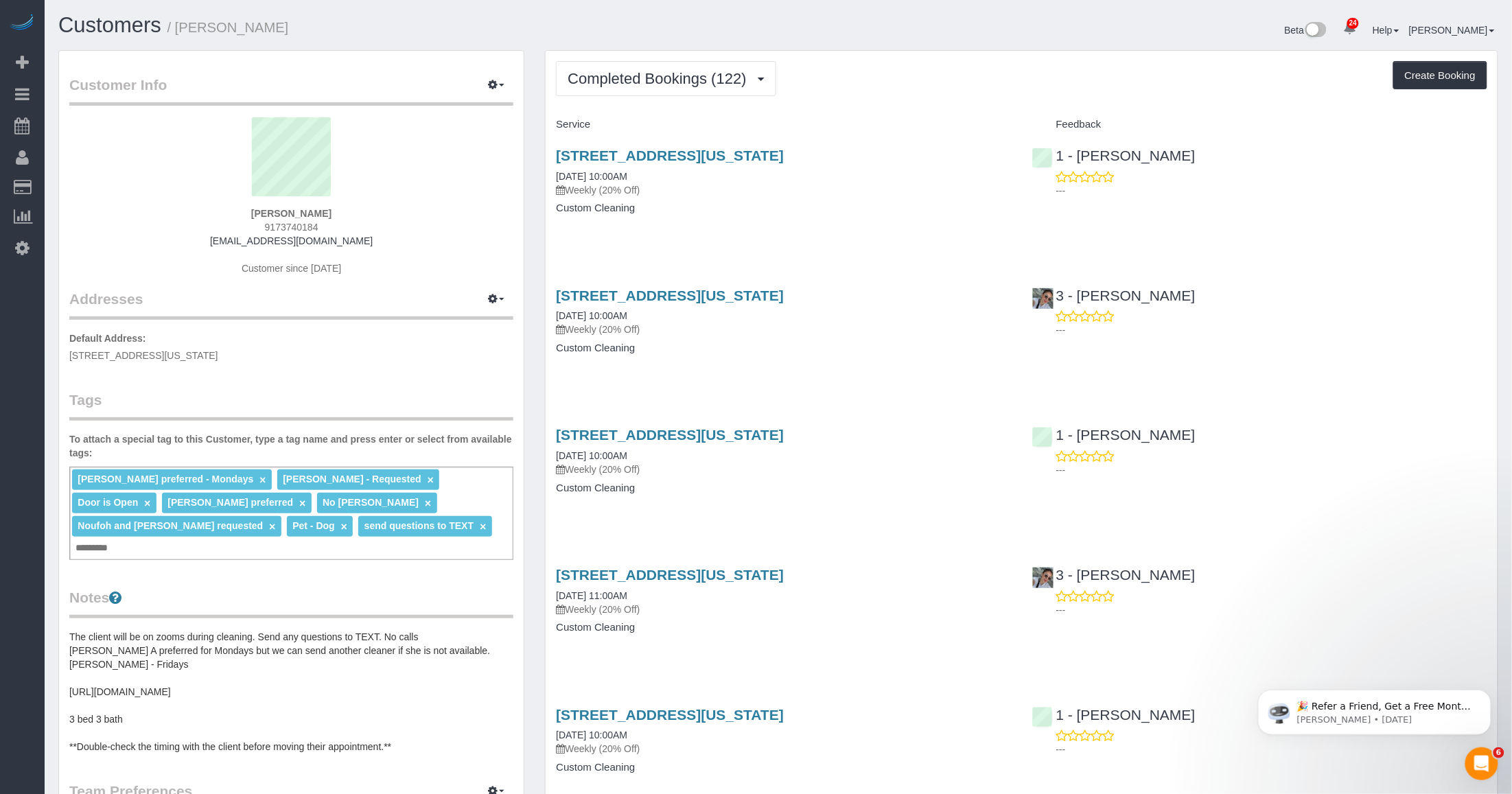
click at [861, 94] on div "Completed Bookings (122) Completed Bookings (122) Upcoming Bookings (13) Cancel…" at bounding box center [1021, 78] width 932 height 35
click at [673, 77] on span "Completed Bookings (122)" at bounding box center [660, 78] width 185 height 17
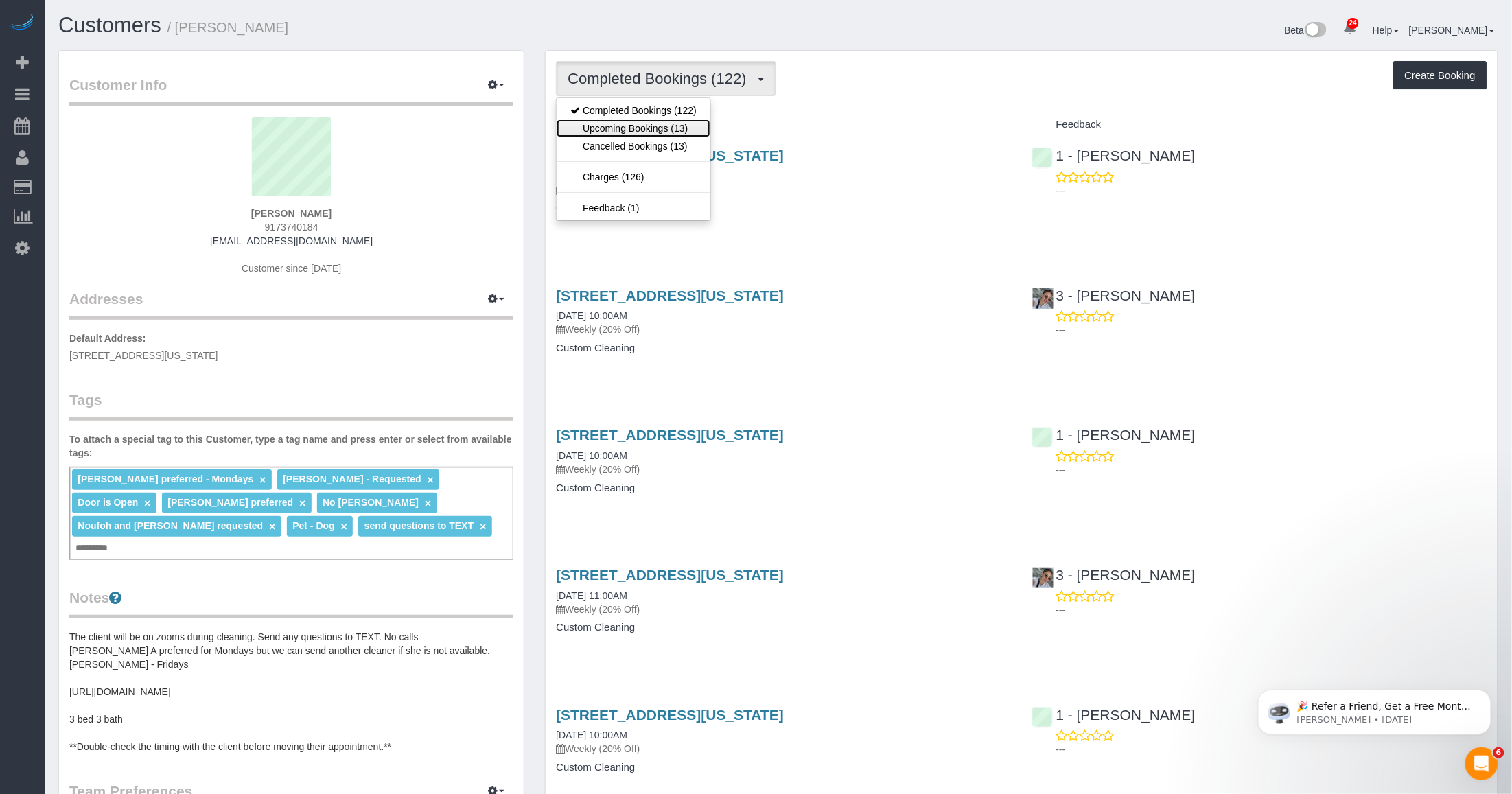
click at [645, 128] on link "Upcoming Bookings (13)" at bounding box center [633, 128] width 154 height 18
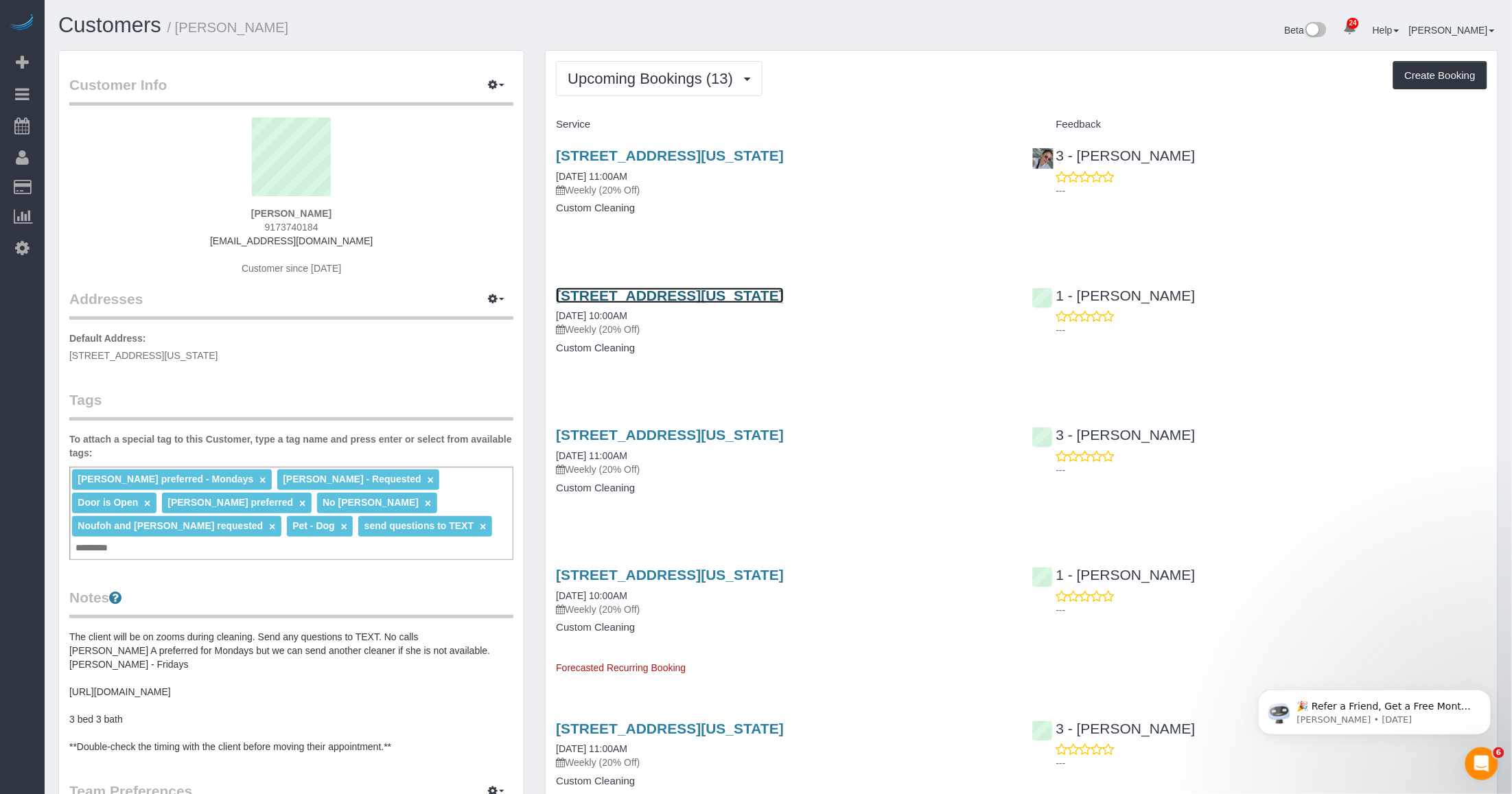
click at [643, 291] on link "336 Central Park West, Apt 5e, New York, NY 10025" at bounding box center [669, 295] width 228 height 16
click at [601, 429] on link "336 Central Park West, Apt 5e, New York, NY 10025" at bounding box center [669, 435] width 228 height 16
click at [642, 573] on link "336 Central Park West, Apt 5e, New York, NY 10025" at bounding box center [669, 575] width 228 height 16
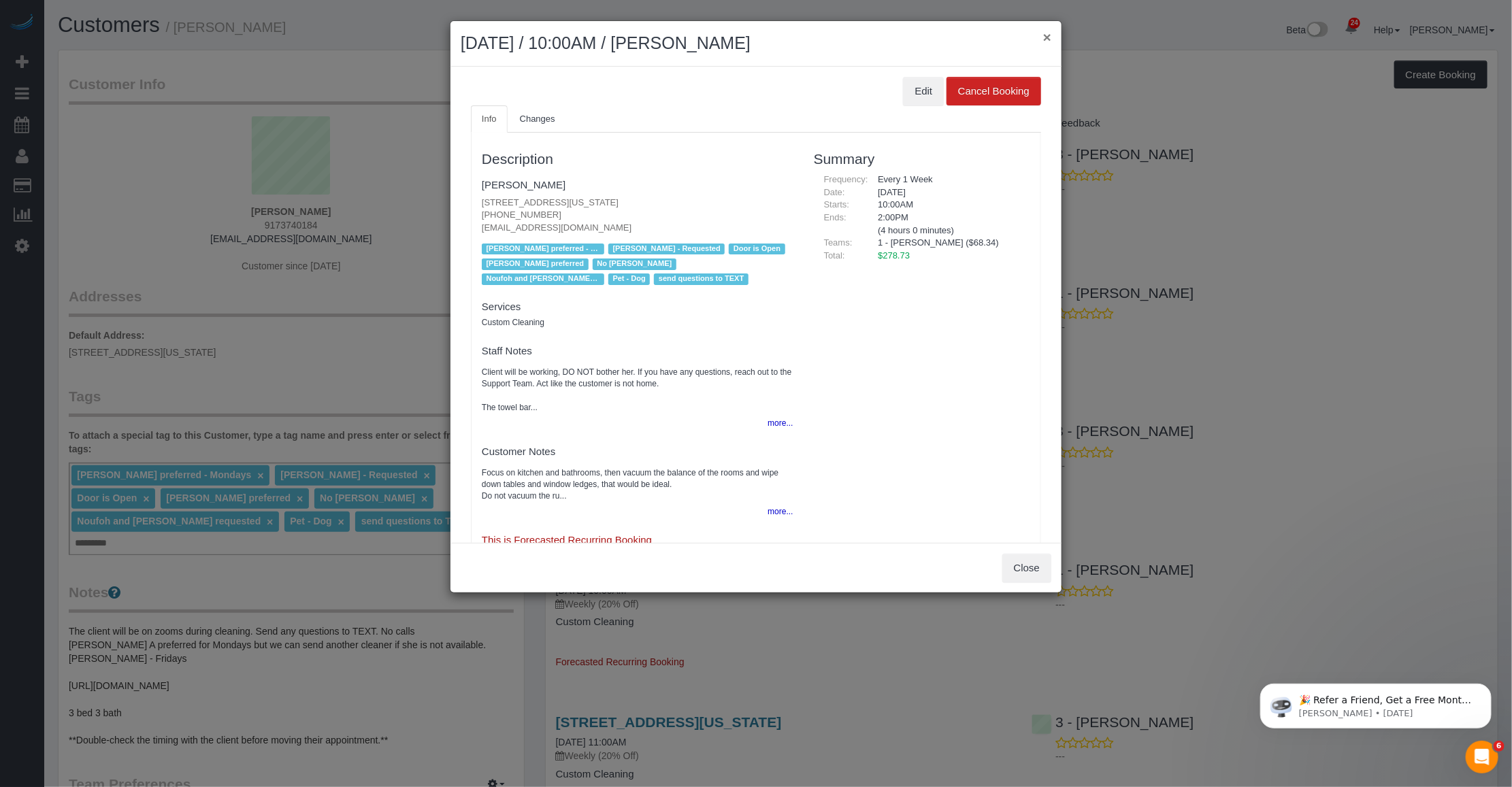
drag, startPoint x: 1049, startPoint y: 32, endPoint x: 187, endPoint y: 301, distance: 903.0
click at [1037, 36] on div "× October 03, 2025 / 10:00AM / Leonora Gogolak" at bounding box center [755, 44] width 611 height 46
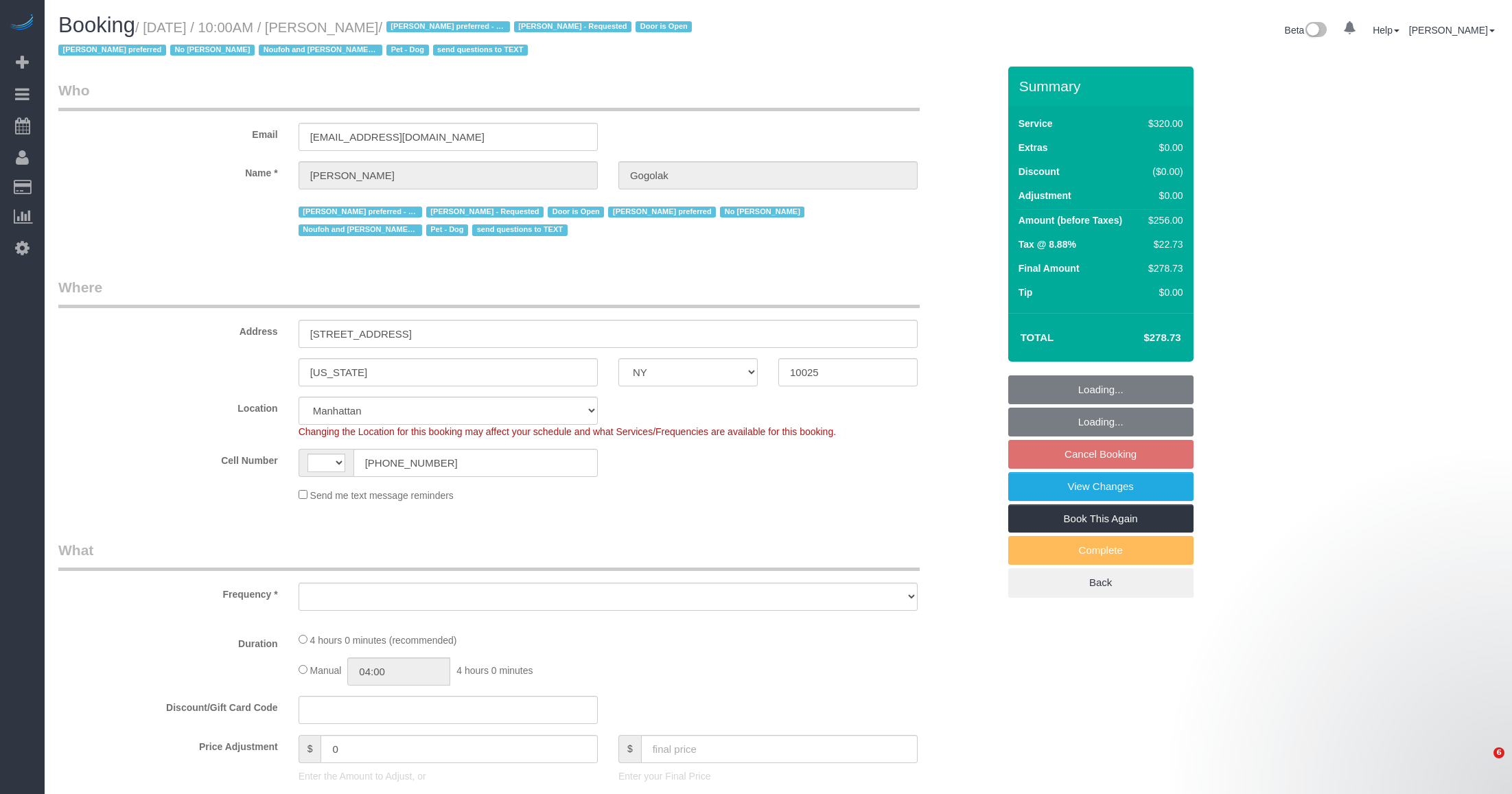
select select "NY"
select select "number:58"
select select "number:76"
select select "number:13"
select select "number:5"
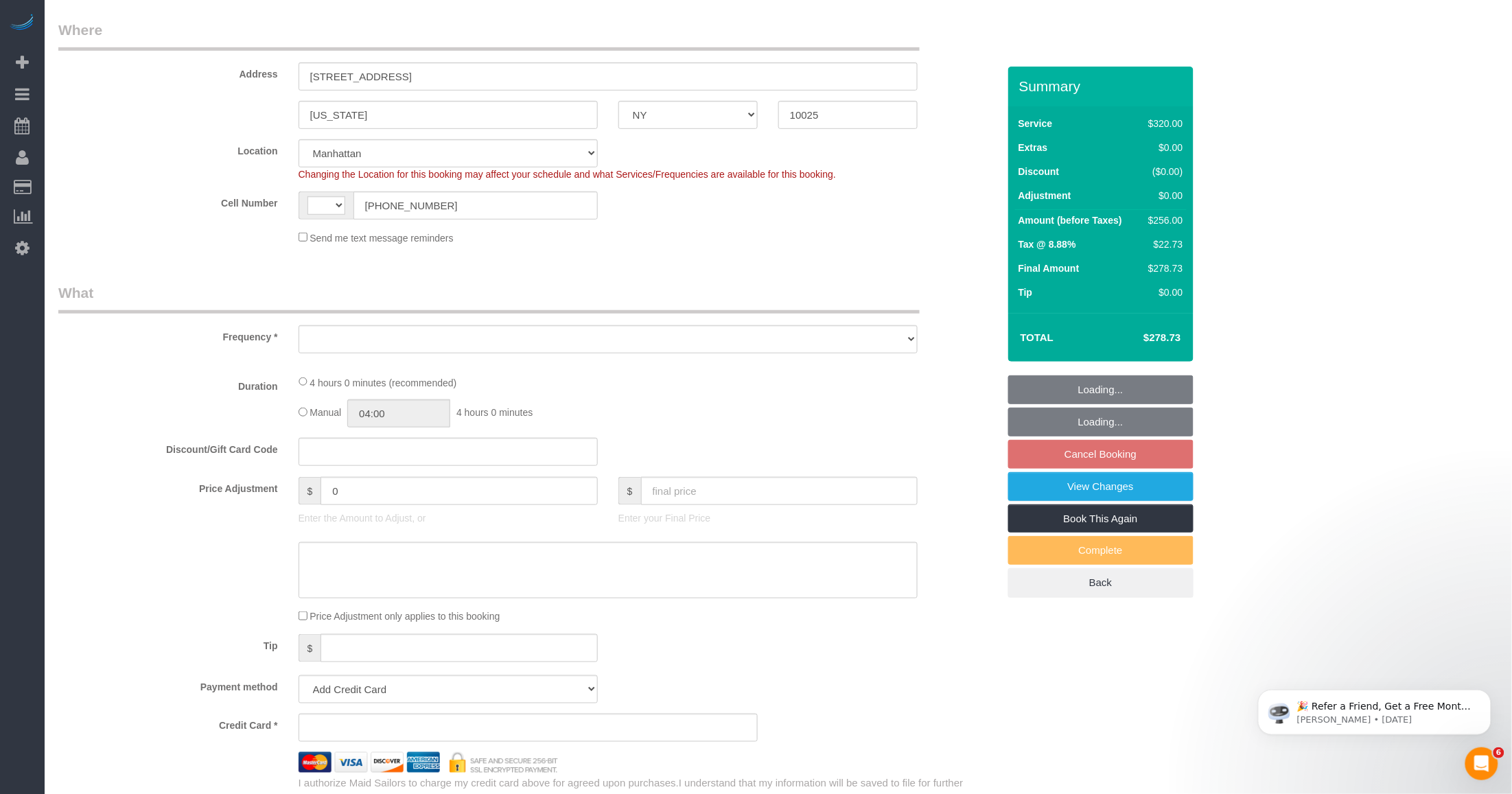
select select "string:[GEOGRAPHIC_DATA]"
select select "string:stripe-pm_1P0RUk4VGloSiKo71VMZMWZt"
select select "object:992"
select select "spot3"
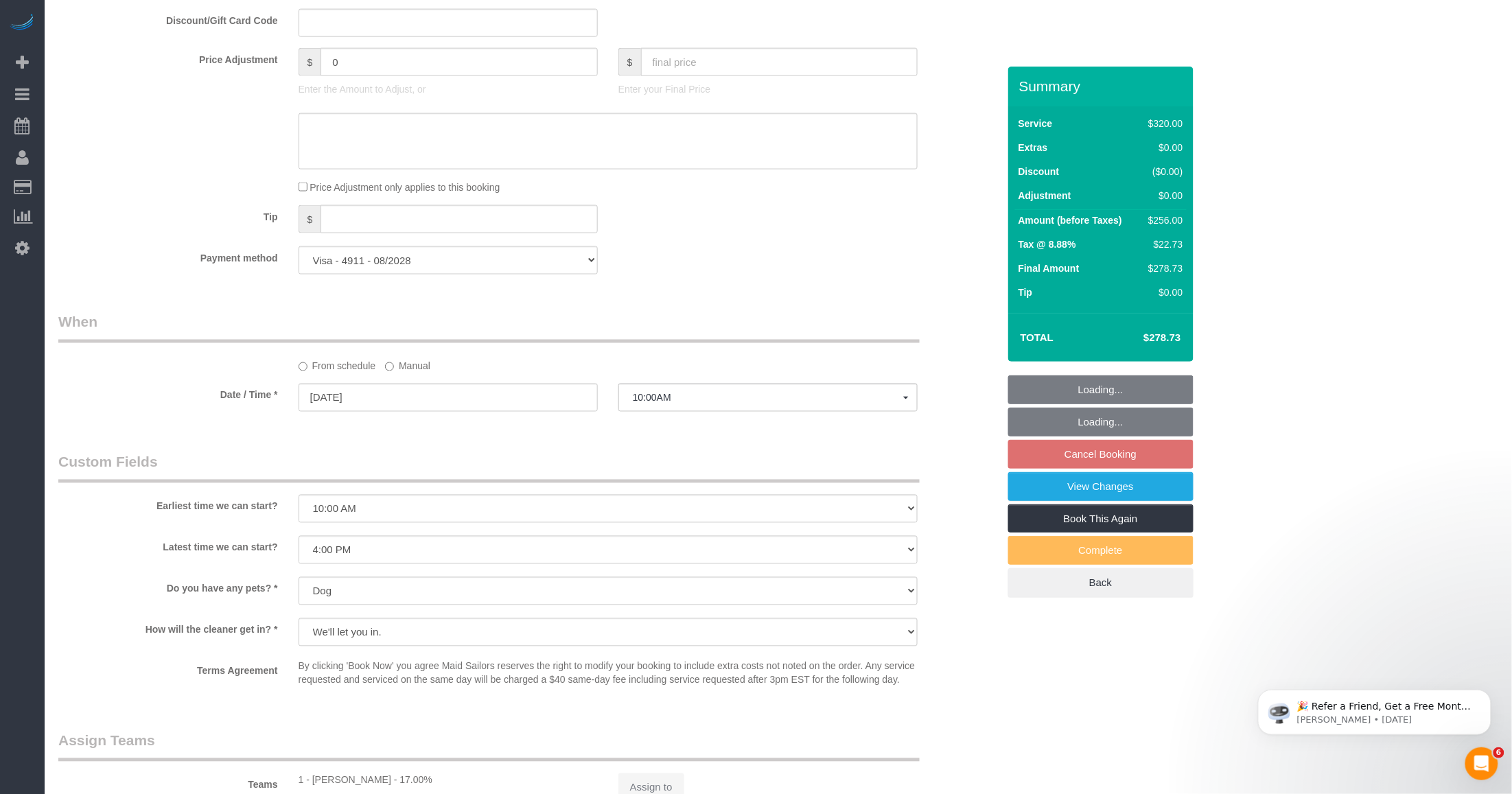
select select "240"
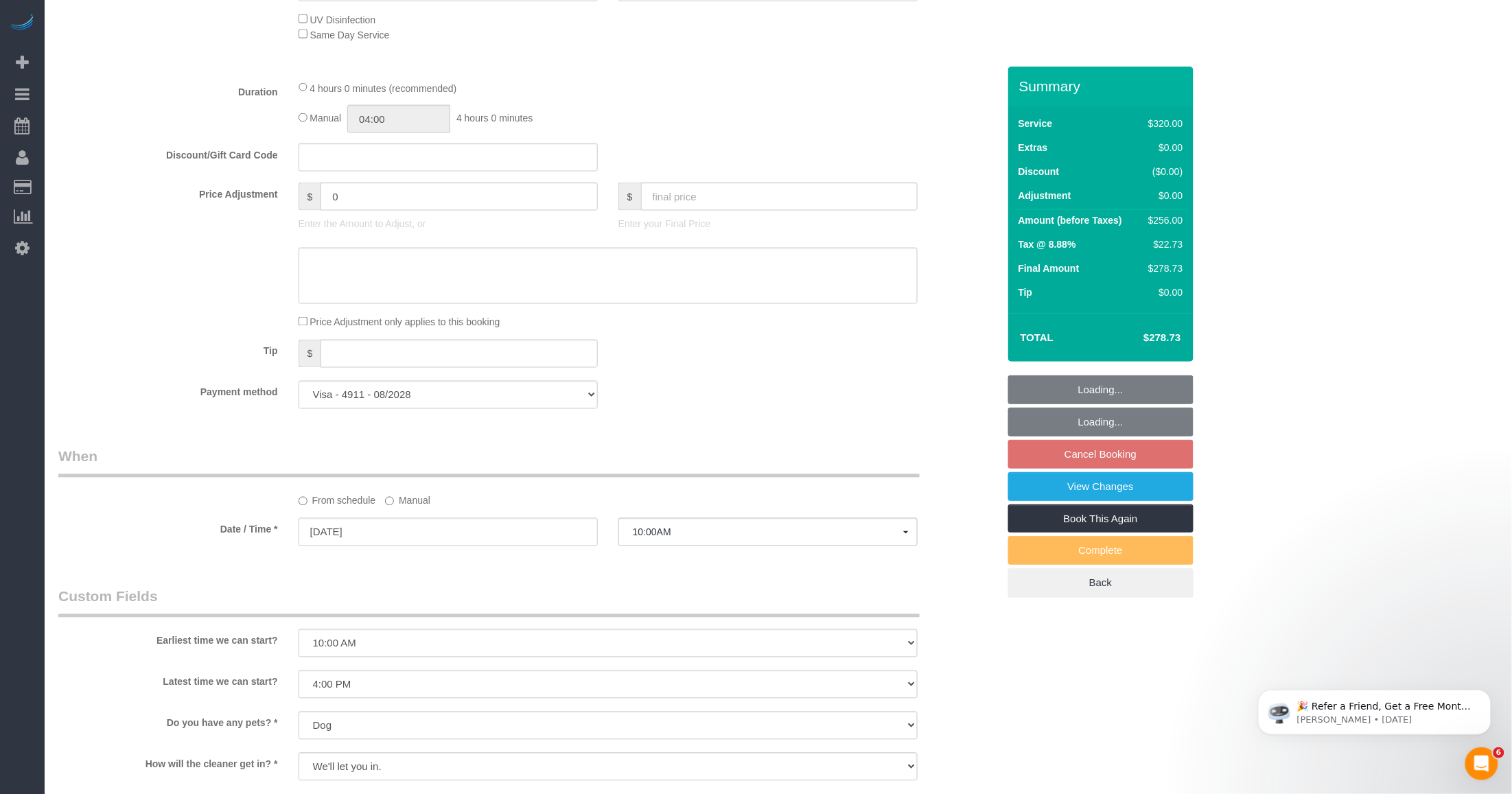
select select "object:1558"
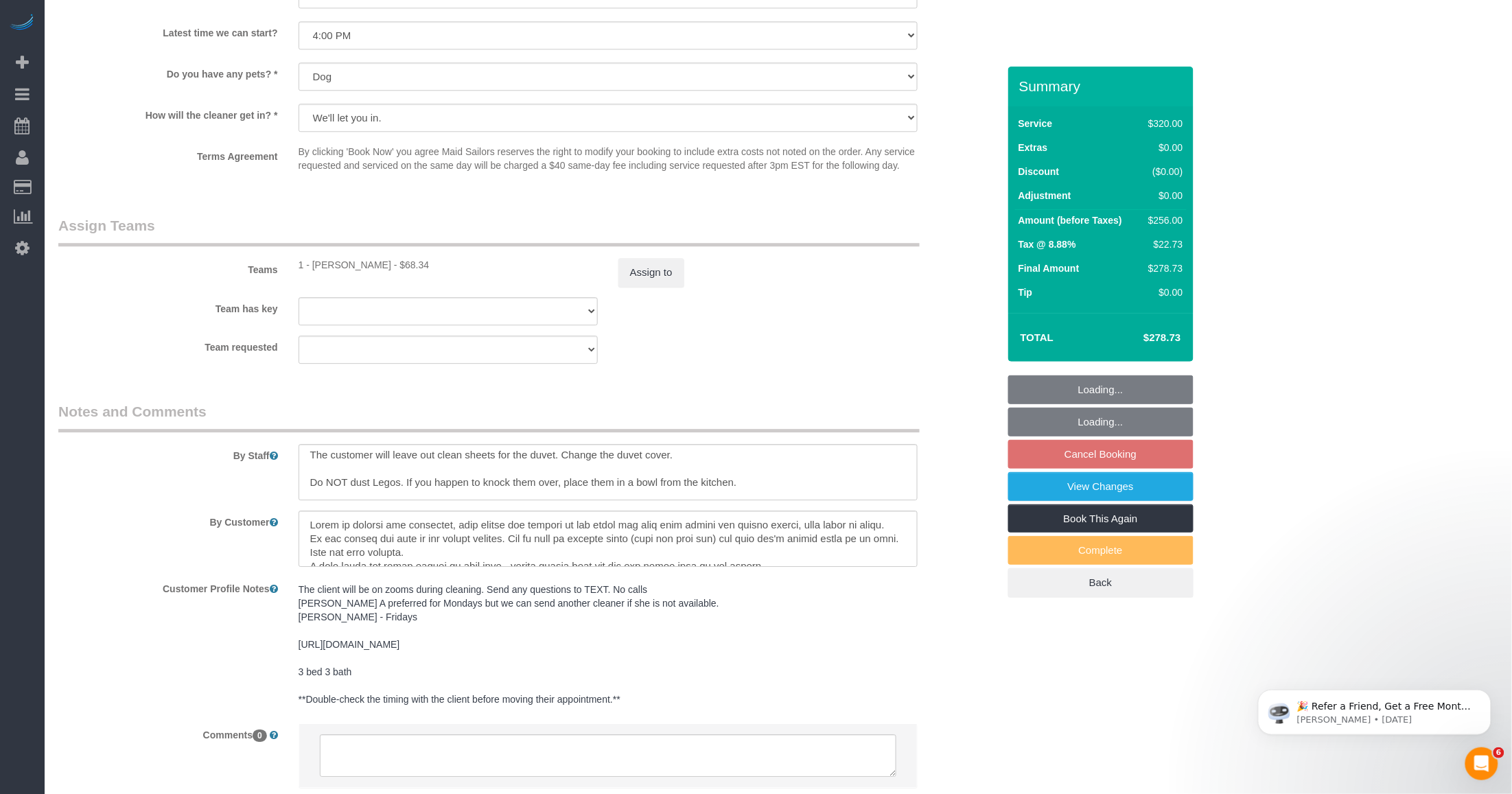
scroll to position [86, 0]
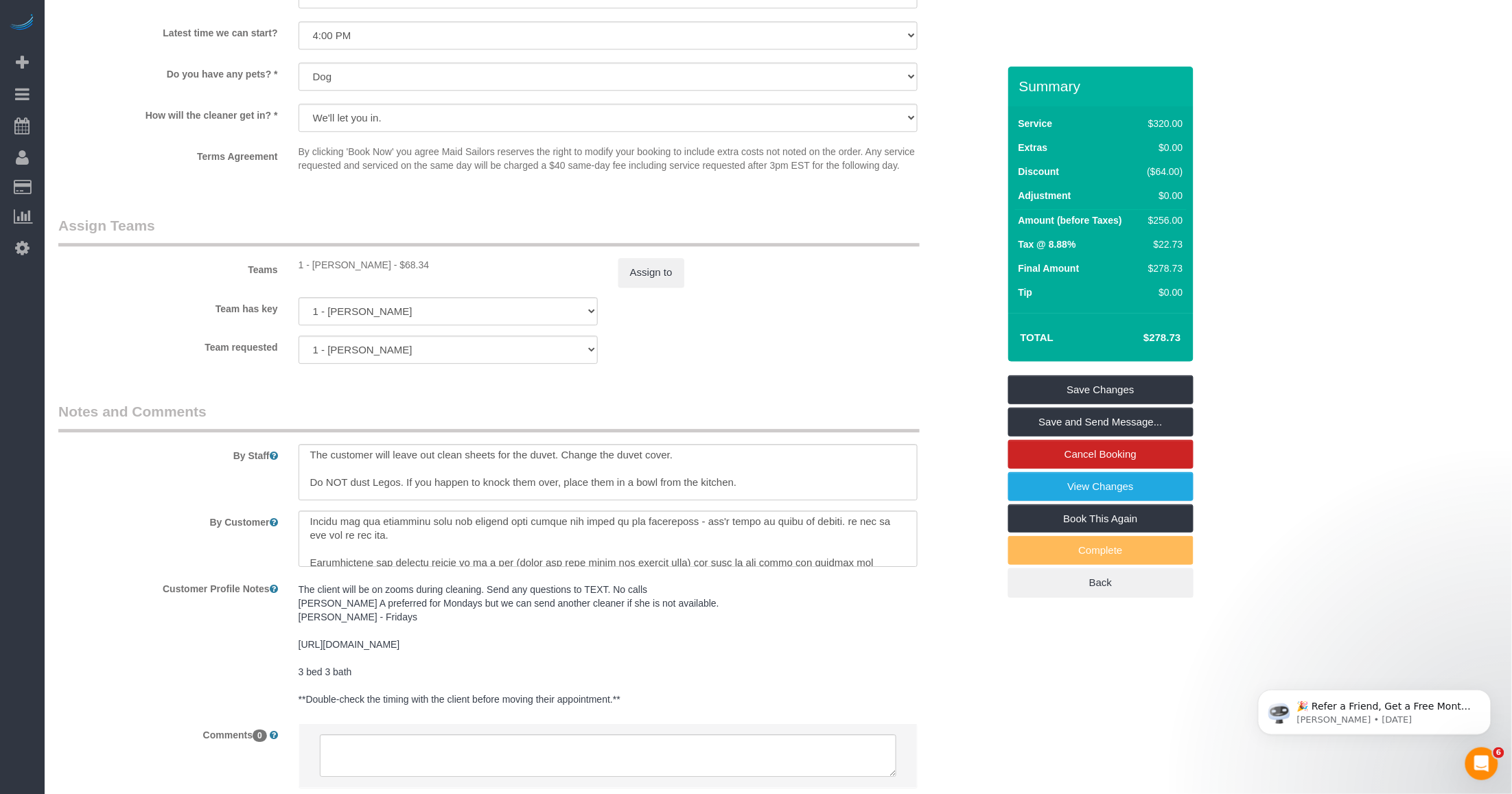
click at [444, 618] on pre "The client will be on zooms during cleaning. Send any questions to TEXT. No cal…" at bounding box center [608, 644] width 619 height 124
click at [657, 697] on textarea "The client will be on zooms during cleaning. Send any questions to TEXT. No cal…" at bounding box center [608, 653] width 619 height 152
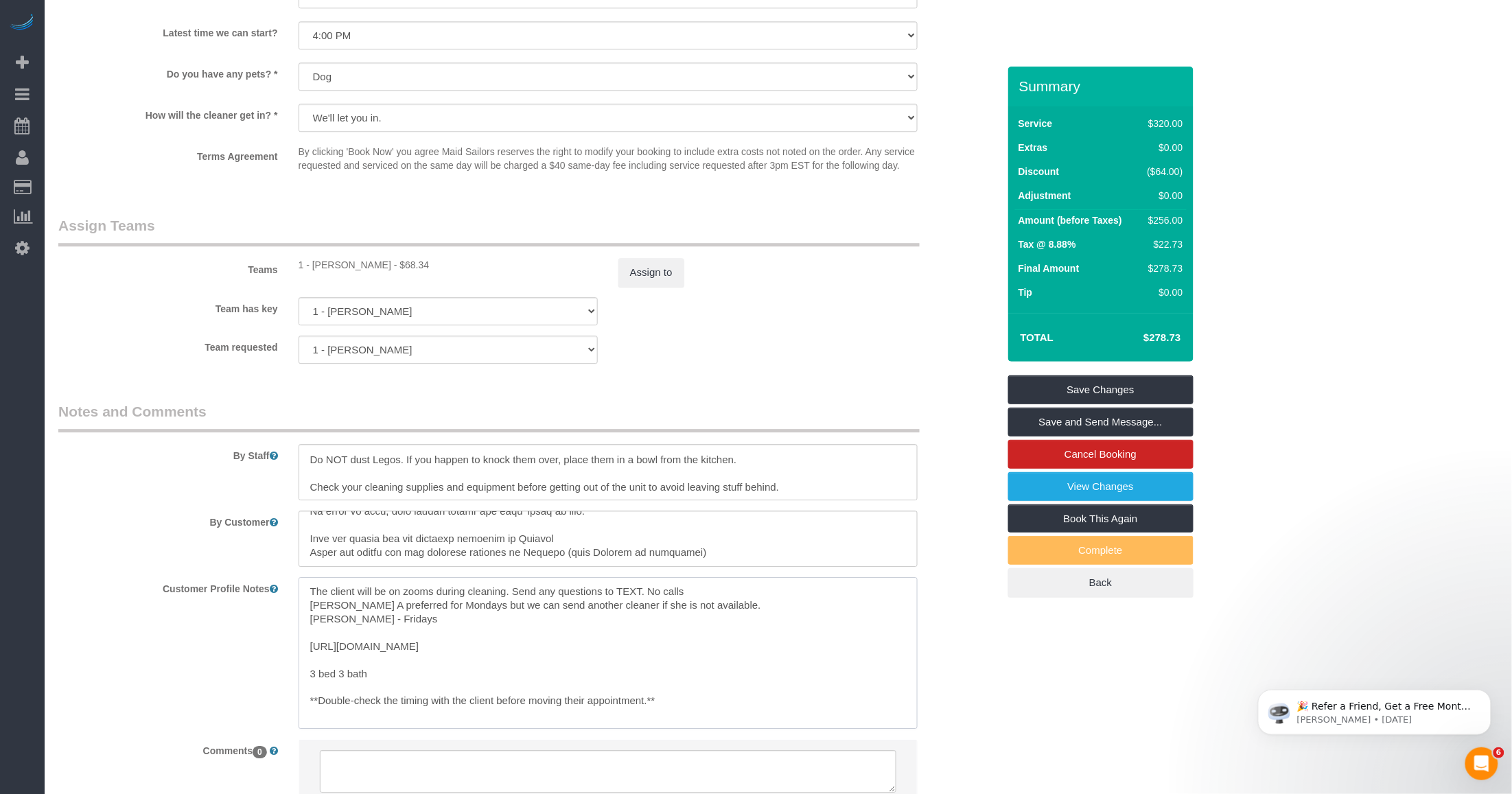
scroll to position [1422, 0]
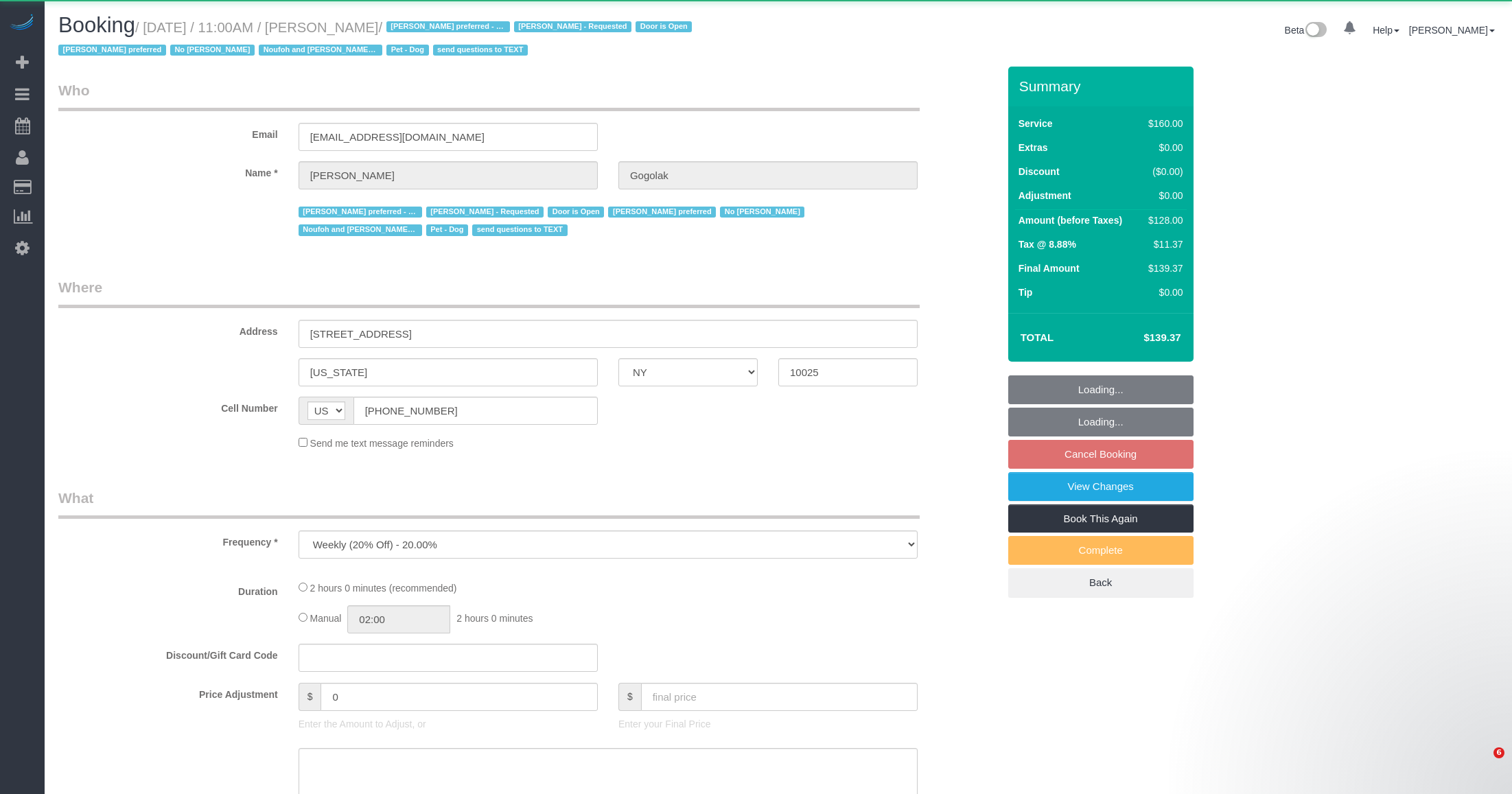
select select "NY"
select select "number:58"
select select "number:76"
select select "number:13"
select select "number:5"
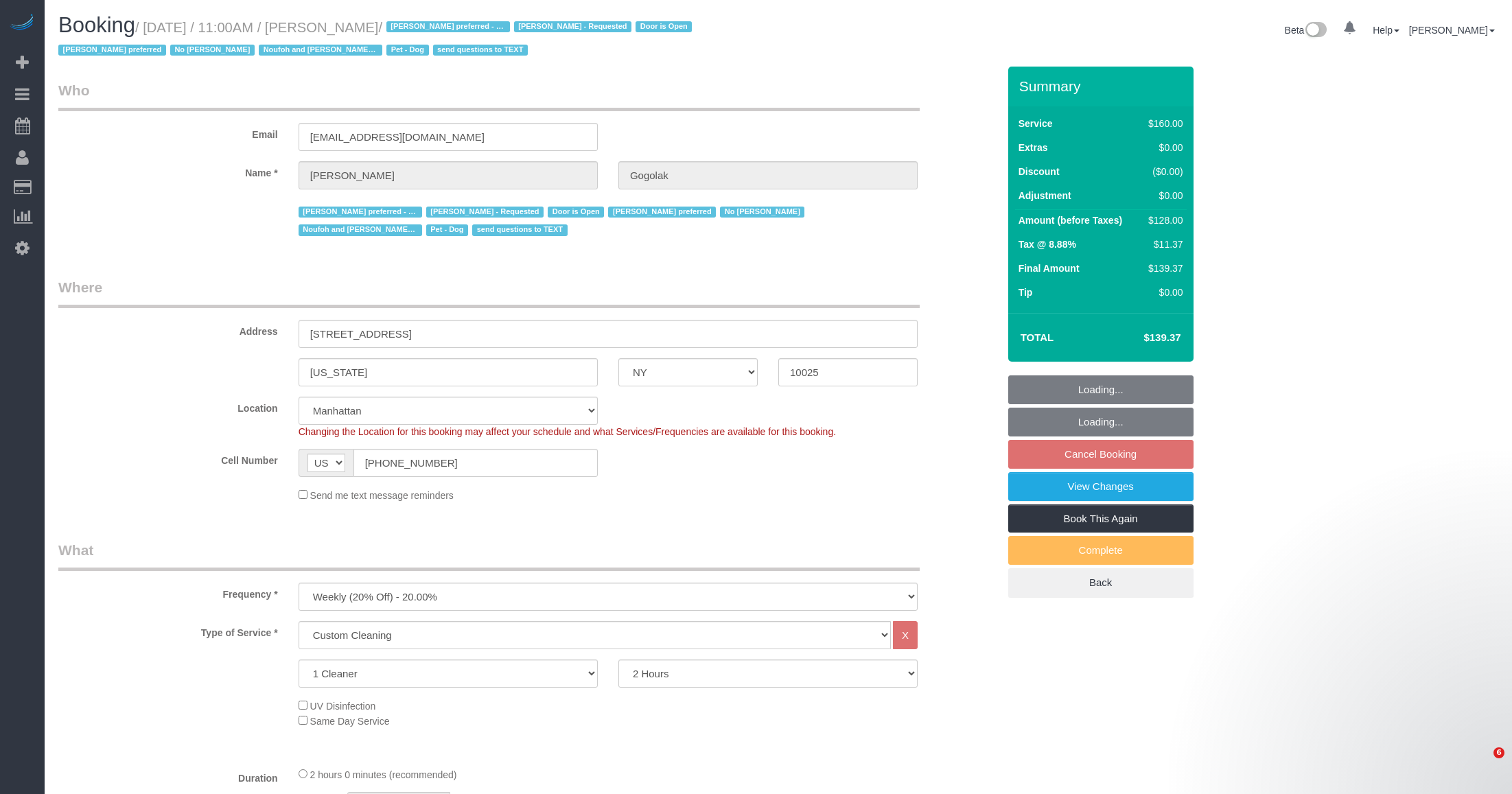
select select "string:stripe-pm_1RfNyY4VGloSiKo7jWnzrFGY"
select select "spot2"
select select "object:1558"
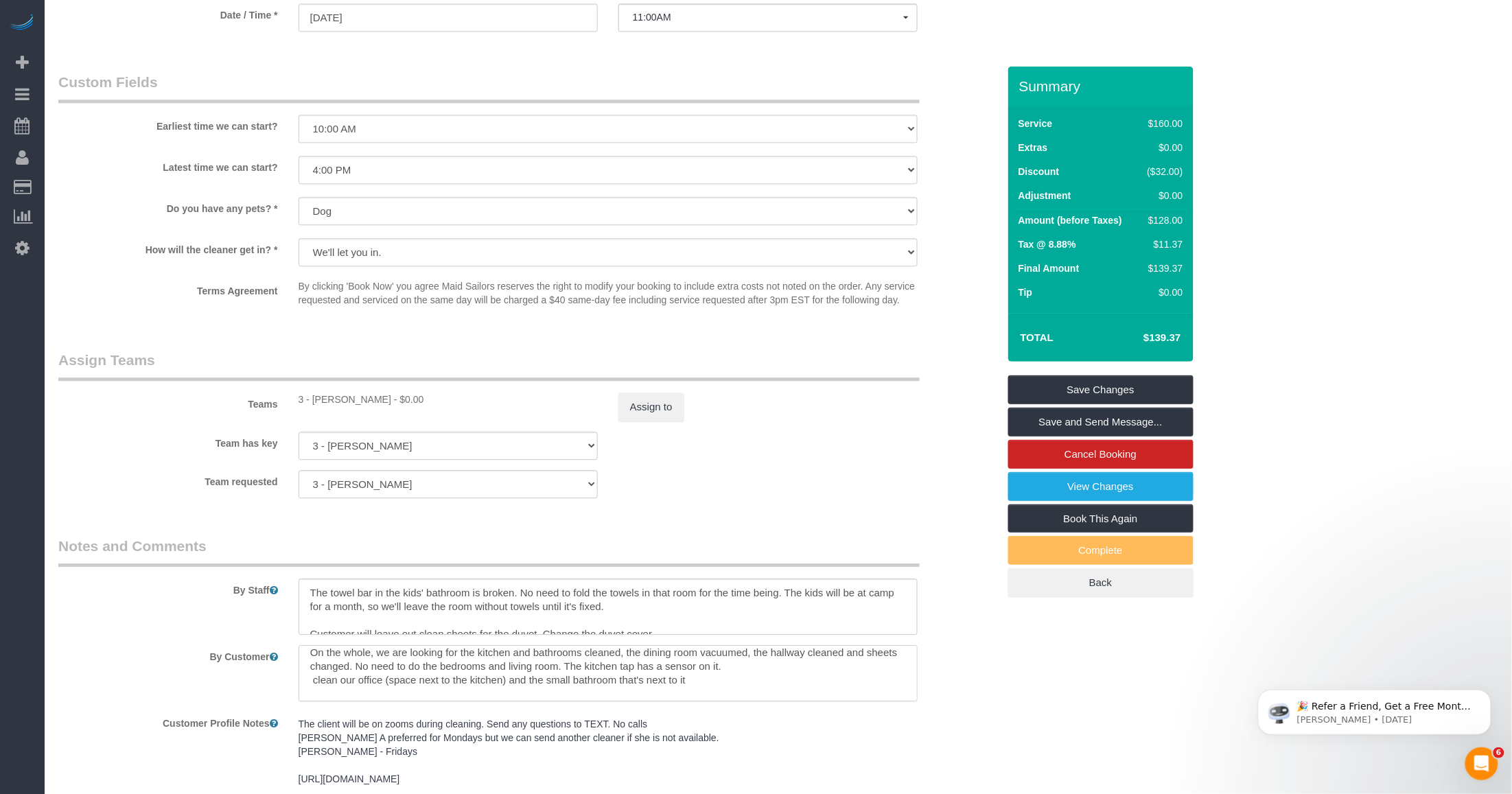
scroll to position [96, 0]
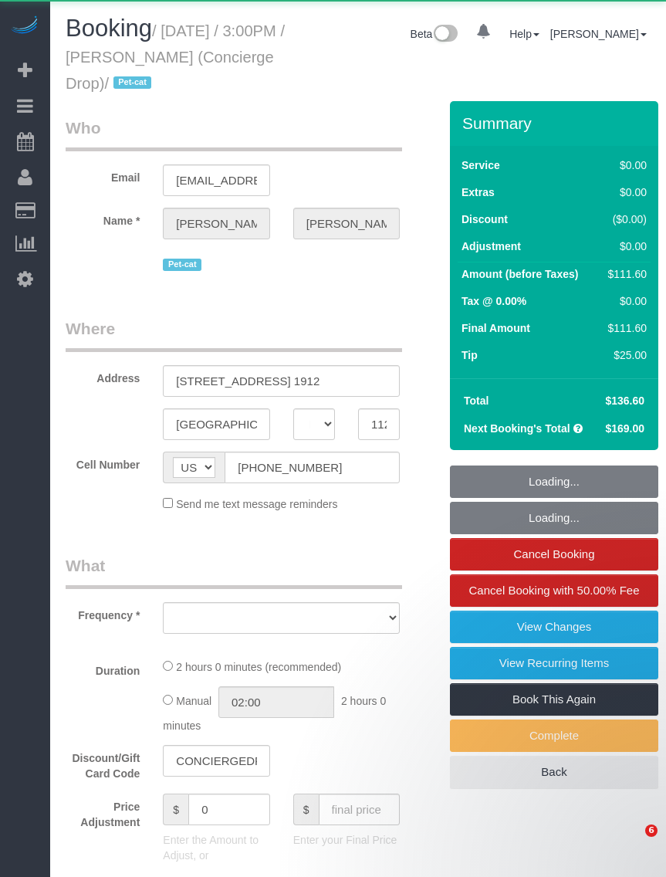
select select "NY"
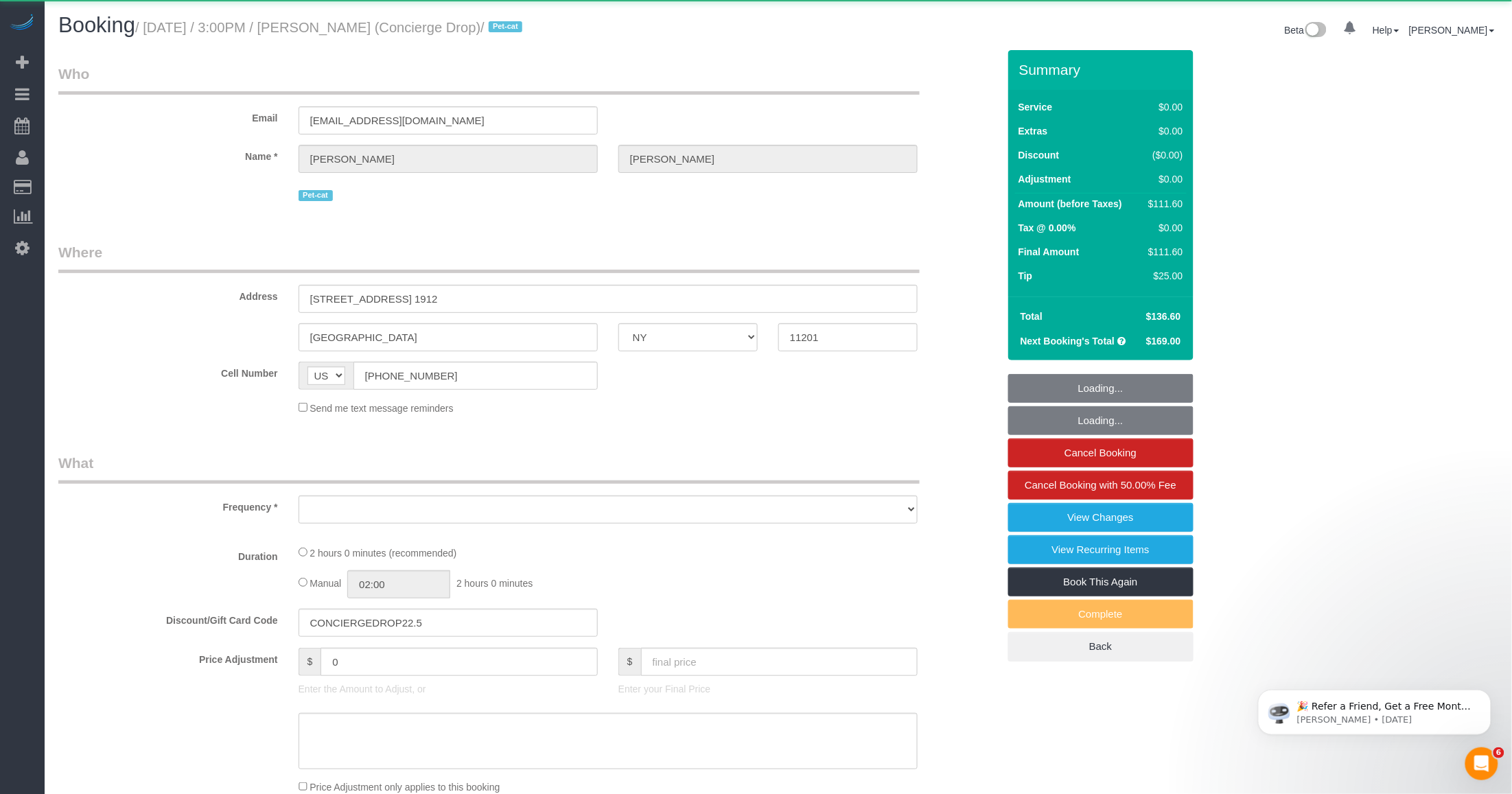
select select "object:823"
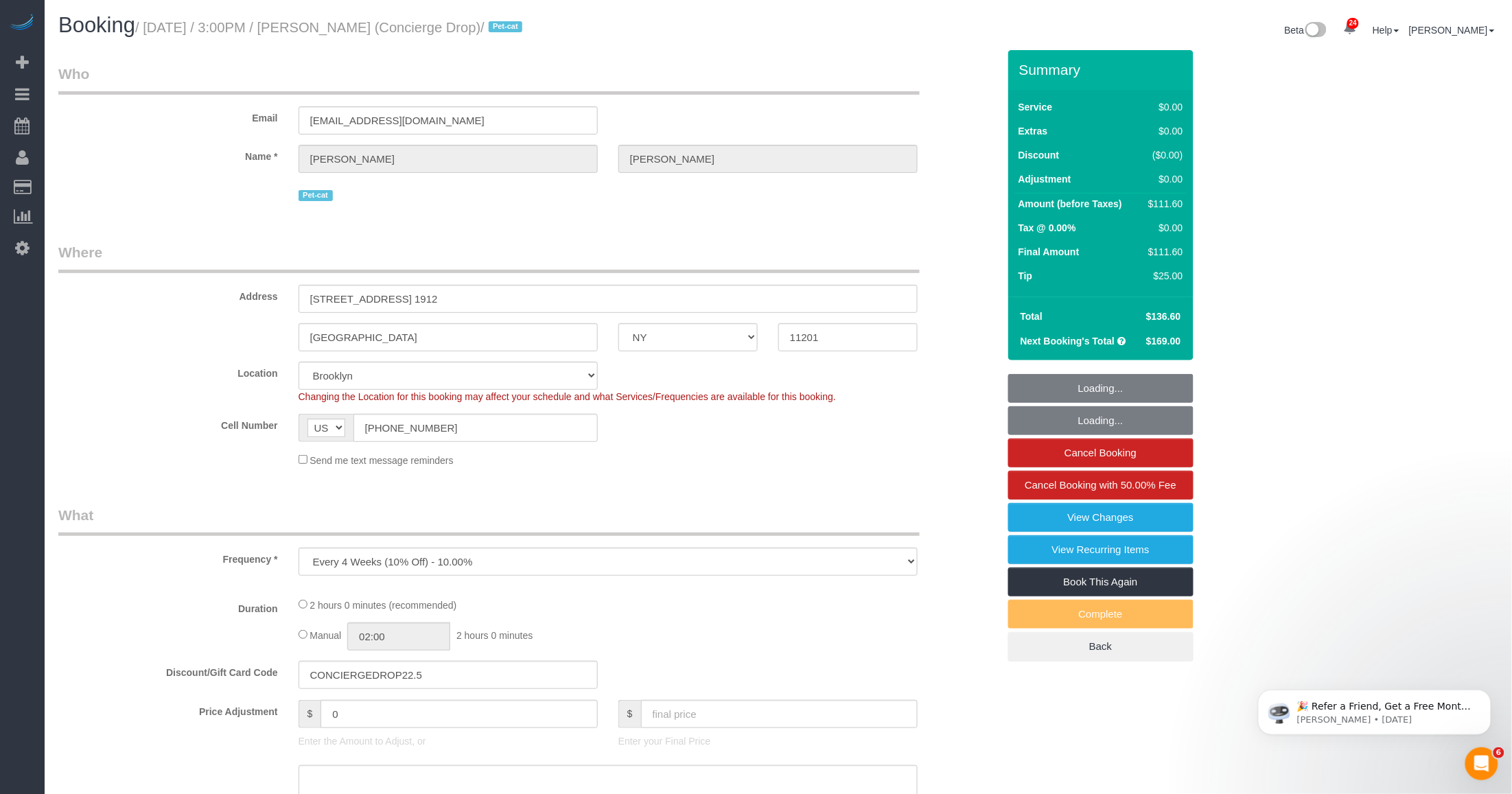
select select "1"
select select "spot1"
select select "number:89"
select select "number:90"
select select "number:15"
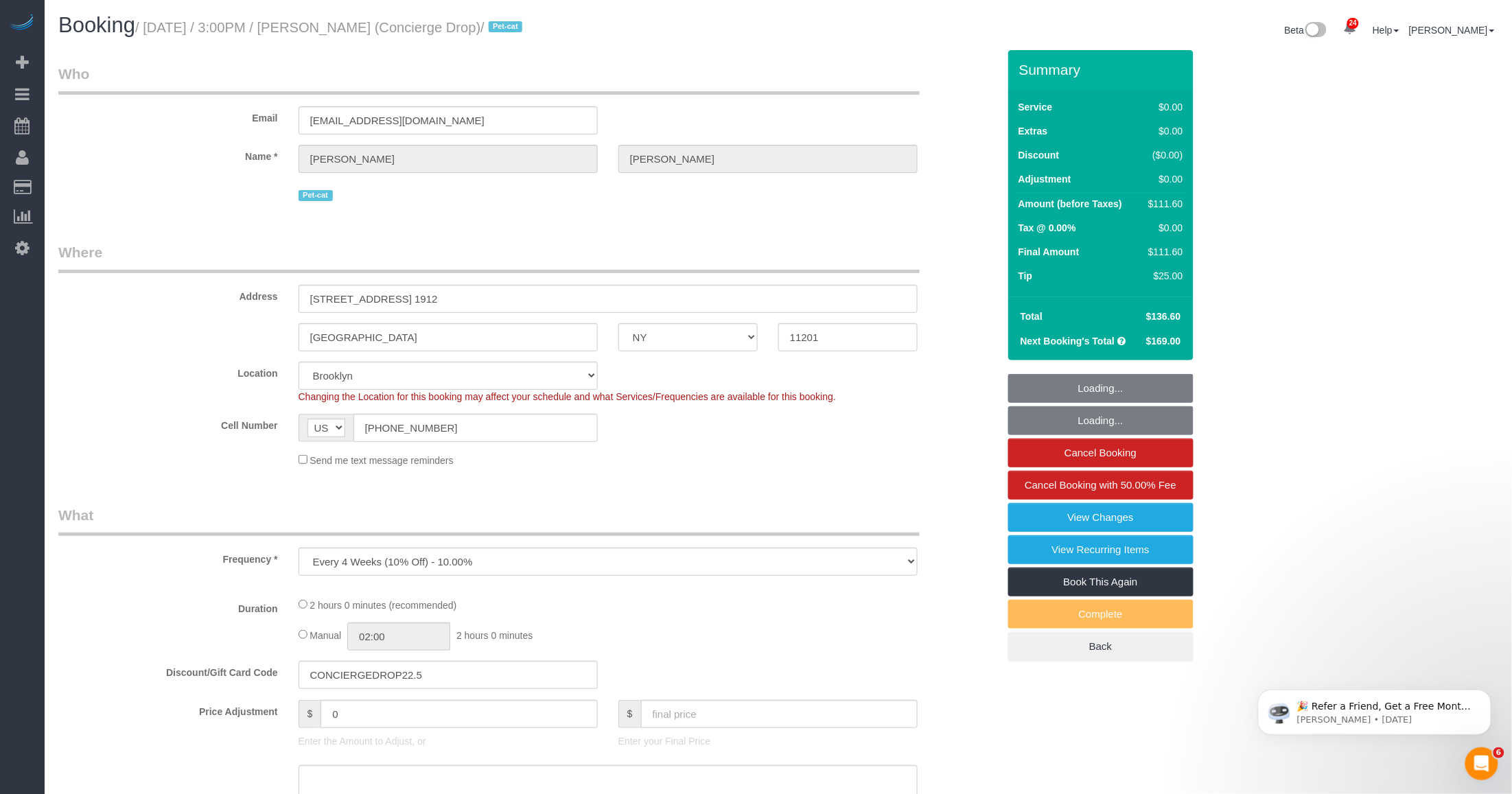
select select "number:5"
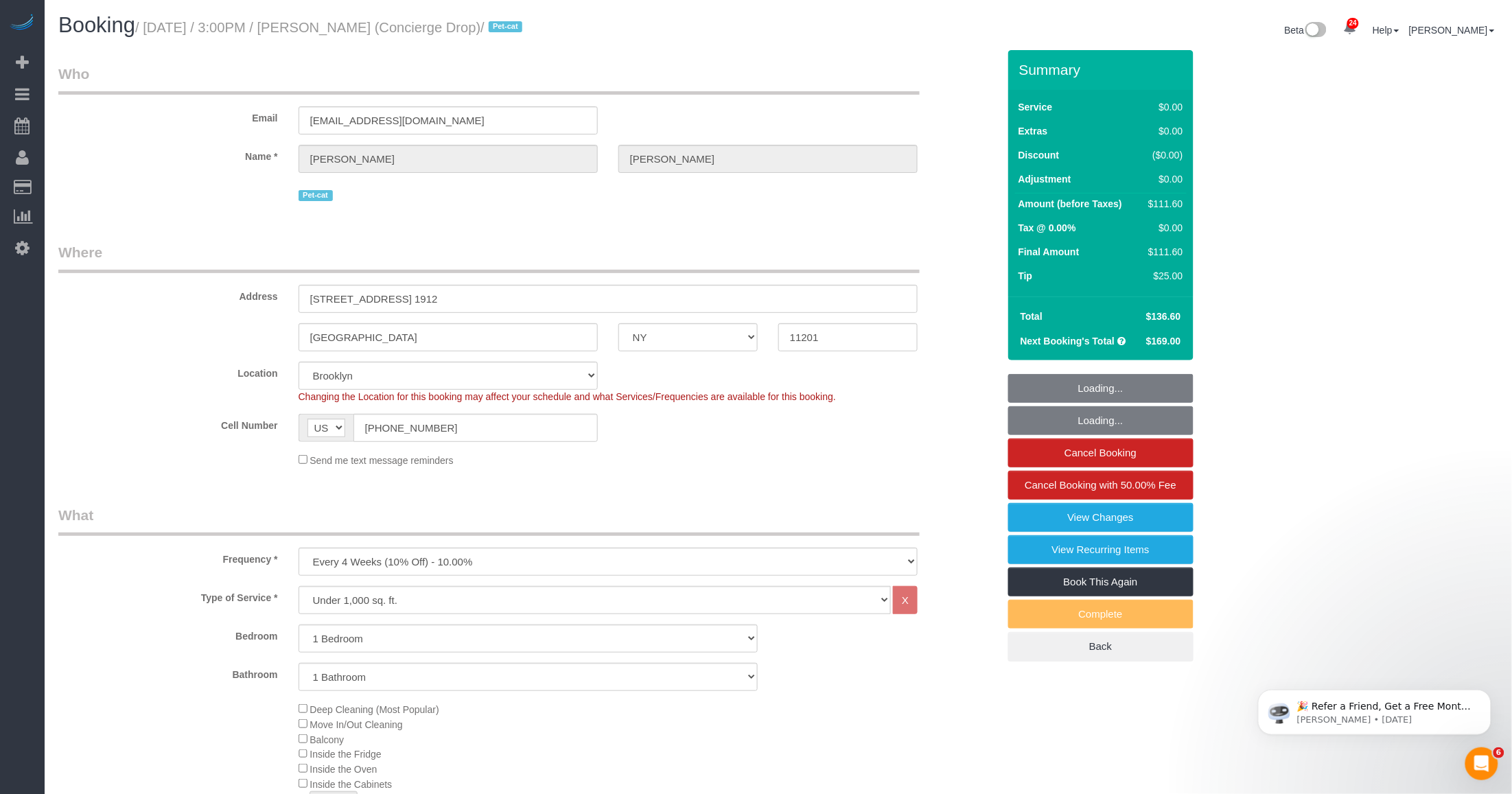
select select "object:1481"
select select "string:stripe-pm_1RaQn24VGloSiKo7zeOF73Wj"
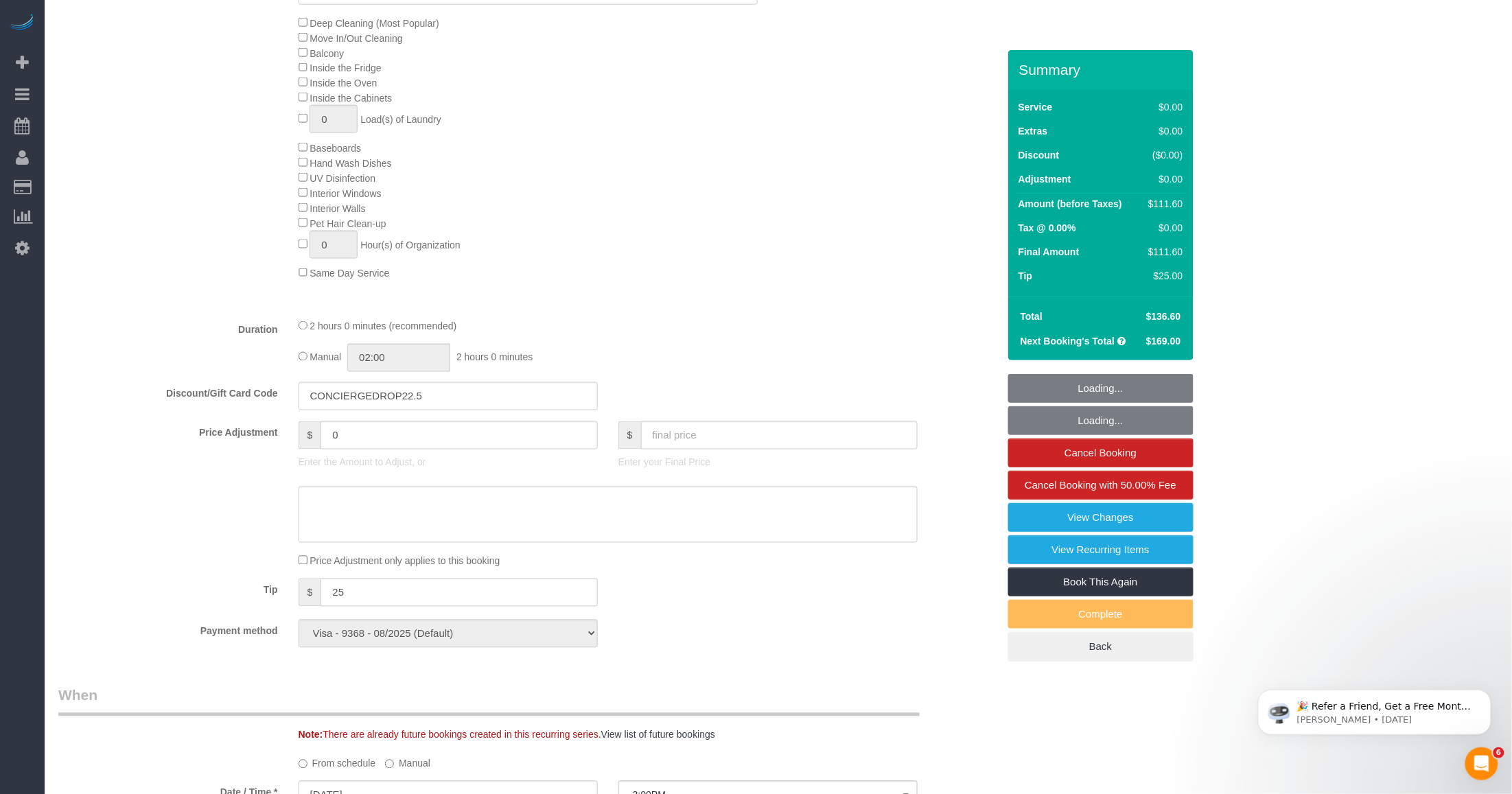
select select "1"
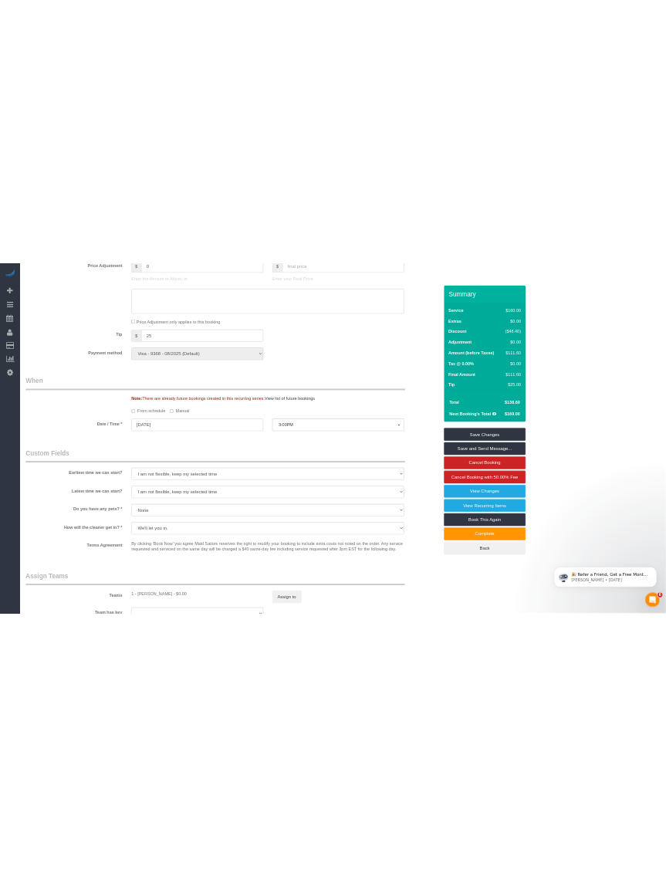
scroll to position [1448, 0]
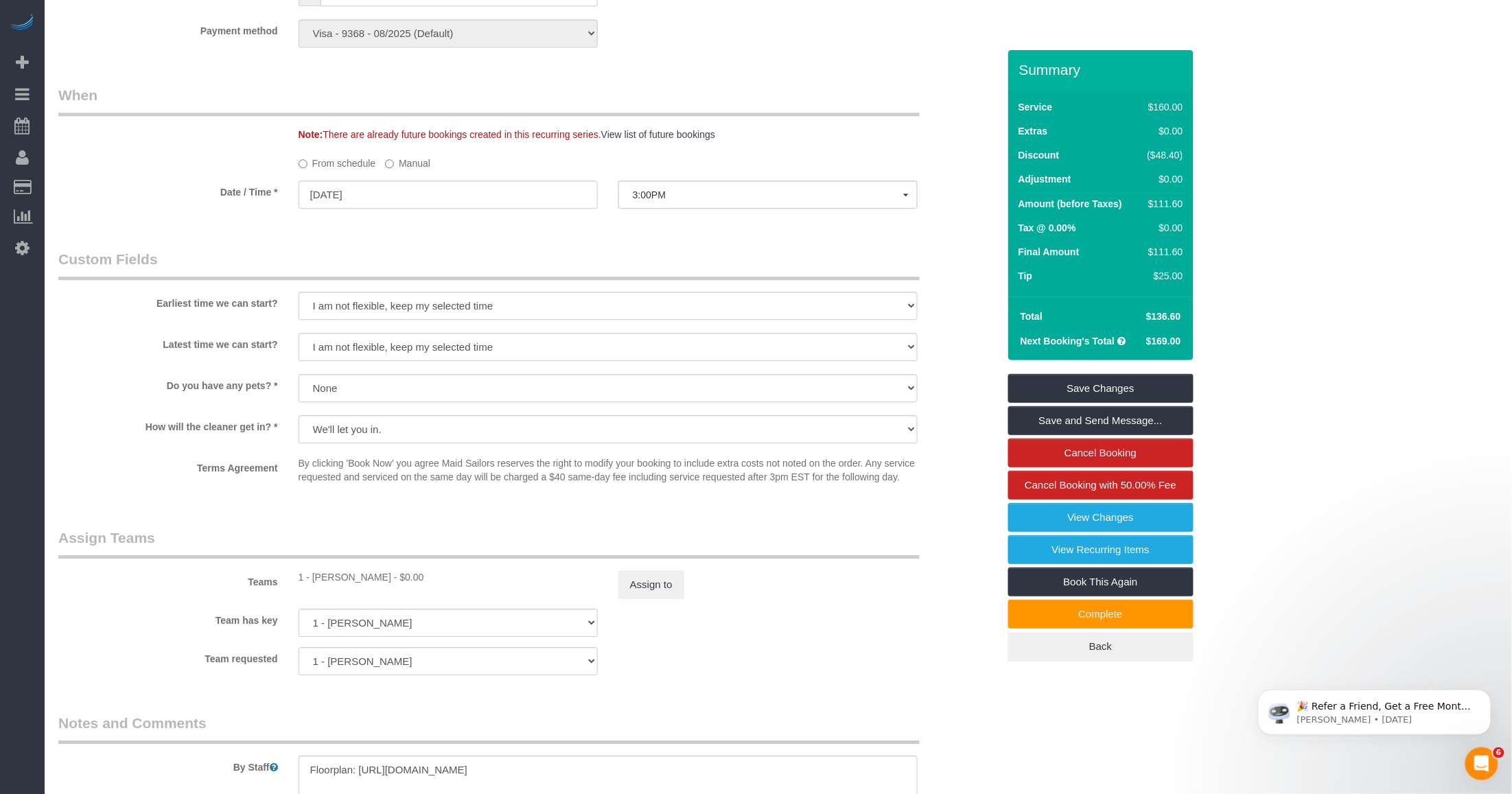
click at [324, 580] on div "1 - [PERSON_NAME] - $0.00" at bounding box center [448, 577] width 300 height 13
copy div "[PERSON_NAME]"
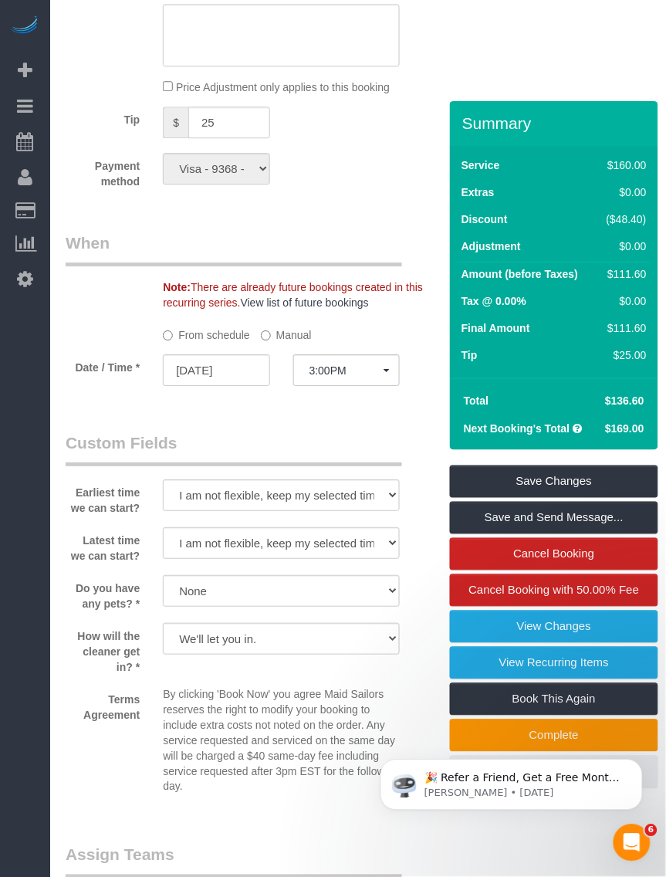
scroll to position [2027, 0]
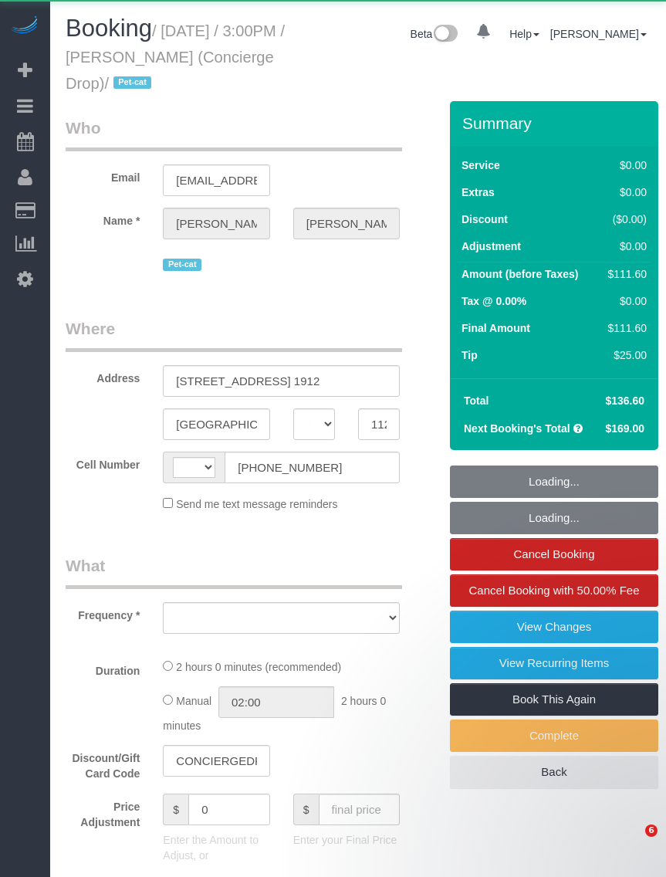
select select "NY"
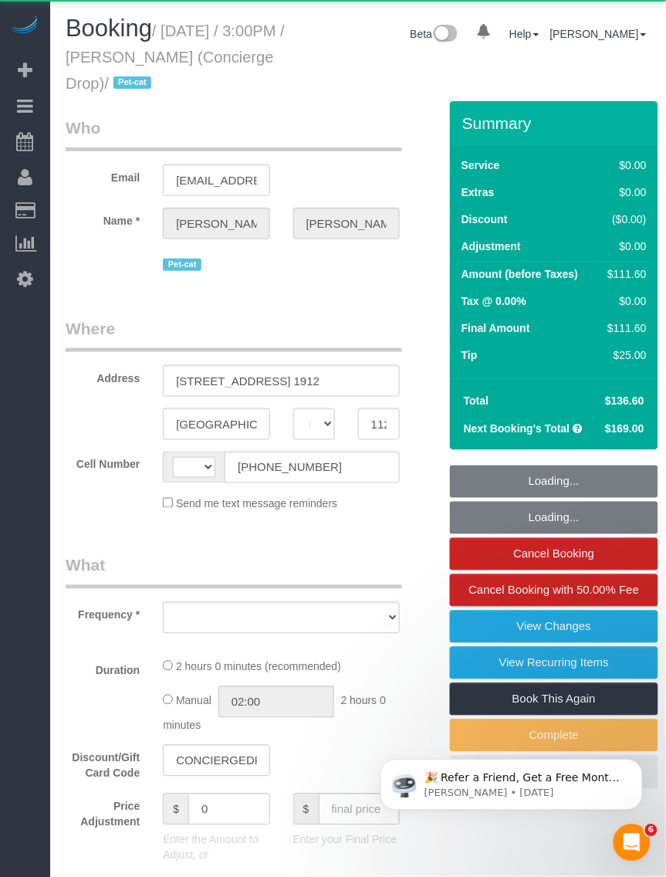
select select "string:[GEOGRAPHIC_DATA]"
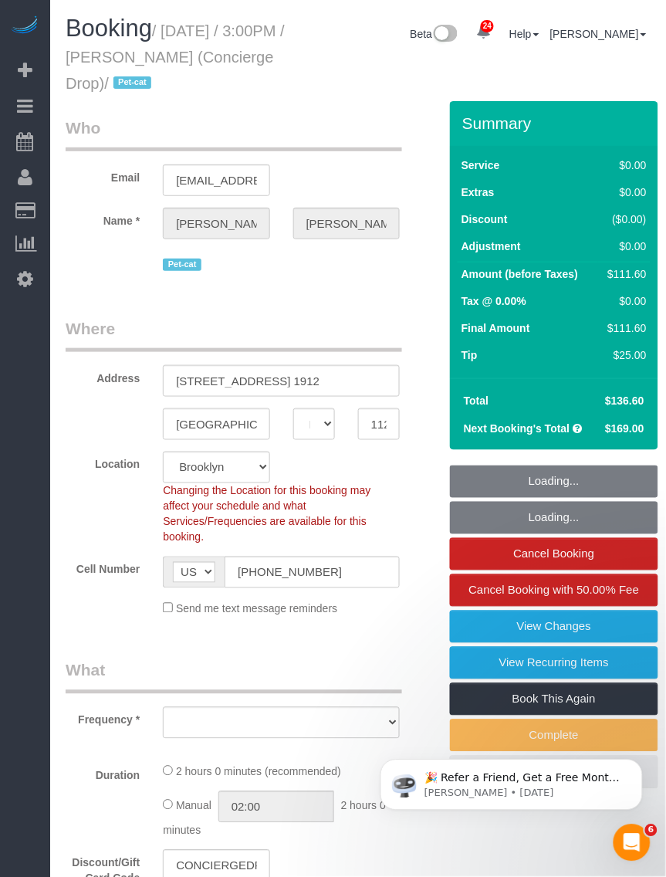
select select "1"
select select "spot1"
select select "number:89"
select select "number:90"
select select "number:15"
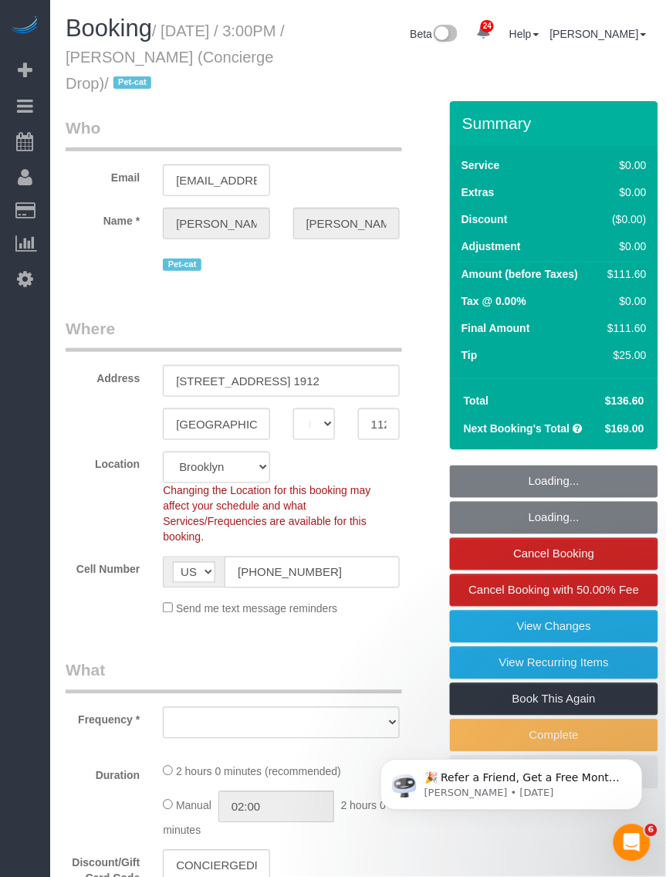
select select "number:5"
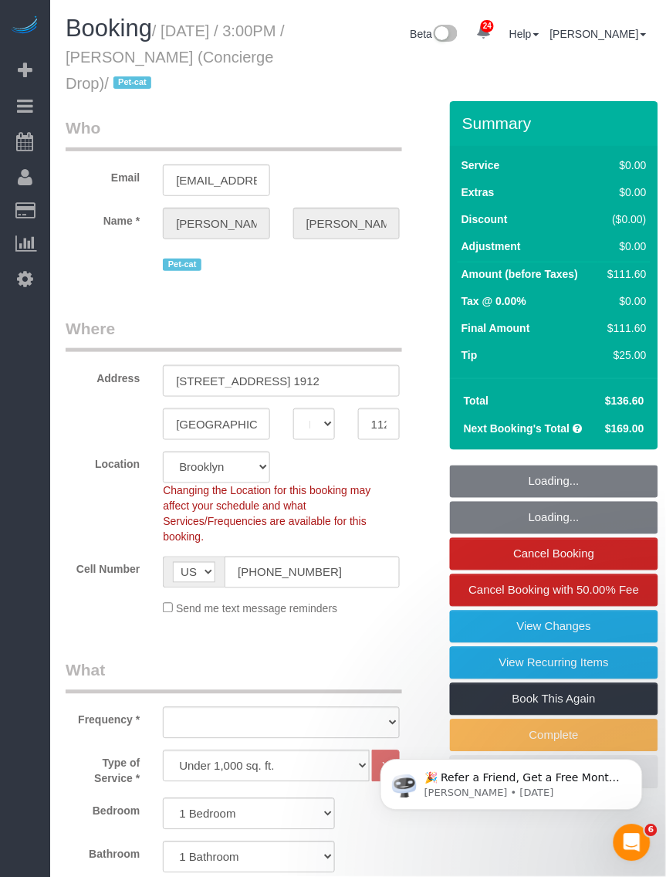
select select "string:stripe-pm_1RaQn24VGloSiKo7zeOF73Wj"
select select "1"
select select "object:1517"
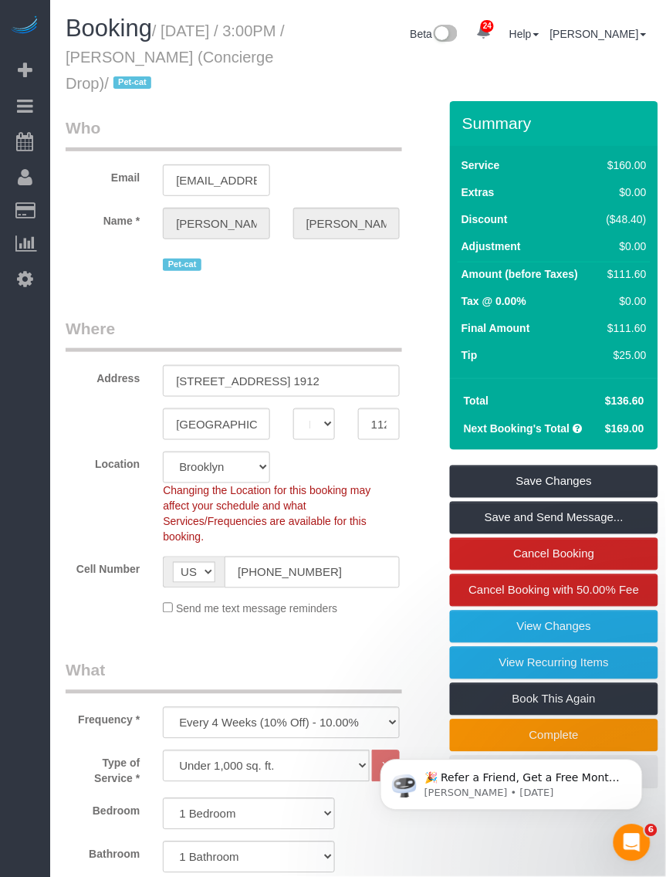
drag, startPoint x: 168, startPoint y: 29, endPoint x: 255, endPoint y: 85, distance: 103.9
click at [256, 85] on small "/ [DATE] / 3:00PM / [PERSON_NAME] (Concierge Drop) / Pet-cat" at bounding box center [175, 56] width 219 height 69
click at [198, 52] on small "/ [DATE] / 3:00PM / [PERSON_NAME] (Concierge Drop) / Pet-cat" at bounding box center [175, 56] width 219 height 69
drag, startPoint x: 184, startPoint y: 55, endPoint x: 135, endPoint y: 91, distance: 60.7
click at [135, 91] on small "/ [DATE] / 3:00PM / [PERSON_NAME] (Concierge Drop) / Pet-cat" at bounding box center [175, 56] width 219 height 69
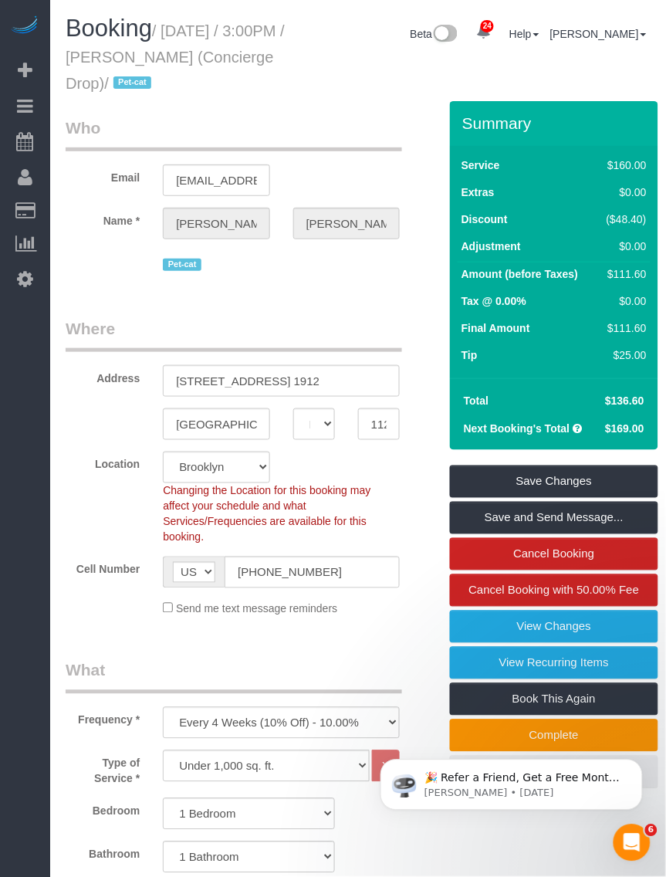
copy small "[PERSON_NAME]"
click at [210, 66] on small "/ [DATE] / 3:00PM / [PERSON_NAME] (Concierge Drop) / Pet-cat" at bounding box center [175, 56] width 219 height 69
drag, startPoint x: 171, startPoint y: 29, endPoint x: 256, endPoint y: 81, distance: 100.5
click at [256, 81] on small "/ [DATE] / 3:00PM / [PERSON_NAME] (Concierge Drop) / Pet-cat" at bounding box center [175, 56] width 219 height 69
copy small "[DATE] / 3:00PM / [PERSON_NAME] (Concierge Drop)"
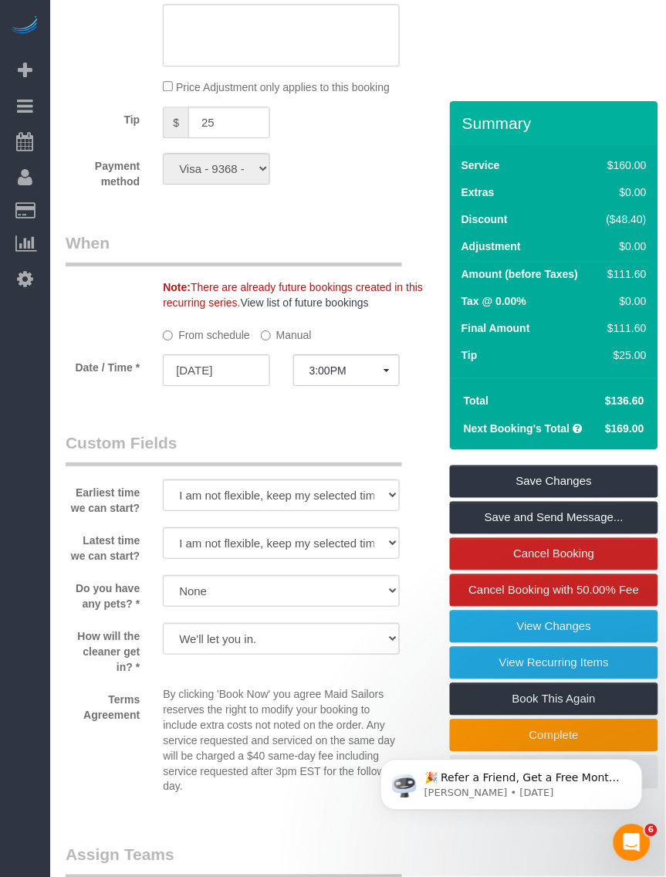
scroll to position [1930, 0]
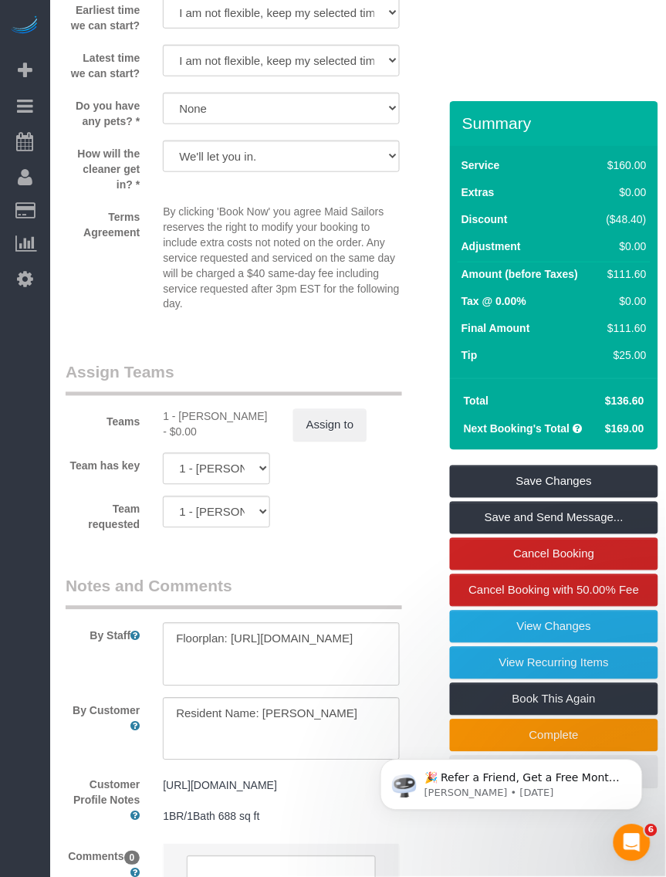
click at [186, 426] on div "1 - Emely Jimenez - $0.00" at bounding box center [216, 424] width 107 height 31
click at [186, 425] on div "1 - Emely Jimenez - $0.00" at bounding box center [216, 424] width 107 height 31
copy div "Emely"
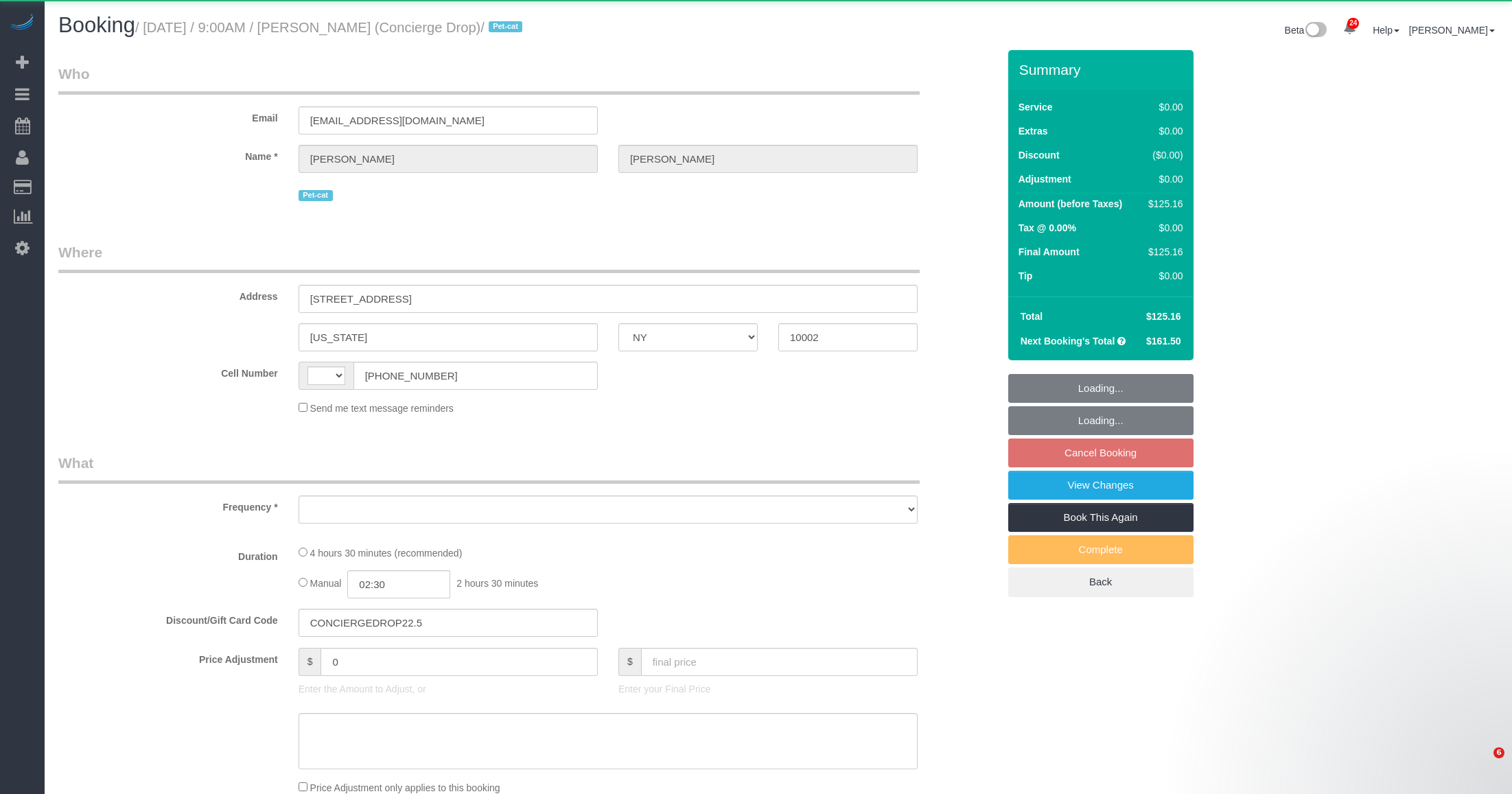
select select "NY"
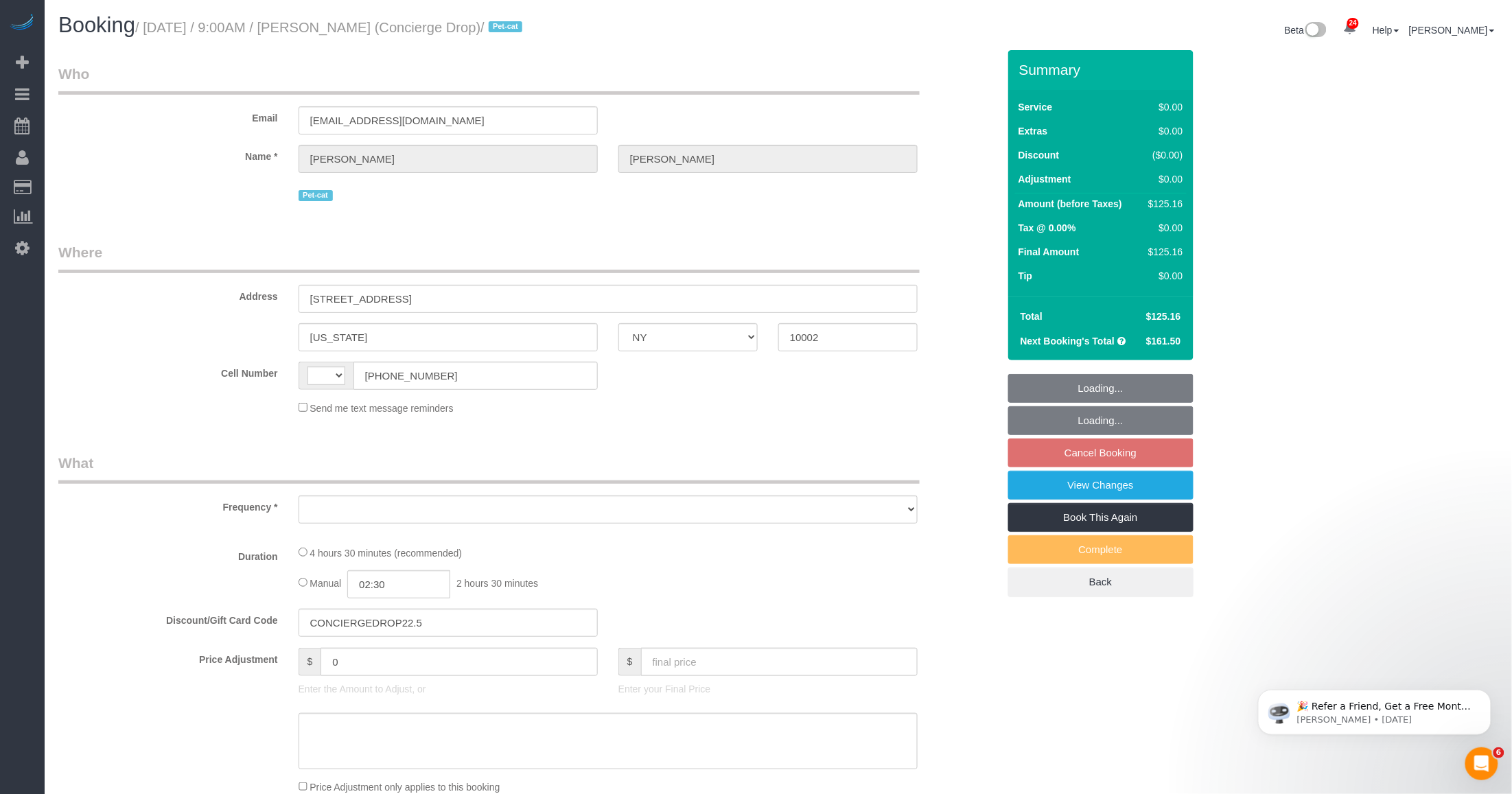
select select "string:[GEOGRAPHIC_DATA]"
select select "object:809"
select select "string:stripe-pm_1RaQn24VGloSiKo7zeOF73Wj"
select select "spot2"
select select "number:89"
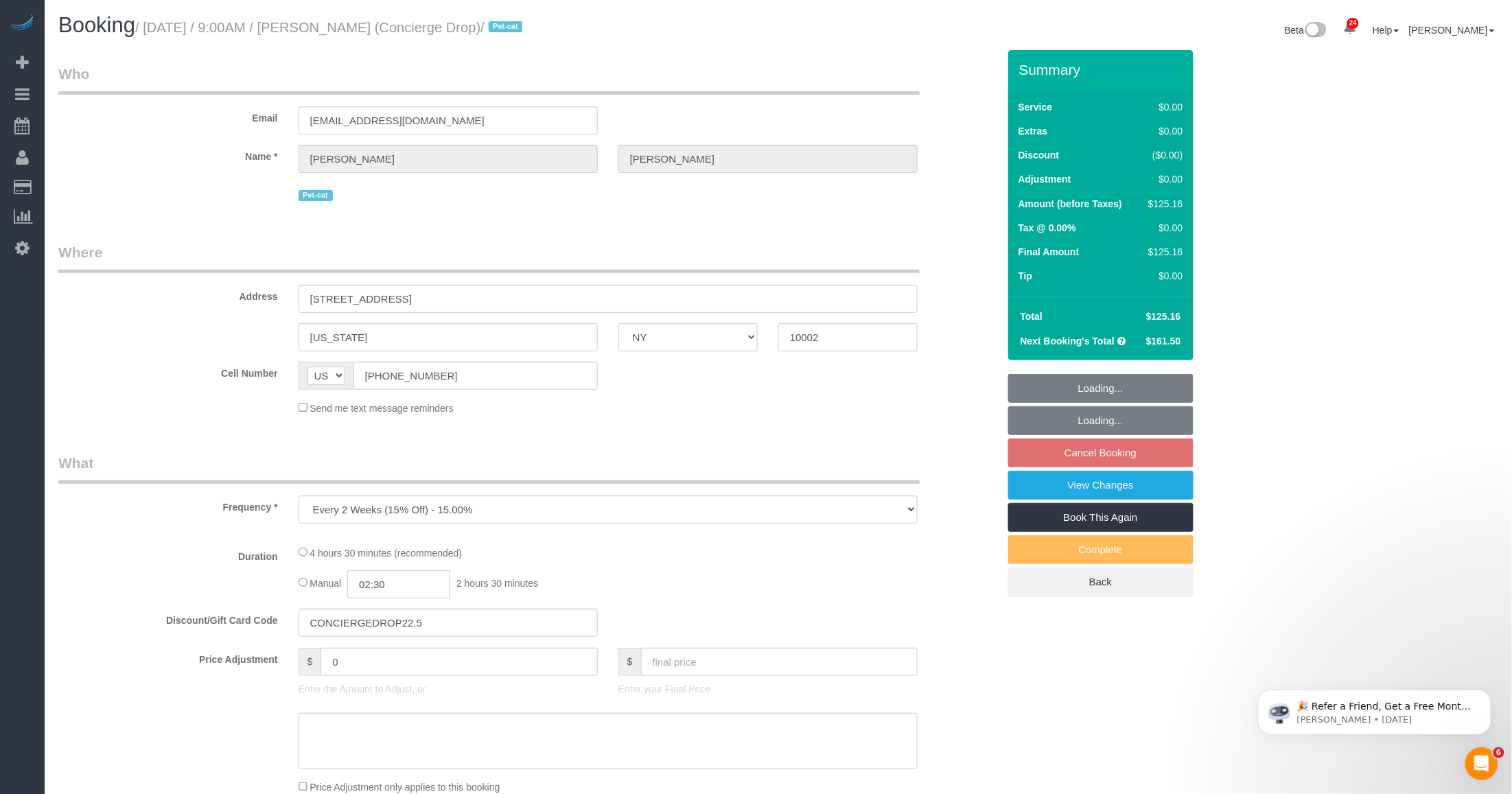
select select "number:90"
select select "number:15"
select select "number:6"
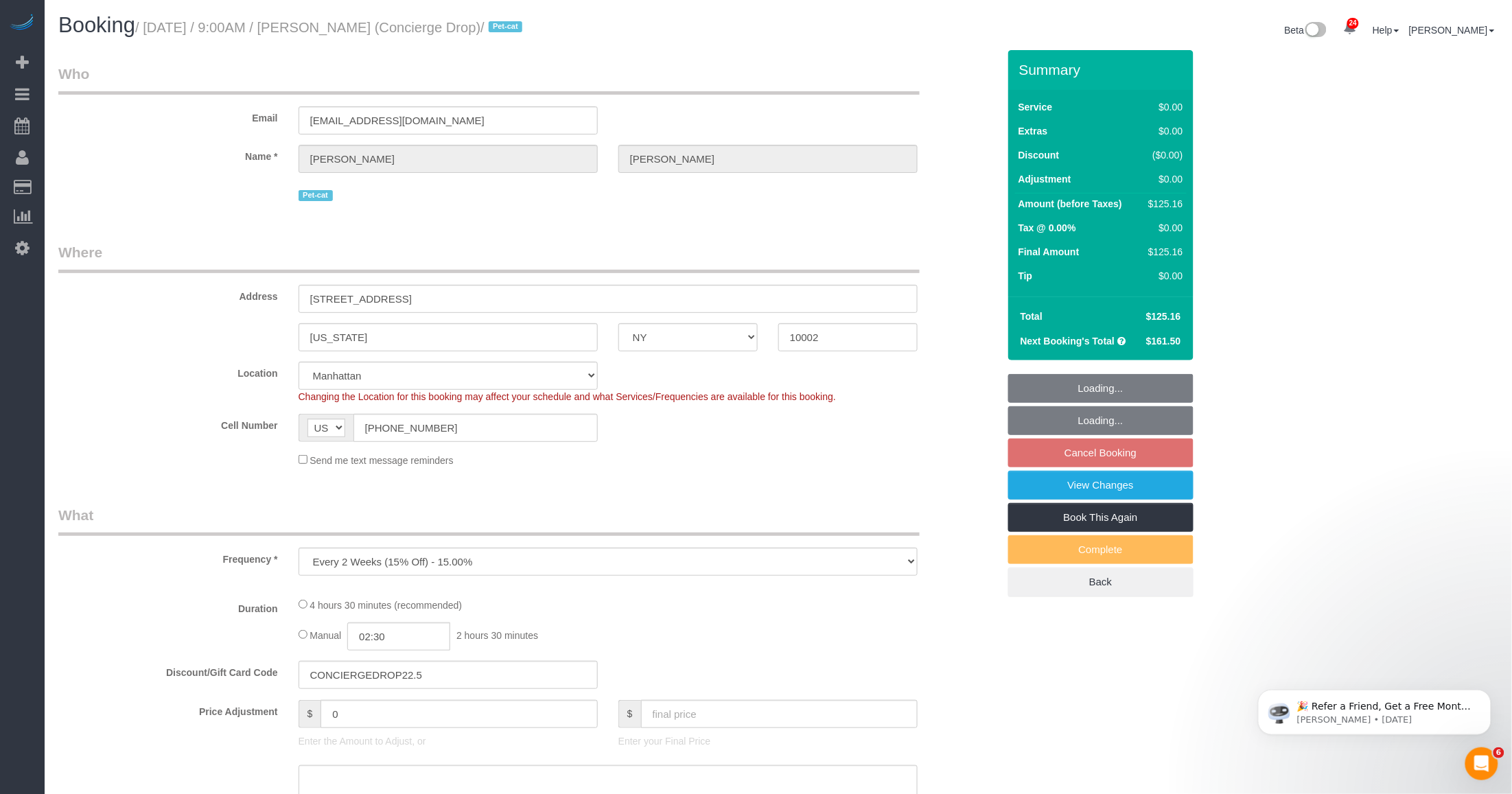
select select "object:1396"
select select "2"
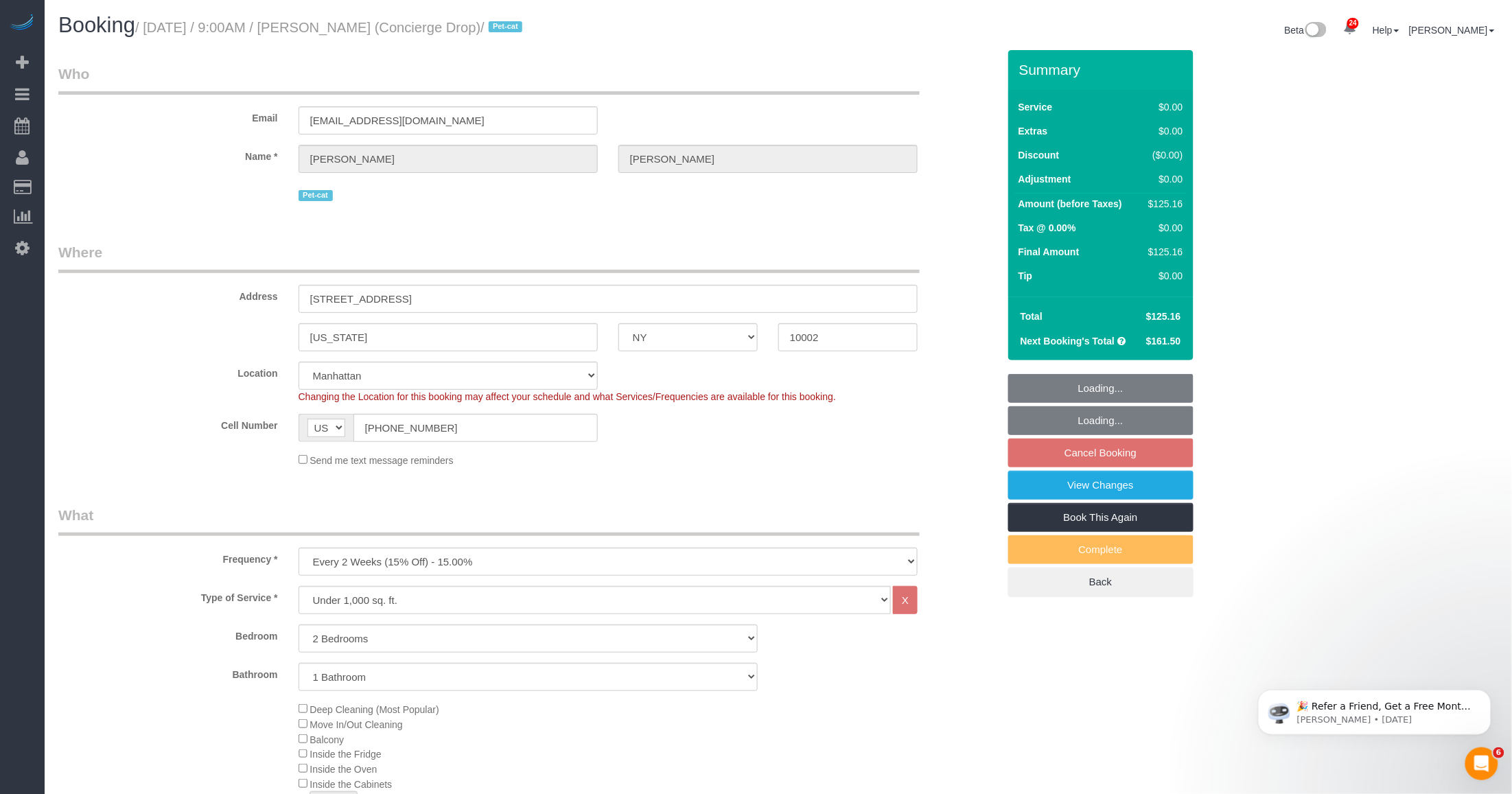
select select "2"
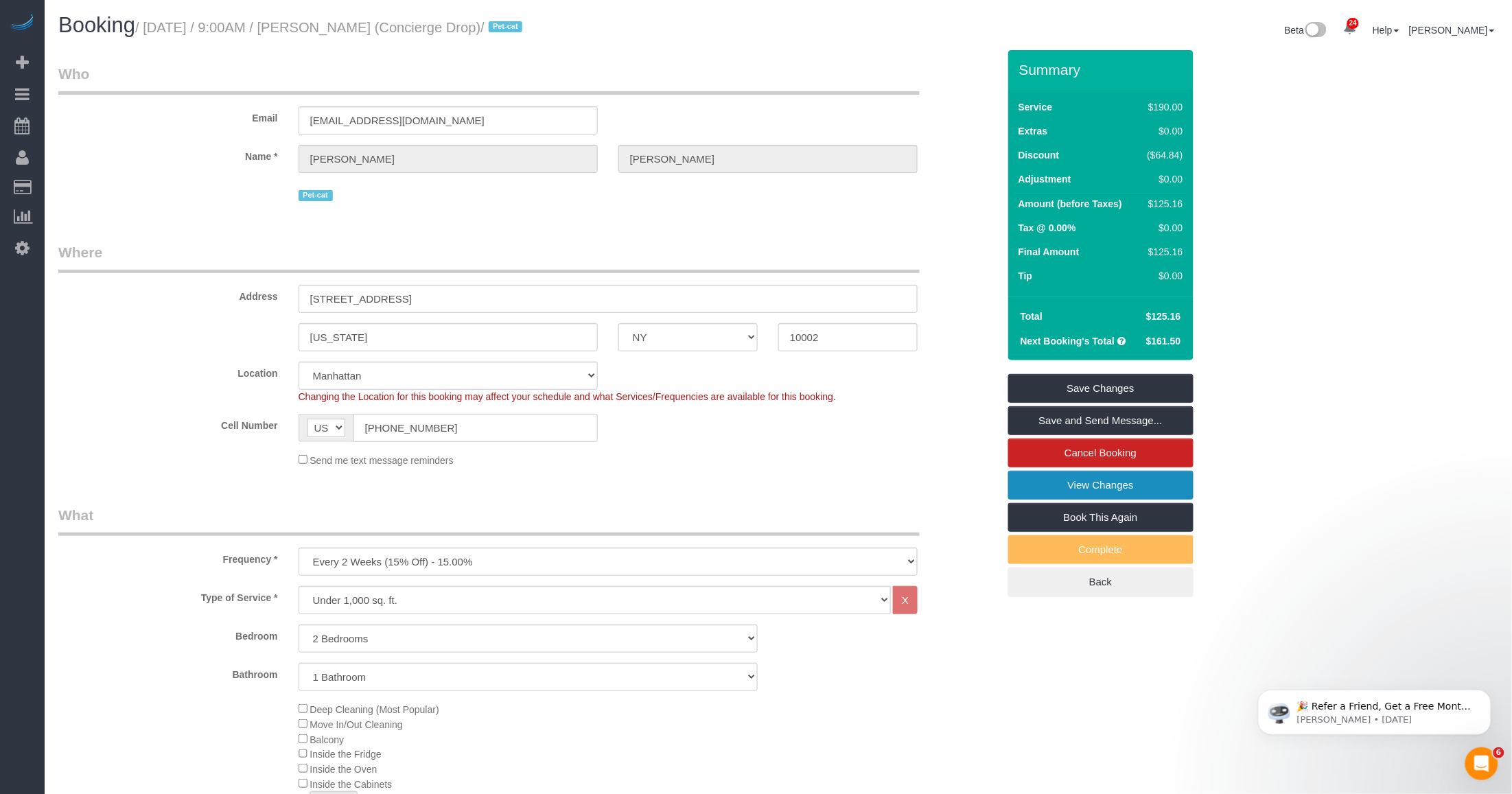
click at [1064, 482] on link "View Changes" at bounding box center [1100, 485] width 185 height 28
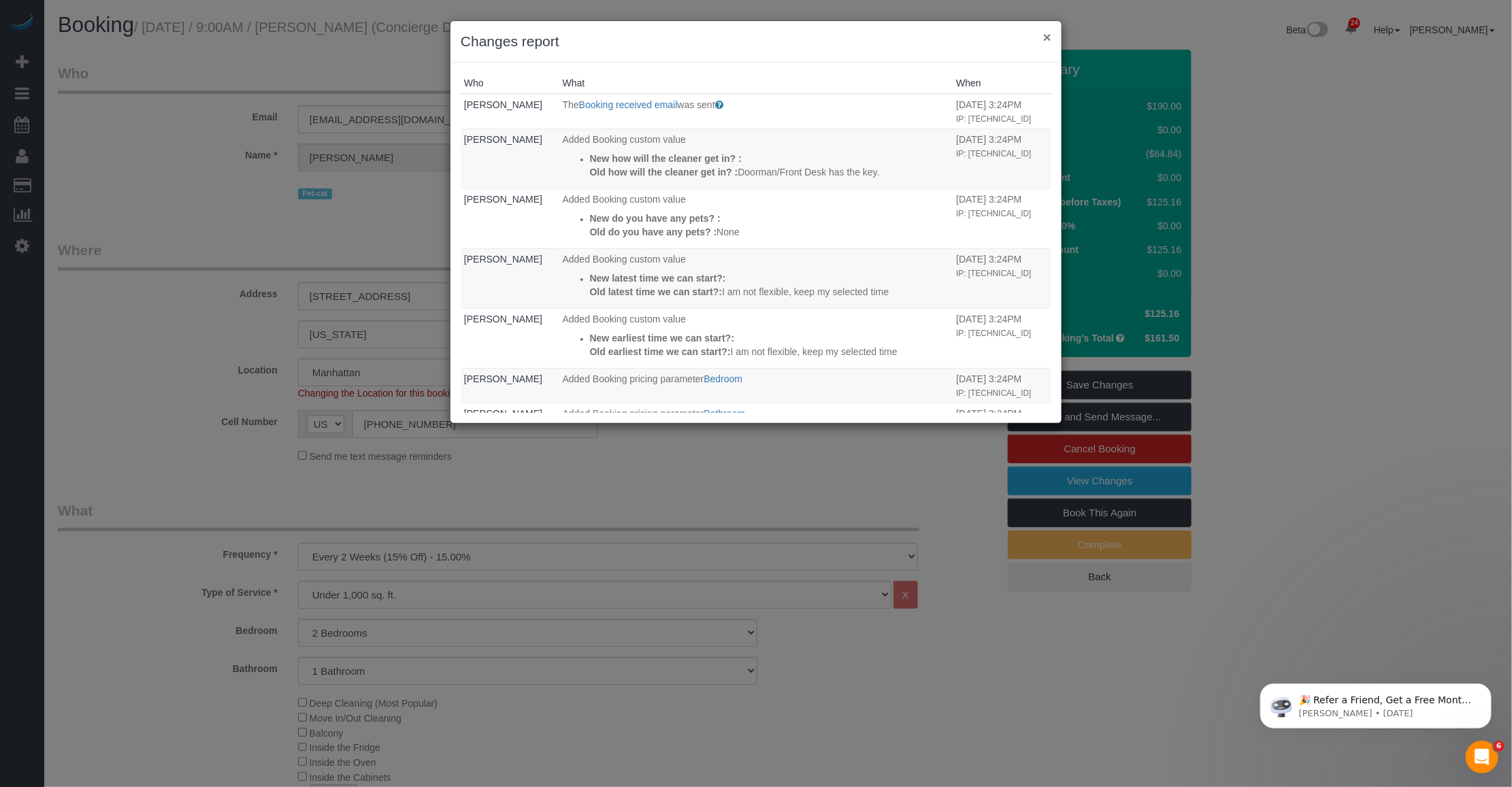
click at [1045, 34] on button "×" at bounding box center [1047, 37] width 8 height 14
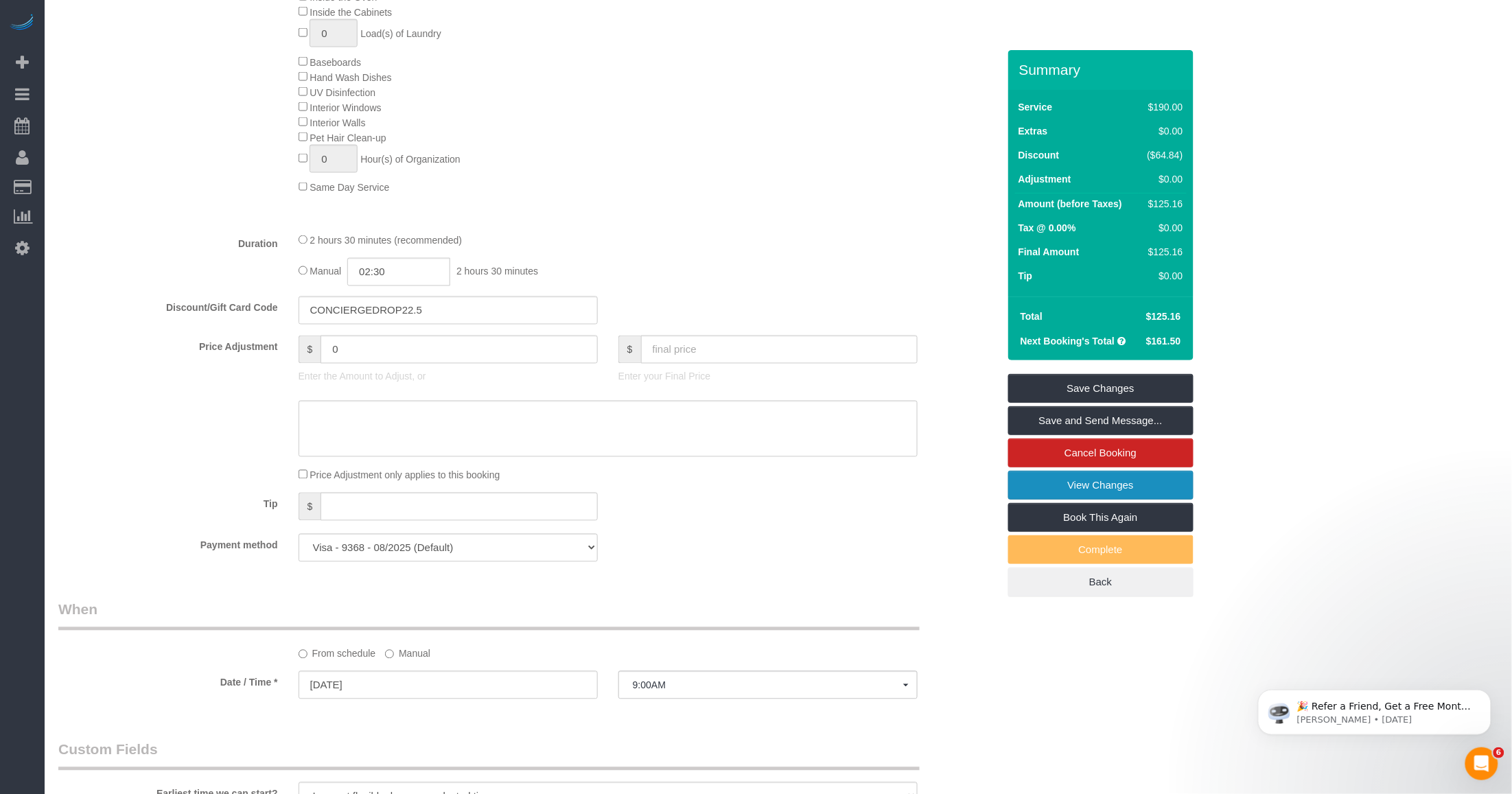
scroll to position [858, 0]
